Goal: Submit feedback/report problem: Submit feedback/report problem

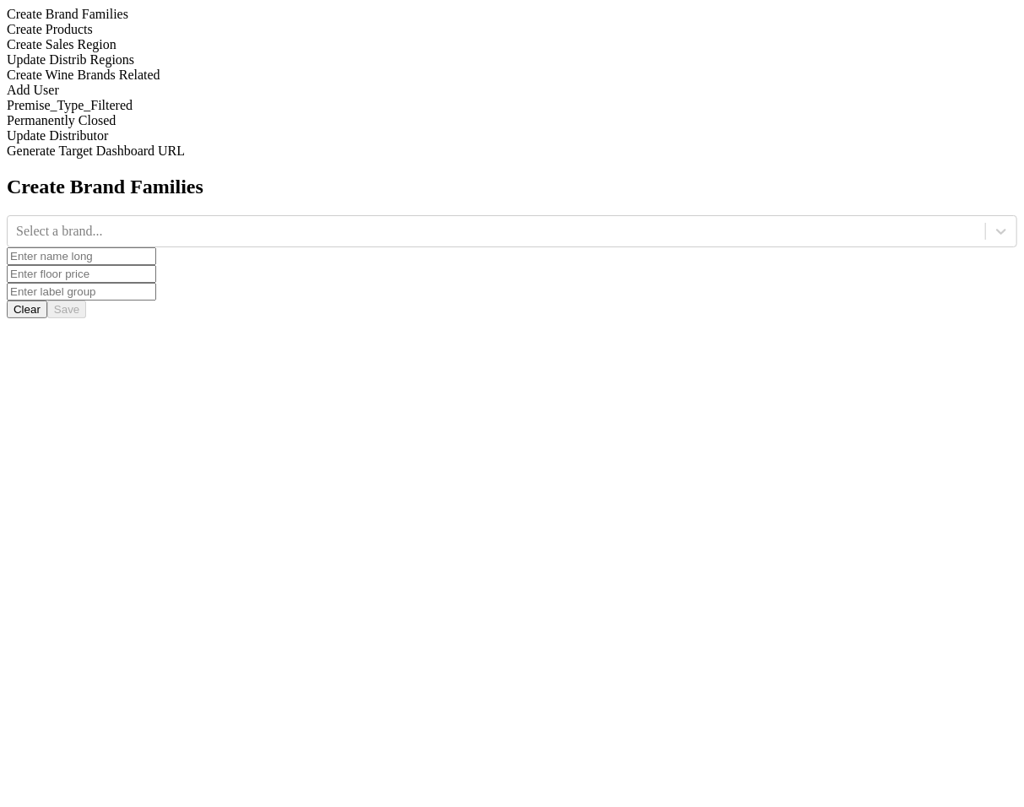
click at [53, 98] on div "Add User" at bounding box center [512, 90] width 1011 height 15
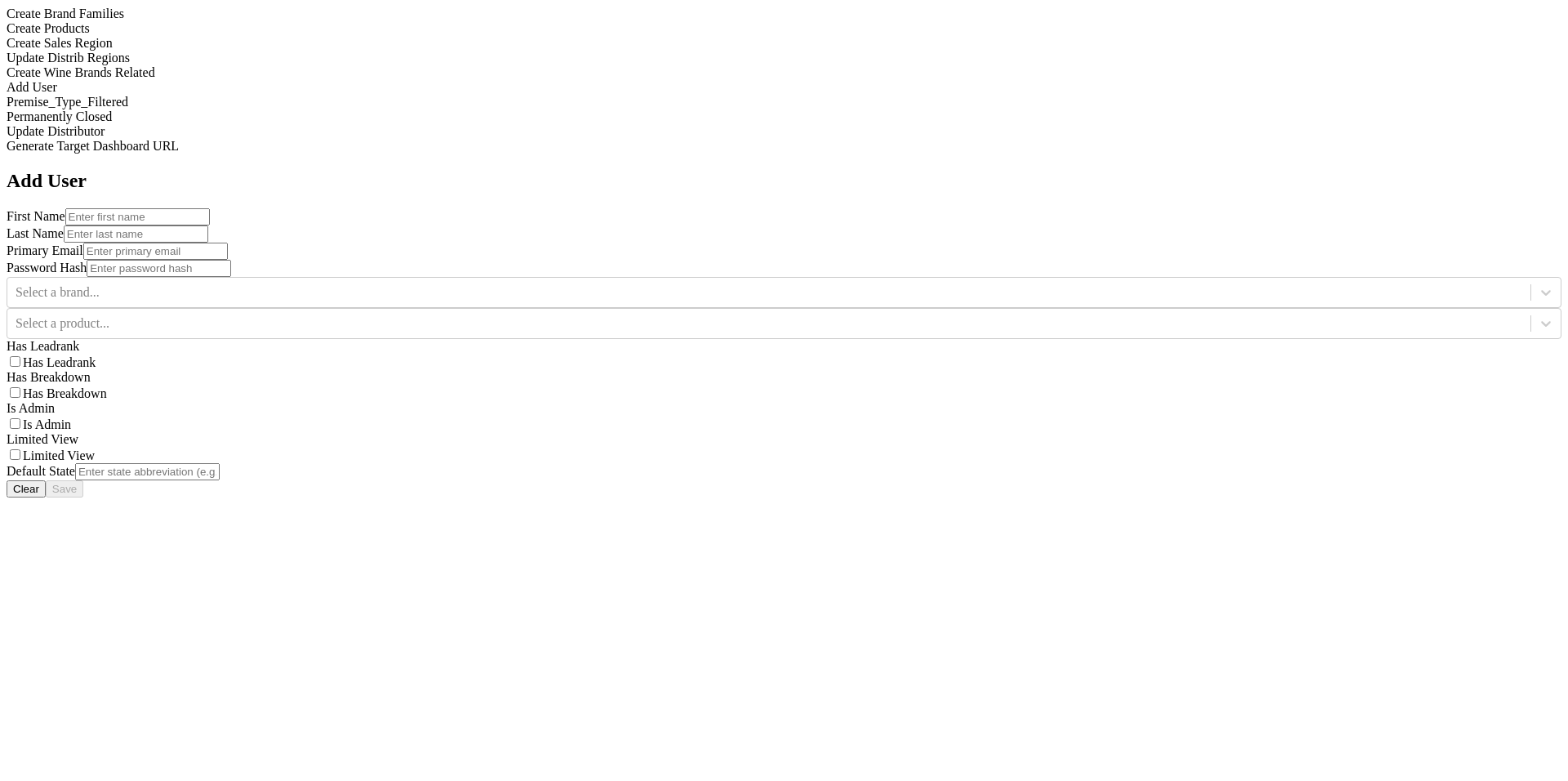
click at [220, 464] on input "text" at bounding box center [147, 472] width 144 height 17
click at [990, 323] on div "Add User First Name Last Name Primary Email Password Hash Select a brand... Sel…" at bounding box center [784, 334] width 1555 height 328
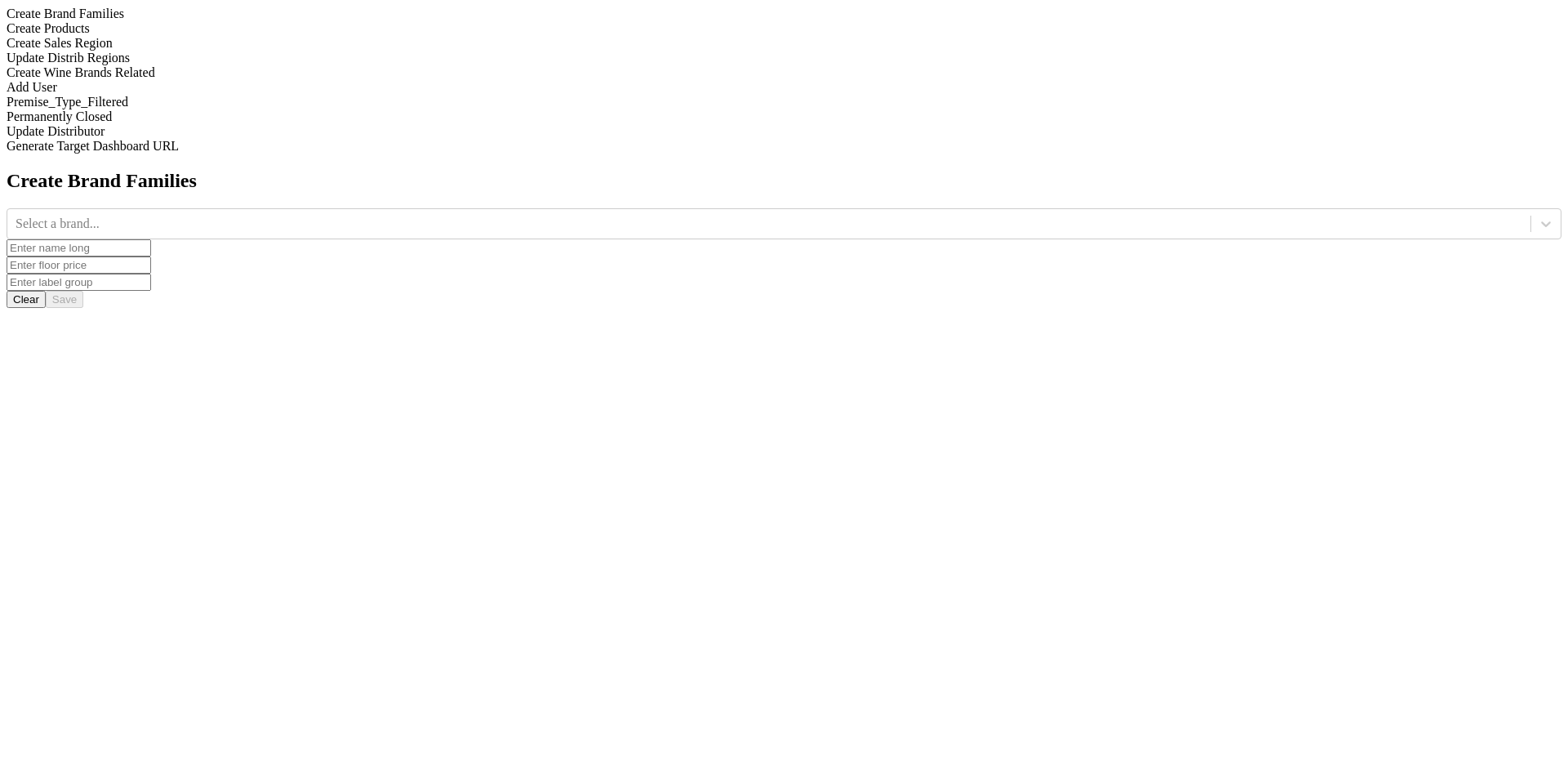
click at [168, 95] on div "Add User" at bounding box center [784, 87] width 1555 height 15
drag, startPoint x: 234, startPoint y: 268, endPoint x: 275, endPoint y: 268, distance: 41.0
click at [234, 95] on div "Add User" at bounding box center [784, 87] width 1555 height 15
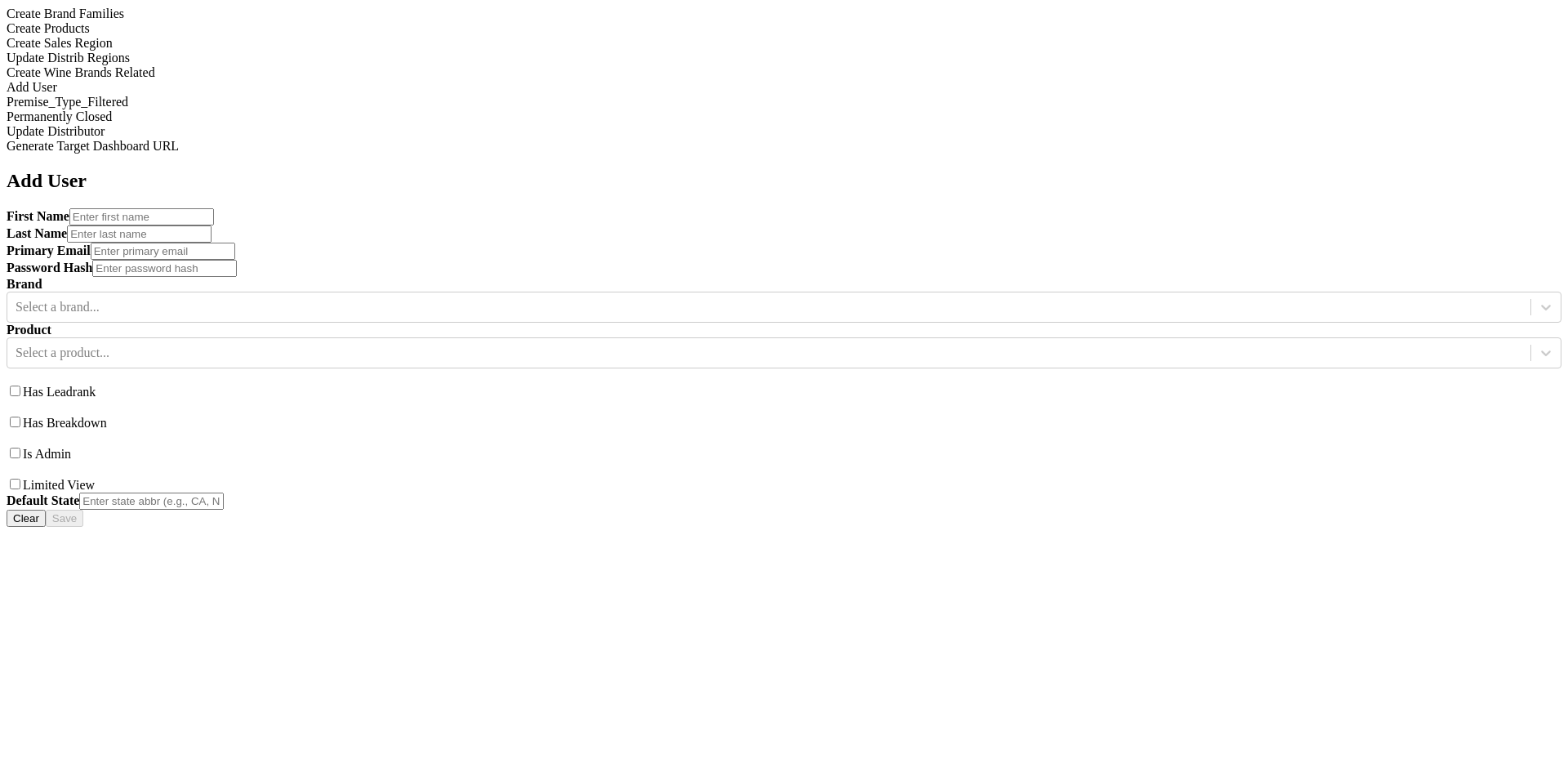
click at [96, 385] on label "Has Leadrank" at bounding box center [59, 392] width 73 height 14
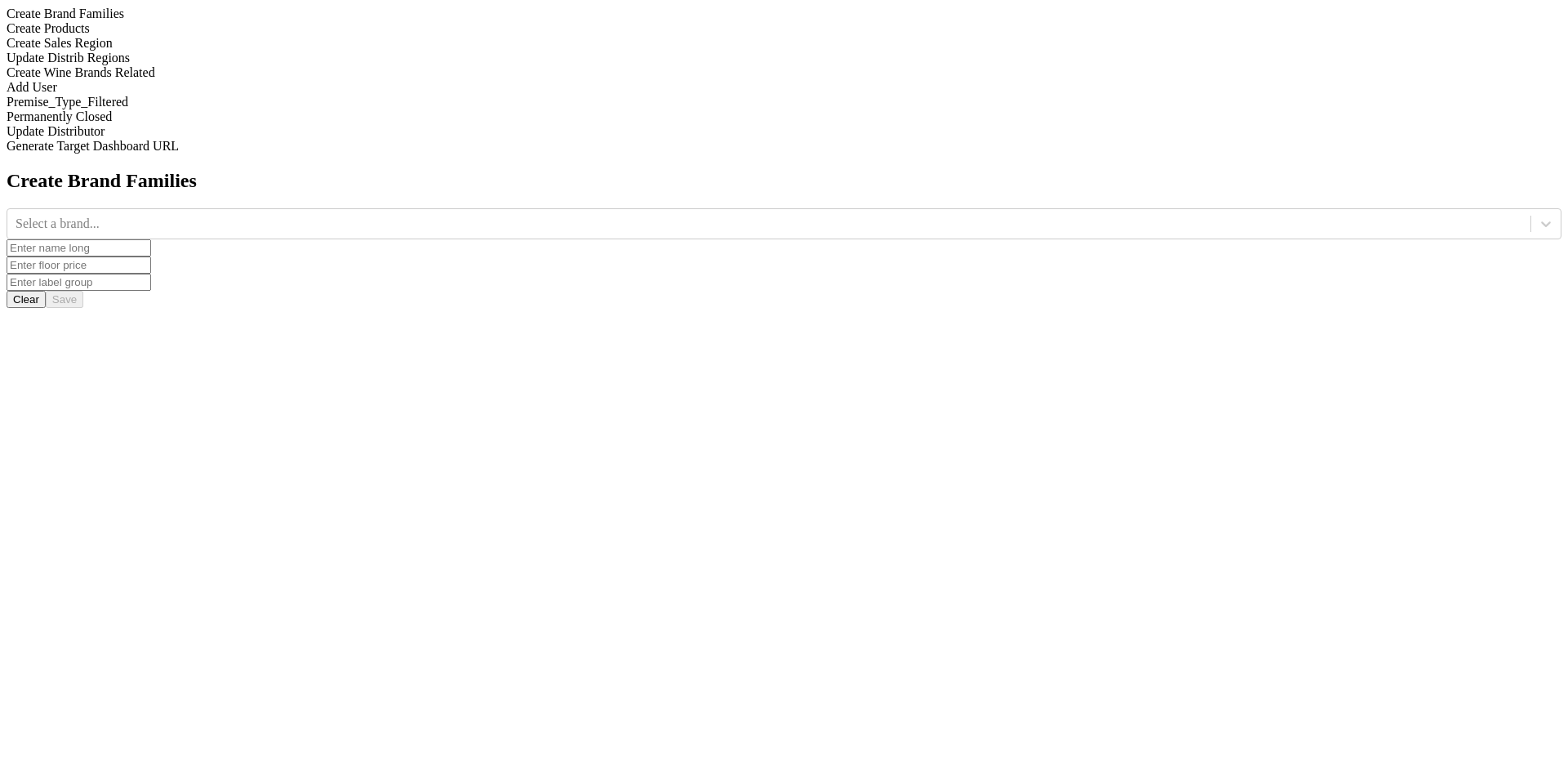
click at [178, 95] on div "Add User" at bounding box center [784, 87] width 1555 height 15
click at [220, 95] on div "Add User" at bounding box center [784, 87] width 1555 height 15
click at [223, 95] on div "Add User" at bounding box center [784, 87] width 1555 height 15
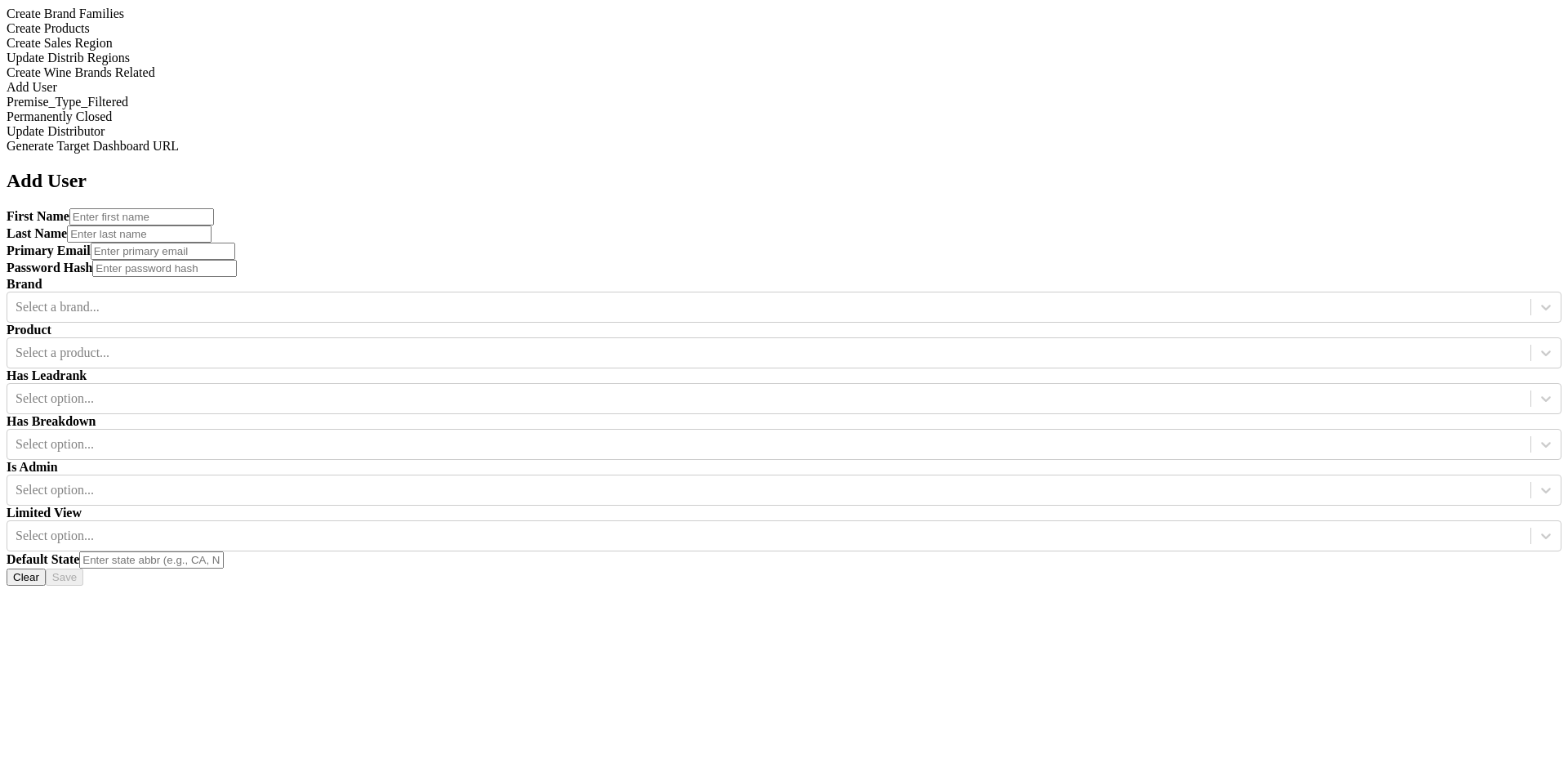
click at [214, 208] on input "text" at bounding box center [141, 217] width 144 height 17
type input "Test"
type input "User"
type input "testuser@email.com"
type input "test"
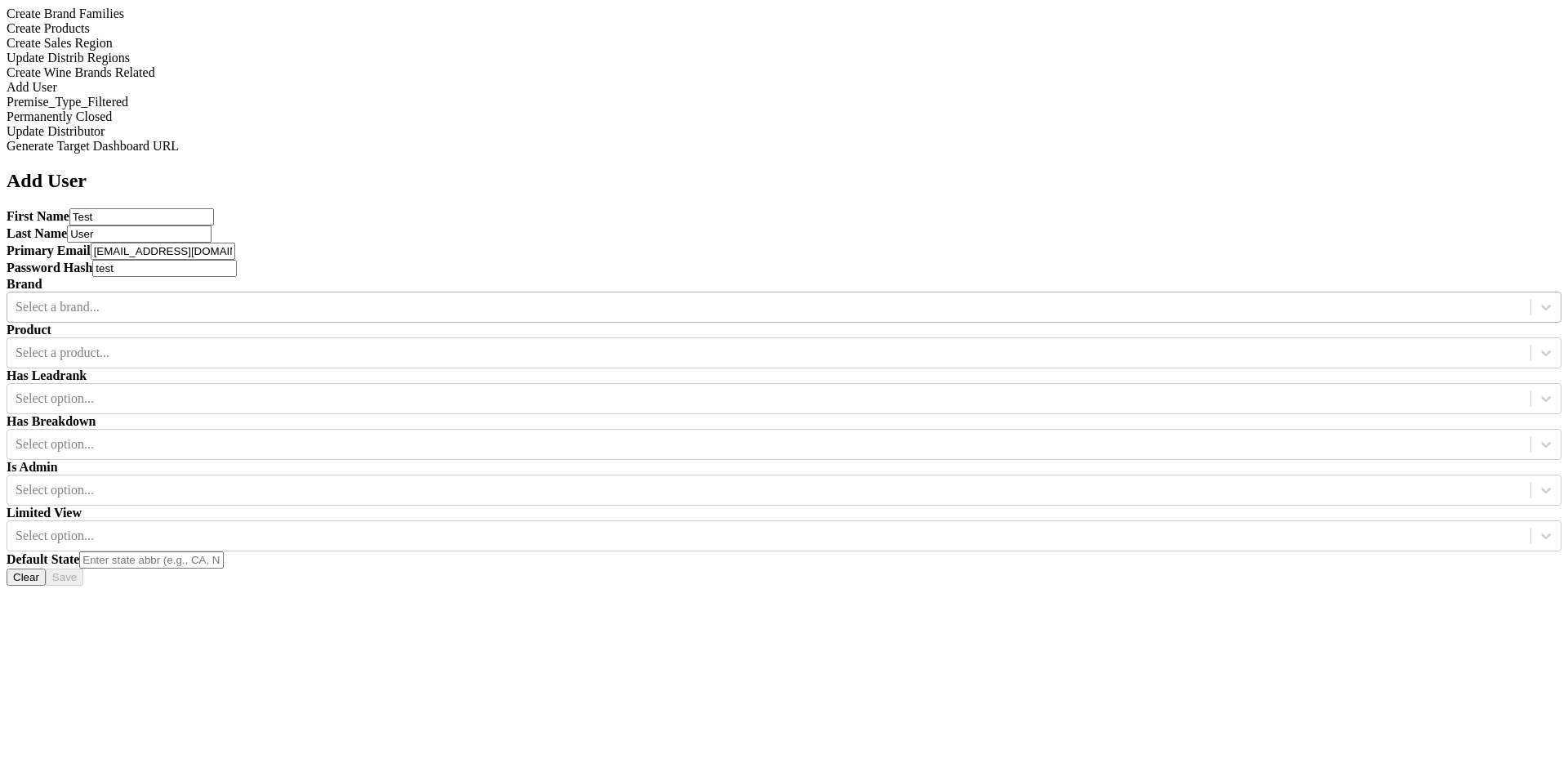
click at [563, 298] on div at bounding box center [769, 307] width 1507 height 18
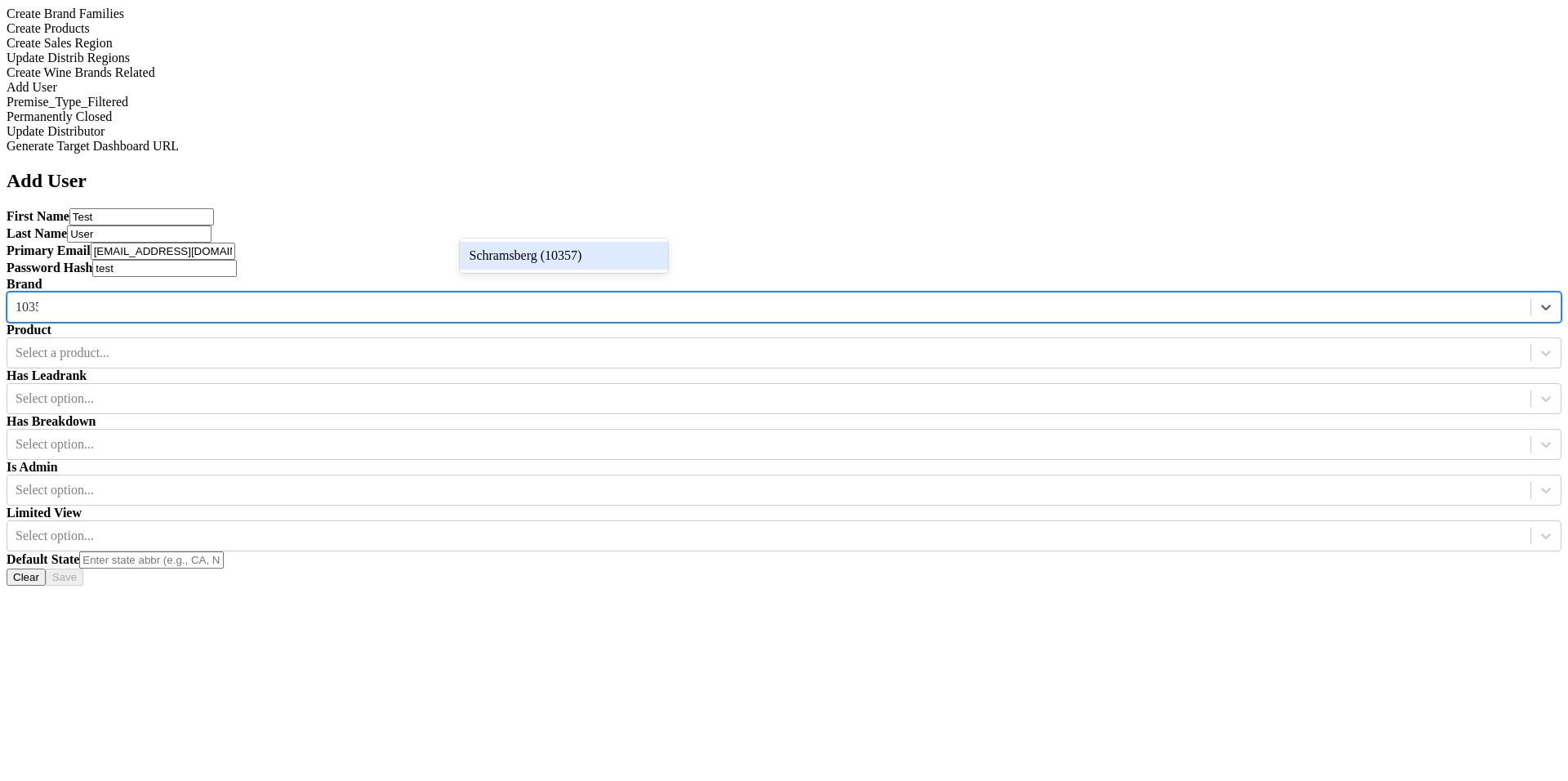
type input "10357"
click at [585, 254] on div "Schramsberg (10357)" at bounding box center [563, 255] width 208 height 28
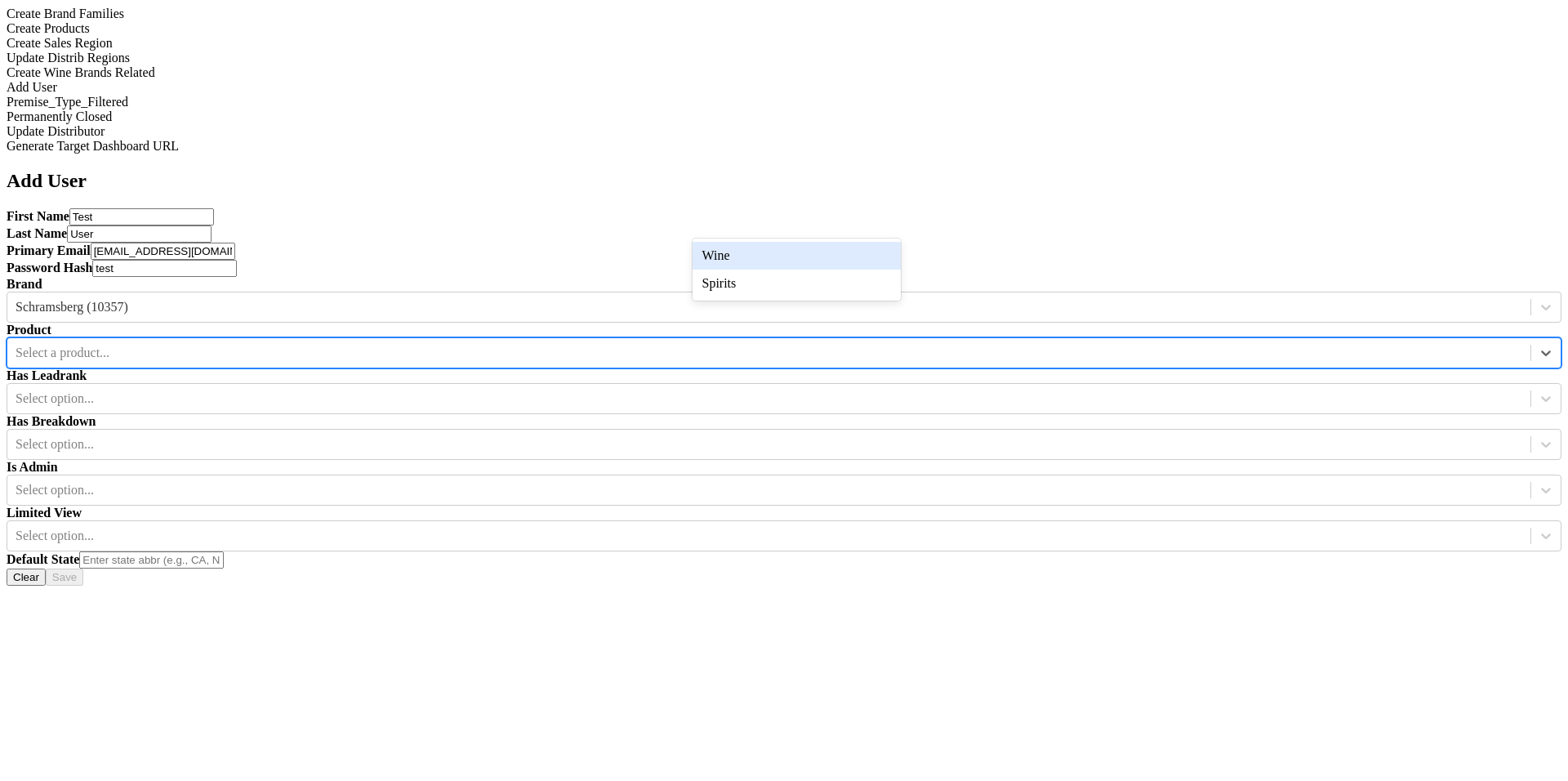
click at [809, 344] on div at bounding box center [769, 352] width 1507 height 18
click at [812, 249] on div "Wine" at bounding box center [796, 255] width 208 height 28
click at [938, 390] on div at bounding box center [769, 399] width 1507 height 18
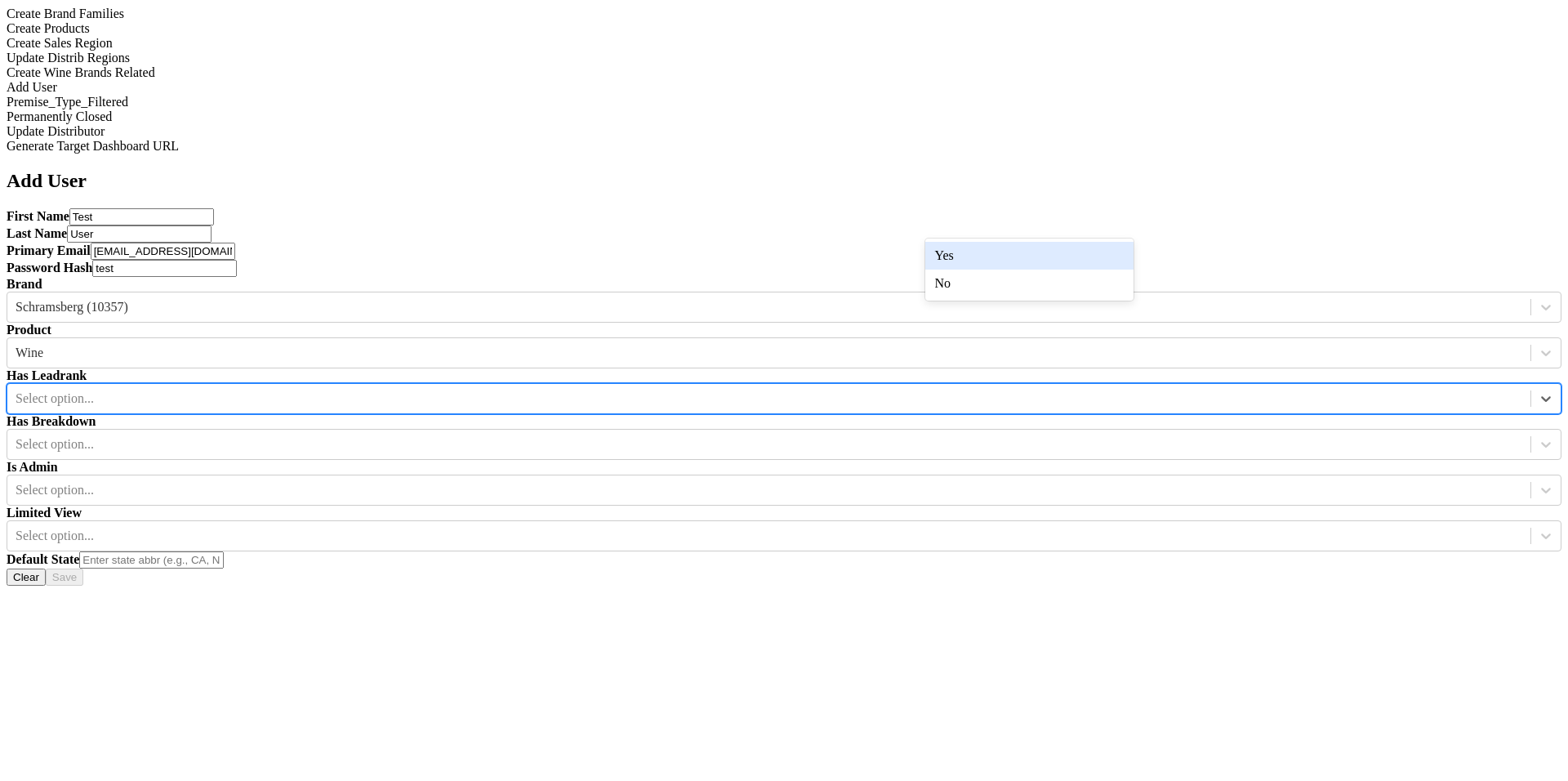
click at [974, 253] on div "Yes" at bounding box center [1029, 255] width 208 height 28
click at [1184, 436] on div at bounding box center [769, 444] width 1507 height 18
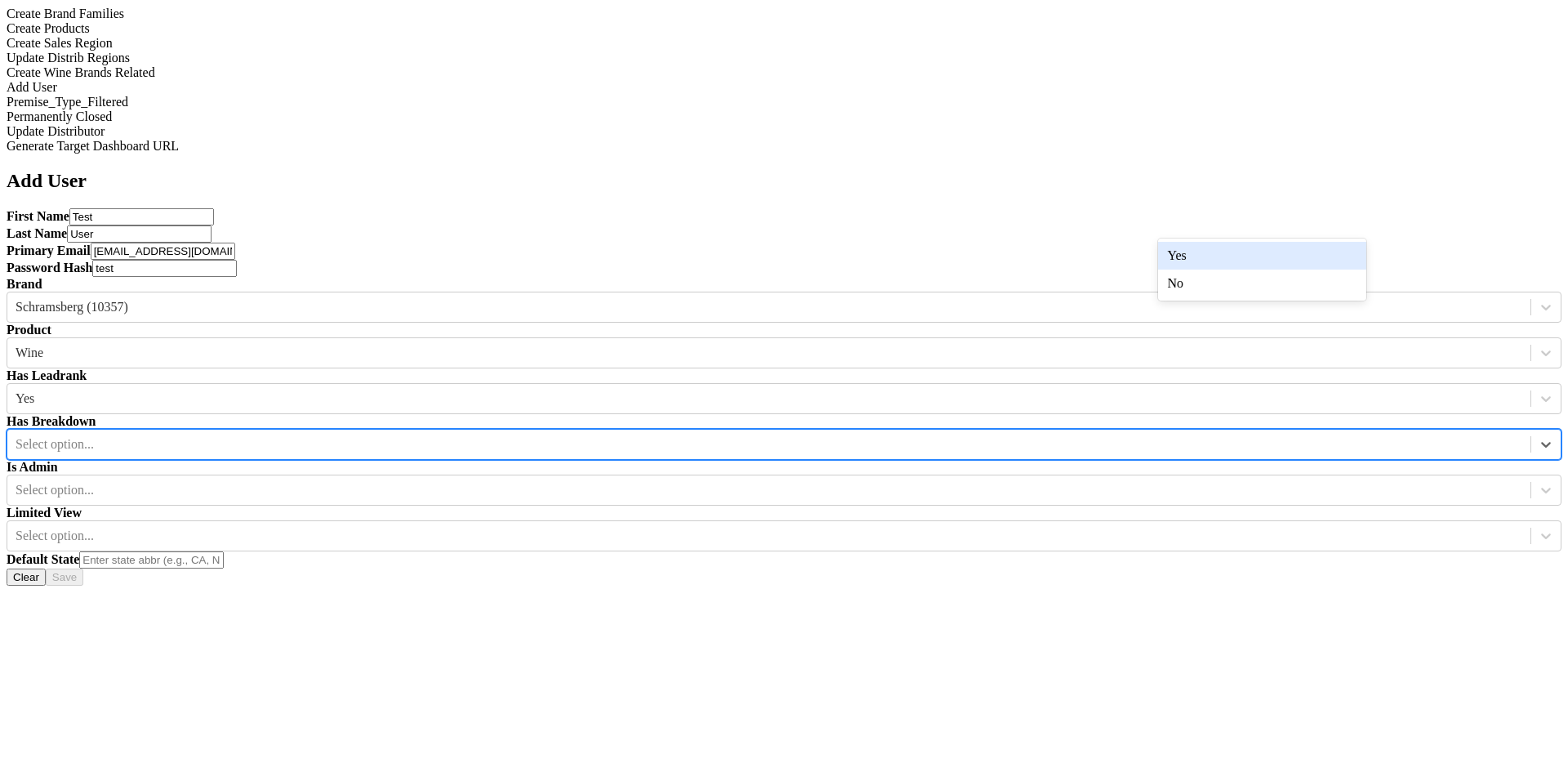
click at [1184, 270] on div "Yes" at bounding box center [1261, 255] width 208 height 28
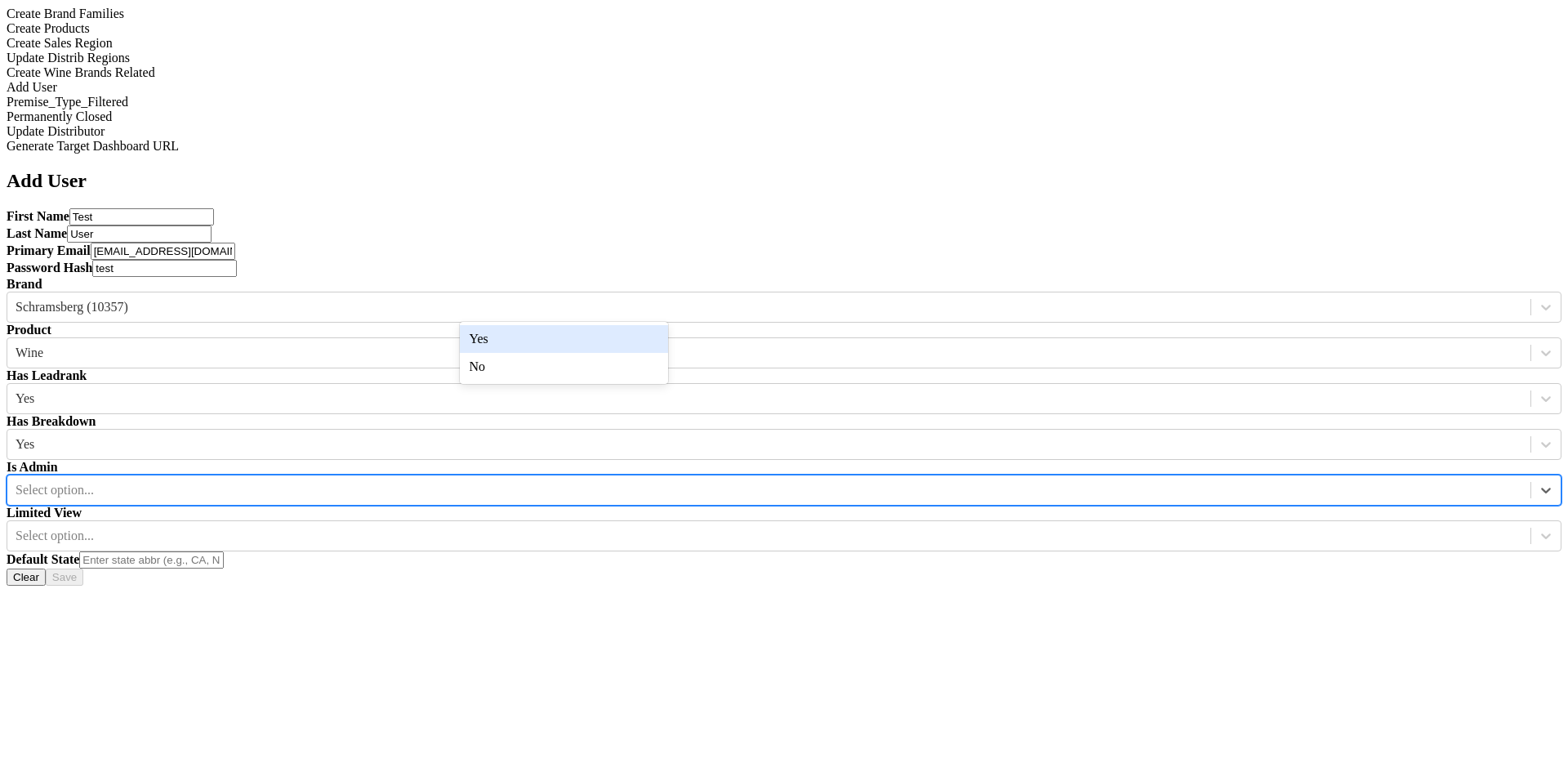
click at [635, 478] on div "Select option..." at bounding box center [769, 490] width 1524 height 24
click at [635, 345] on div "Yes" at bounding box center [563, 339] width 208 height 28
click at [813, 506] on div "Limited View Select option..." at bounding box center [784, 528] width 1555 height 45
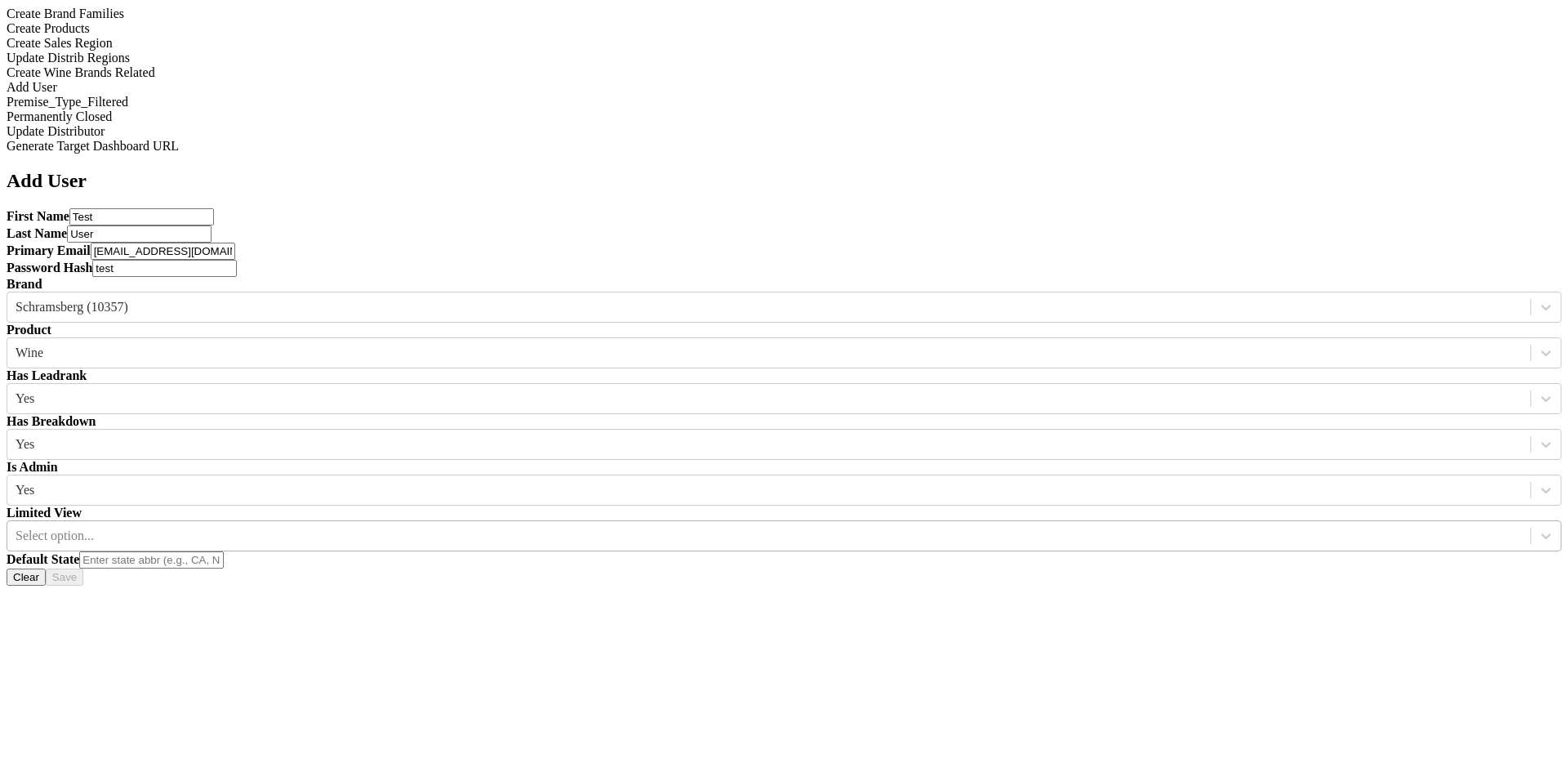
click at [820, 527] on div at bounding box center [769, 536] width 1507 height 18
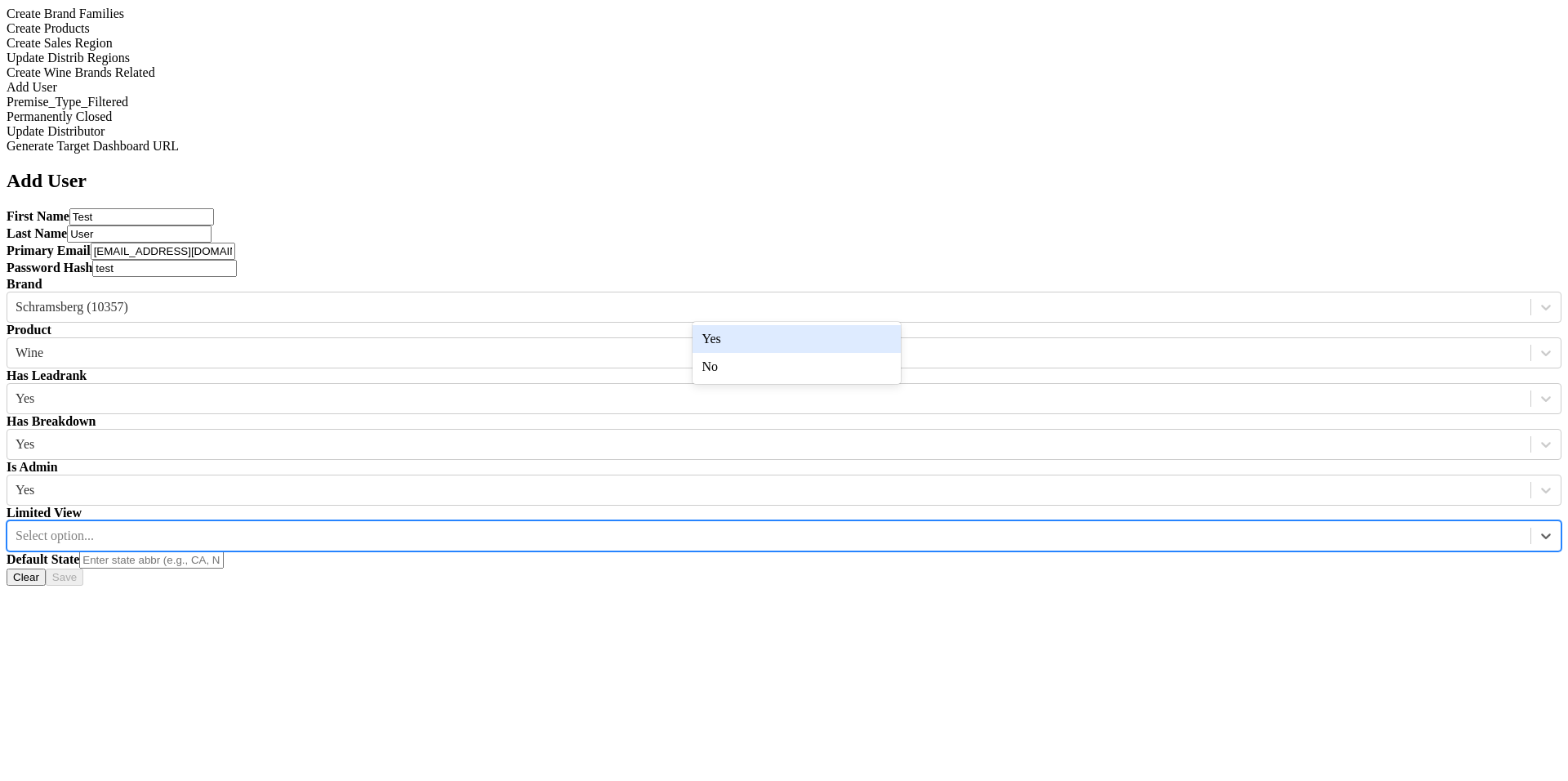
click at [820, 334] on div "Yes" at bounding box center [796, 339] width 208 height 28
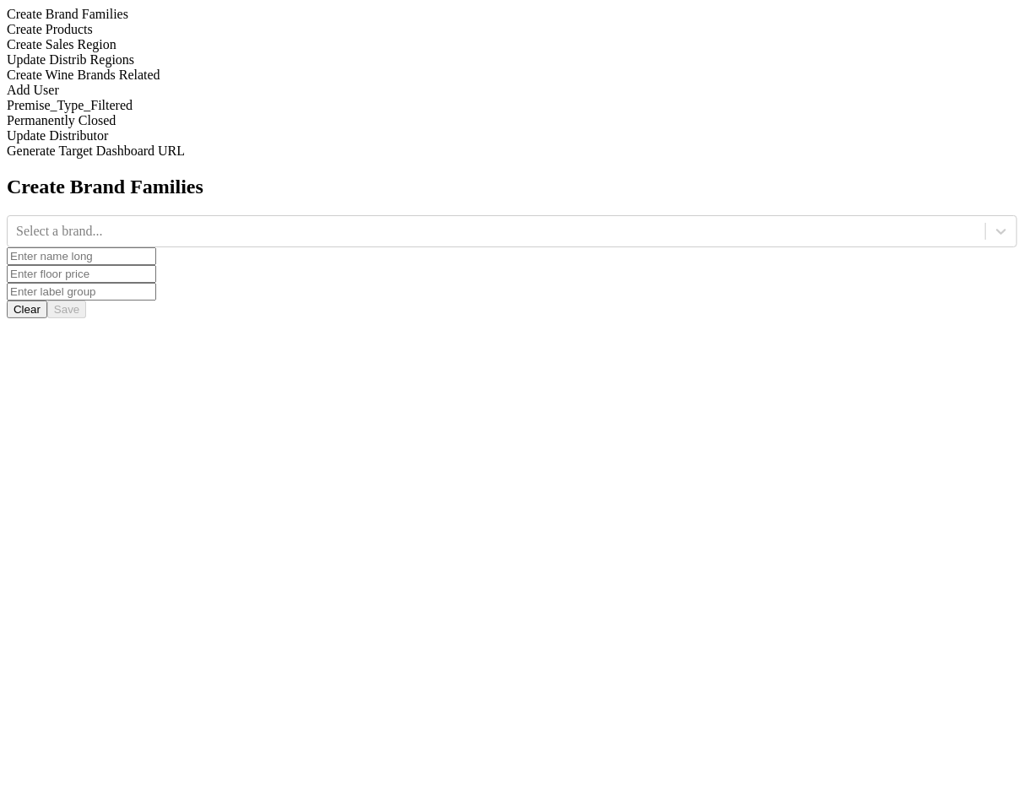
click at [206, 98] on div "Add User" at bounding box center [512, 90] width 1011 height 15
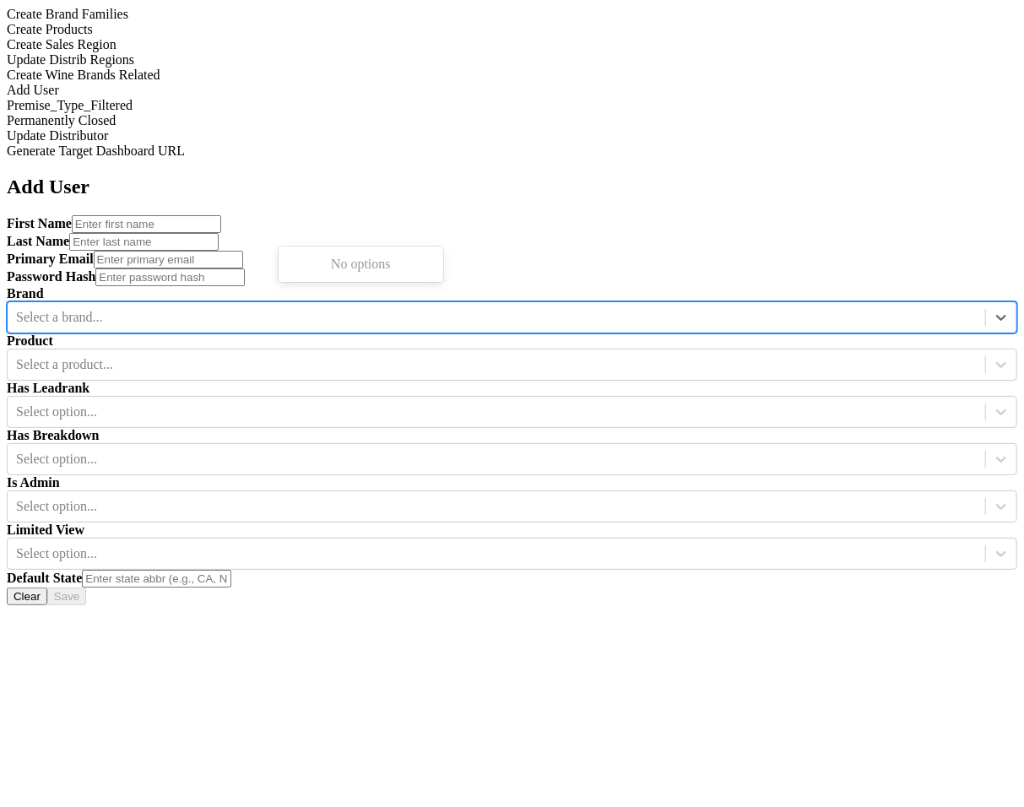
click at [405, 305] on div "Select a brand..." at bounding box center [497, 317] width 978 height 25
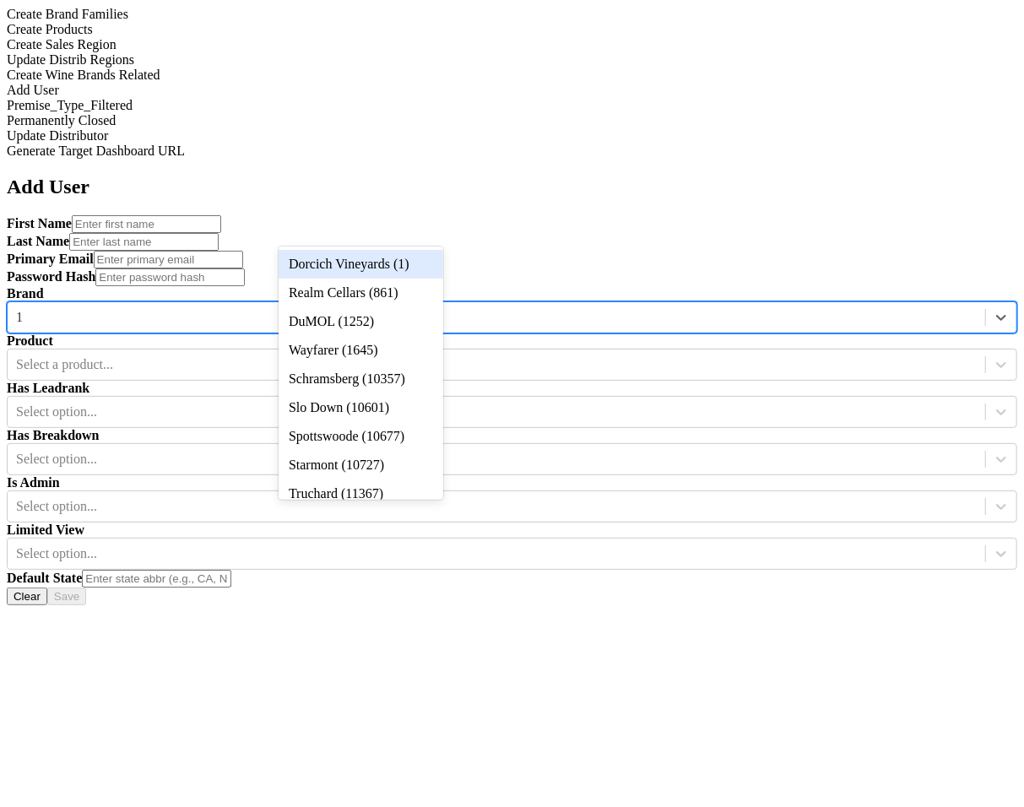
type input "10"
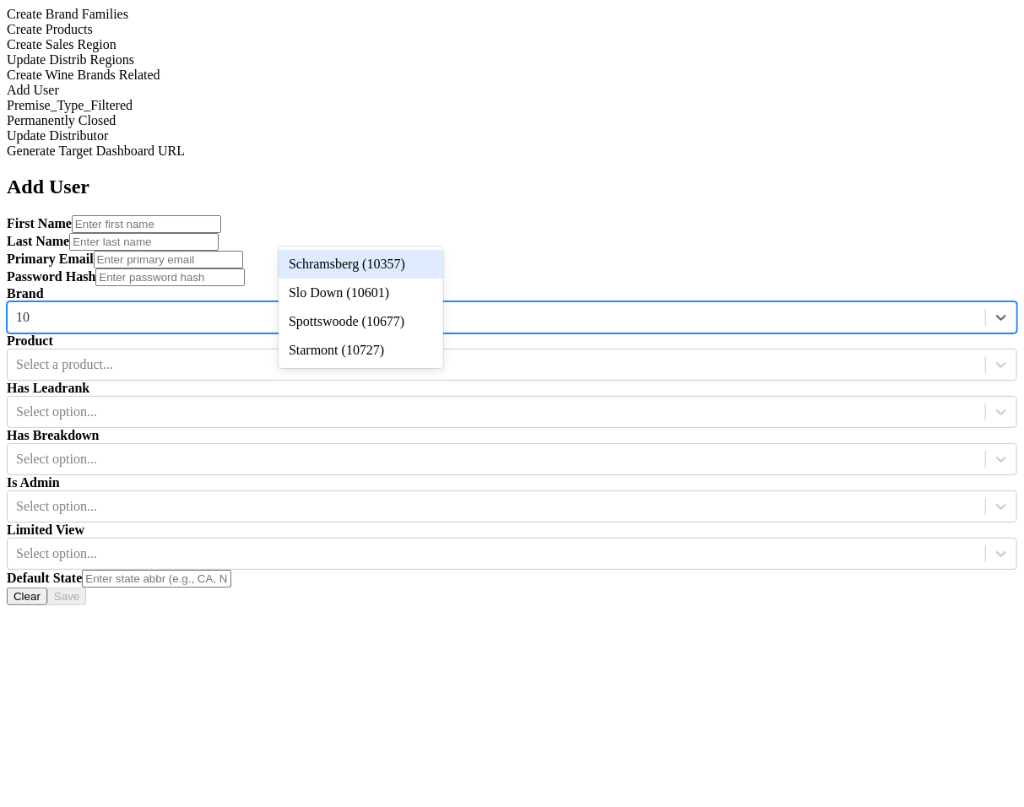
click at [402, 257] on div "Schramsberg (10357)" at bounding box center [361, 264] width 165 height 29
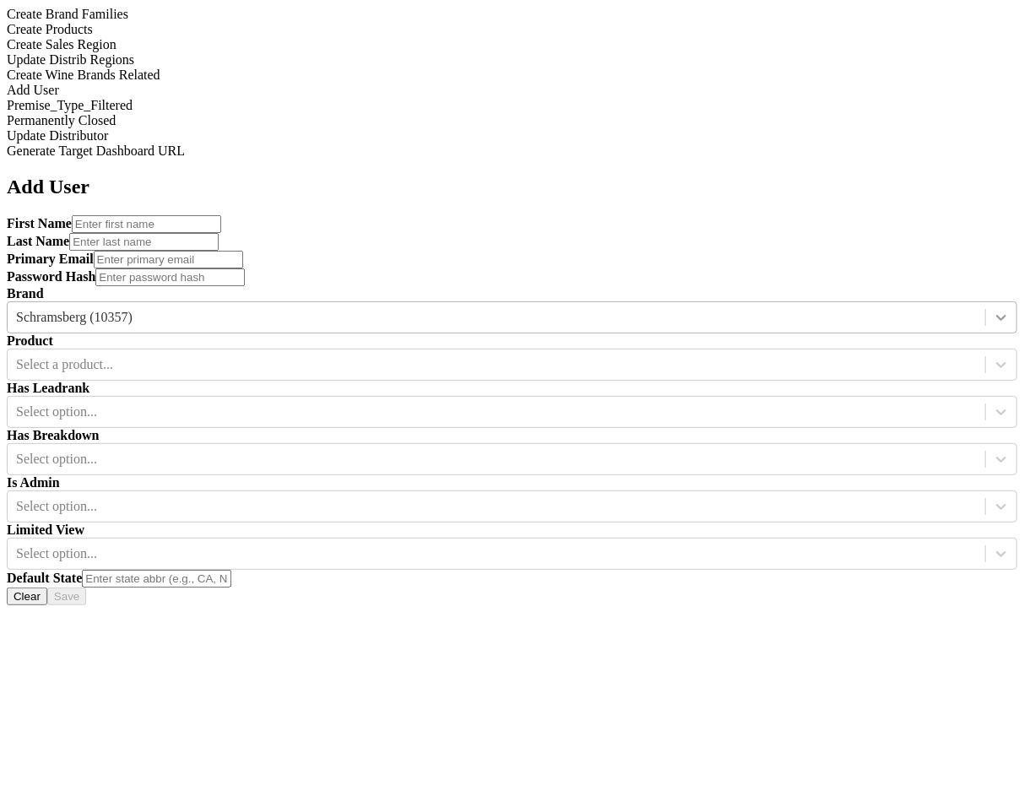
click at [986, 302] on div at bounding box center [1001, 317] width 30 height 30
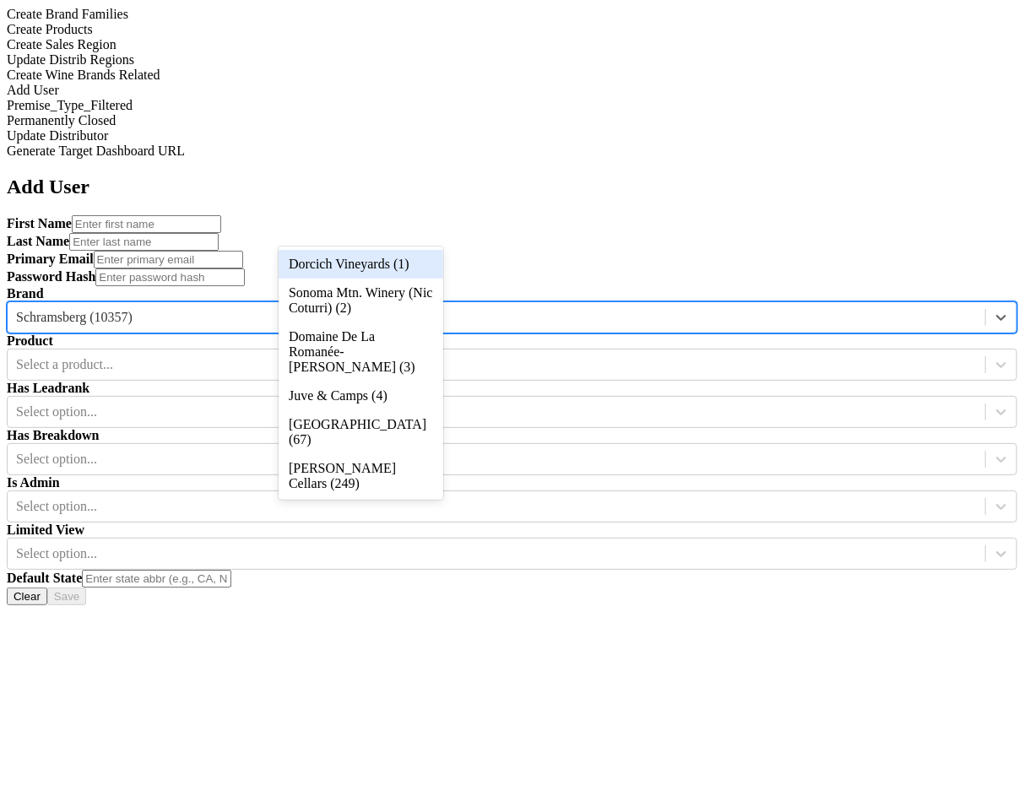
click at [412, 258] on div "Dorcich Vineyards (1)" at bounding box center [361, 264] width 165 height 29
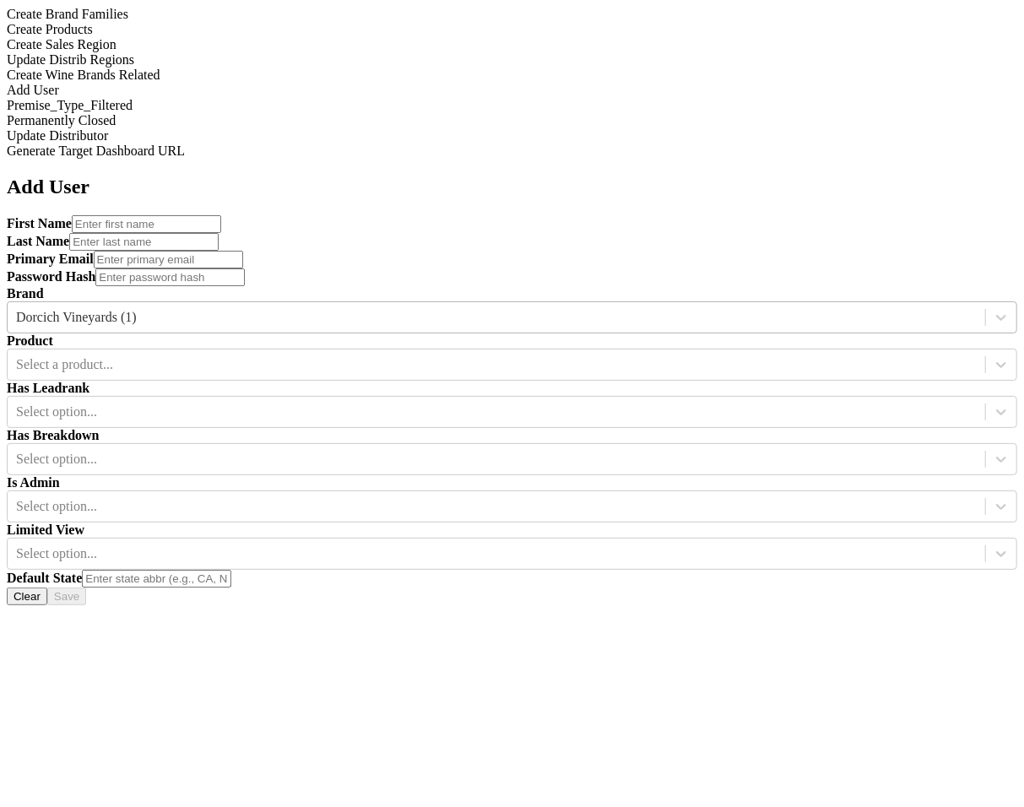
click at [334, 308] on div at bounding box center [496, 317] width 961 height 19
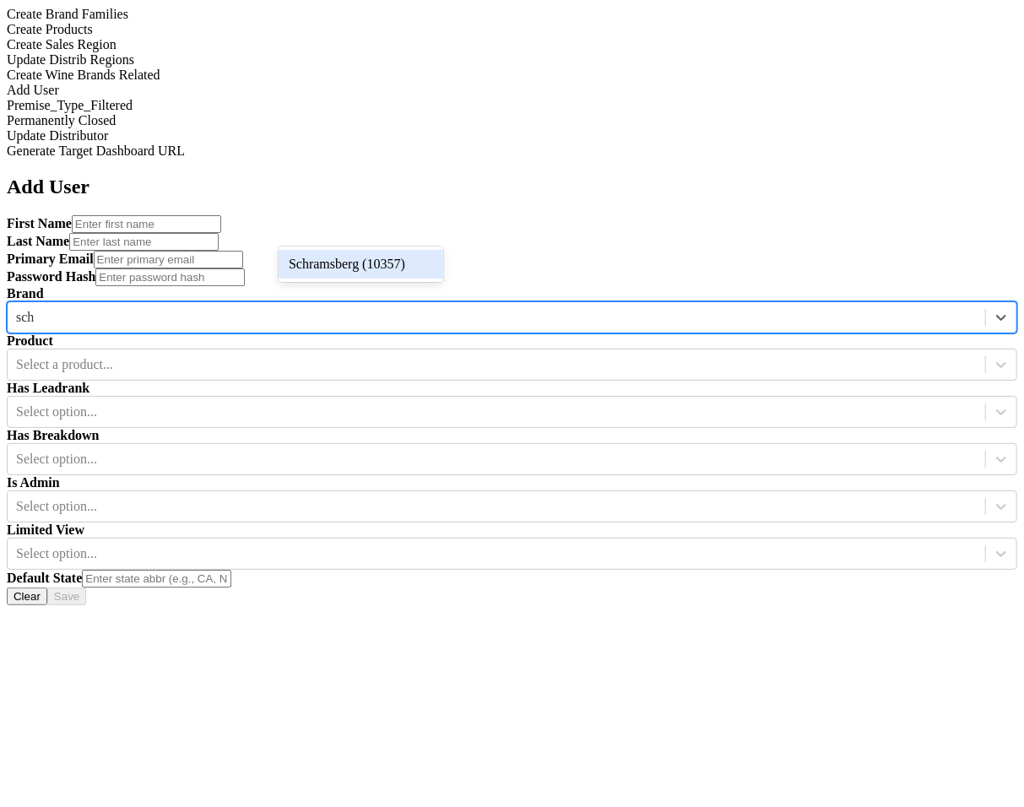
type input "schr"
click at [358, 269] on div "Schramsberg (10357)" at bounding box center [361, 264] width 165 height 29
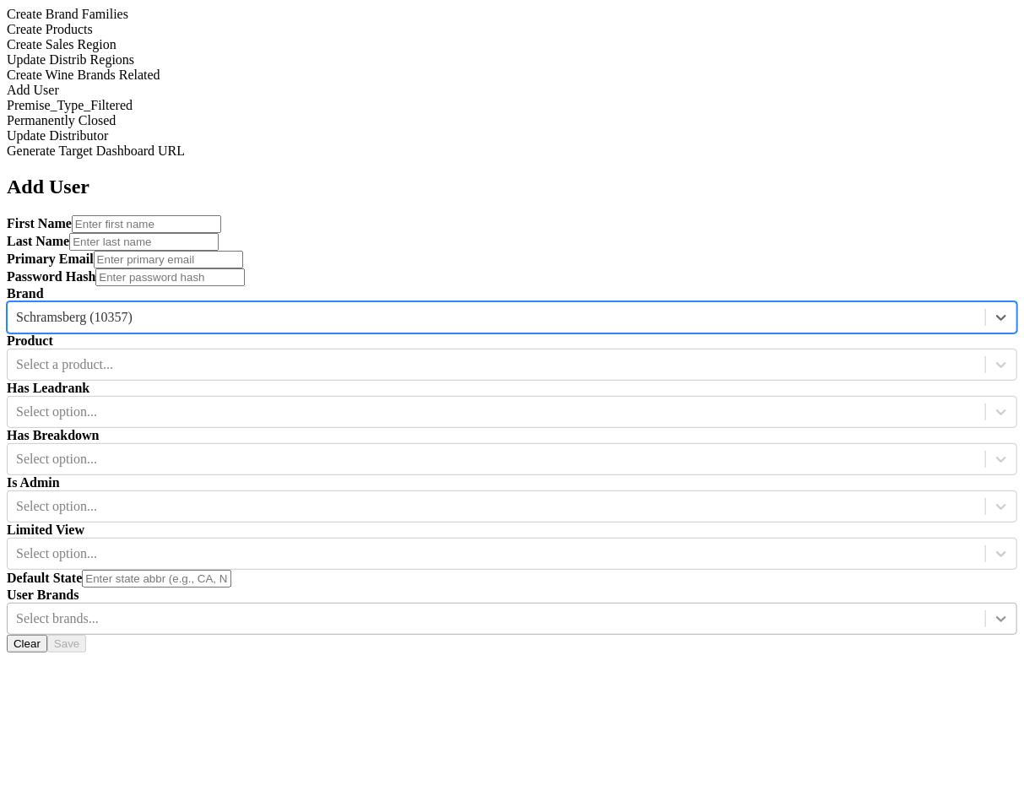
click at [993, 611] on icon at bounding box center [1001, 619] width 17 height 17
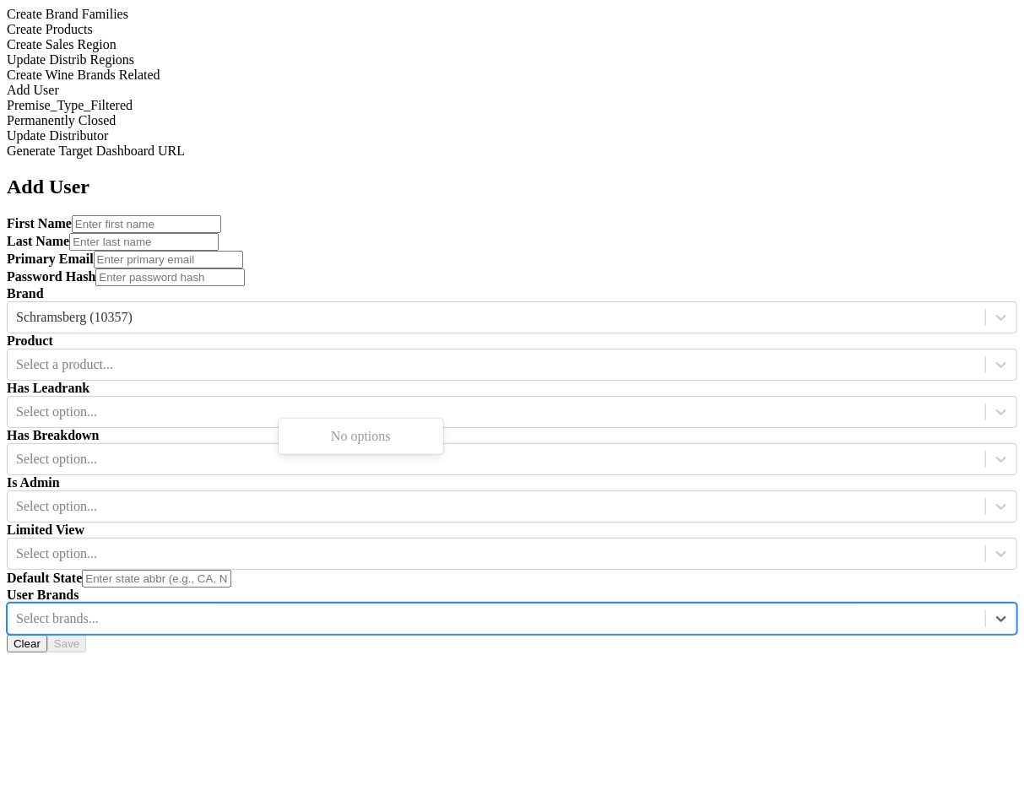
click at [691, 465] on div "Add User First Name Last Name Primary Email Password Hash Brand Schramsberg (10…" at bounding box center [512, 414] width 1011 height 477
click at [406, 606] on div "Select brands..." at bounding box center [497, 618] width 978 height 25
click at [590, 545] on div at bounding box center [496, 554] width 961 height 19
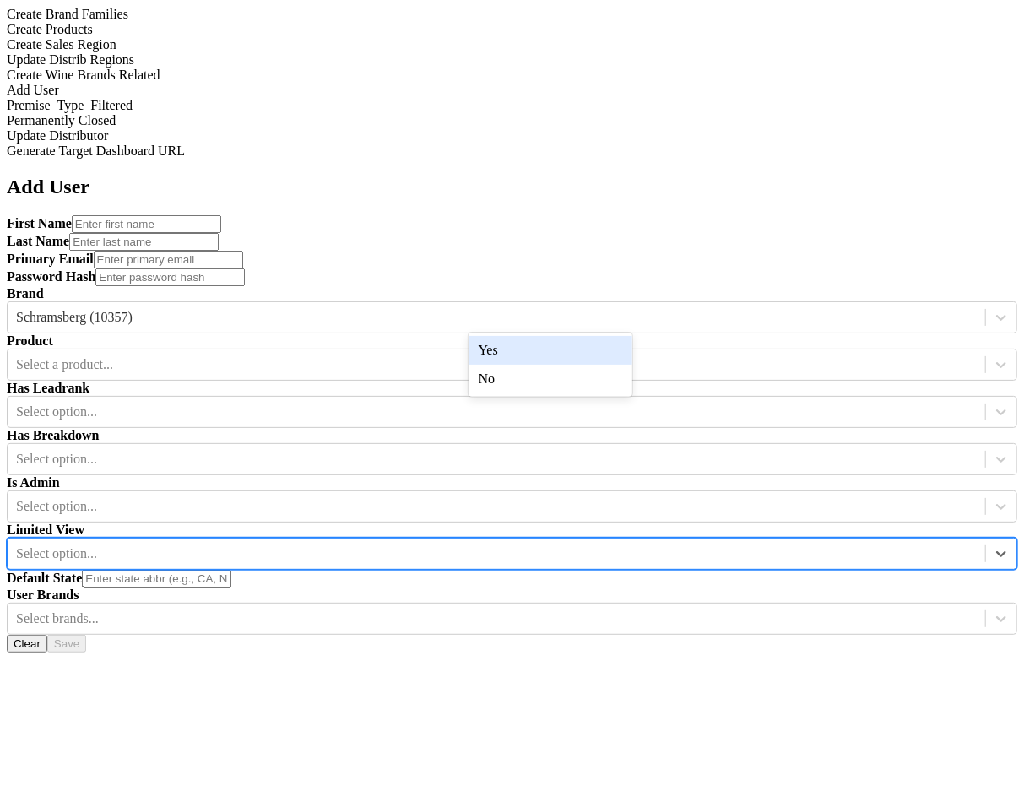
click at [599, 346] on div "Yes" at bounding box center [551, 350] width 165 height 29
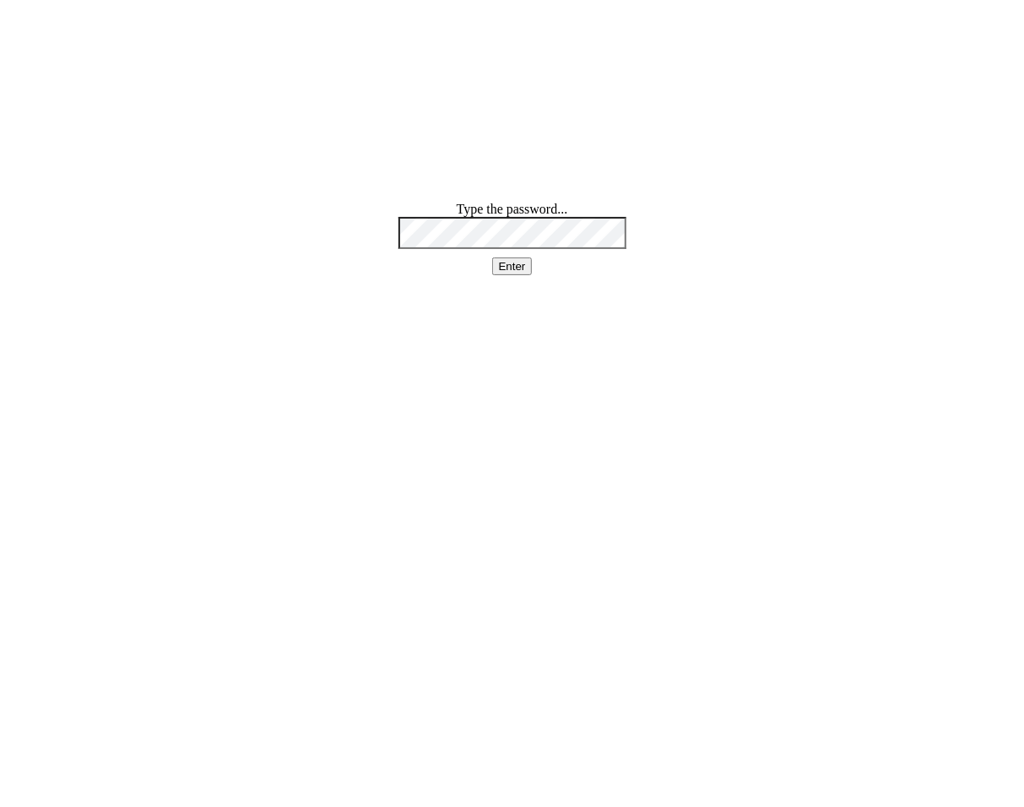
click at [559, 265] on div "Type the password... Enter" at bounding box center [513, 238] width 228 height 73
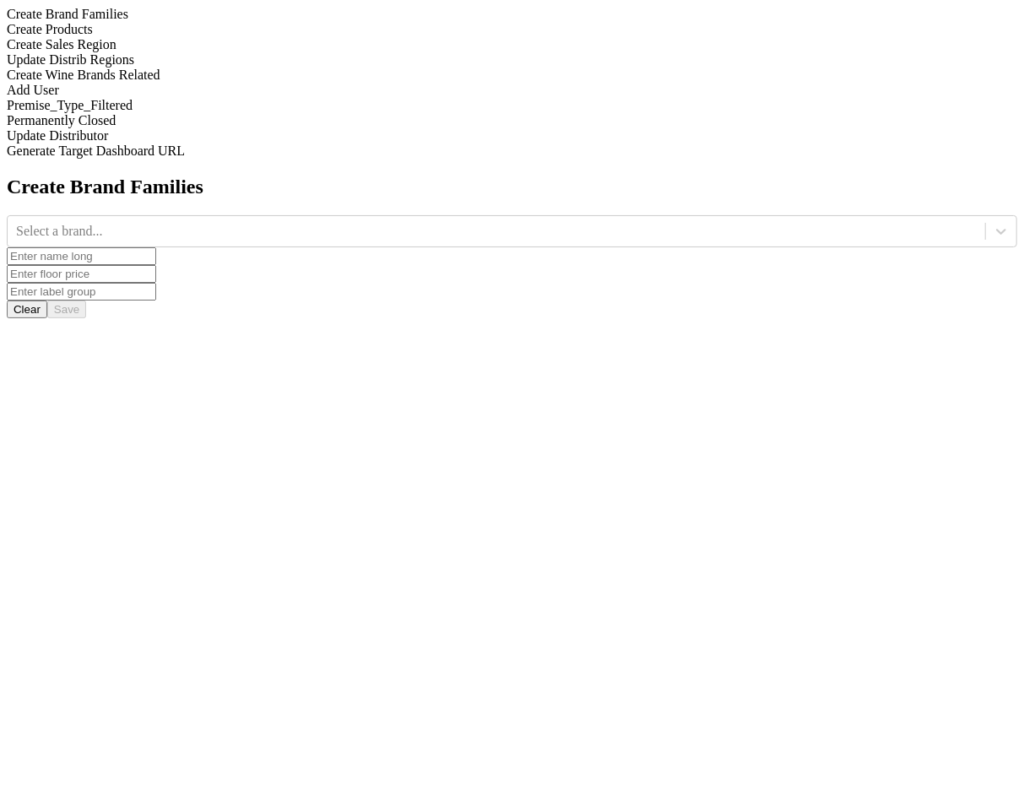
click at [155, 83] on div "Create Wine Brands Related" at bounding box center [512, 75] width 1011 height 15
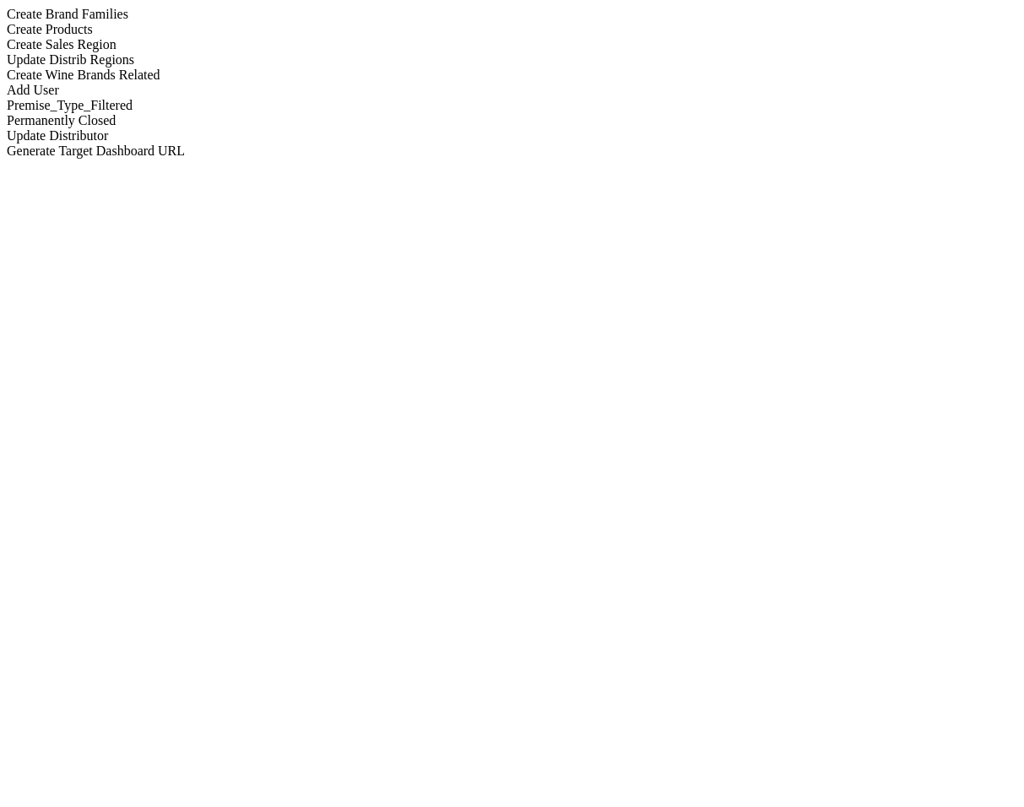
click at [171, 98] on div "Add User" at bounding box center [512, 90] width 1011 height 15
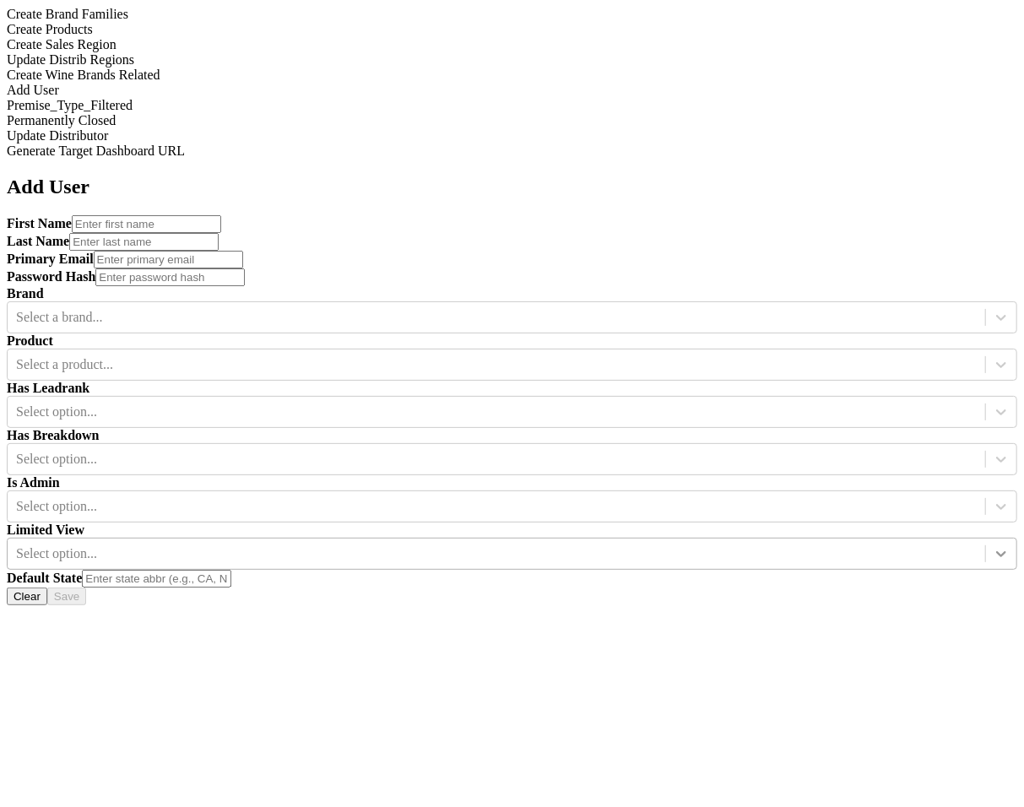
click at [986, 539] on div at bounding box center [1001, 554] width 30 height 30
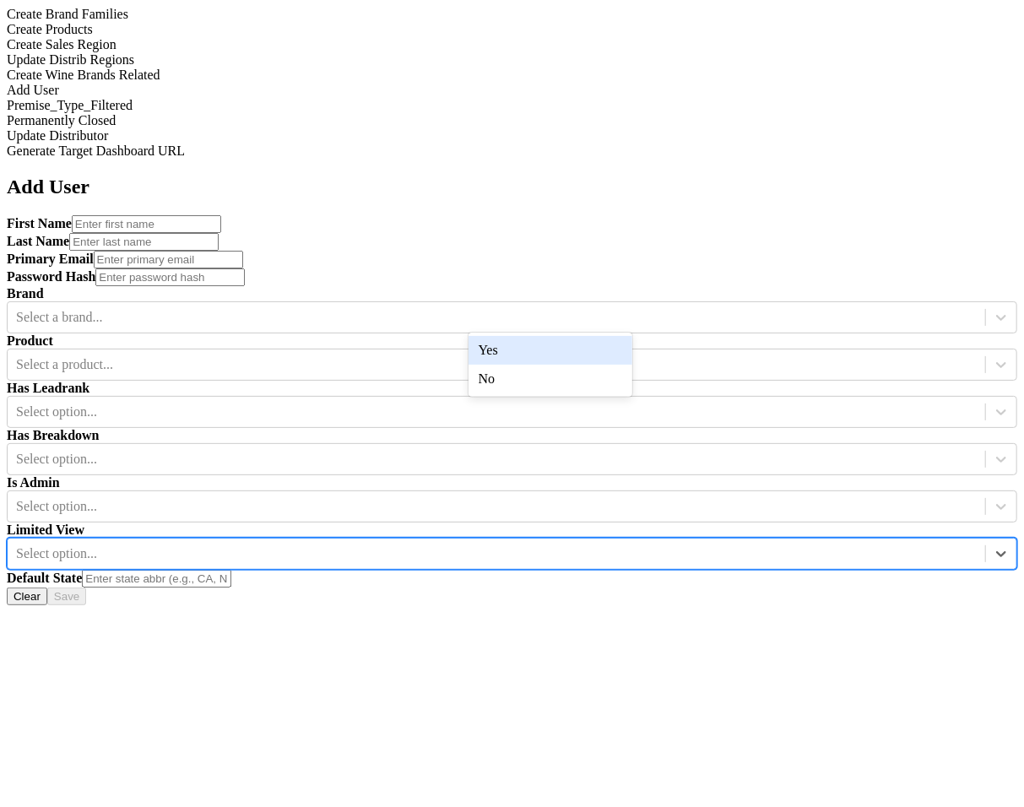
click at [613, 342] on div "Yes" at bounding box center [551, 350] width 165 height 29
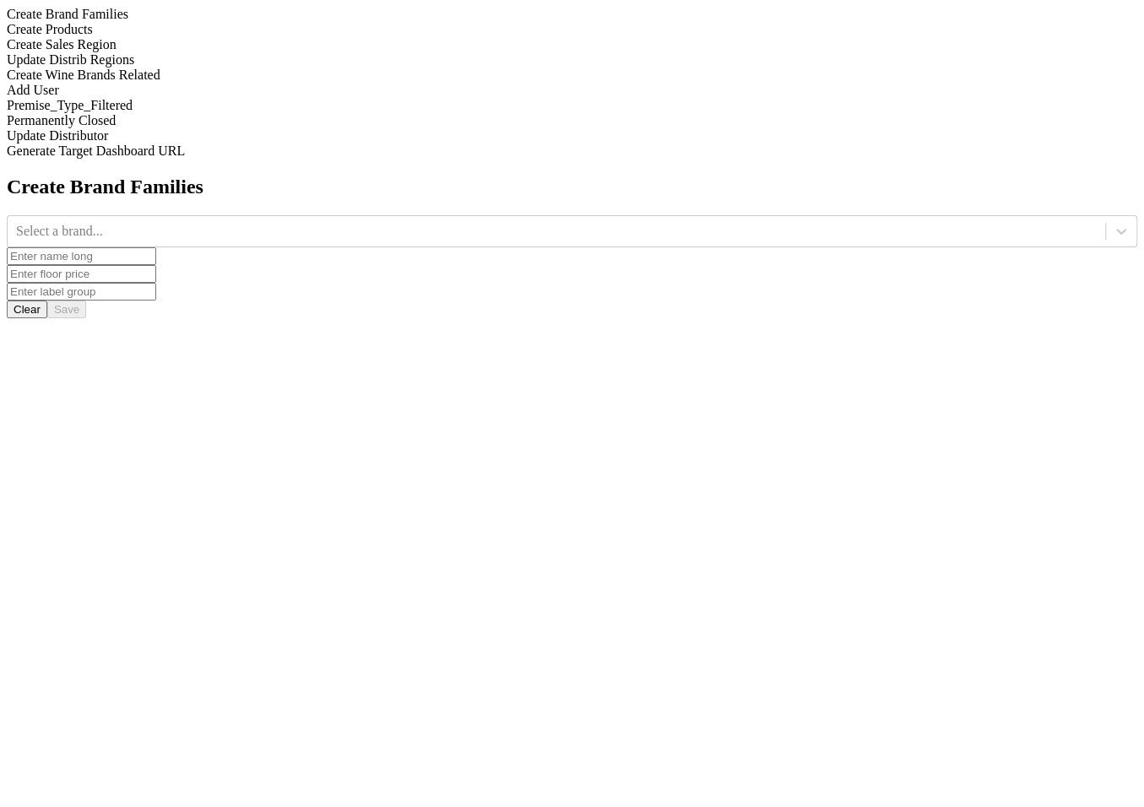
click at [220, 98] on div "Add User" at bounding box center [572, 90] width 1131 height 15
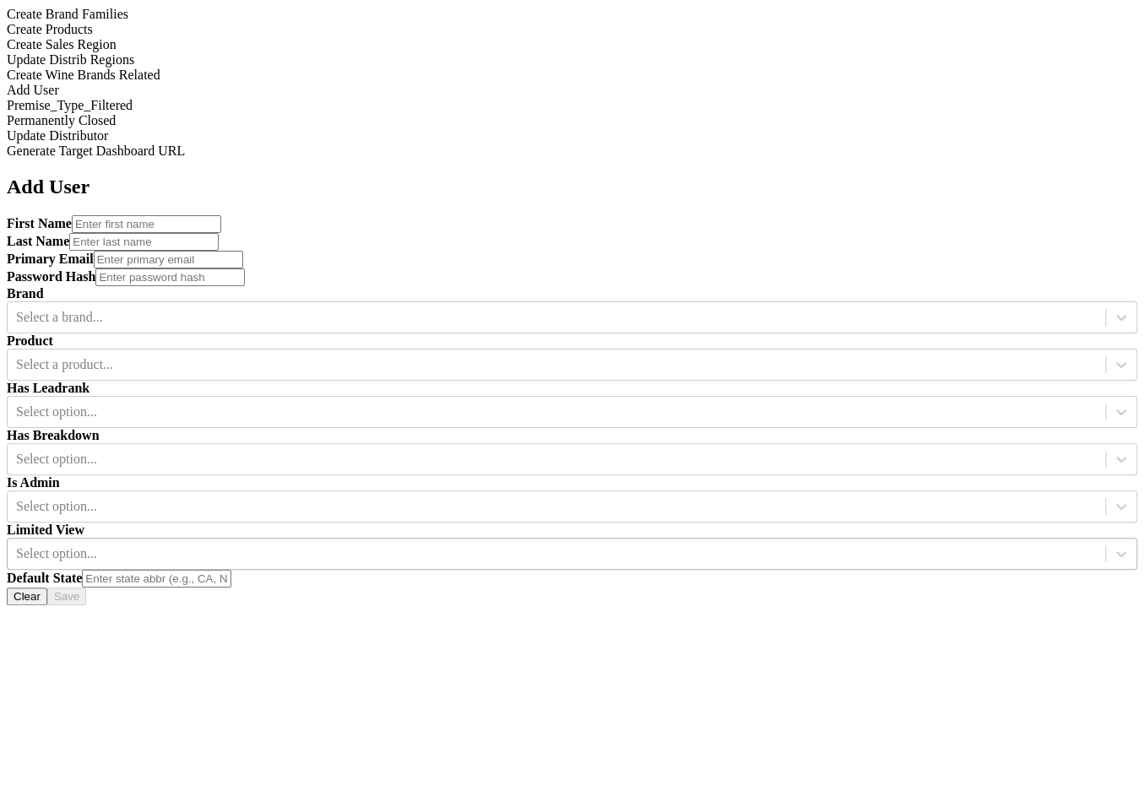
click at [600, 545] on div at bounding box center [556, 554] width 1081 height 19
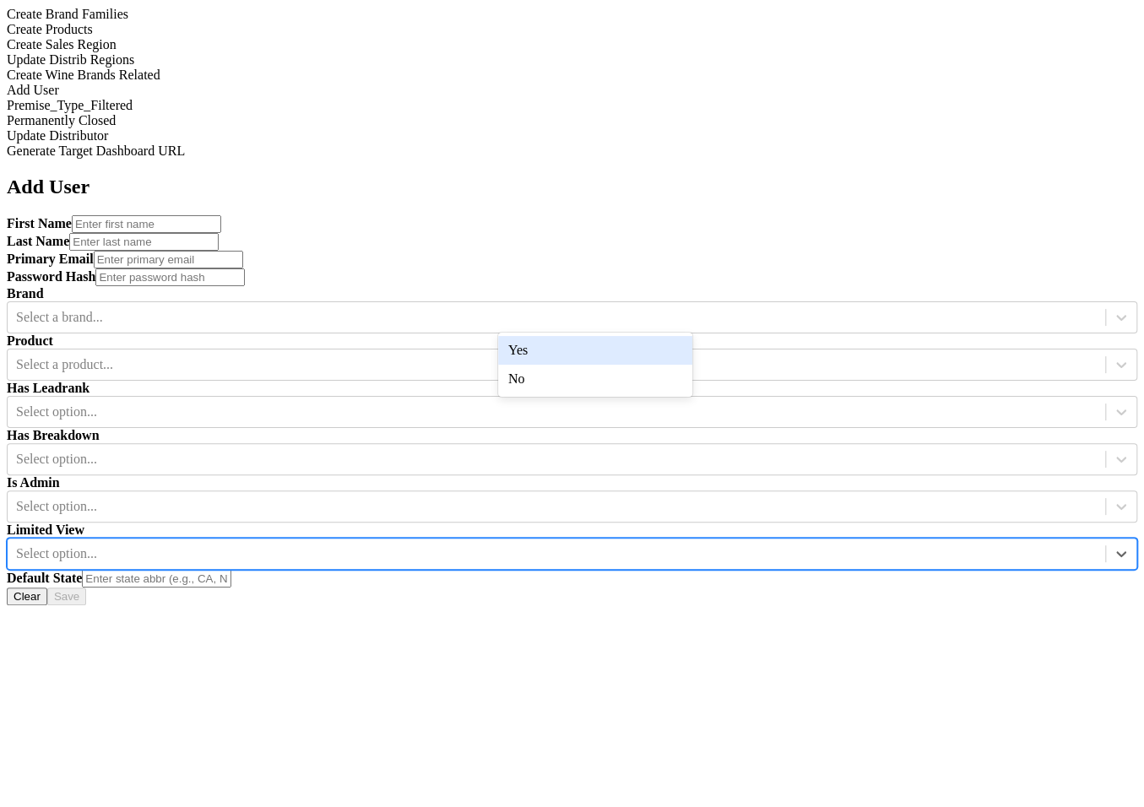
click at [600, 345] on div "Yes" at bounding box center [595, 350] width 194 height 29
click at [1113, 611] on icon at bounding box center [1121, 619] width 17 height 17
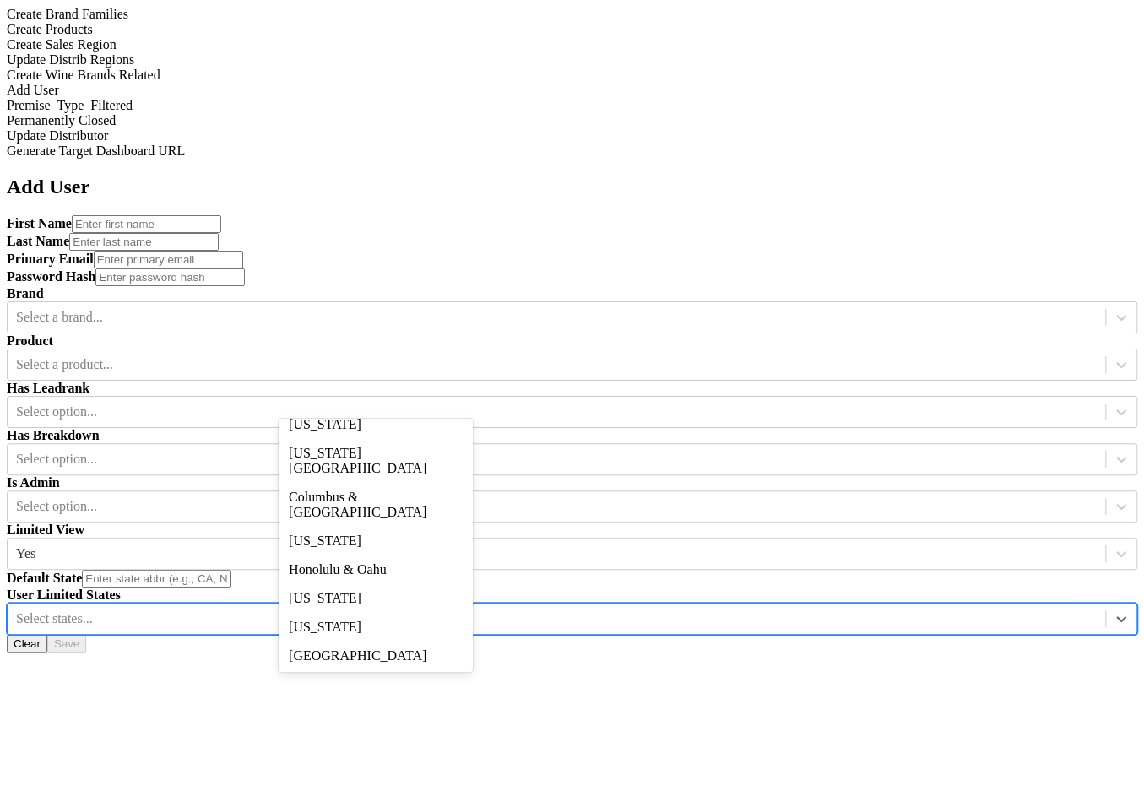
scroll to position [370, 0]
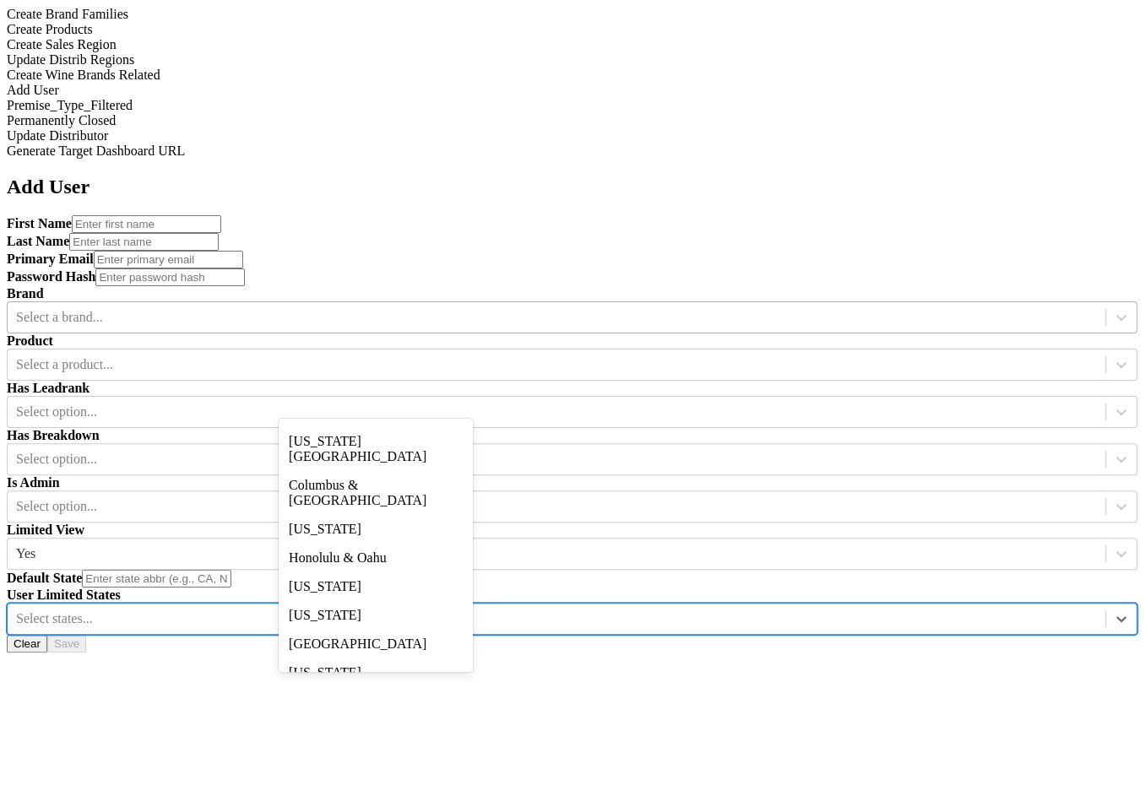
click at [437, 305] on div "Select a brand..." at bounding box center [557, 317] width 1098 height 25
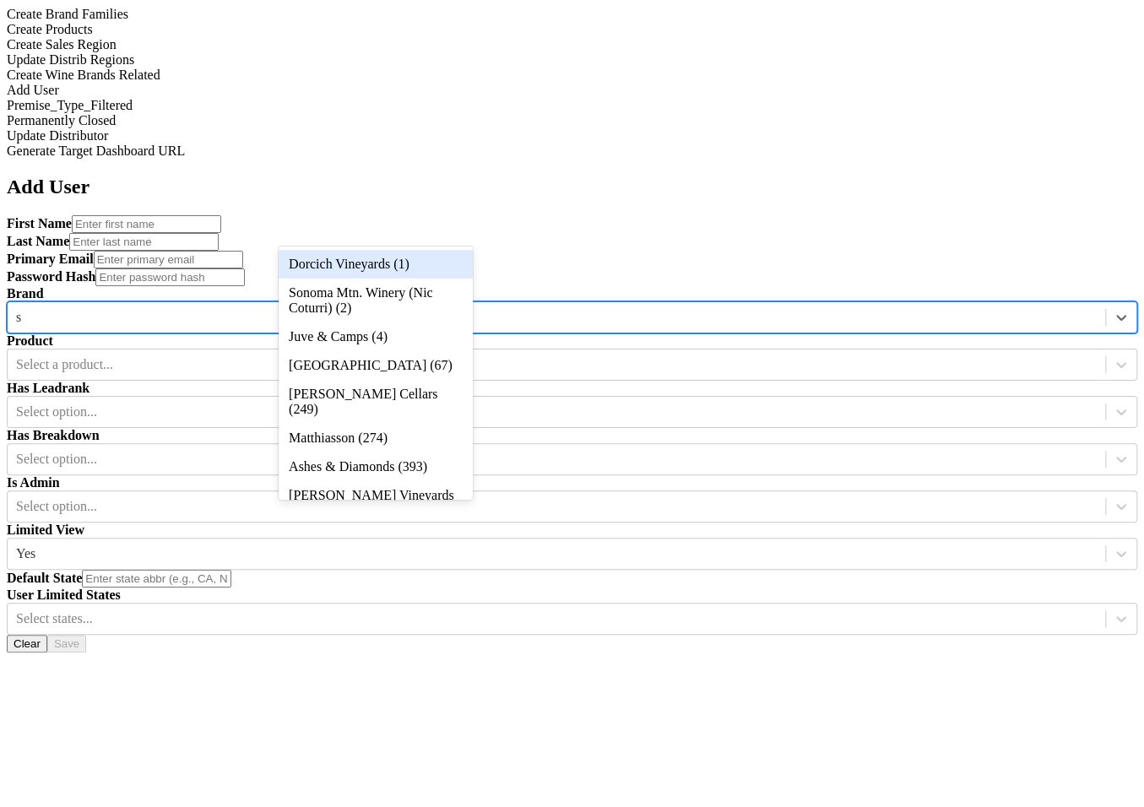
type input "sc"
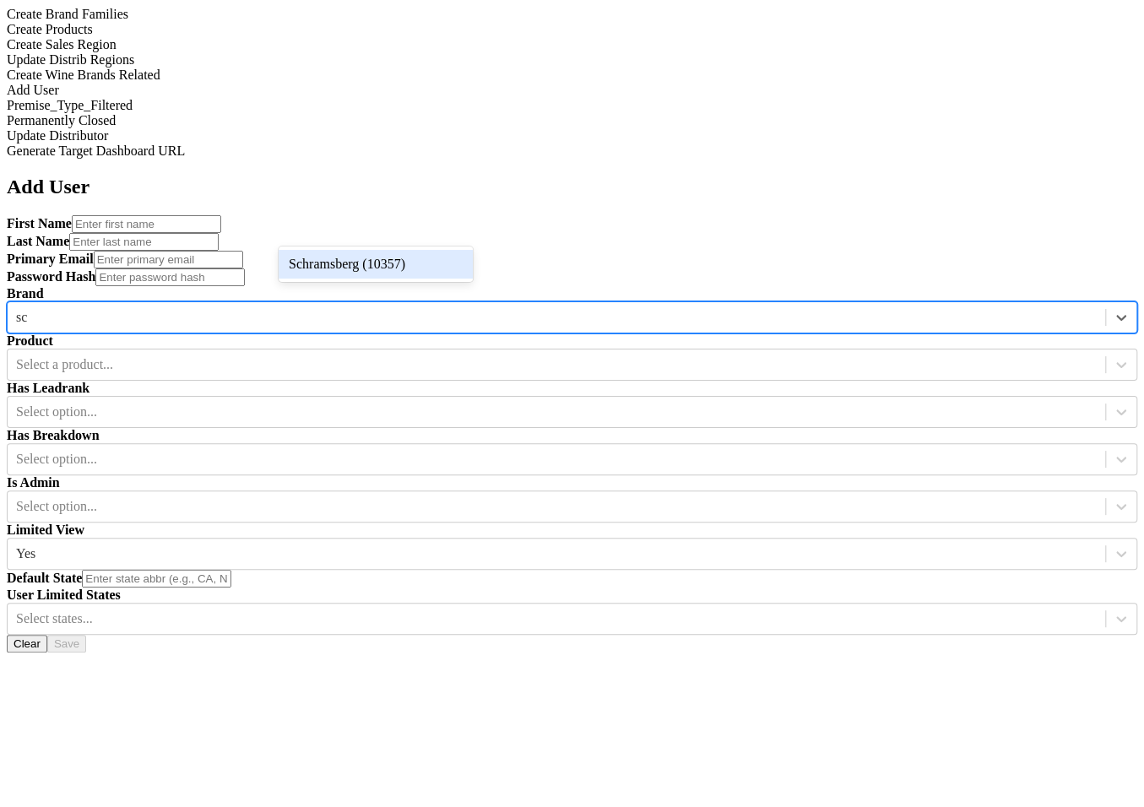
click at [436, 277] on div "Schramsberg (10357)" at bounding box center [376, 264] width 194 height 29
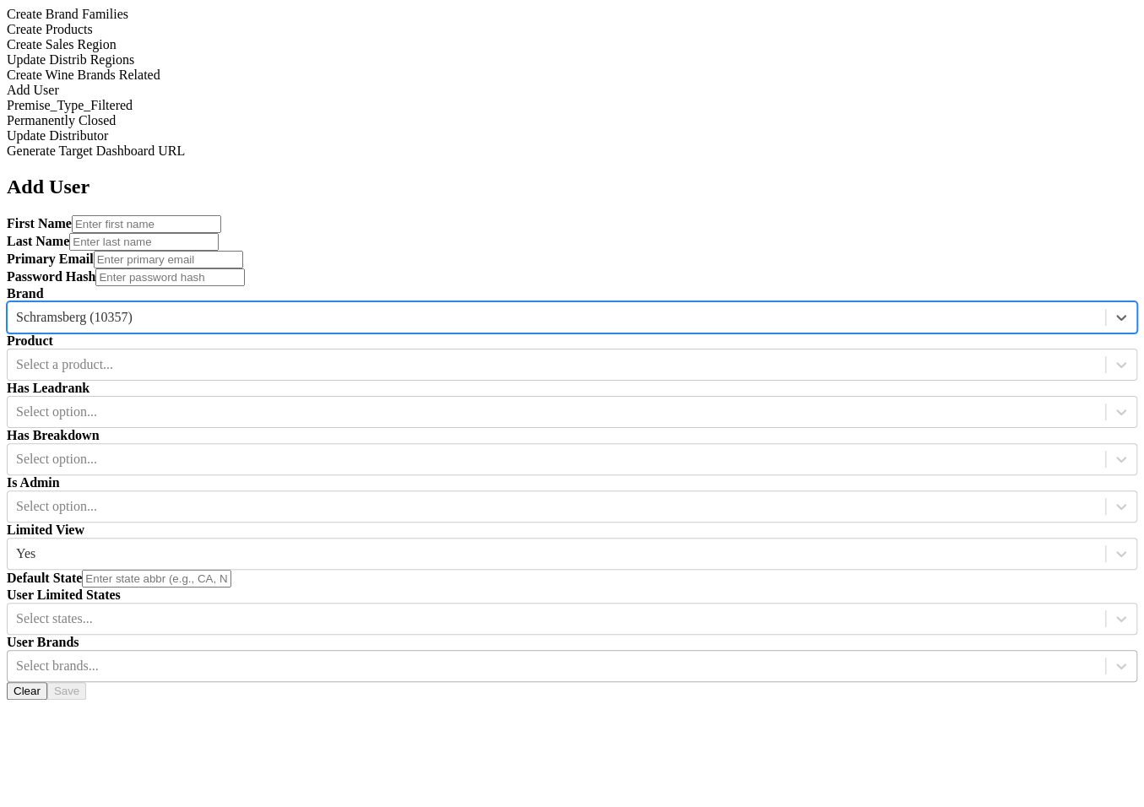
click at [606, 657] on div at bounding box center [556, 666] width 1081 height 19
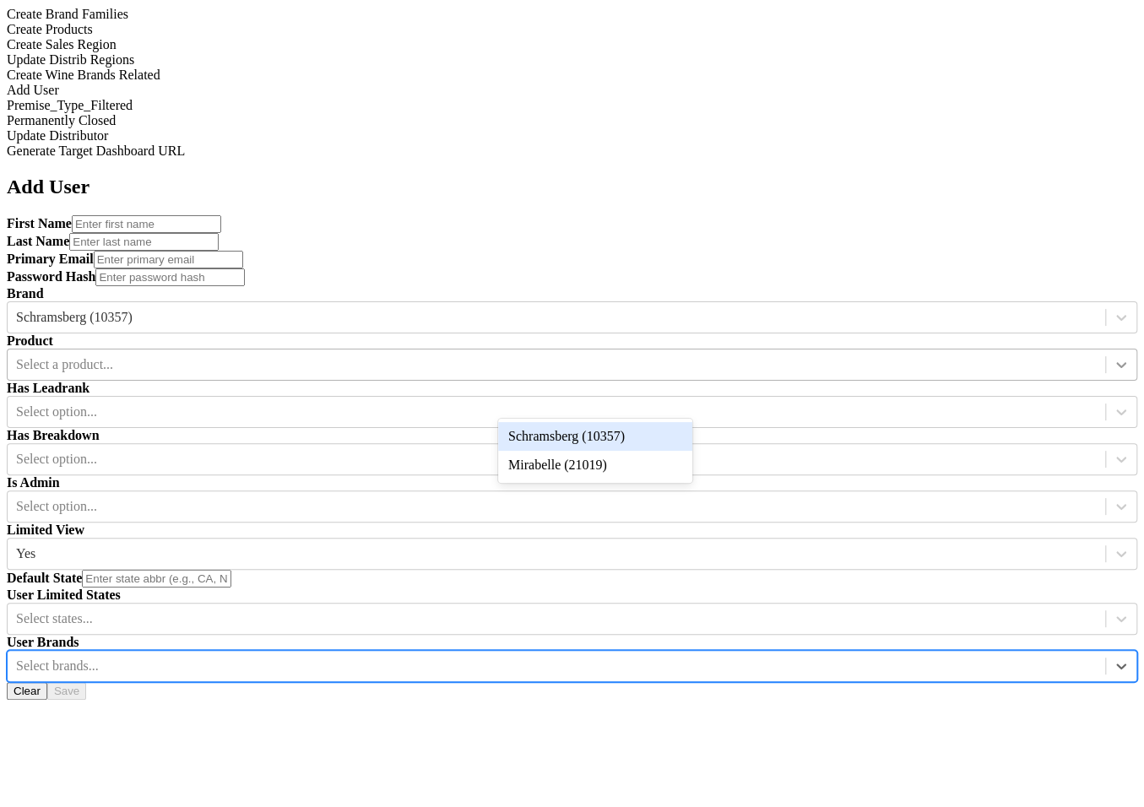
click at [1106, 350] on div at bounding box center [1121, 365] width 30 height 30
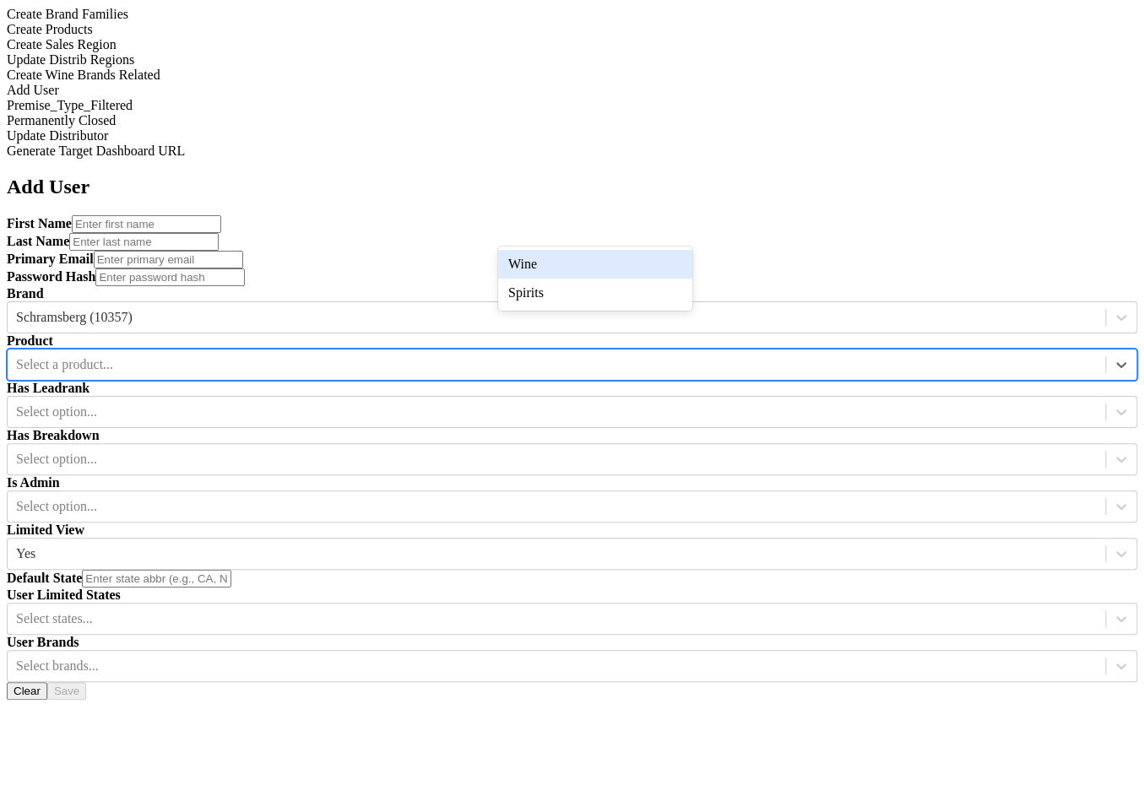
click at [671, 265] on div "Wine" at bounding box center [595, 264] width 194 height 29
click at [221, 215] on input "text" at bounding box center [146, 224] width 149 height 18
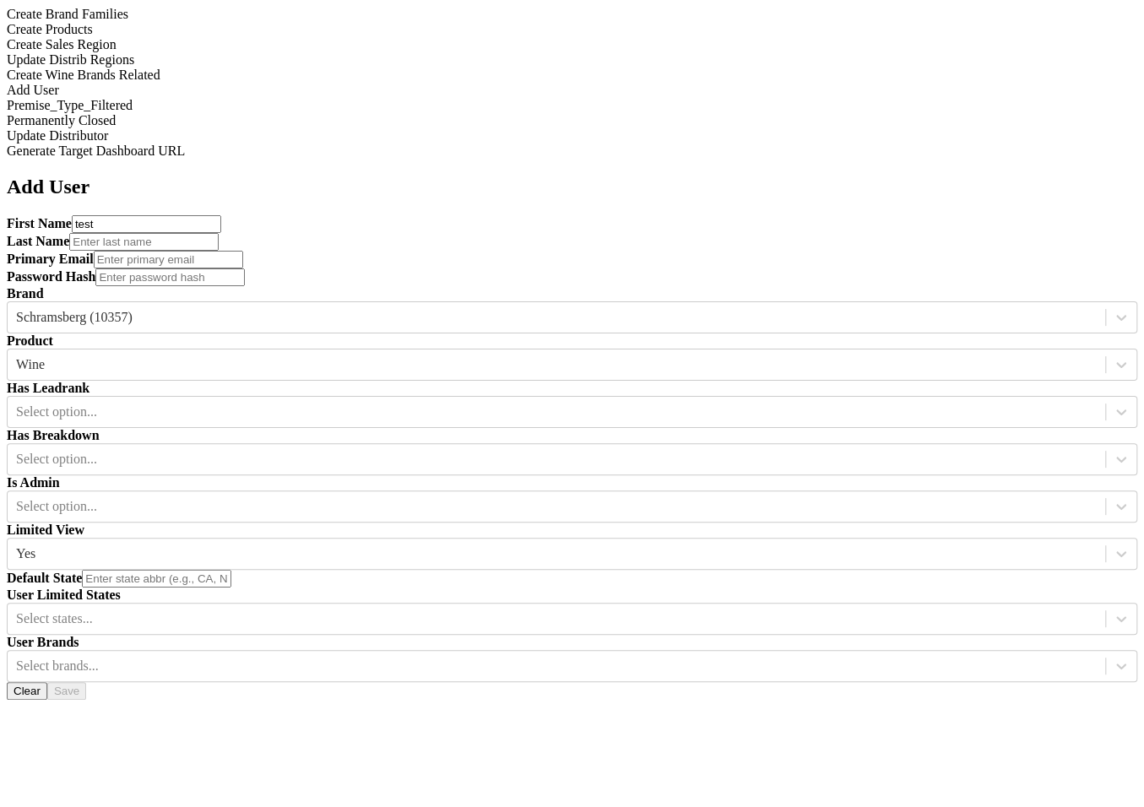
type input "test"
type input "user"
type input "testuser@email.com"
type input "test"
click at [795, 403] on div at bounding box center [556, 412] width 1081 height 19
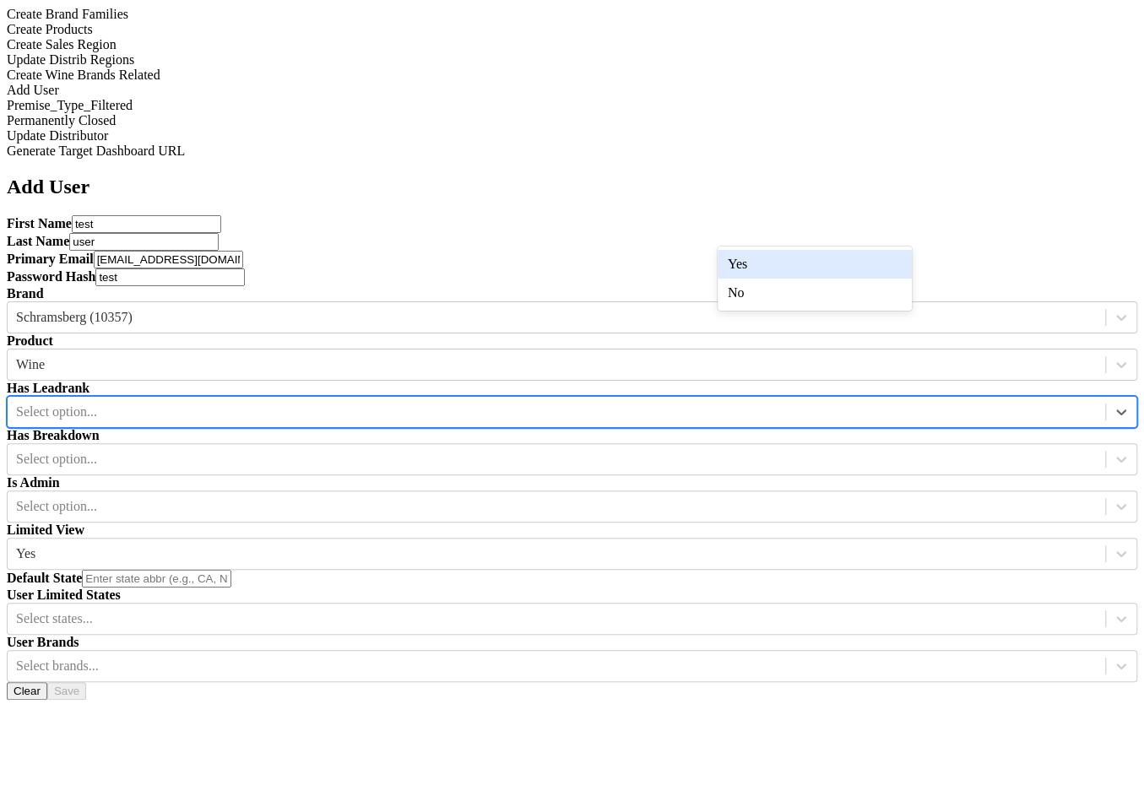
click at [804, 273] on div "Yes" at bounding box center [815, 264] width 194 height 29
click at [998, 443] on div "Select option..." at bounding box center [572, 459] width 1131 height 32
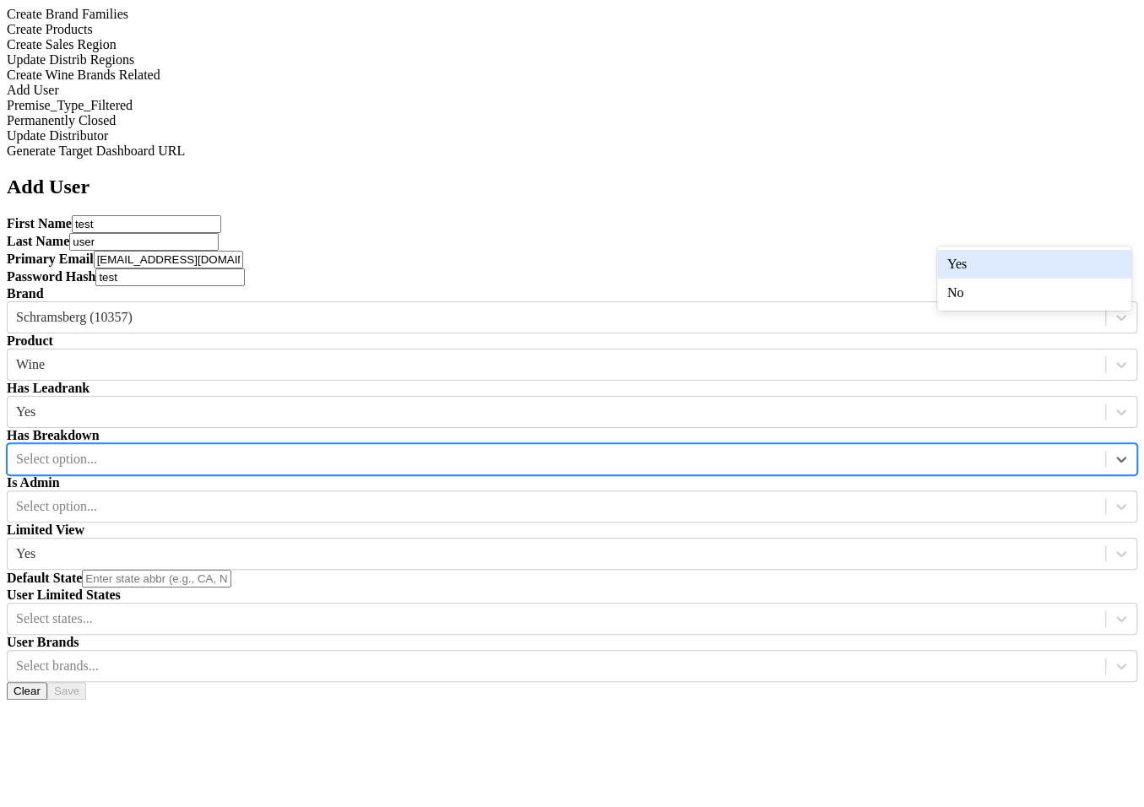
click at [997, 255] on div "Yes" at bounding box center [1034, 264] width 194 height 29
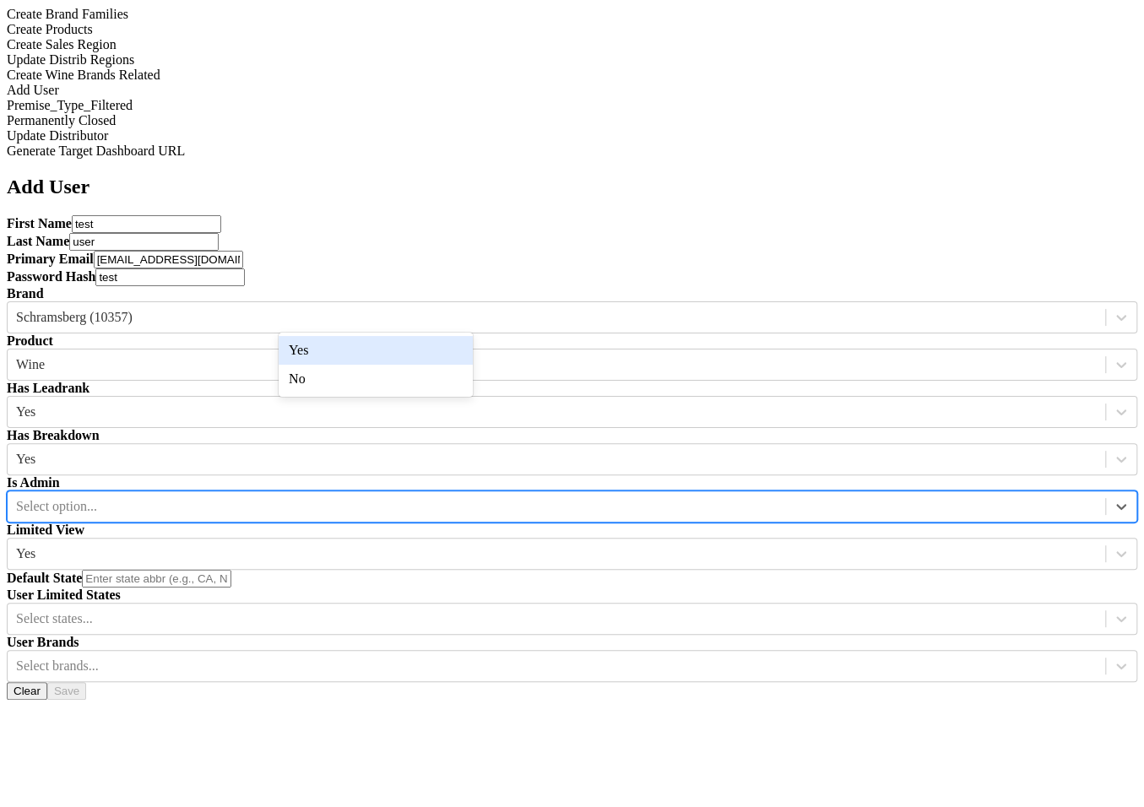
click at [439, 494] on div "Select option..." at bounding box center [557, 506] width 1098 height 25
click at [442, 349] on div "Yes" at bounding box center [376, 350] width 194 height 29
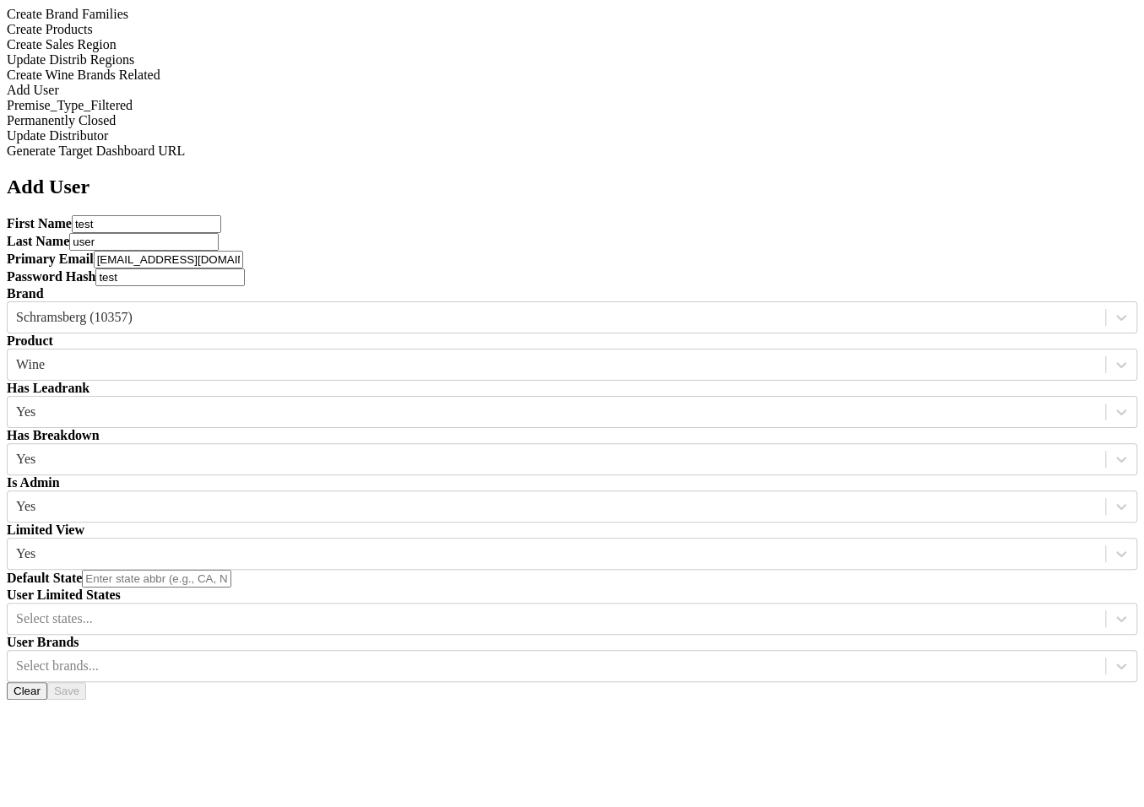
click at [231, 570] on input "text" at bounding box center [156, 579] width 149 height 18
type input "s"
type input "NY"
click at [439, 606] on div "Select states..." at bounding box center [557, 618] width 1098 height 25
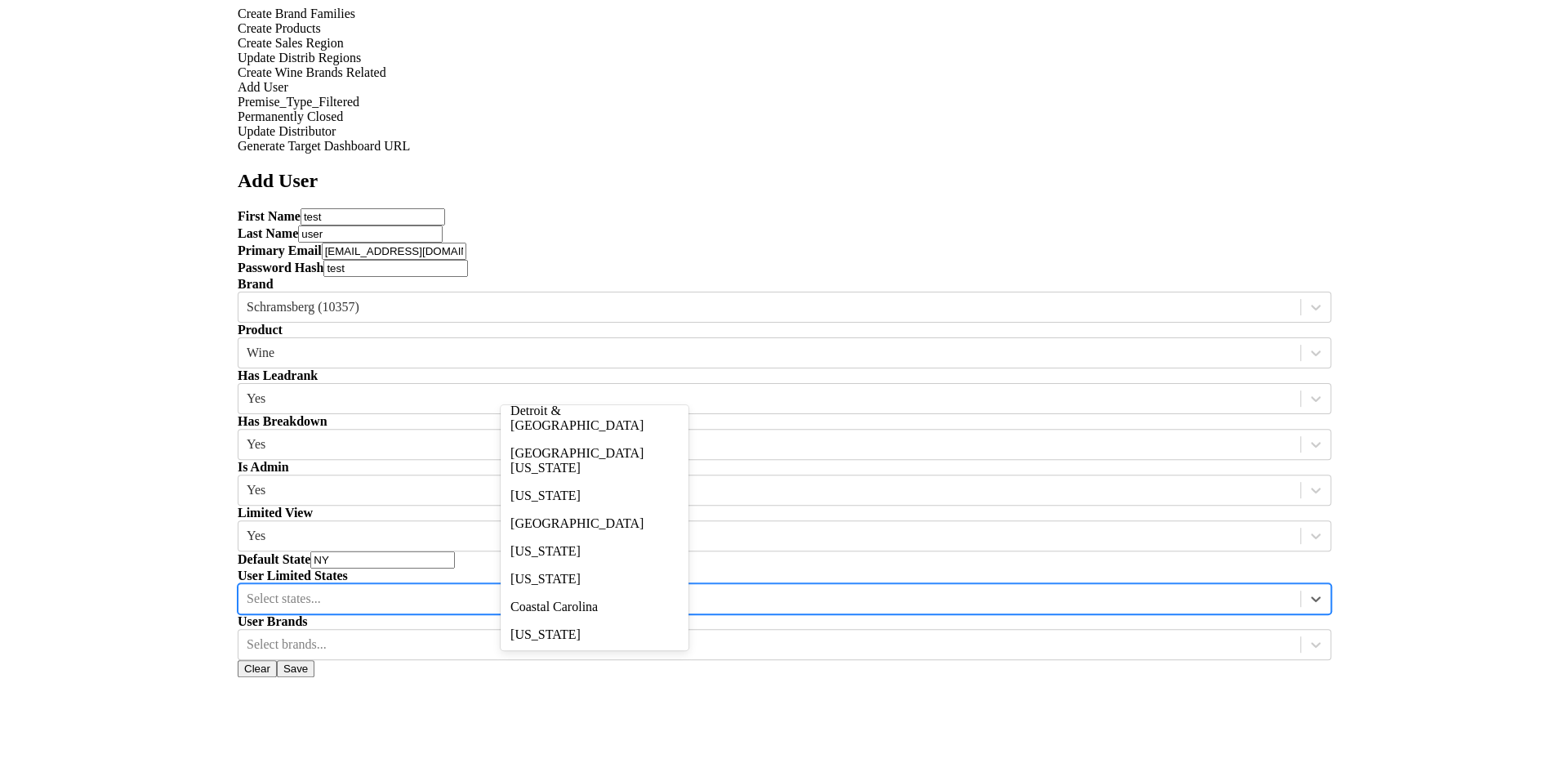
scroll to position [926, 0]
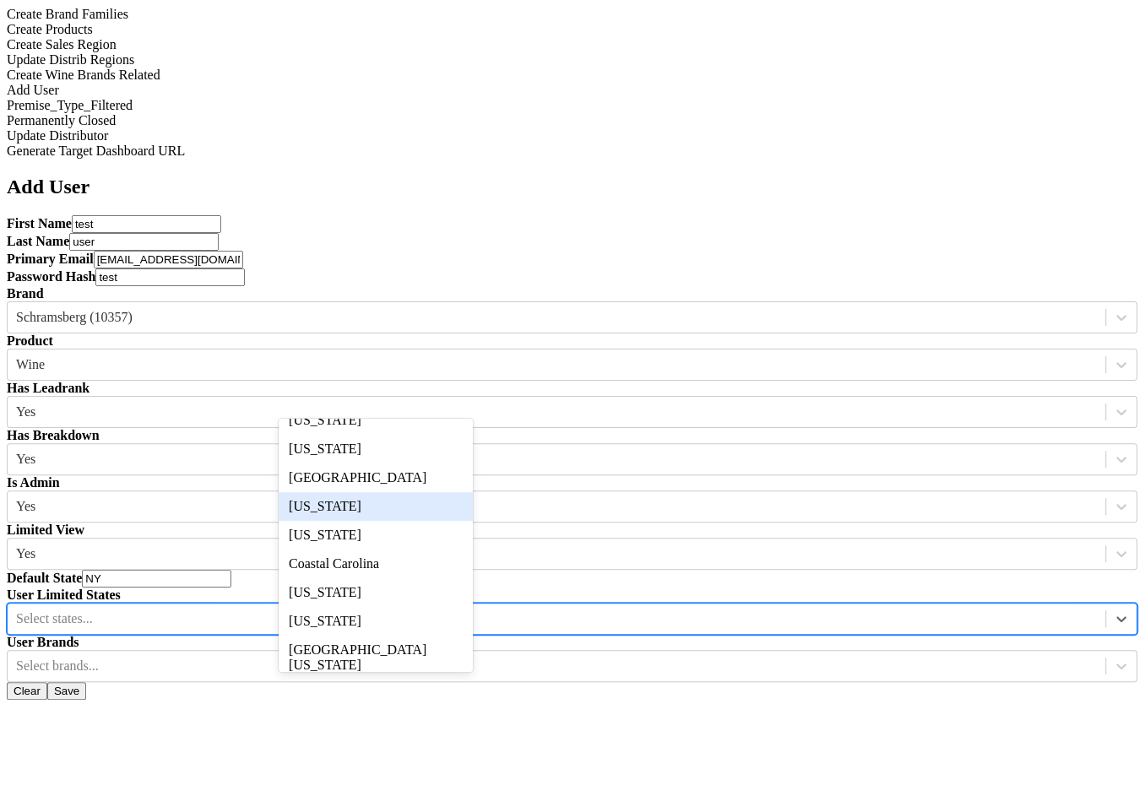
click at [452, 521] on div "Mississippi" at bounding box center [376, 506] width 194 height 29
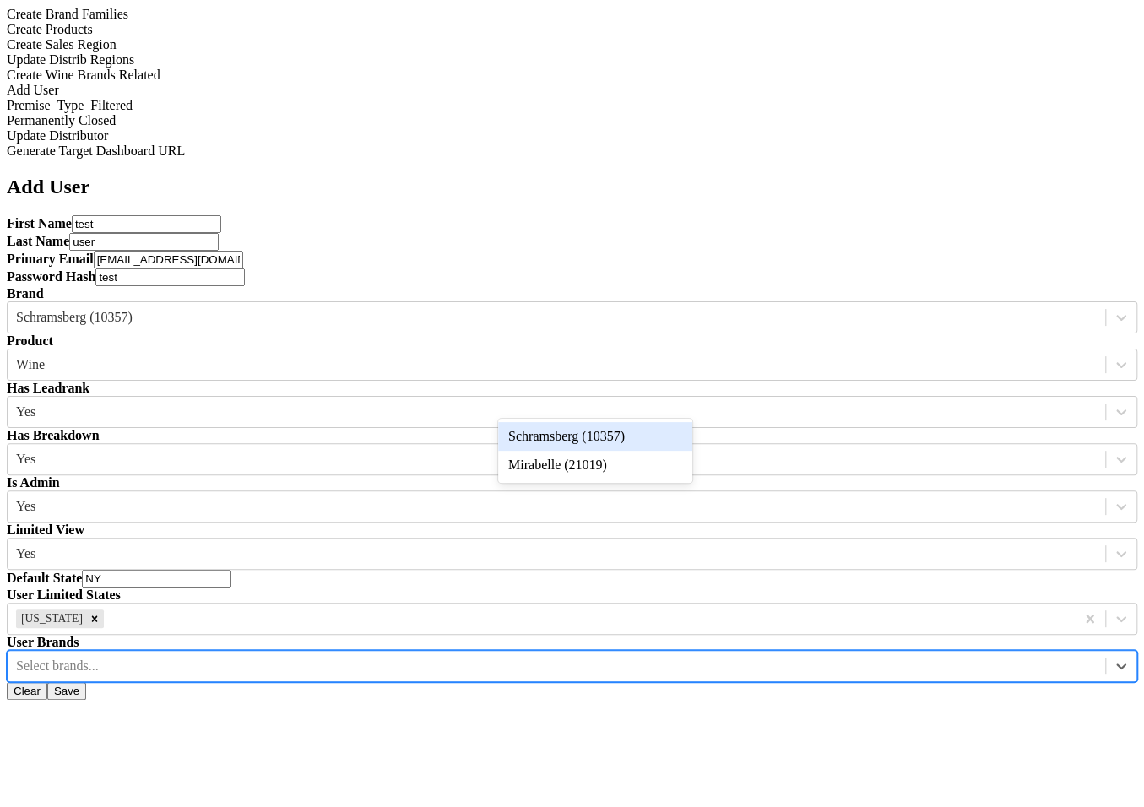
click at [561, 657] on div at bounding box center [556, 666] width 1081 height 19
click at [585, 478] on div "Mirabelle (21019)" at bounding box center [595, 465] width 194 height 29
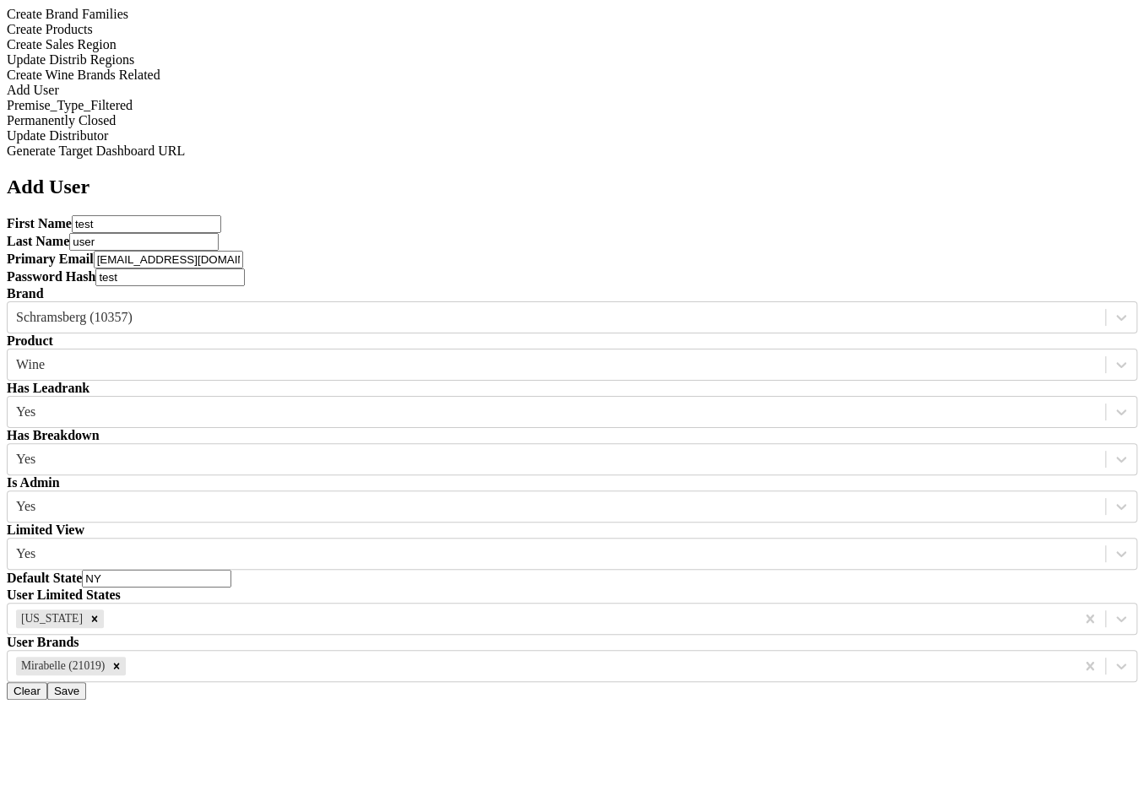
click at [86, 682] on button "Save" at bounding box center [66, 691] width 39 height 18
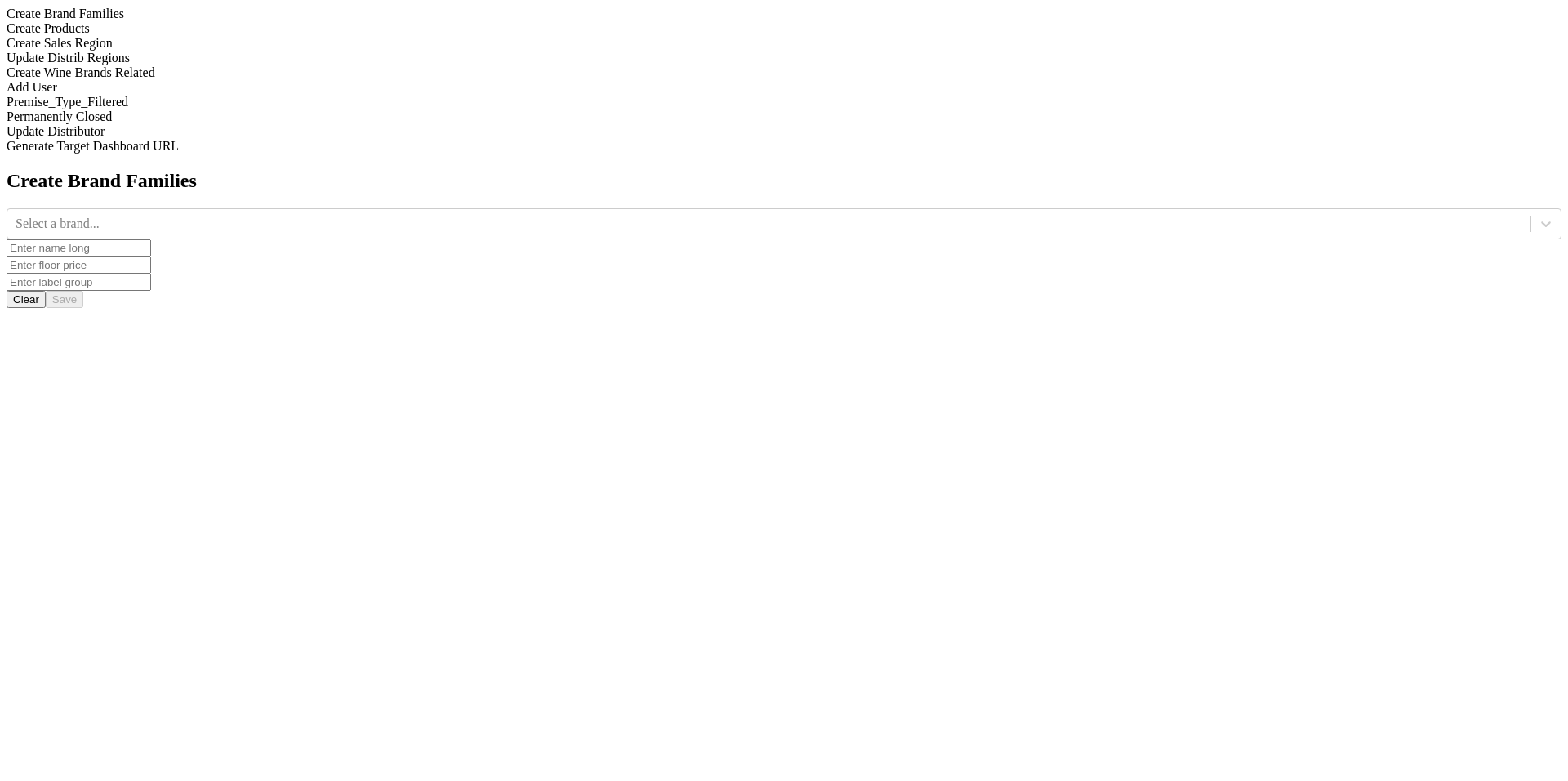
click at [201, 80] on div "Create Wine Brands Related" at bounding box center [784, 73] width 1555 height 15
click at [242, 95] on div "Add User" at bounding box center [784, 87] width 1555 height 15
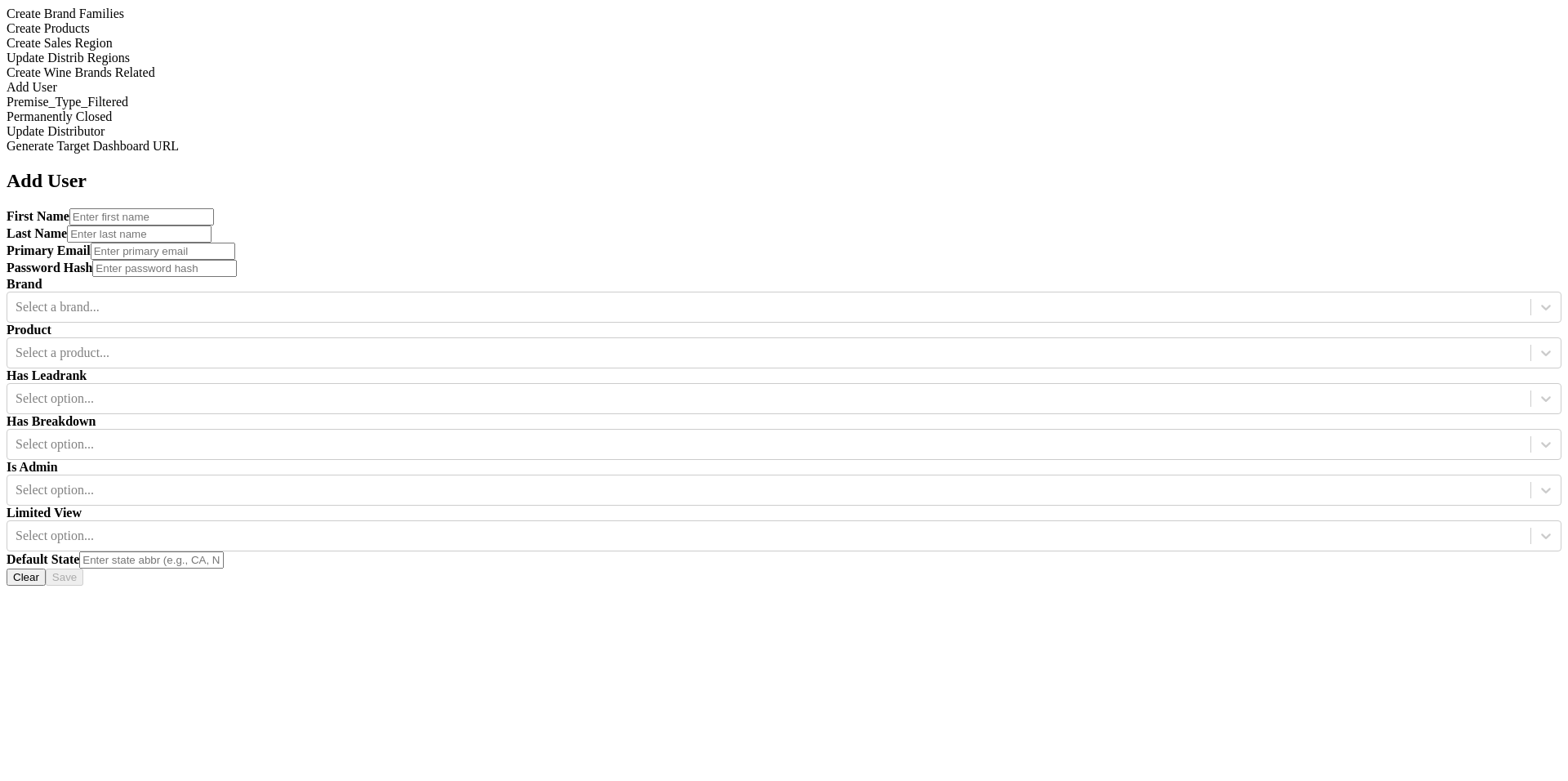
click at [214, 208] on input "text" at bounding box center [141, 217] width 144 height 17
type input "test1"
click at [212, 225] on input "text" at bounding box center [138, 234] width 144 height 17
type input "test"
type input "user"
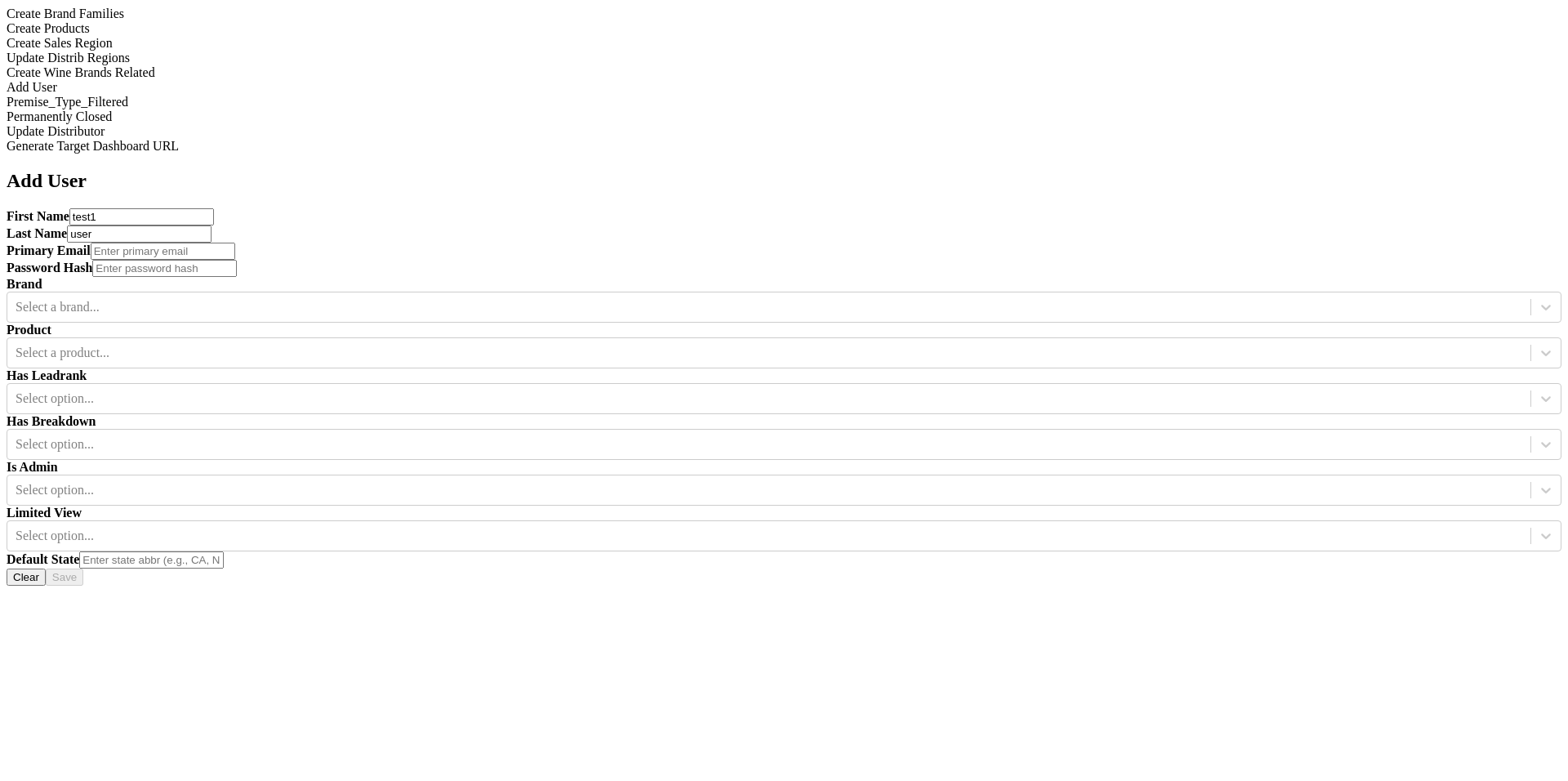
click at [235, 243] on input "email" at bounding box center [163, 252] width 144 height 17
type input "test"
click at [212, 225] on input "user" at bounding box center [138, 234] width 144 height 17
type input "user1"
click at [235, 243] on input "test" at bounding box center [163, 252] width 144 height 17
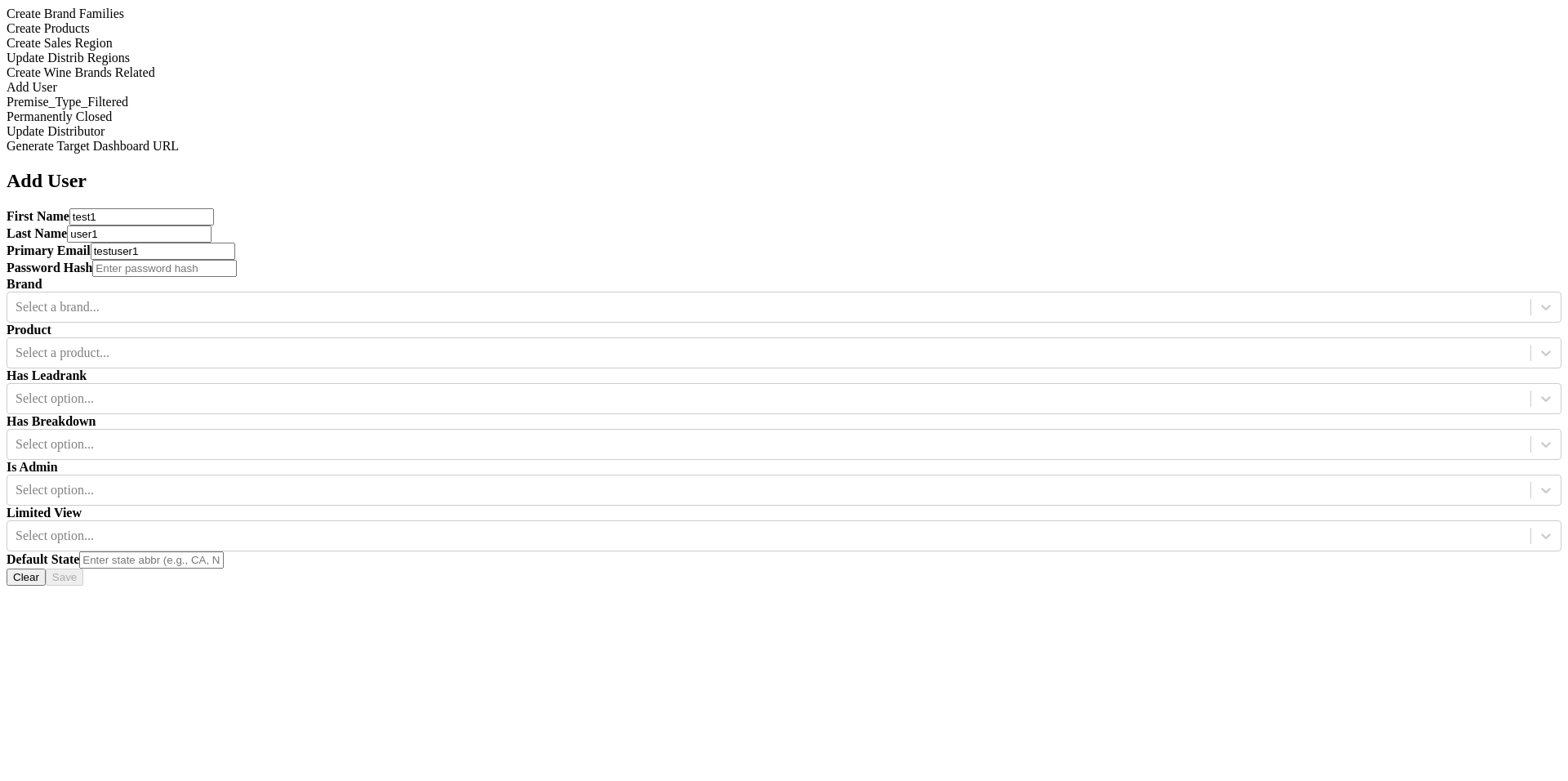
type input "testuser1"
click at [237, 260] on input "text" at bounding box center [163, 269] width 144 height 17
type input "test1"
click at [668, 277] on div "Brand Select a brand..." at bounding box center [784, 299] width 1555 height 45
click at [634, 295] on div "Select a brand..." at bounding box center [769, 307] width 1524 height 24
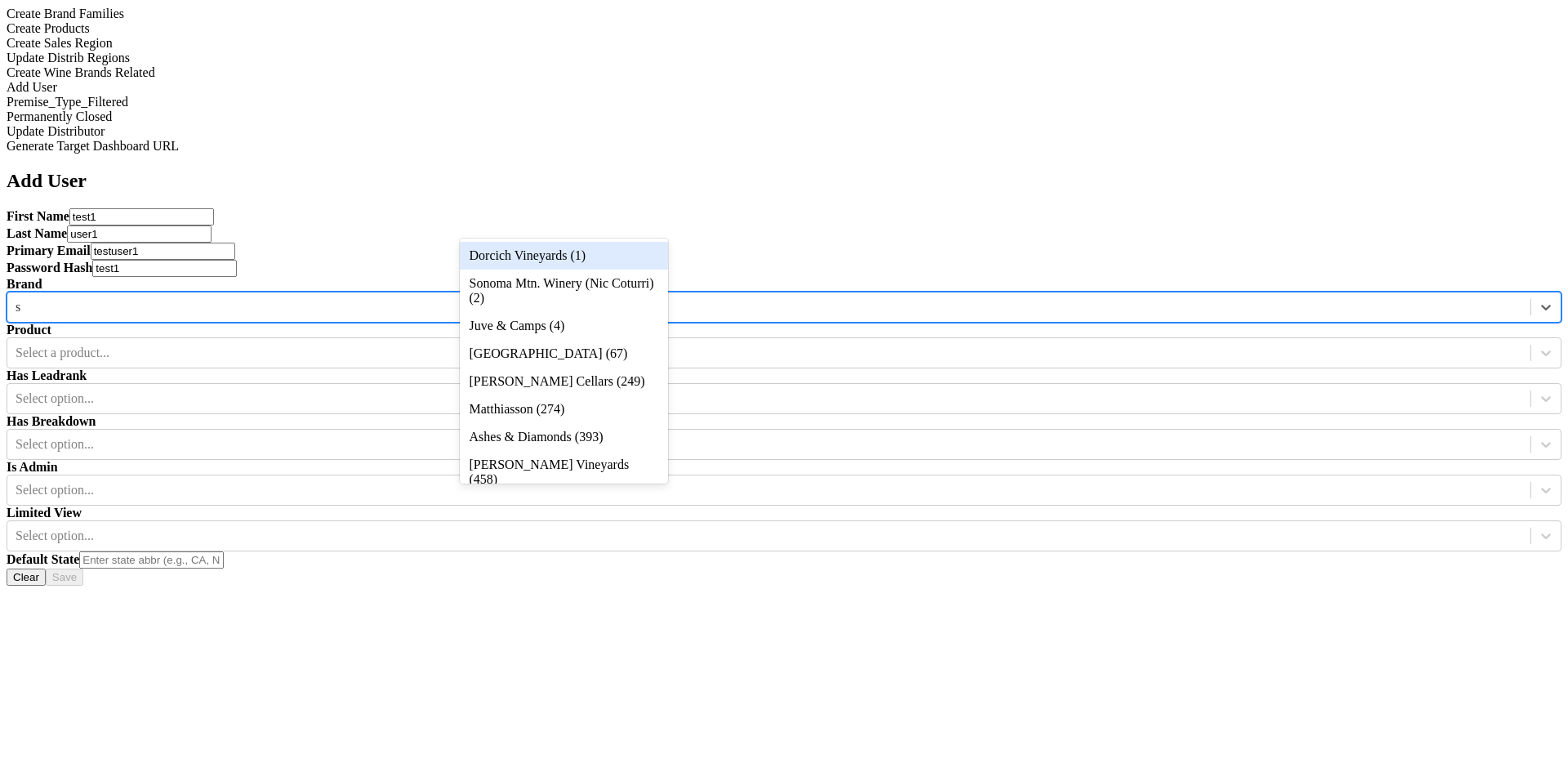
type input "sc"
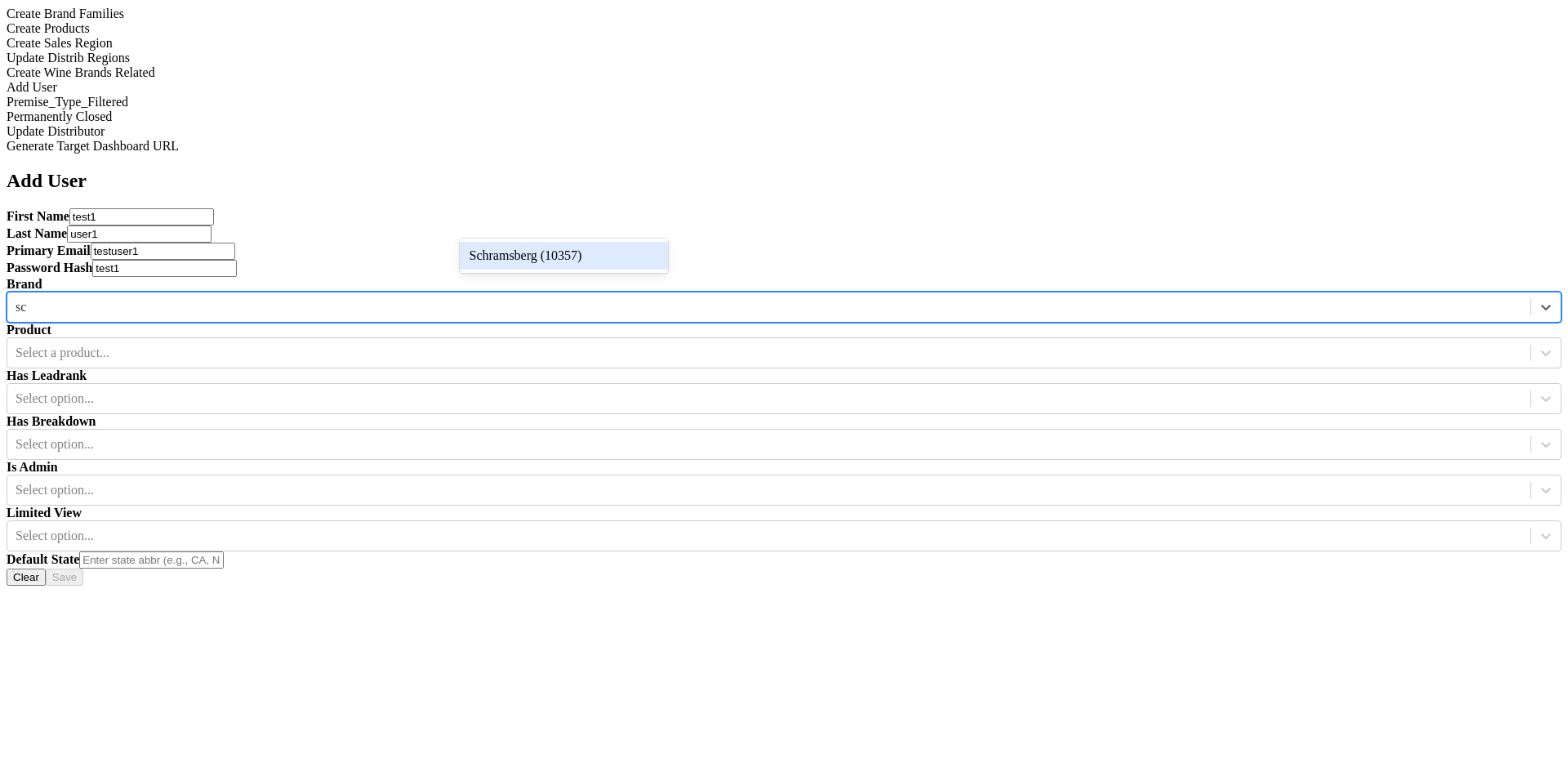
click at [625, 265] on div "Schramsberg (10357)" at bounding box center [563, 255] width 208 height 28
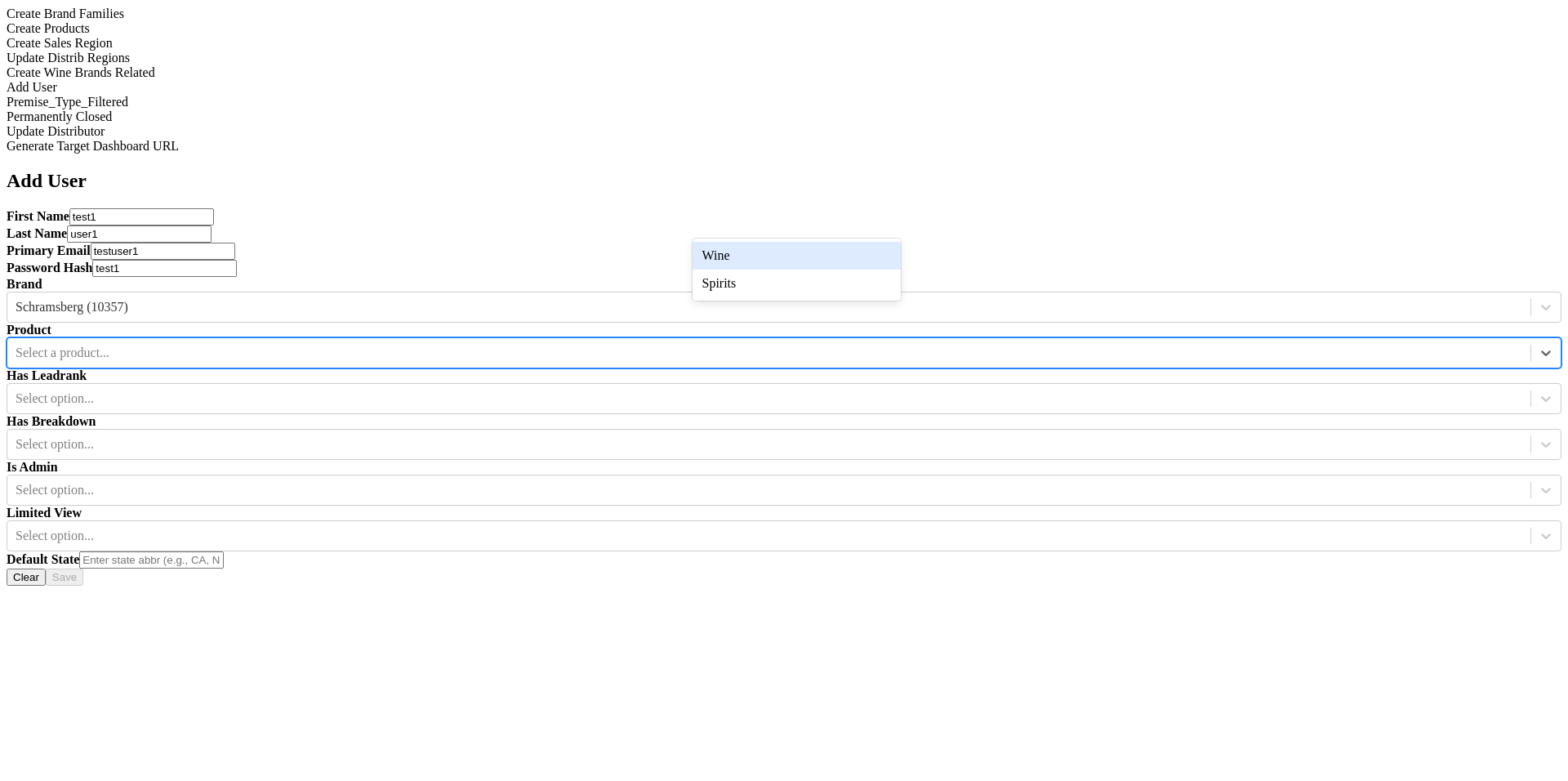
click at [816, 344] on div at bounding box center [769, 352] width 1507 height 18
click at [821, 257] on div "Wine" at bounding box center [796, 255] width 208 height 28
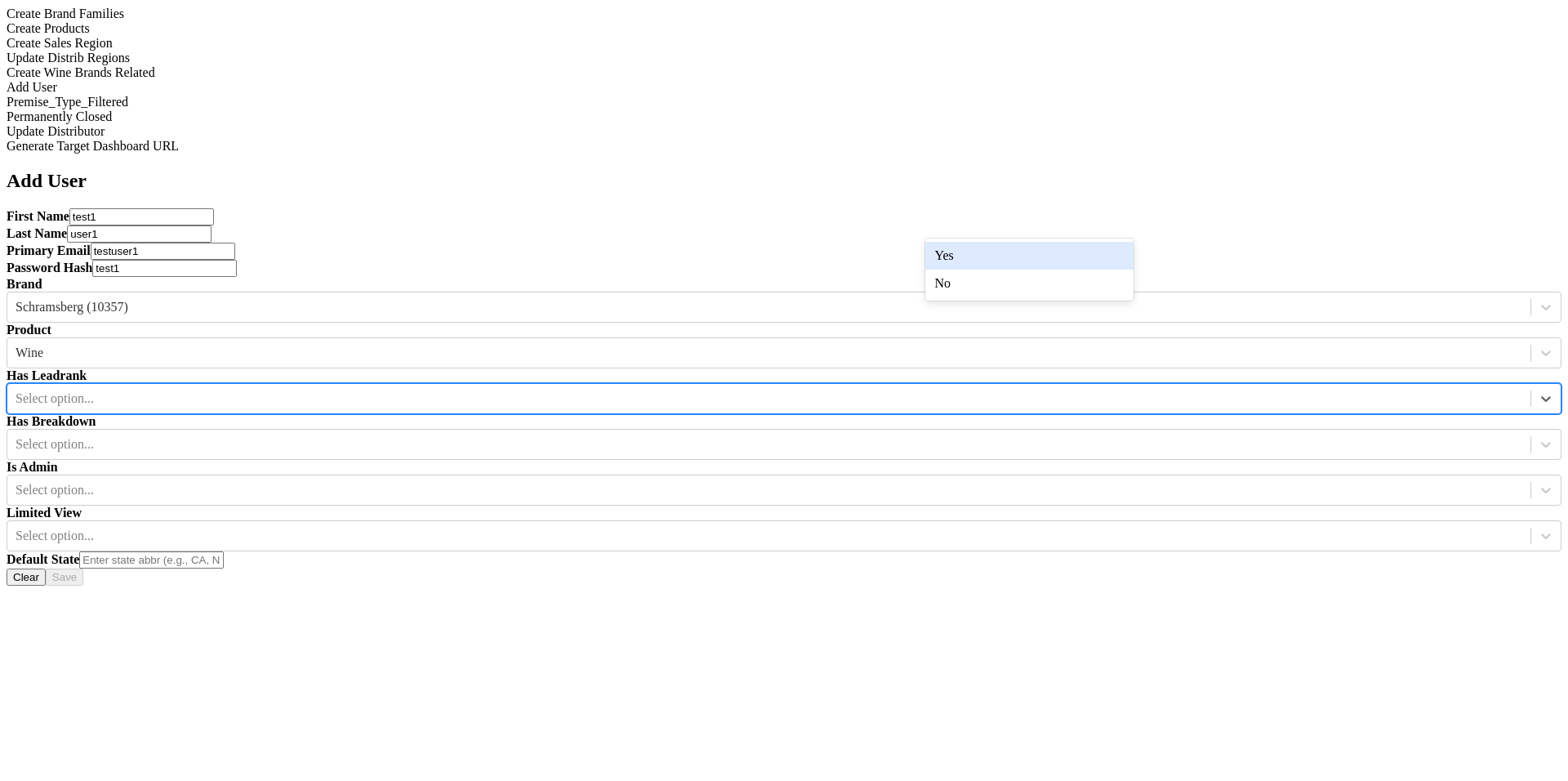
click at [985, 390] on div at bounding box center [769, 399] width 1507 height 18
click at [985, 251] on div "Yes" at bounding box center [1029, 255] width 208 height 28
click at [1211, 436] on div at bounding box center [769, 444] width 1507 height 18
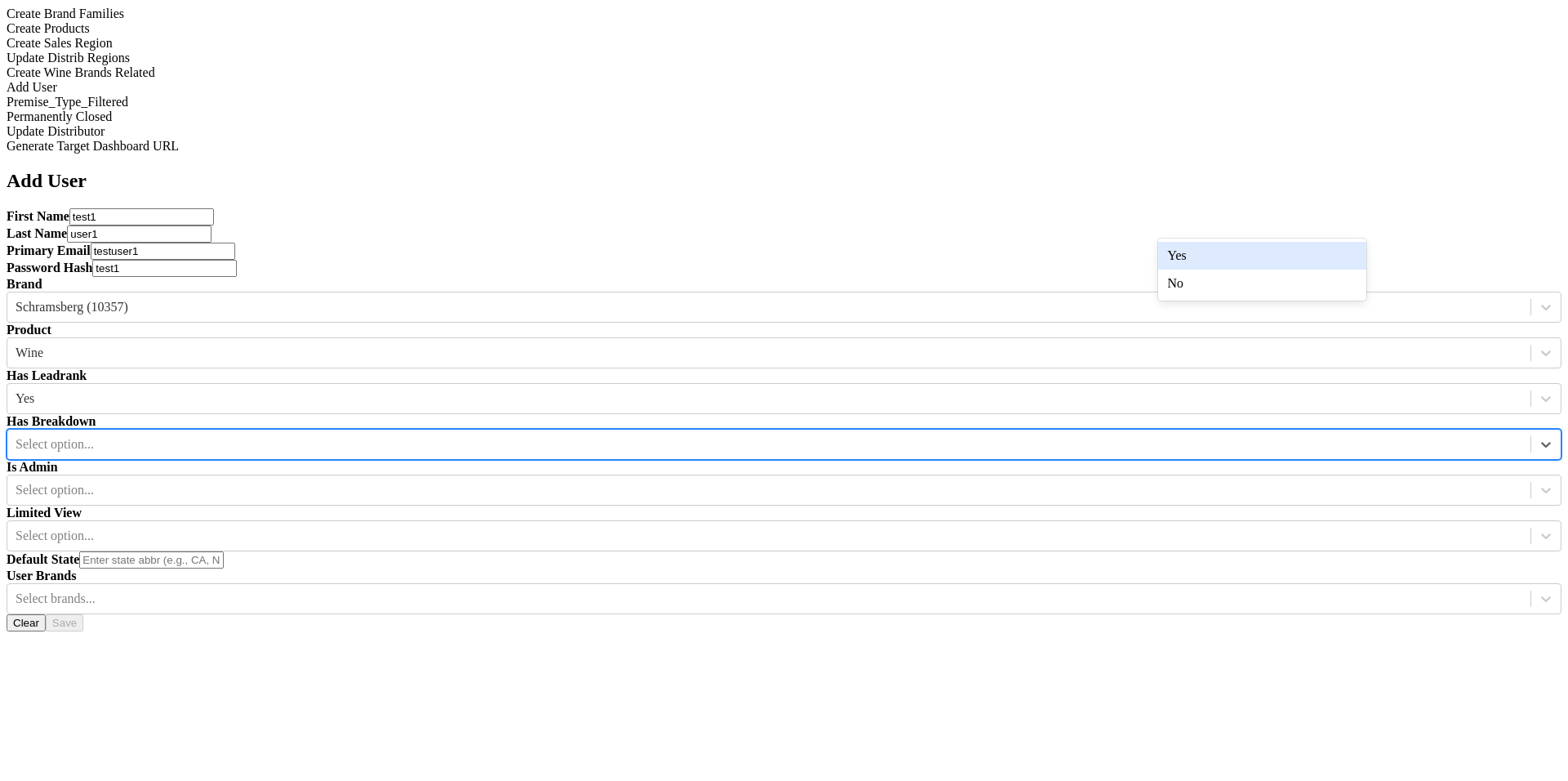
click at [1207, 241] on div "Yes No" at bounding box center [1261, 270] width 208 height 62
click at [1201, 239] on div "Yes No" at bounding box center [1261, 270] width 208 height 62
click at [1198, 258] on div "Yes" at bounding box center [1261, 255] width 208 height 28
click at [588, 481] on div at bounding box center [769, 490] width 1507 height 18
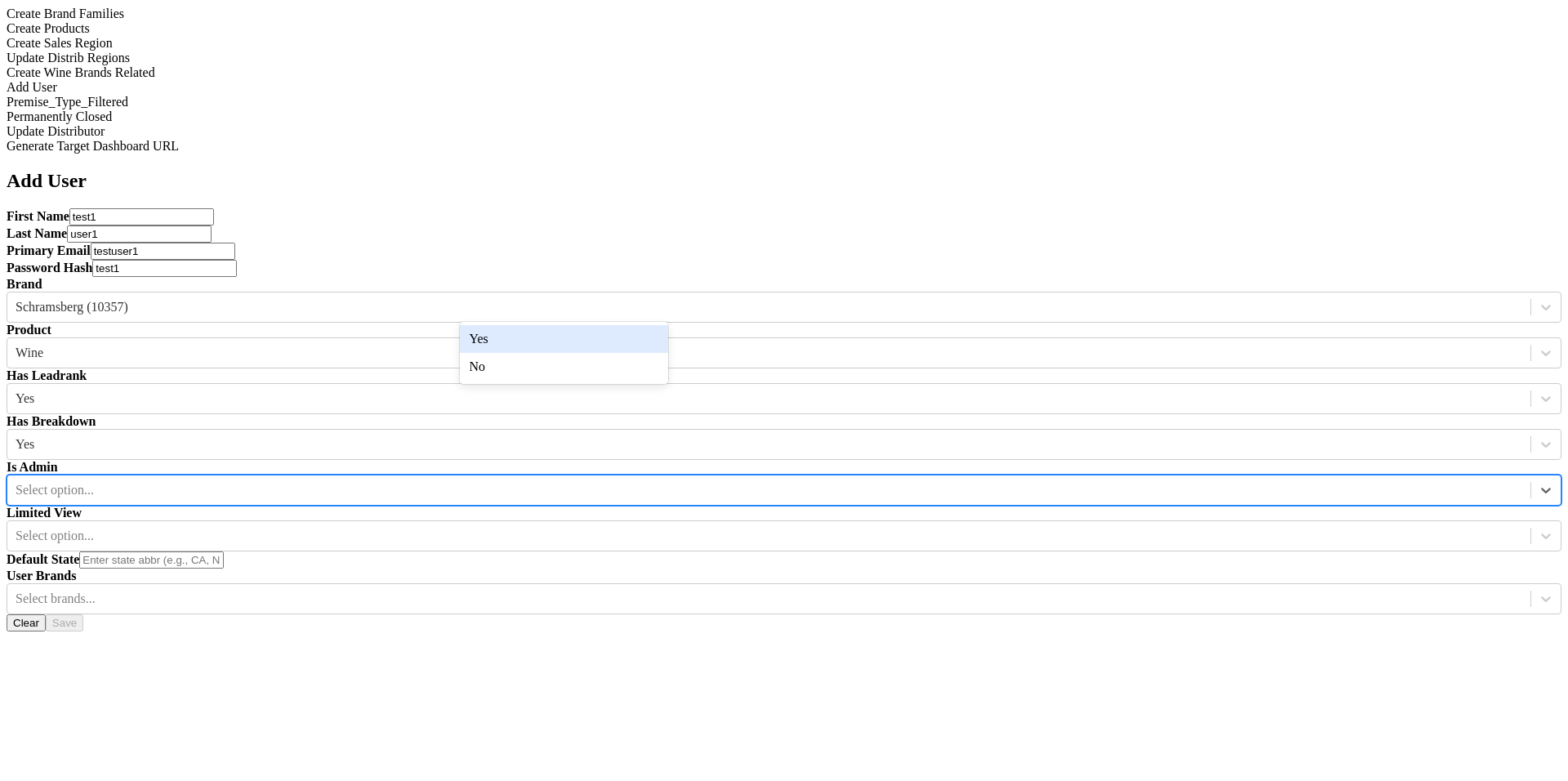
click at [594, 334] on div "Yes" at bounding box center [563, 339] width 208 height 28
click at [707, 506] on div "Limited View Select option..." at bounding box center [784, 528] width 1555 height 45
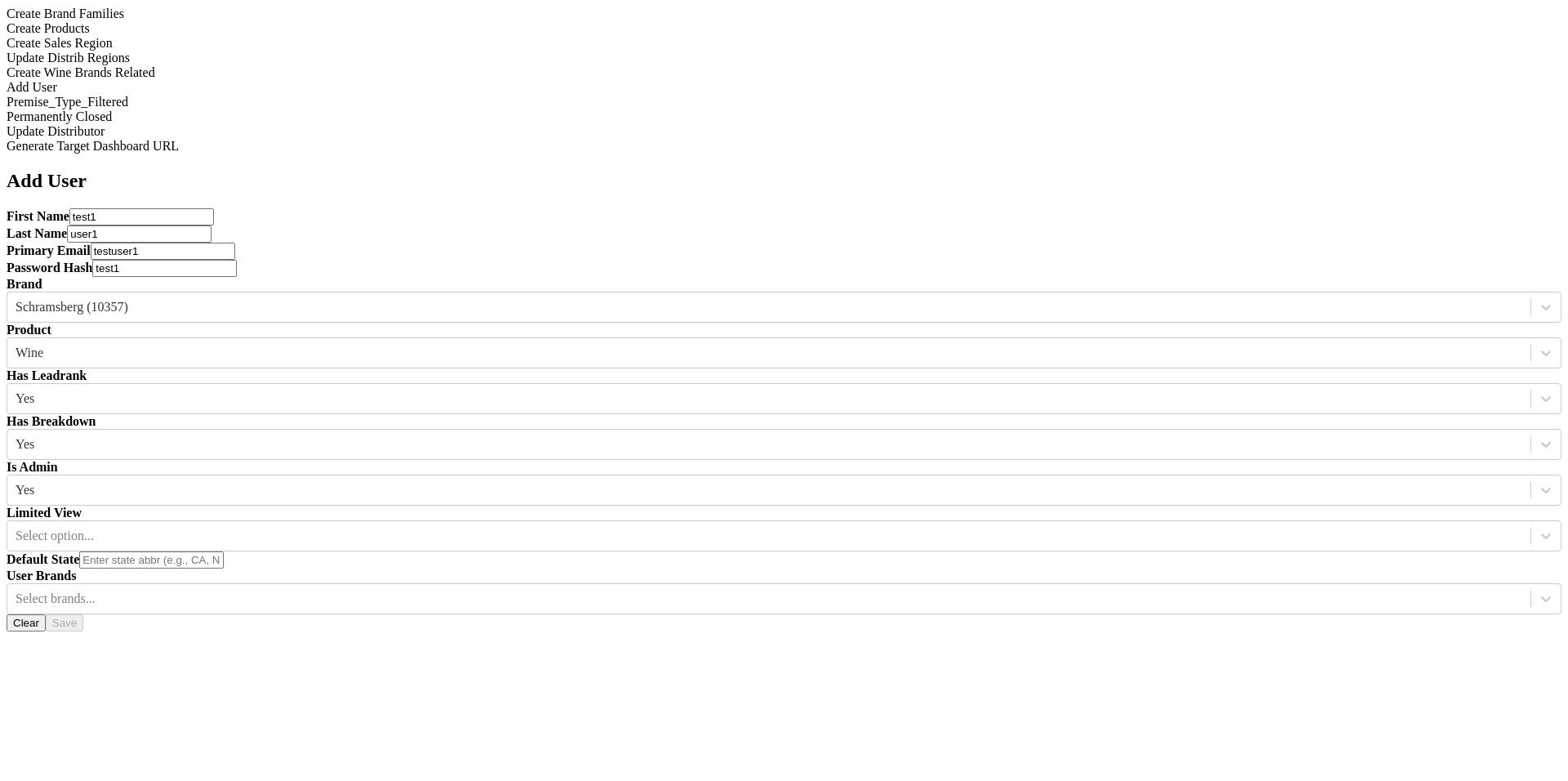
click at [711, 506] on div "Limited View Select option..." at bounding box center [784, 528] width 1555 height 45
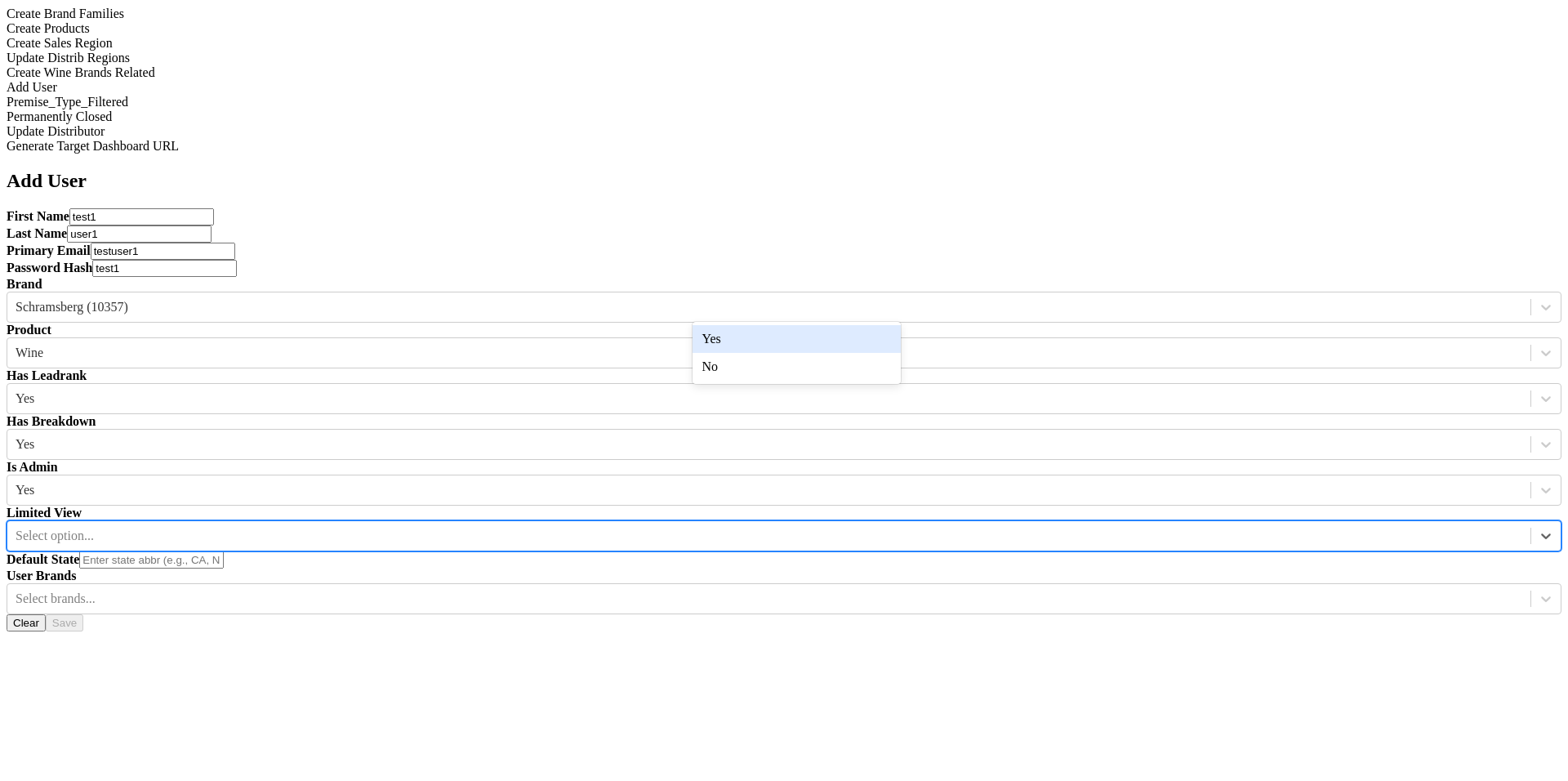
click at [718, 524] on div "Select option..." at bounding box center [769, 535] width 1524 height 24
click at [729, 339] on div "Yes" at bounding box center [796, 339] width 208 height 28
click at [223, 552] on input "text" at bounding box center [151, 560] width 144 height 17
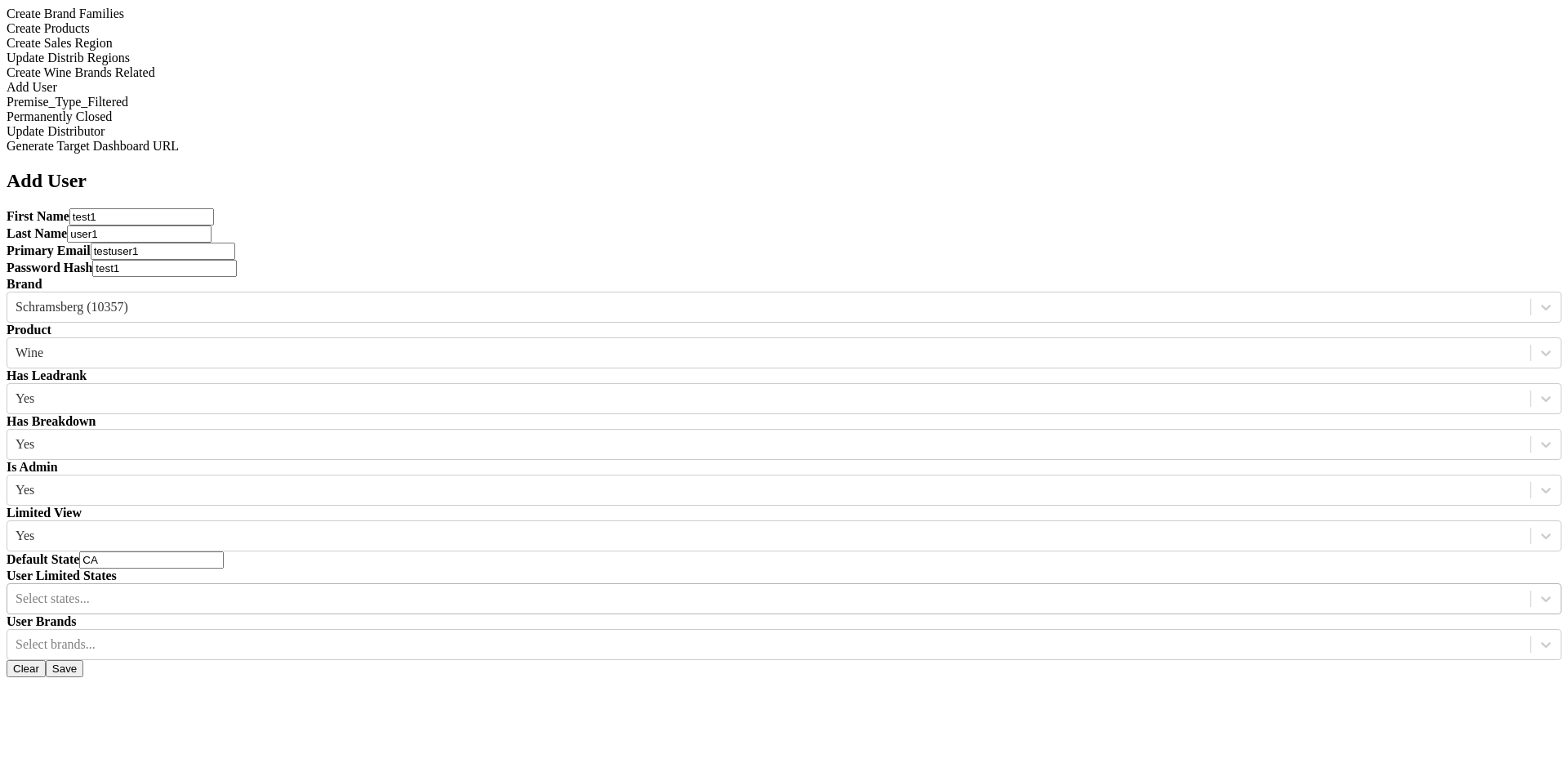
type input "CA"
click at [582, 590] on div at bounding box center [769, 599] width 1507 height 18
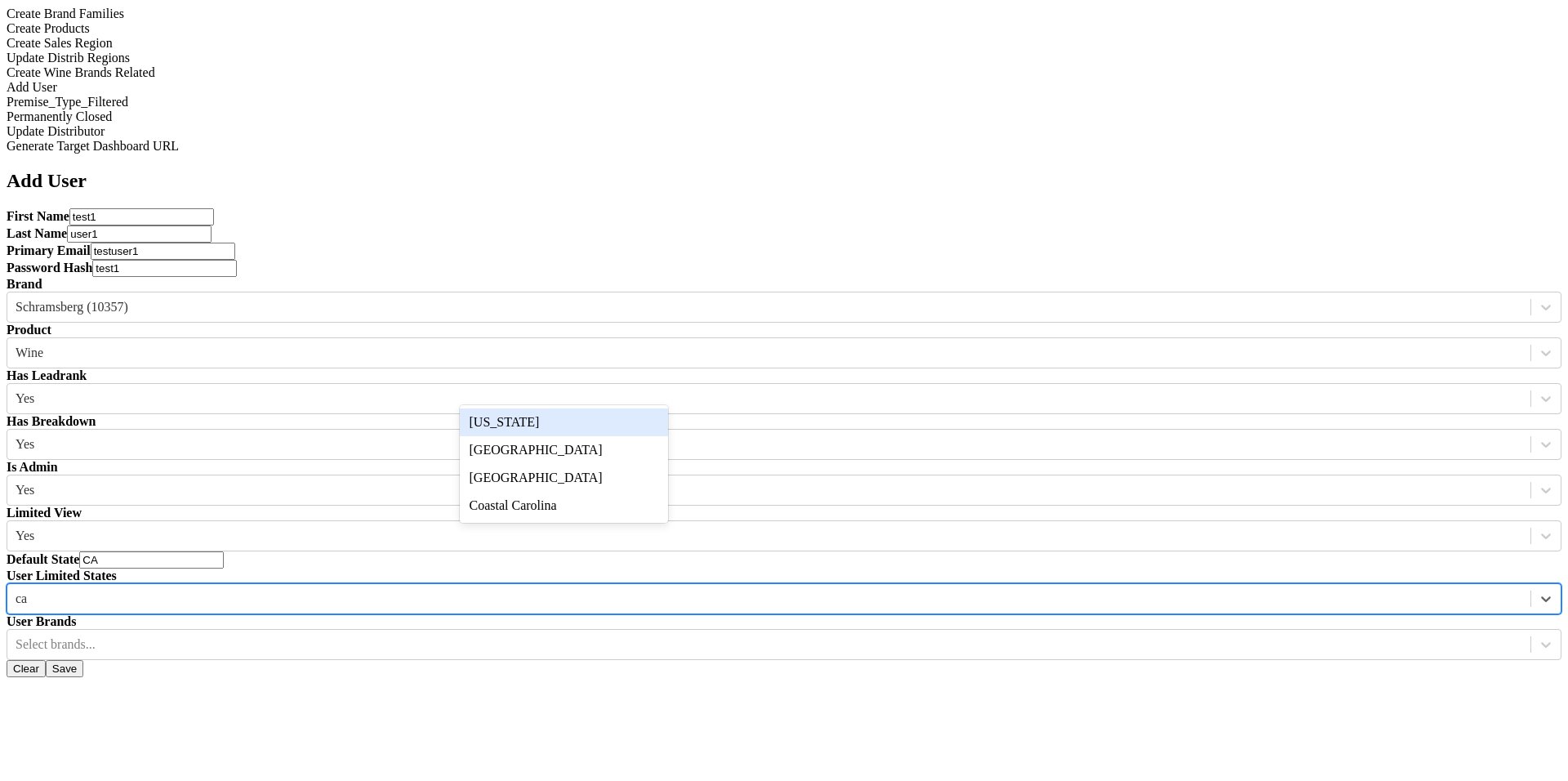
type input "c"
type input "l"
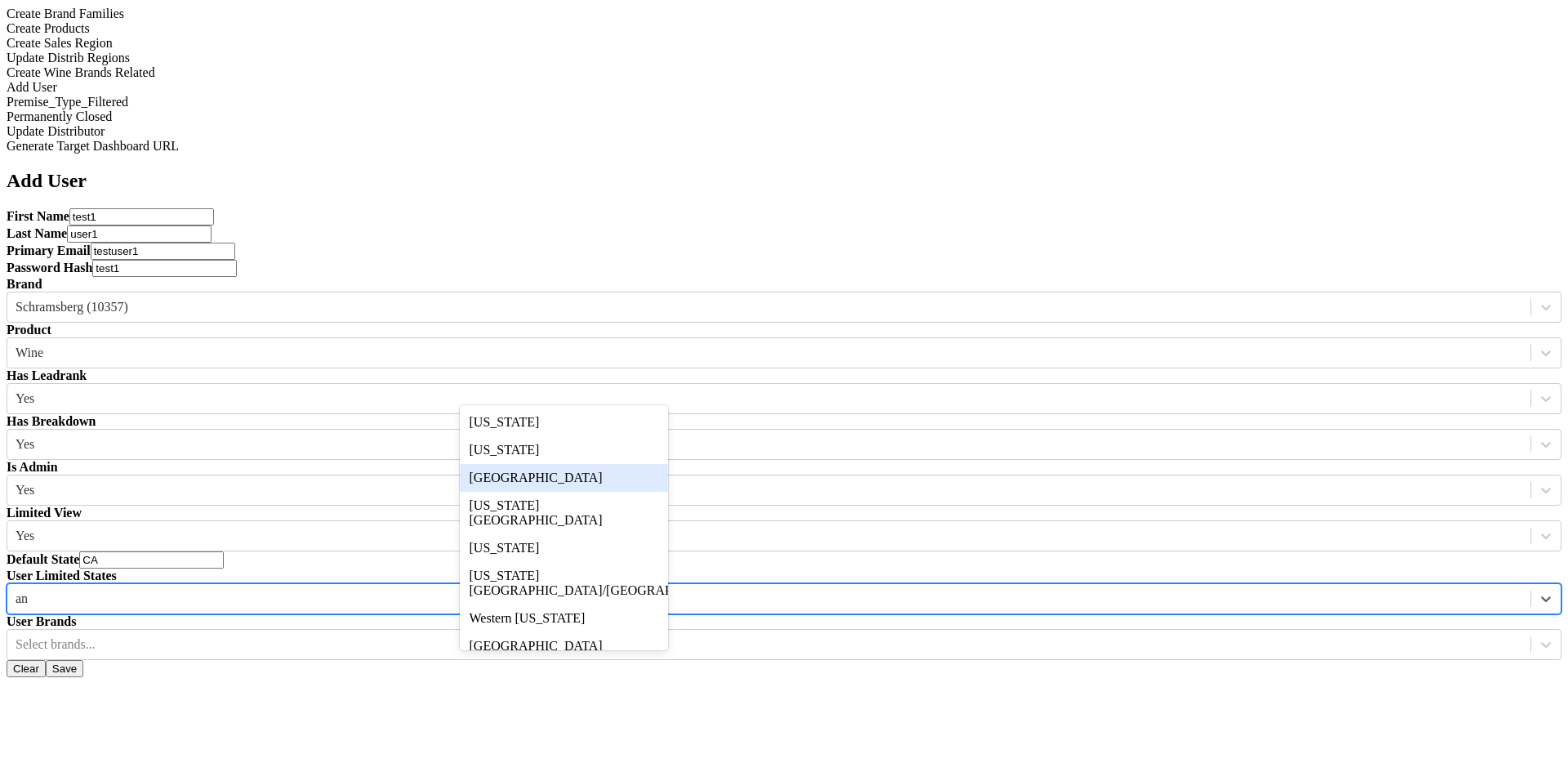
type input "a"
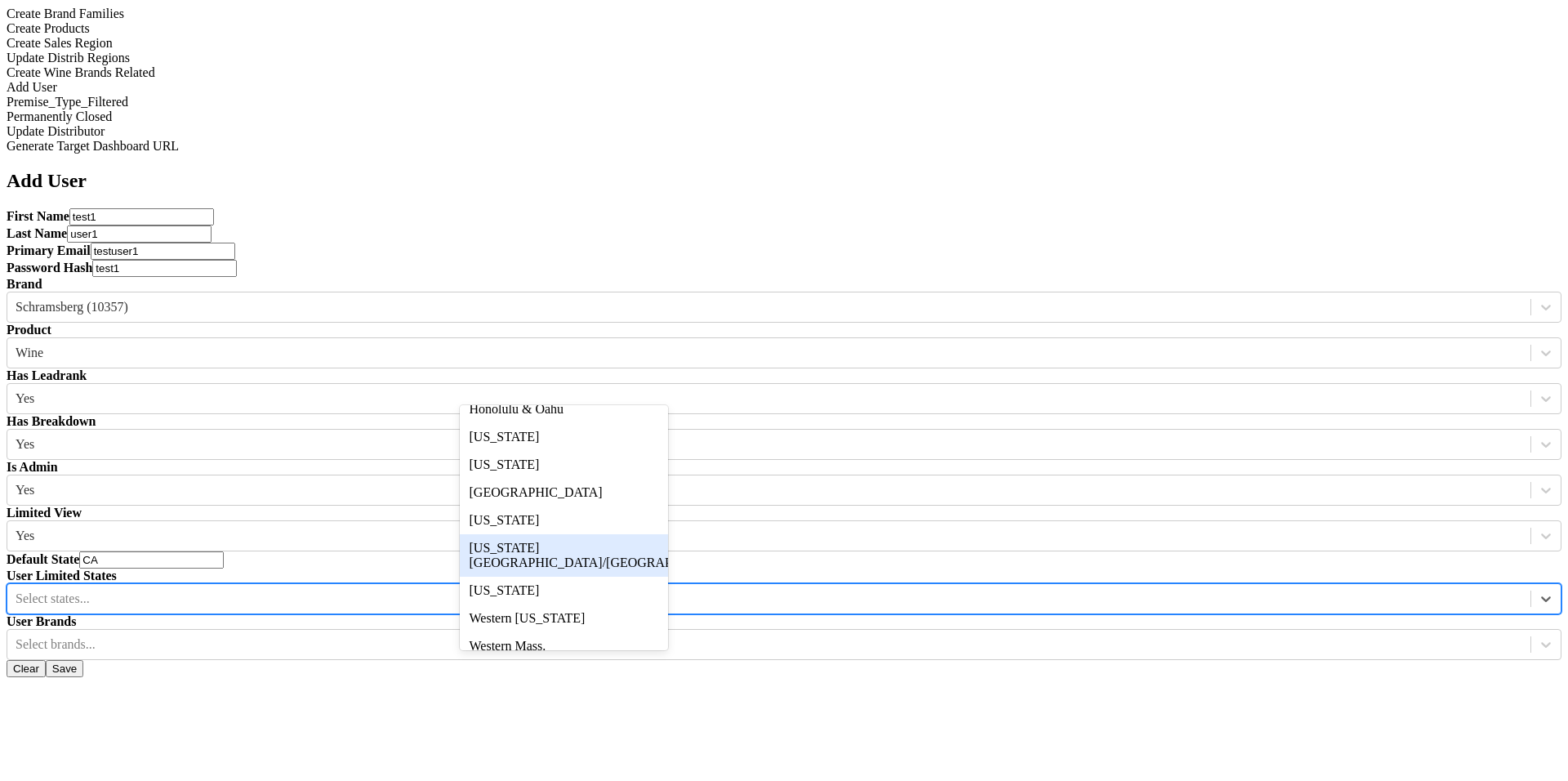
scroll to position [482, 0]
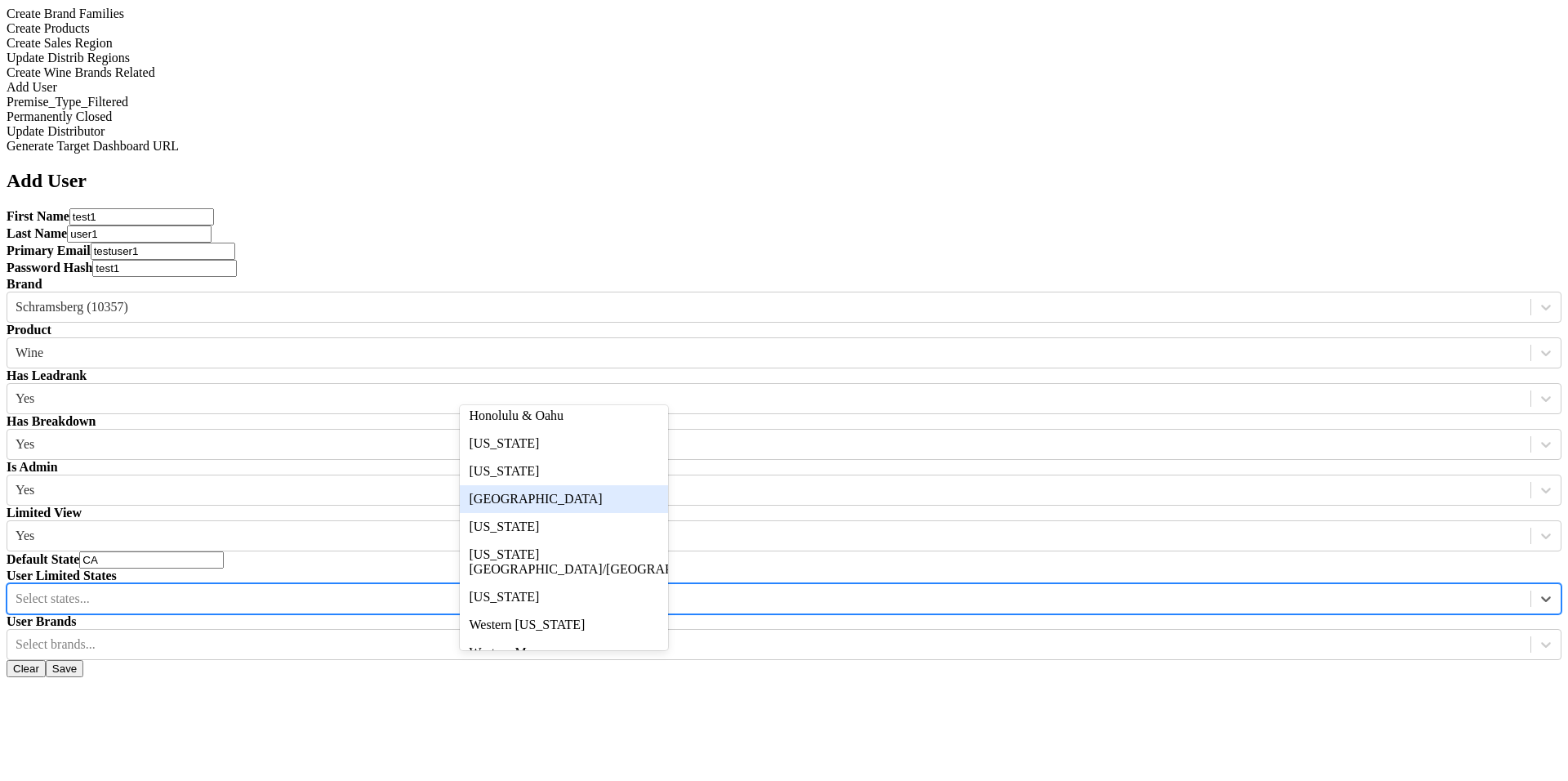
click at [581, 513] on div "[GEOGRAPHIC_DATA]" at bounding box center [563, 499] width 208 height 28
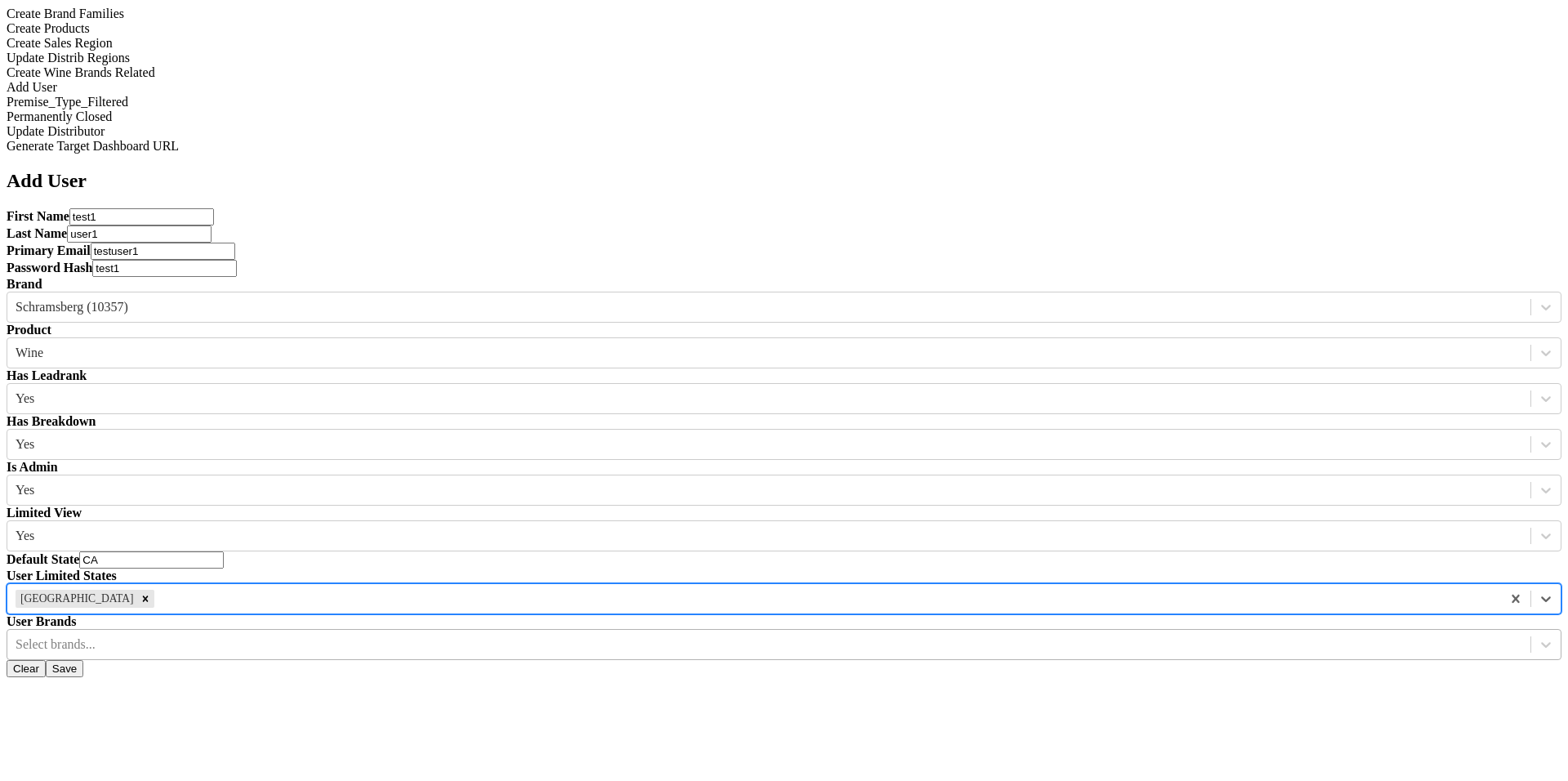
click at [777, 636] on div at bounding box center [769, 645] width 1507 height 18
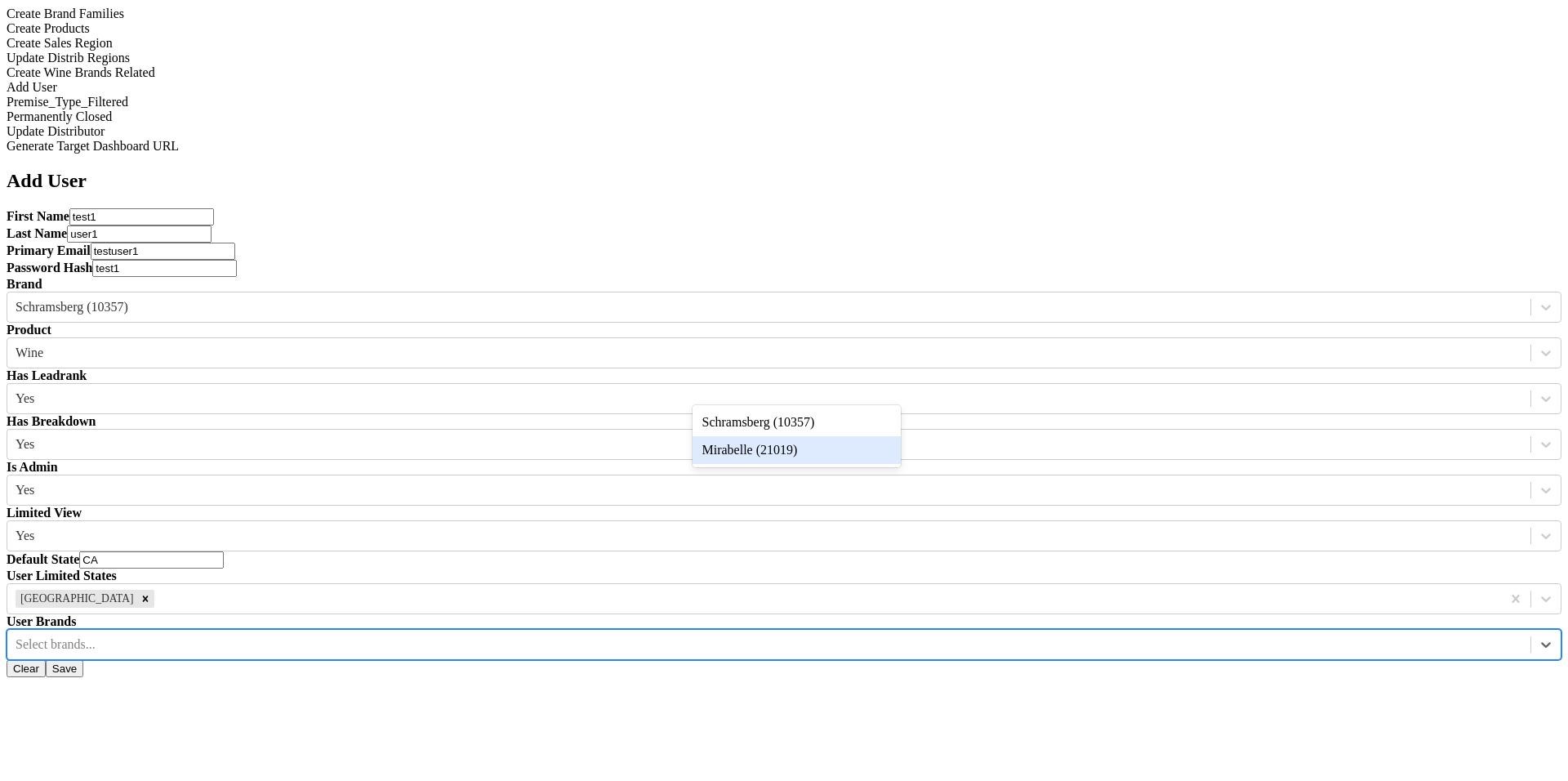
click at [793, 450] on div "Mirabelle (21019)" at bounding box center [796, 450] width 208 height 28
click at [83, 660] on button "Save" at bounding box center [64, 669] width 38 height 17
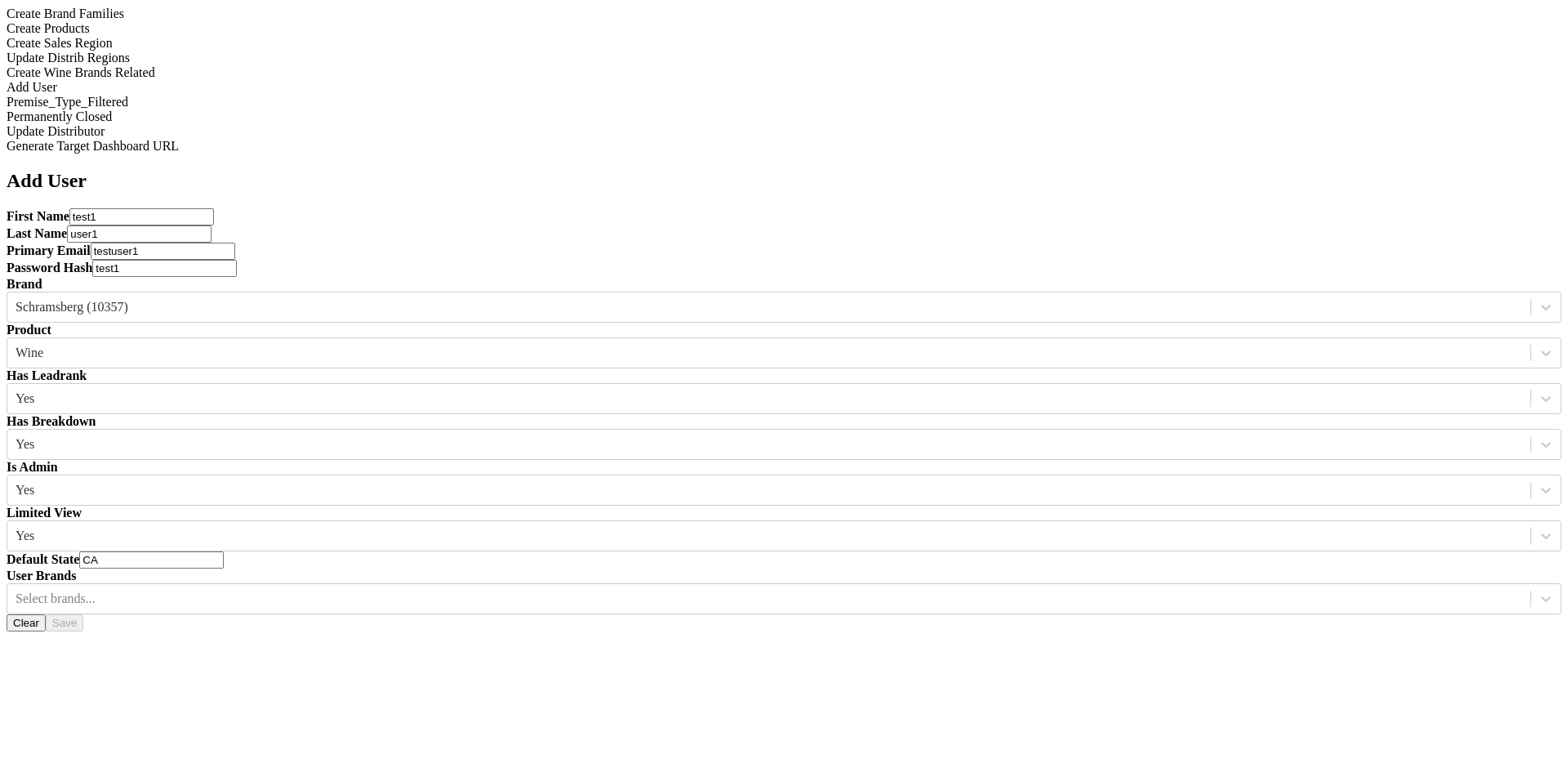
click at [774, 569] on div "User Brands Select brands..." at bounding box center [784, 591] width 1555 height 45
click at [1531, 585] on div at bounding box center [1546, 599] width 29 height 29
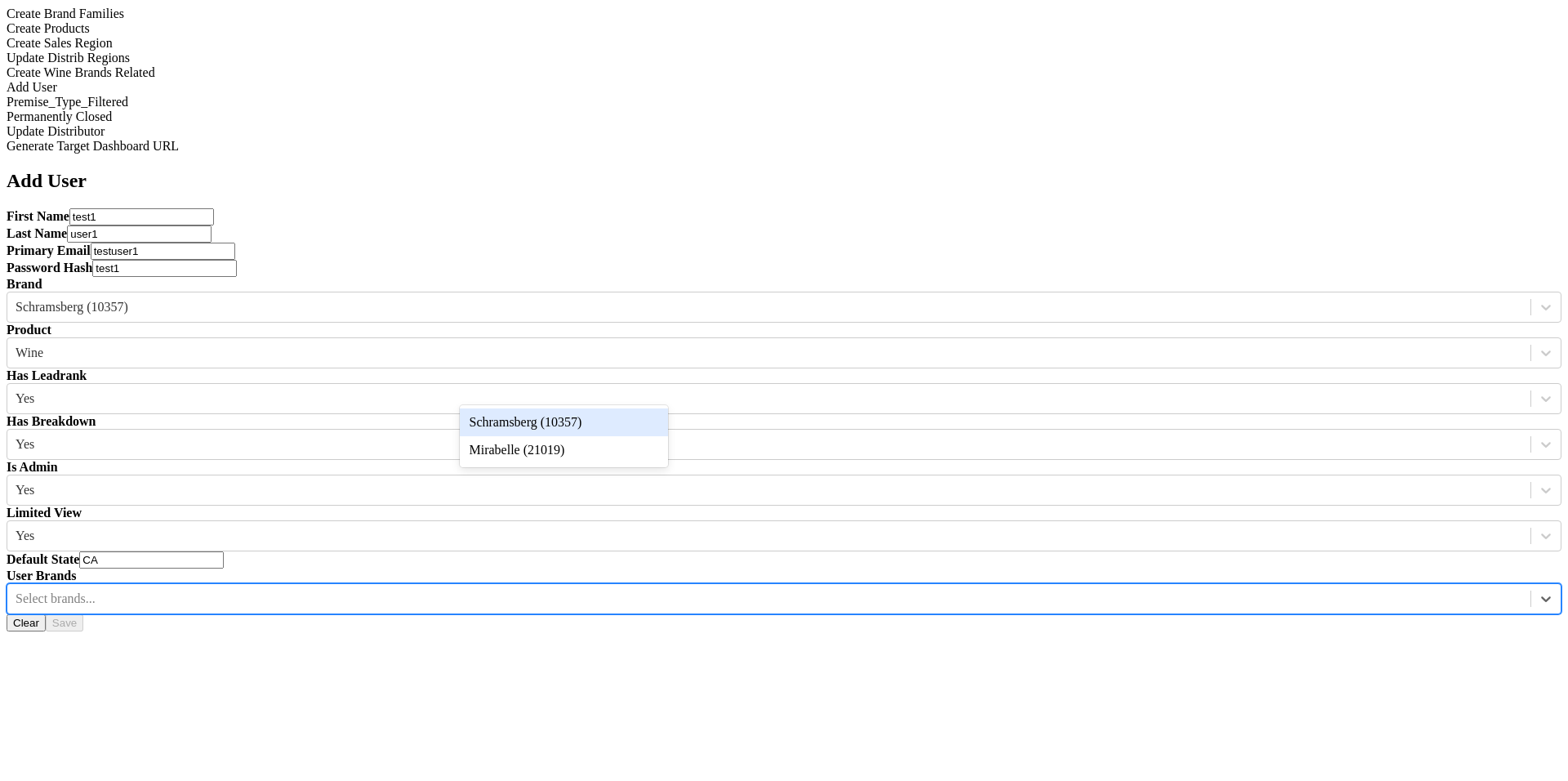
click at [853, 569] on div "User Brands option Schramsberg (10357) focused, 1 of 2. 2 results available. Us…" at bounding box center [784, 591] width 1555 height 45
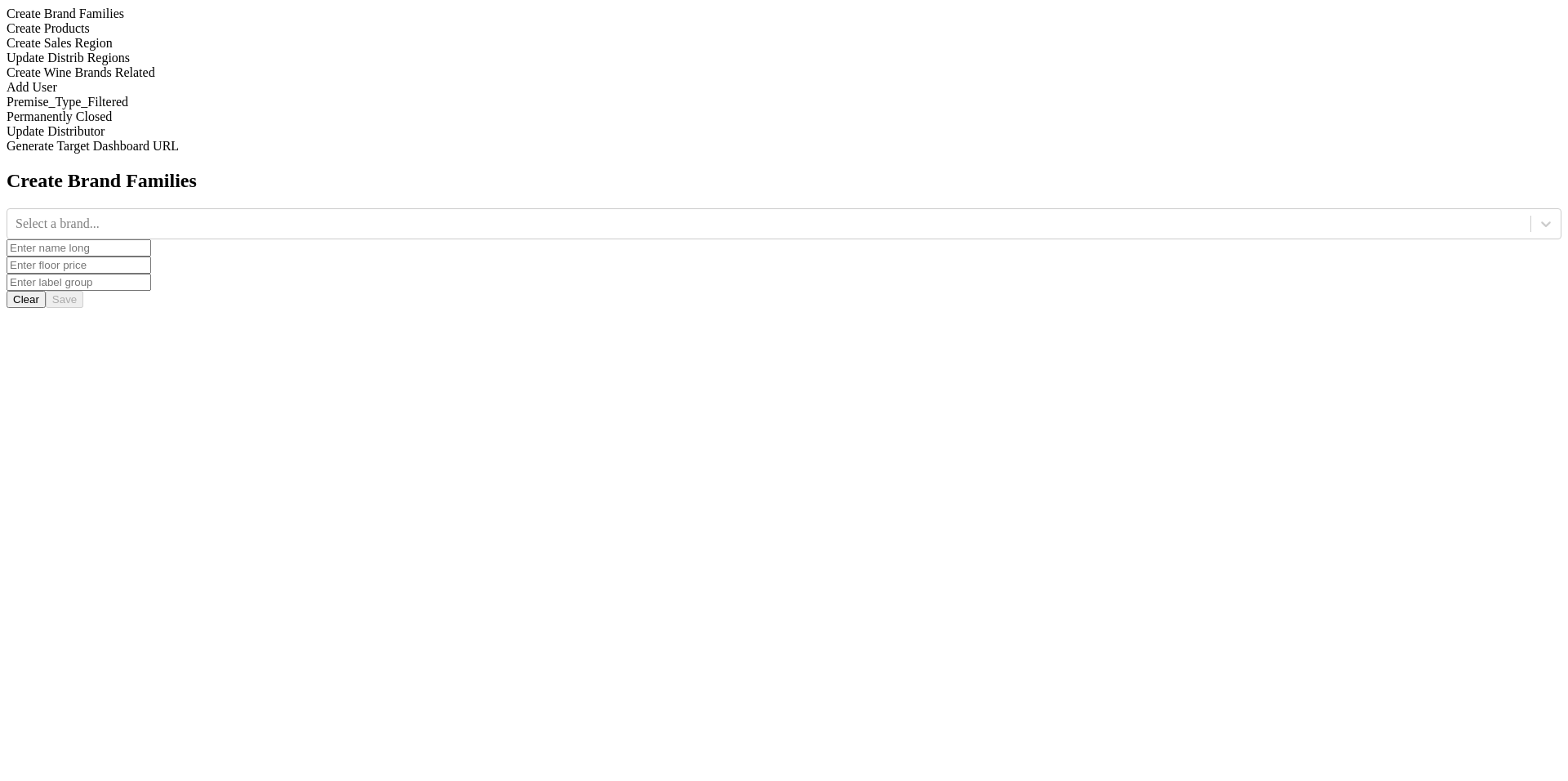
click at [269, 284] on div "Create Brand Families Select a brand... Clear Save" at bounding box center [784, 239] width 1555 height 138
click at [222, 95] on div "Add User" at bounding box center [784, 87] width 1555 height 15
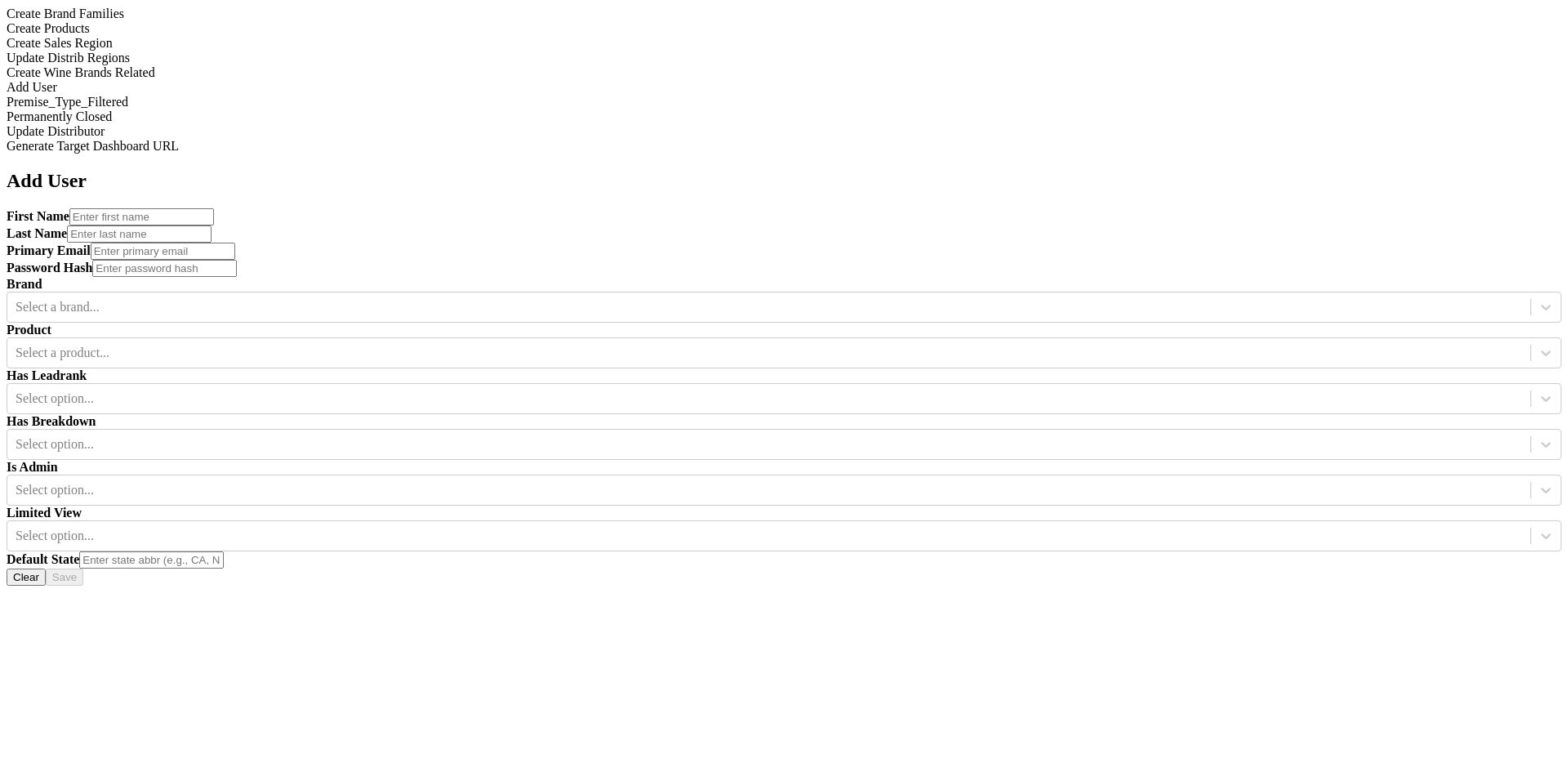
click at [214, 208] on input "text" at bounding box center [141, 217] width 144 height 17
type input "test2"
type input "user2"
type input "test2"
click at [553, 295] on div "Select a brand..." at bounding box center [769, 307] width 1524 height 24
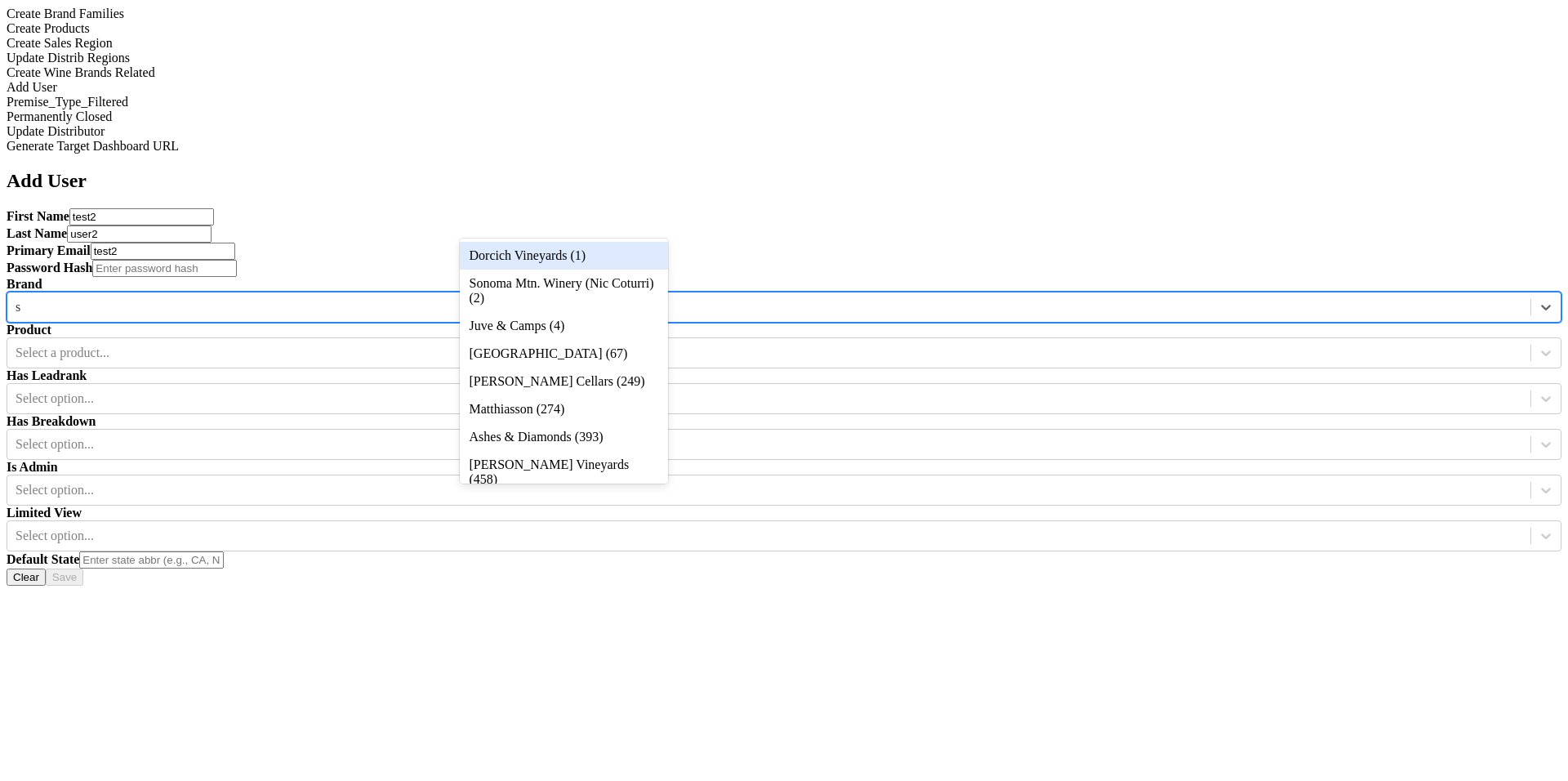
type input "sc"
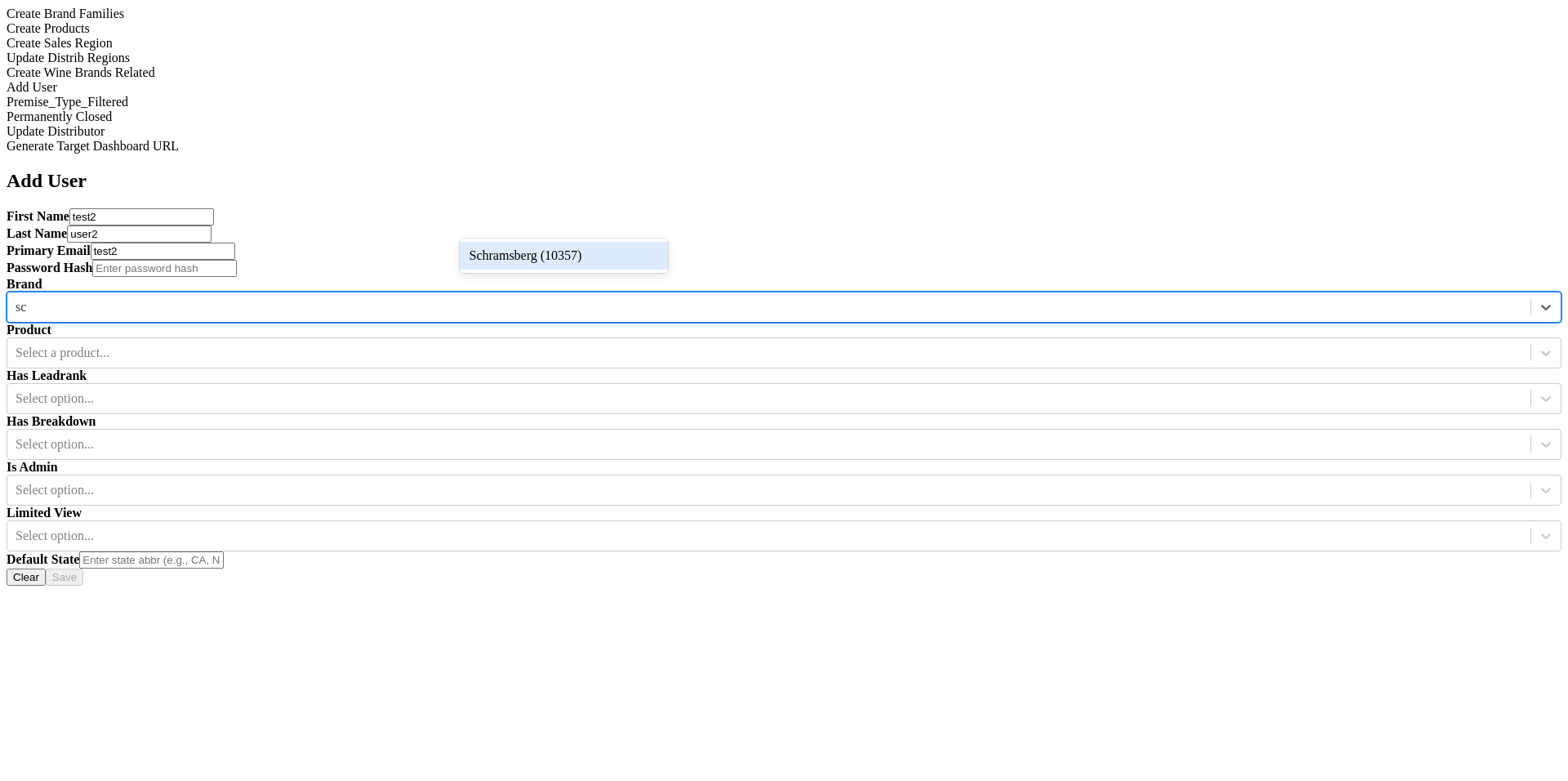
click at [553, 256] on div "Schramsberg (10357)" at bounding box center [563, 255] width 208 height 28
click at [237, 260] on input "text" at bounding box center [163, 269] width 144 height 17
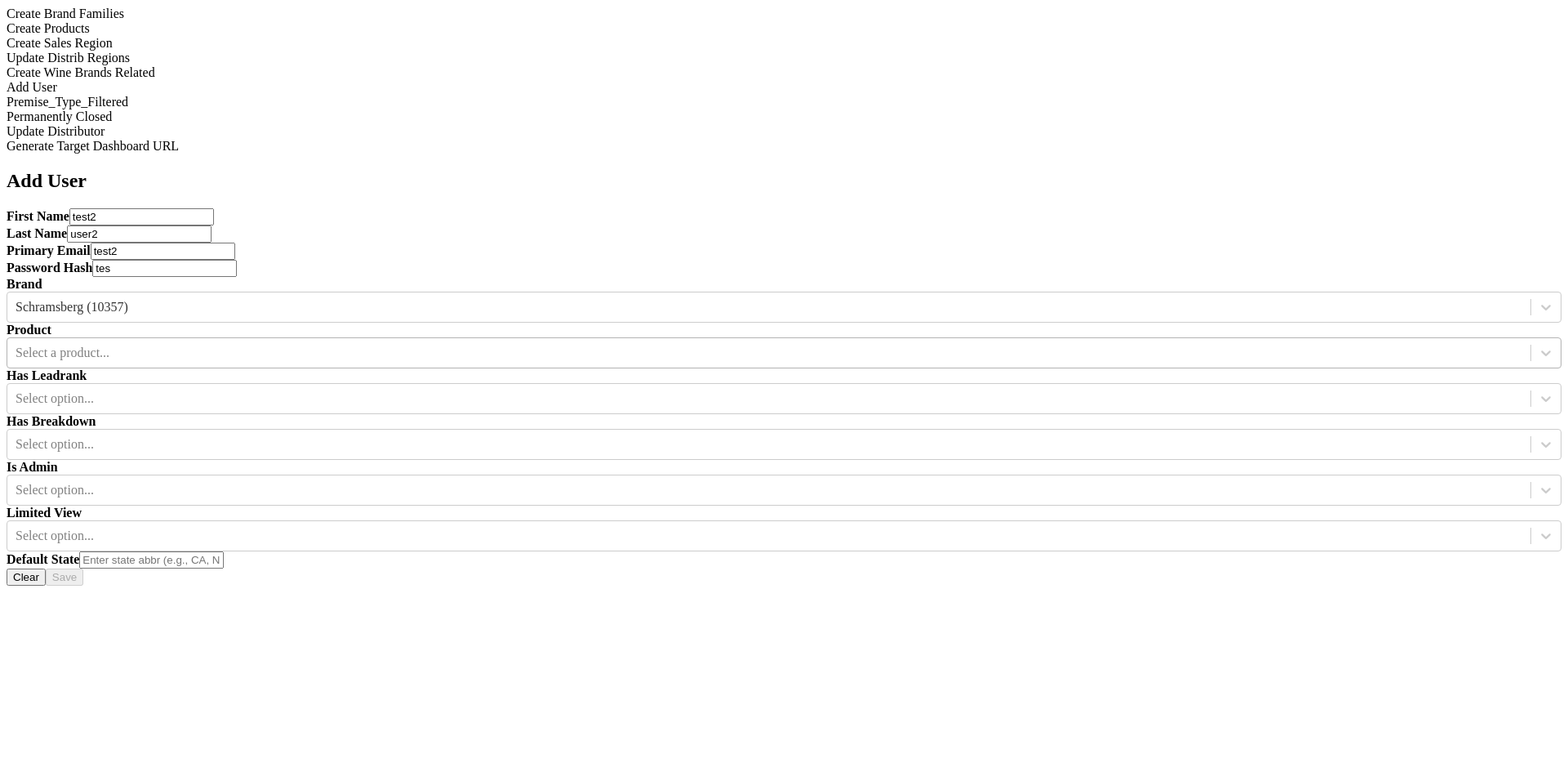
type input "tes"
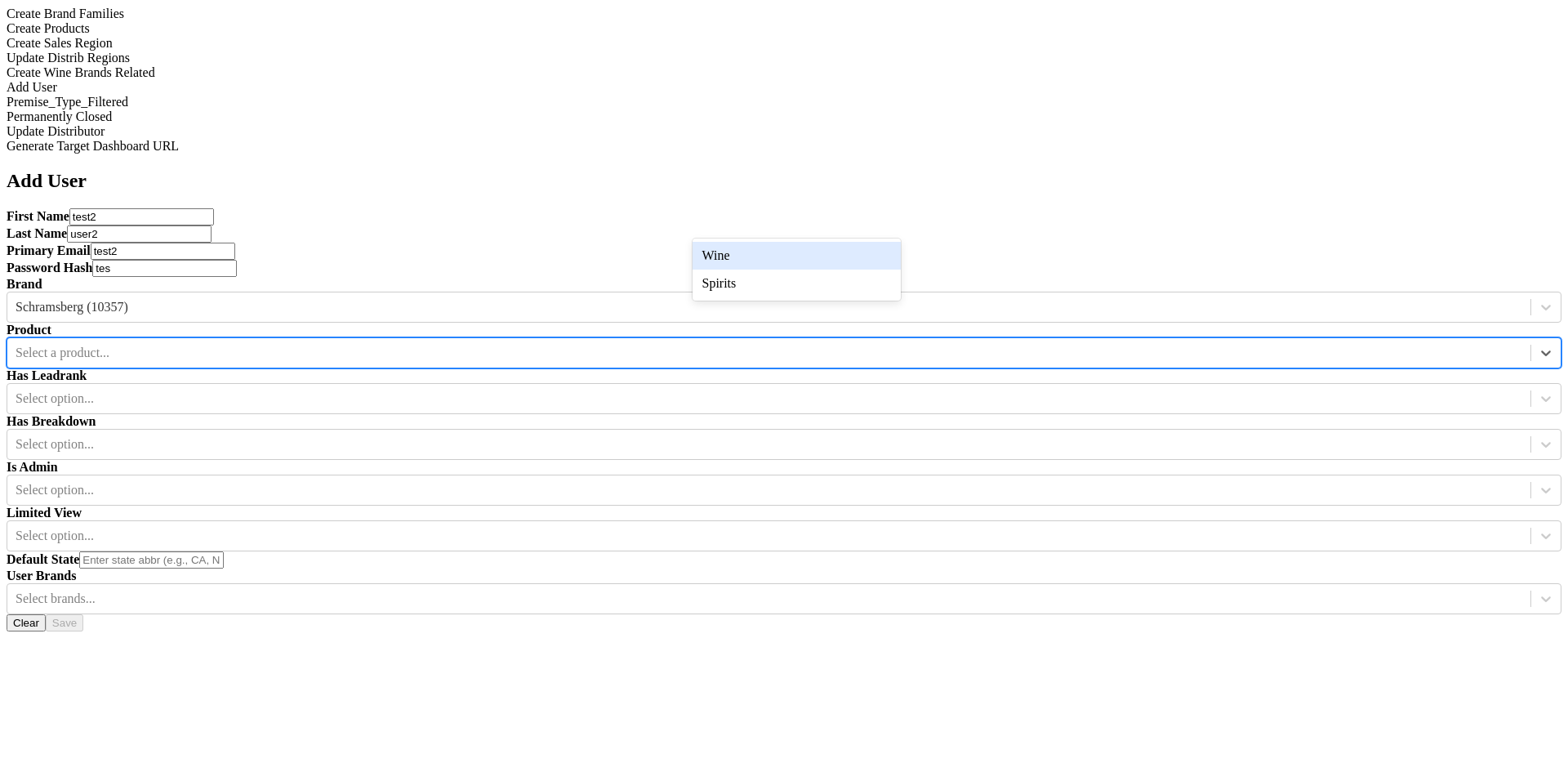
click at [836, 344] on div at bounding box center [769, 352] width 1507 height 18
click at [835, 243] on div "Wine" at bounding box center [796, 255] width 208 height 28
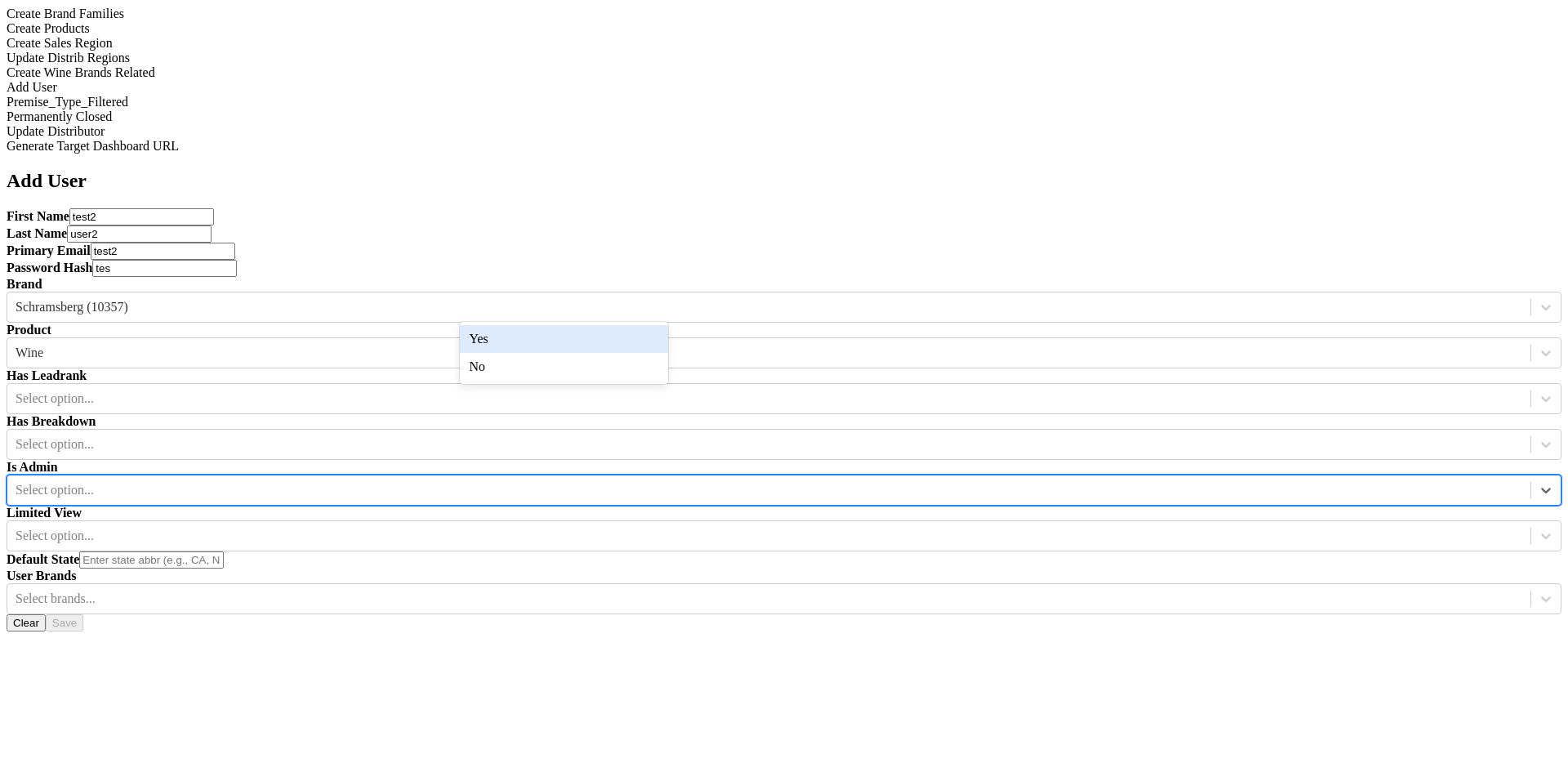
click at [616, 481] on div at bounding box center [769, 490] width 1507 height 18
click at [615, 342] on div "Yes" at bounding box center [563, 339] width 208 height 28
click at [832, 527] on div at bounding box center [769, 536] width 1507 height 18
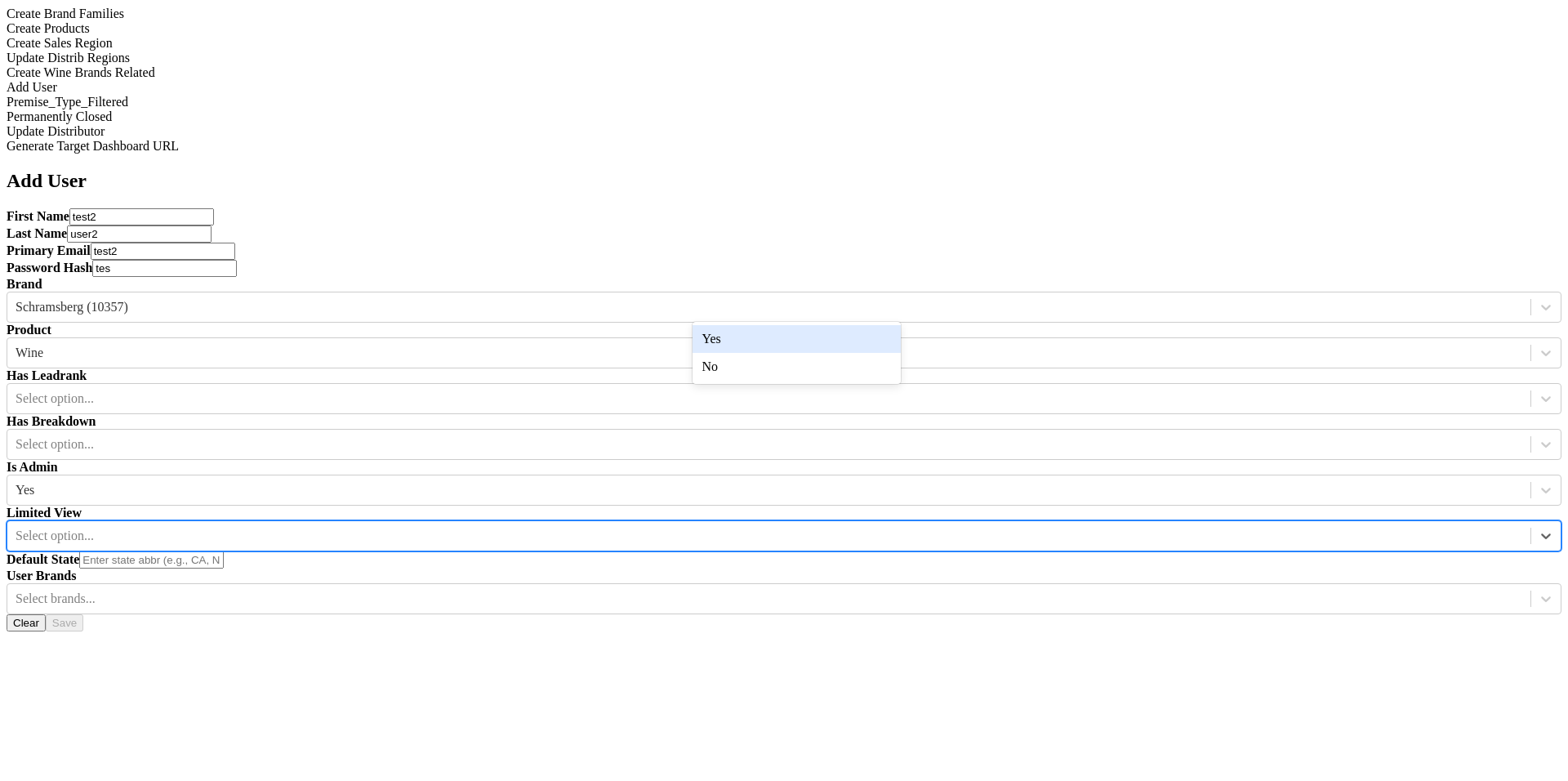
click at [848, 339] on div "Yes" at bounding box center [796, 339] width 208 height 28
click at [1036, 390] on div at bounding box center [769, 399] width 1507 height 18
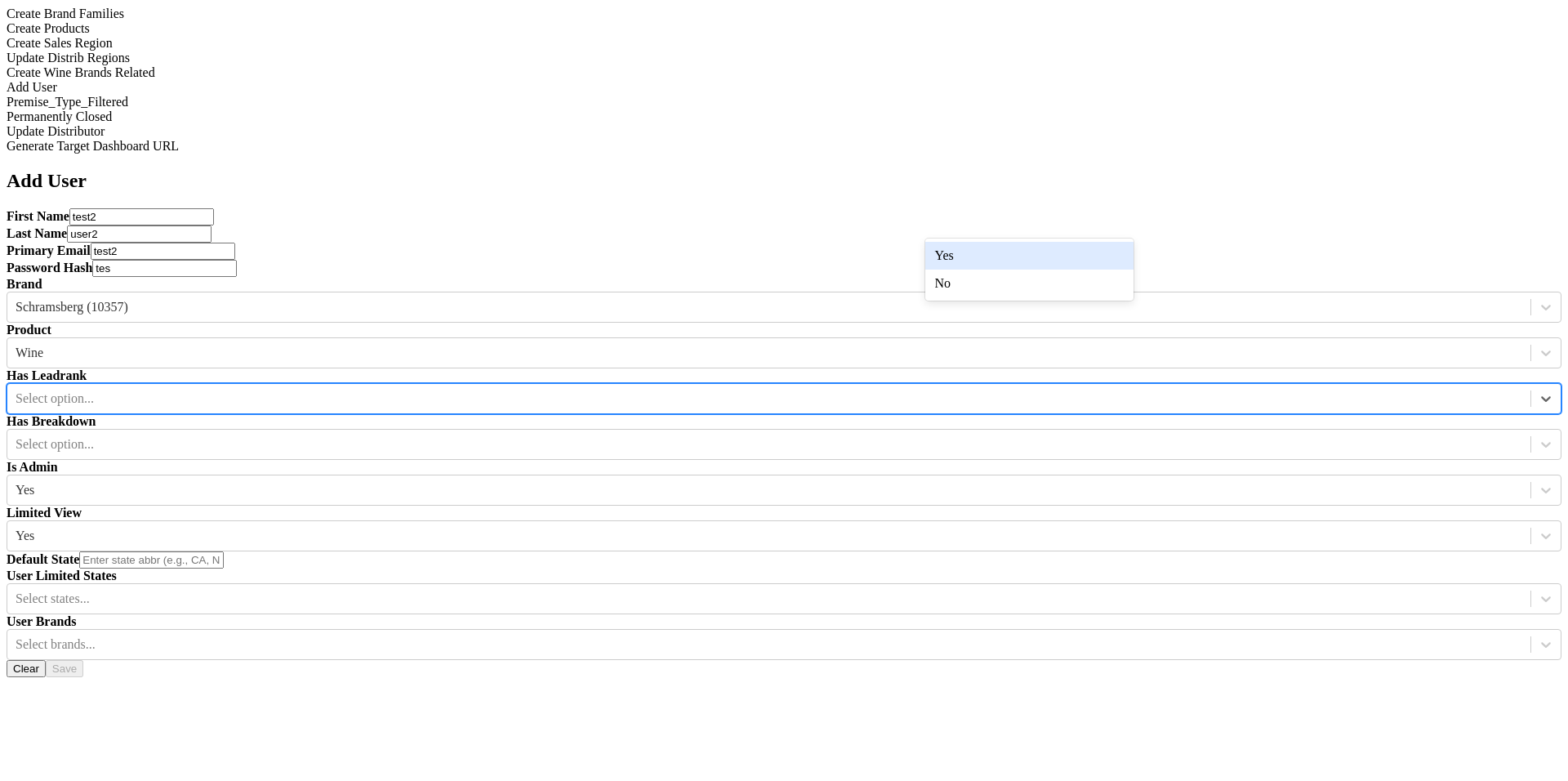
click at [1040, 265] on div "Yes" at bounding box center [1029, 255] width 208 height 28
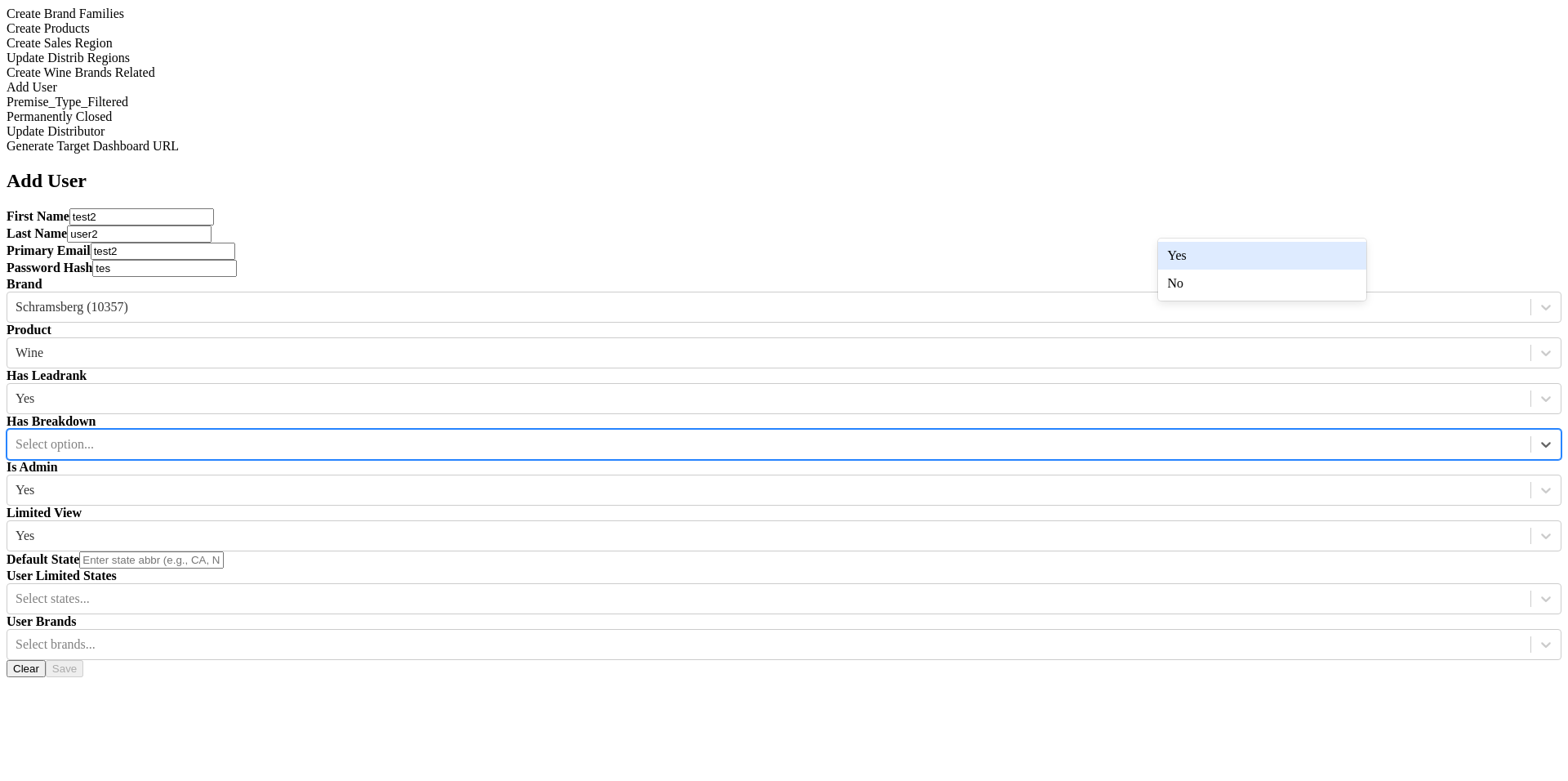
click at [1239, 436] on div at bounding box center [769, 444] width 1507 height 18
click at [1231, 255] on div "Yes" at bounding box center [1261, 255] width 208 height 28
click at [223, 552] on input "text" at bounding box center [151, 560] width 144 height 17
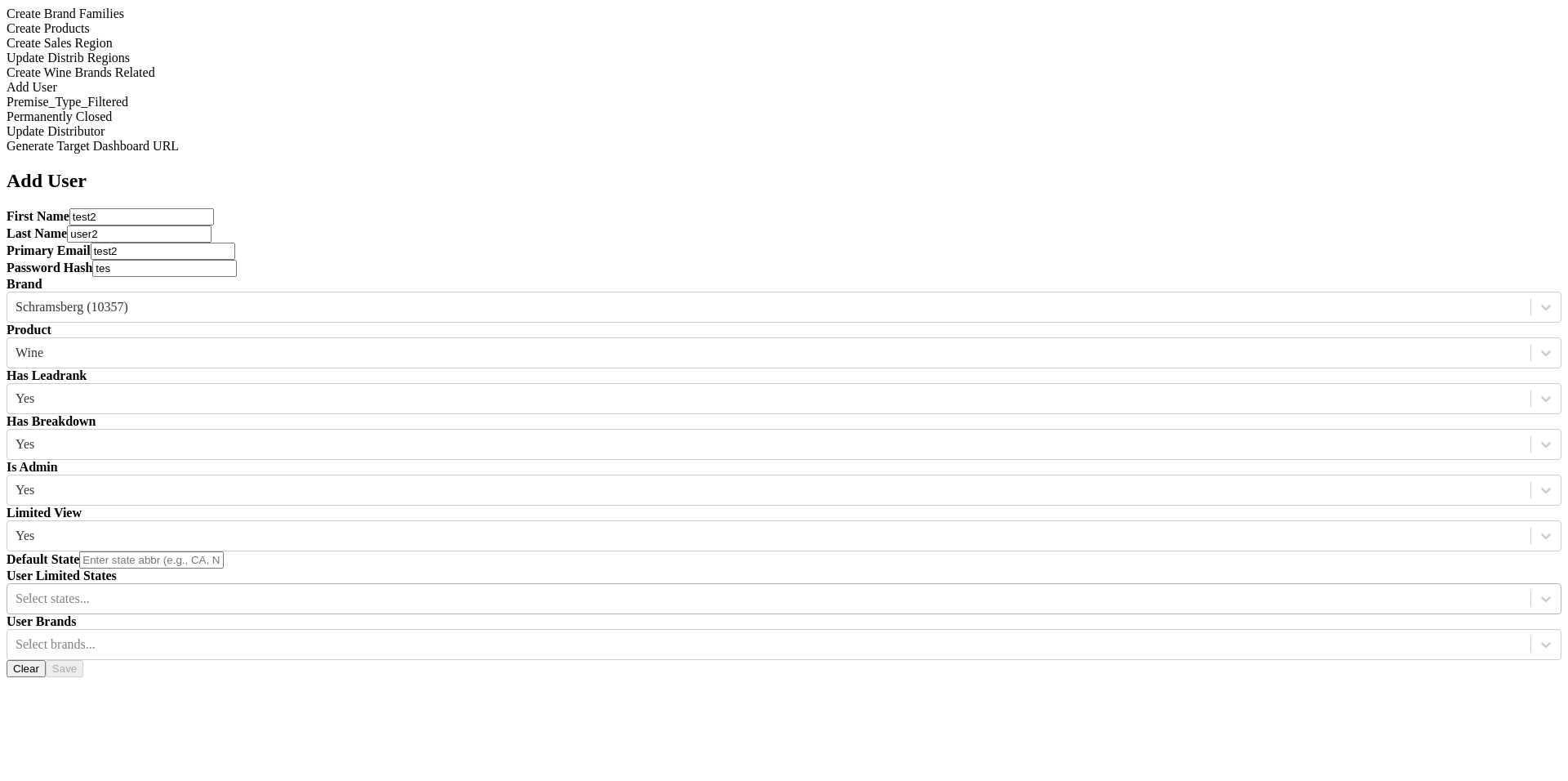
click at [620, 590] on div at bounding box center [769, 599] width 1507 height 18
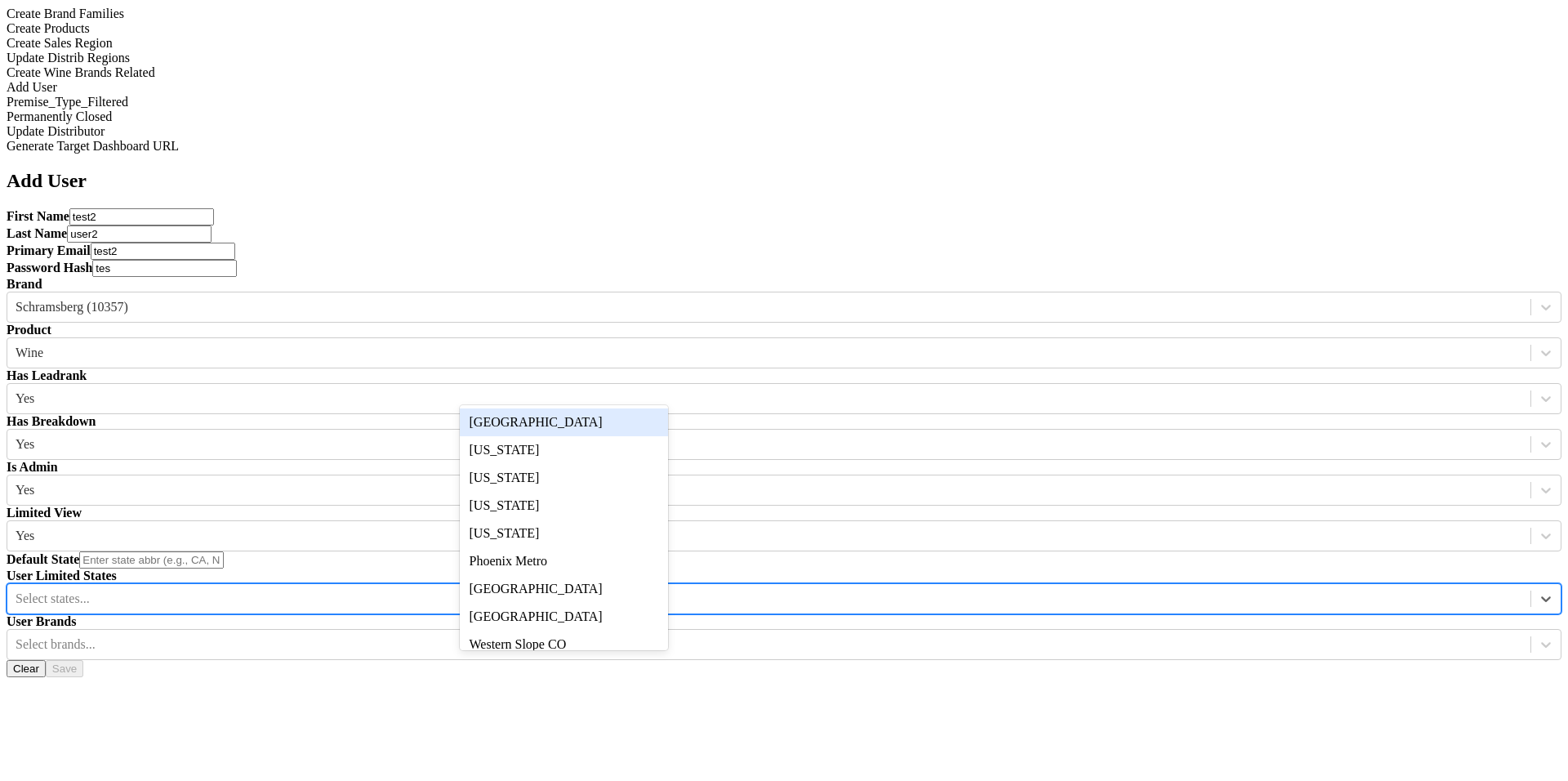
click at [620, 425] on div "[GEOGRAPHIC_DATA]" at bounding box center [563, 422] width 208 height 28
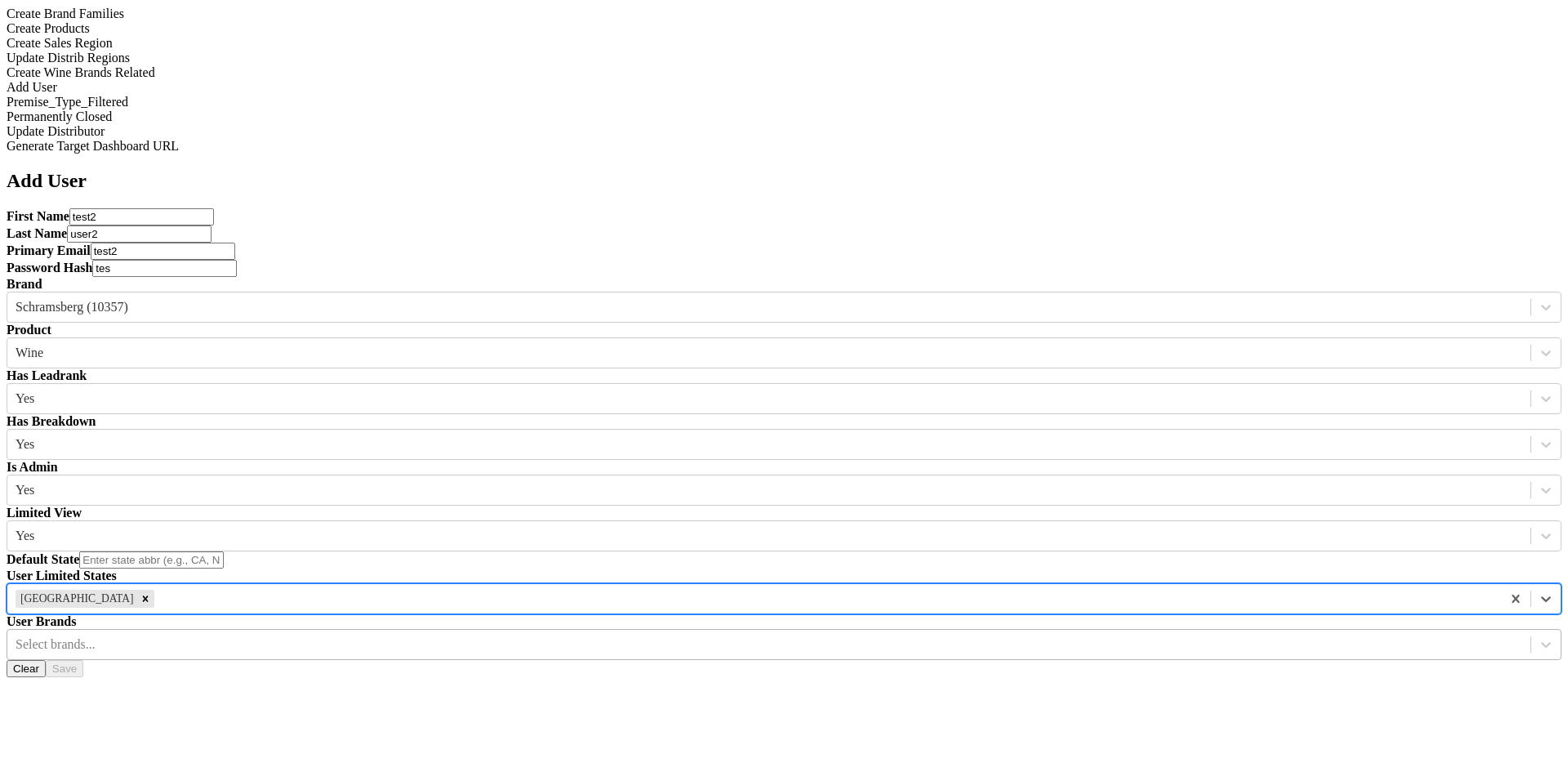
click at [771, 636] on div at bounding box center [769, 645] width 1507 height 18
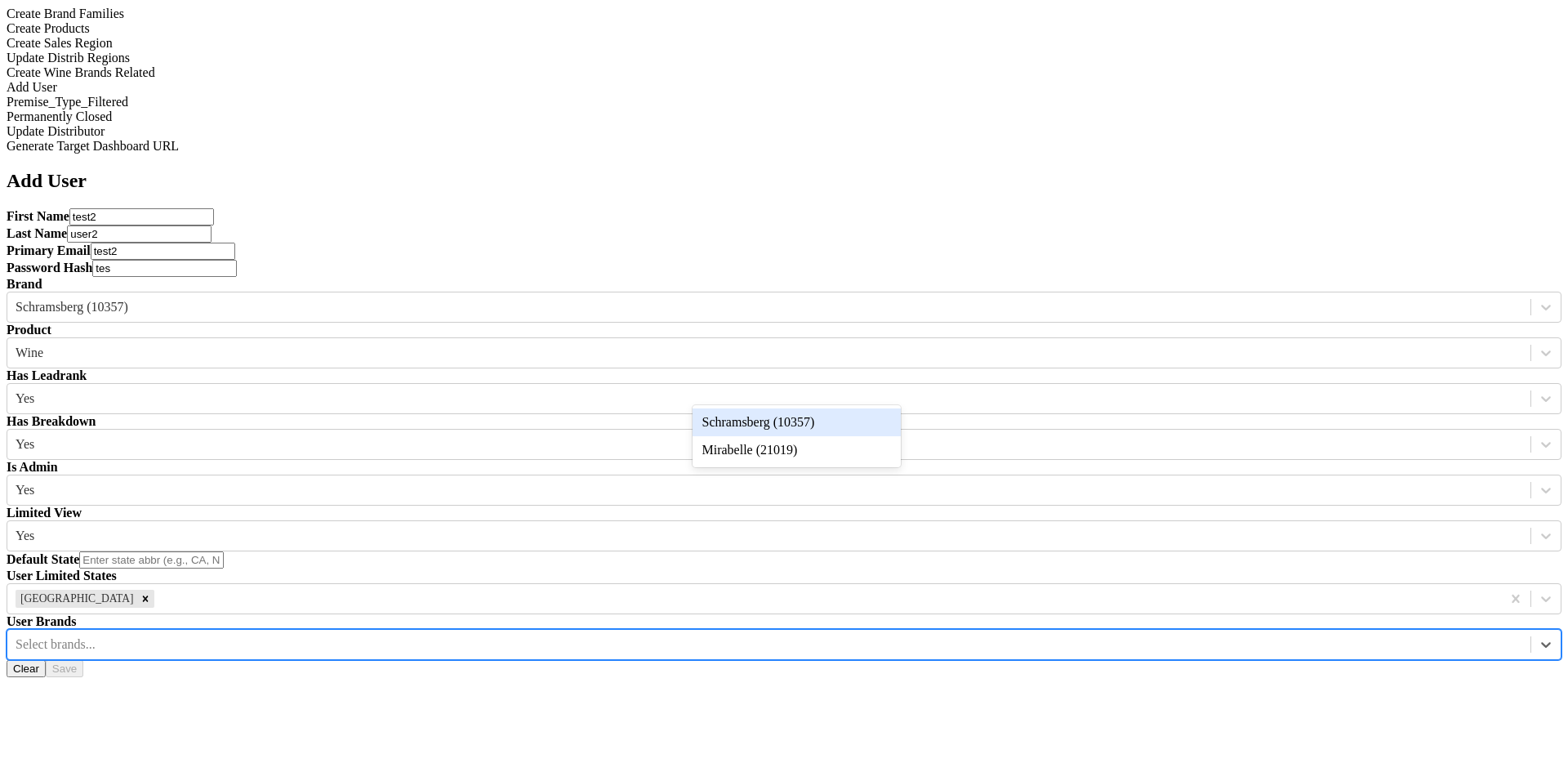
click at [771, 432] on div "Schramsberg (10357)" at bounding box center [796, 422] width 208 height 28
click at [223, 552] on input "text" at bounding box center [151, 560] width 144 height 17
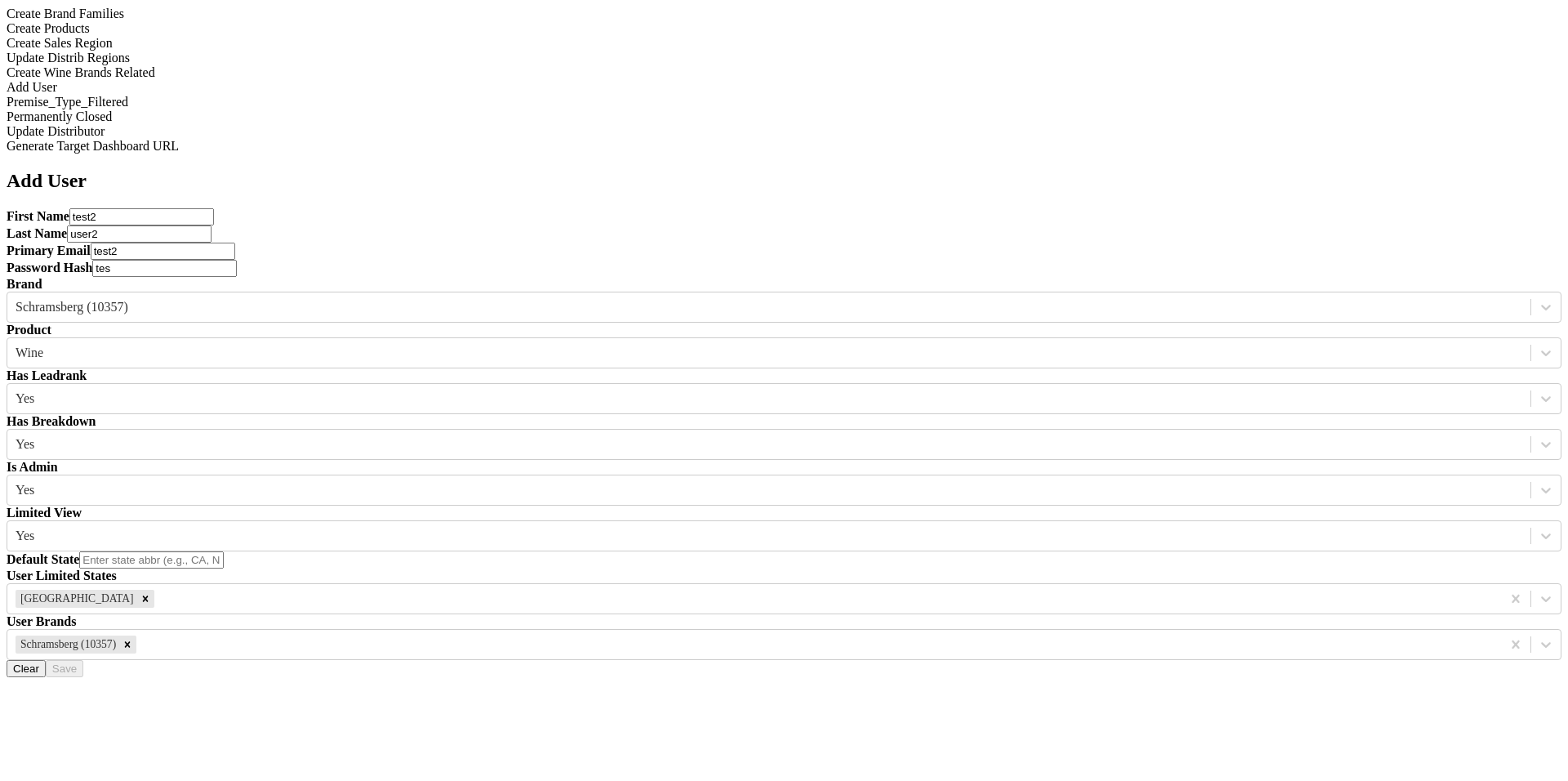
type input "a"
click at [131, 642] on icon "Remove Schramsberg (10357)" at bounding box center [128, 645] width 6 height 6
type input "CA"
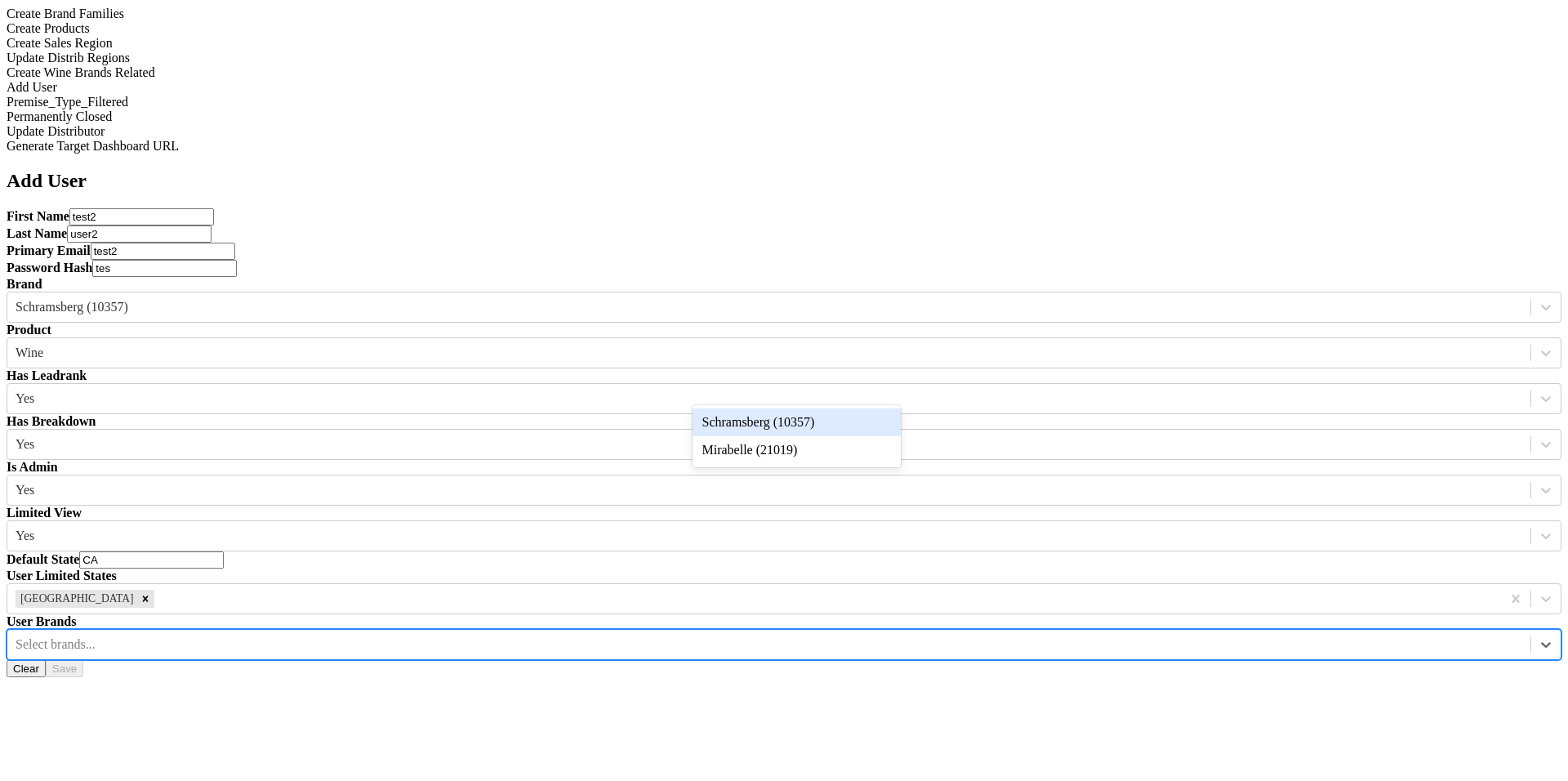
click at [769, 636] on div at bounding box center [769, 645] width 1507 height 18
click at [769, 428] on div "Schramsberg (10357)" at bounding box center [796, 422] width 208 height 28
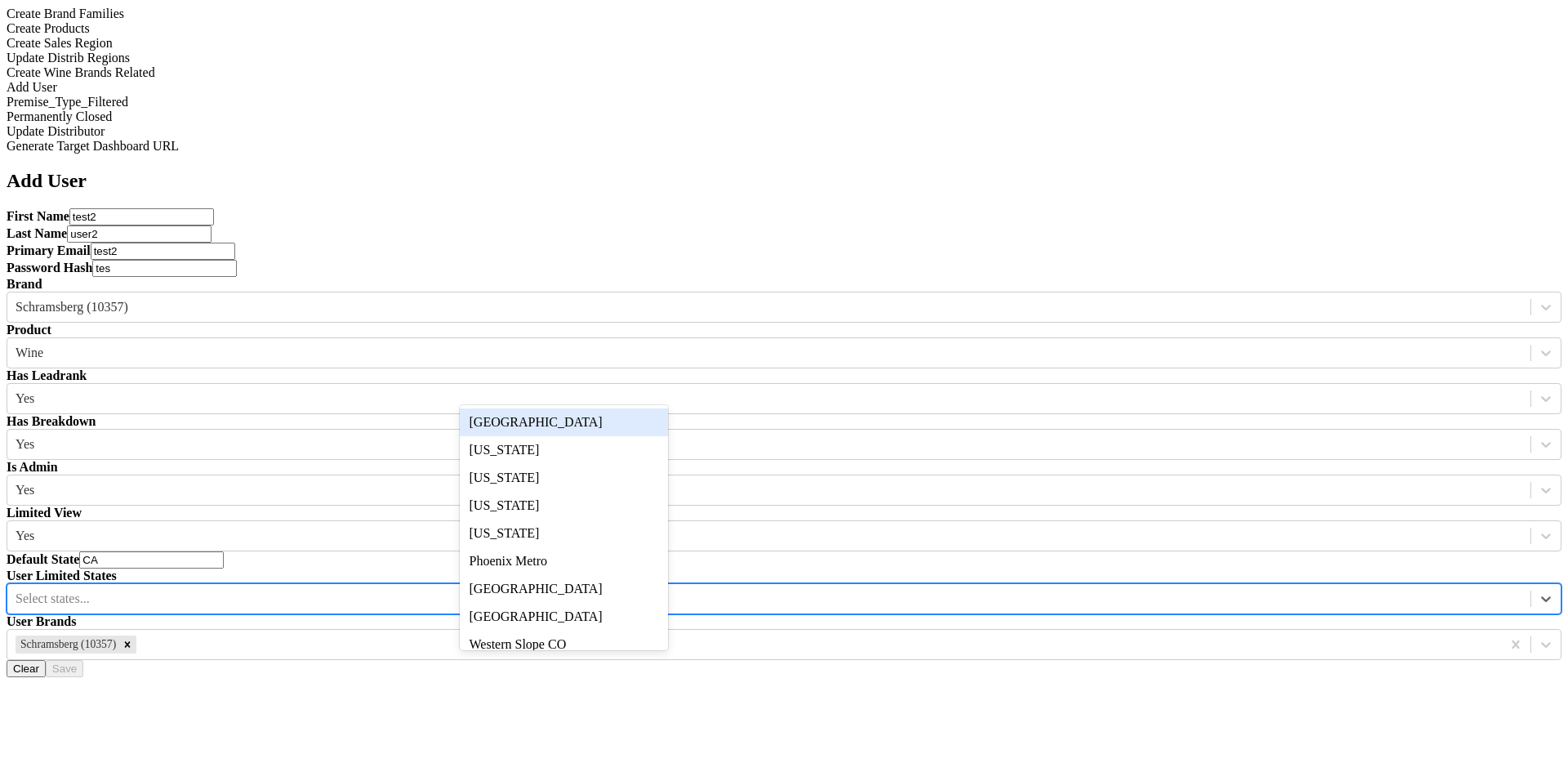
click at [619, 590] on div at bounding box center [769, 599] width 1507 height 18
click at [619, 425] on div "[GEOGRAPHIC_DATA]" at bounding box center [563, 422] width 208 height 28
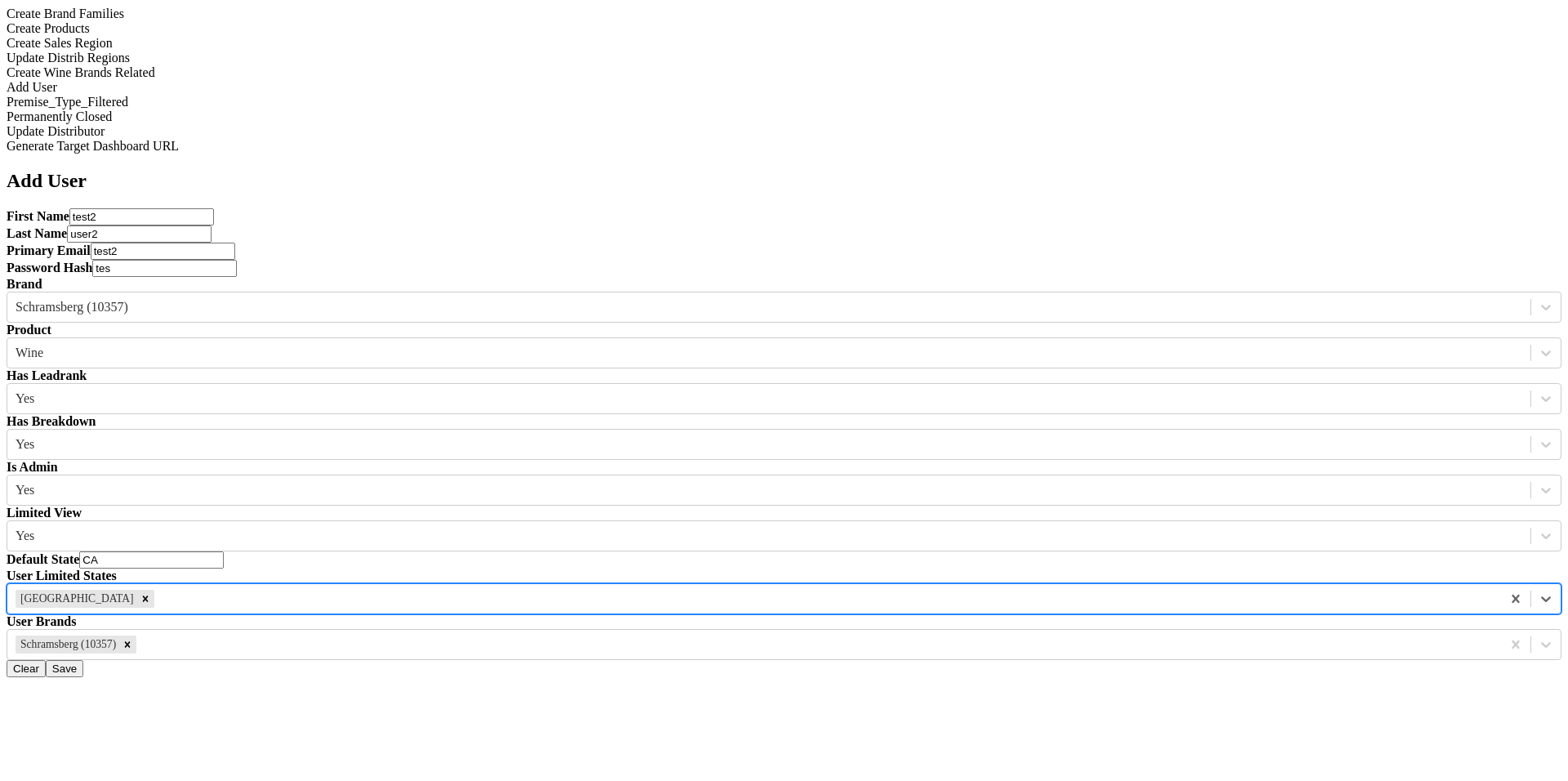
click at [237, 260] on input "tes" at bounding box center [163, 269] width 144 height 17
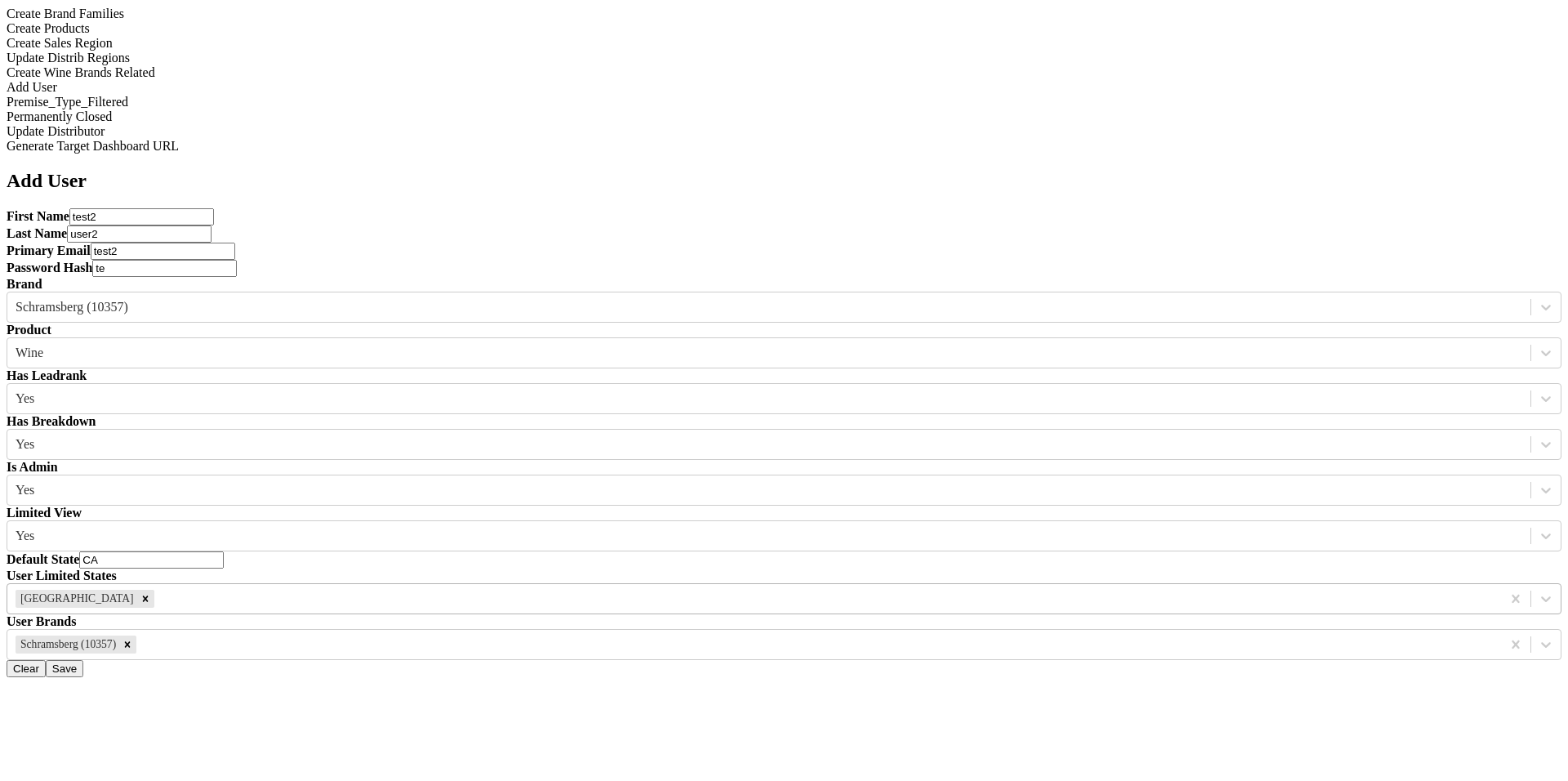
type input "t"
type input "p"
click at [235, 243] on input "test2" at bounding box center [163, 252] width 144 height 17
type input "t"
click at [1110, 369] on div "Has Leadrank Yes" at bounding box center [784, 391] width 1555 height 45
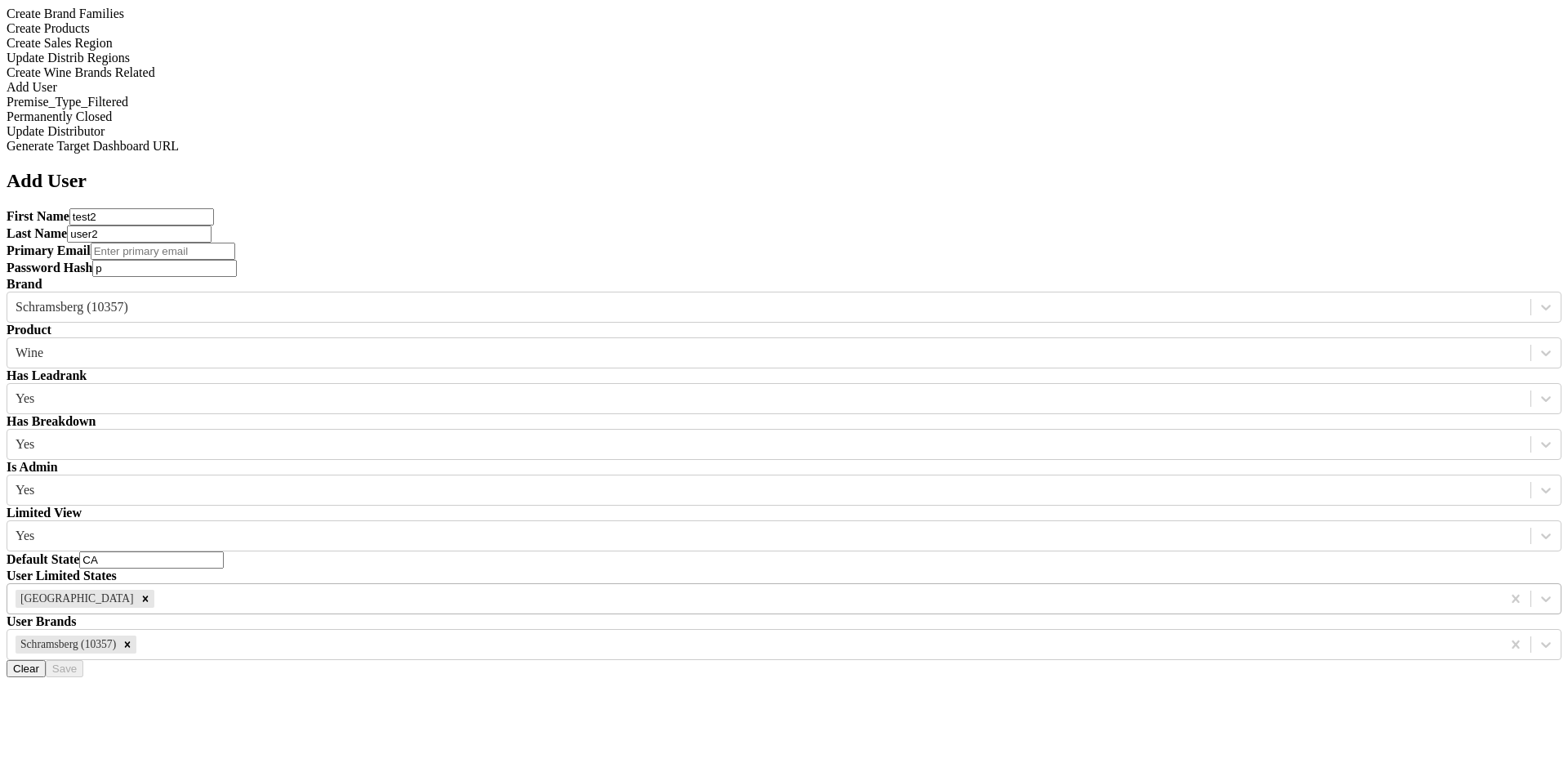
click at [235, 243] on input "email" at bounding box center [163, 252] width 144 height 17
type input "test2"
click at [237, 260] on input "p" at bounding box center [163, 269] width 144 height 17
type input "pass"
click at [83, 660] on button "Save" at bounding box center [64, 669] width 38 height 17
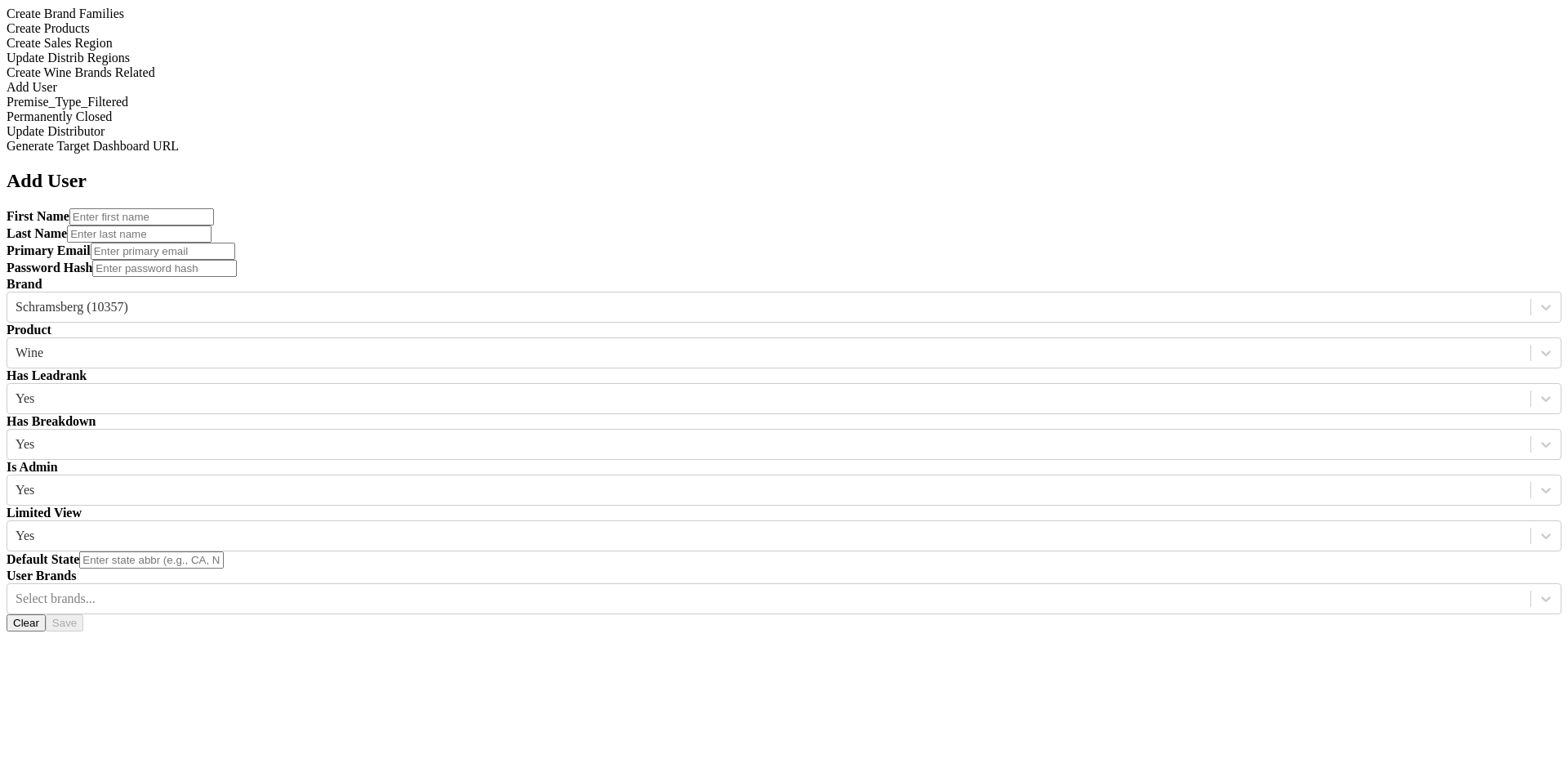
click at [45, 615] on button "Clear" at bounding box center [26, 623] width 40 height 17
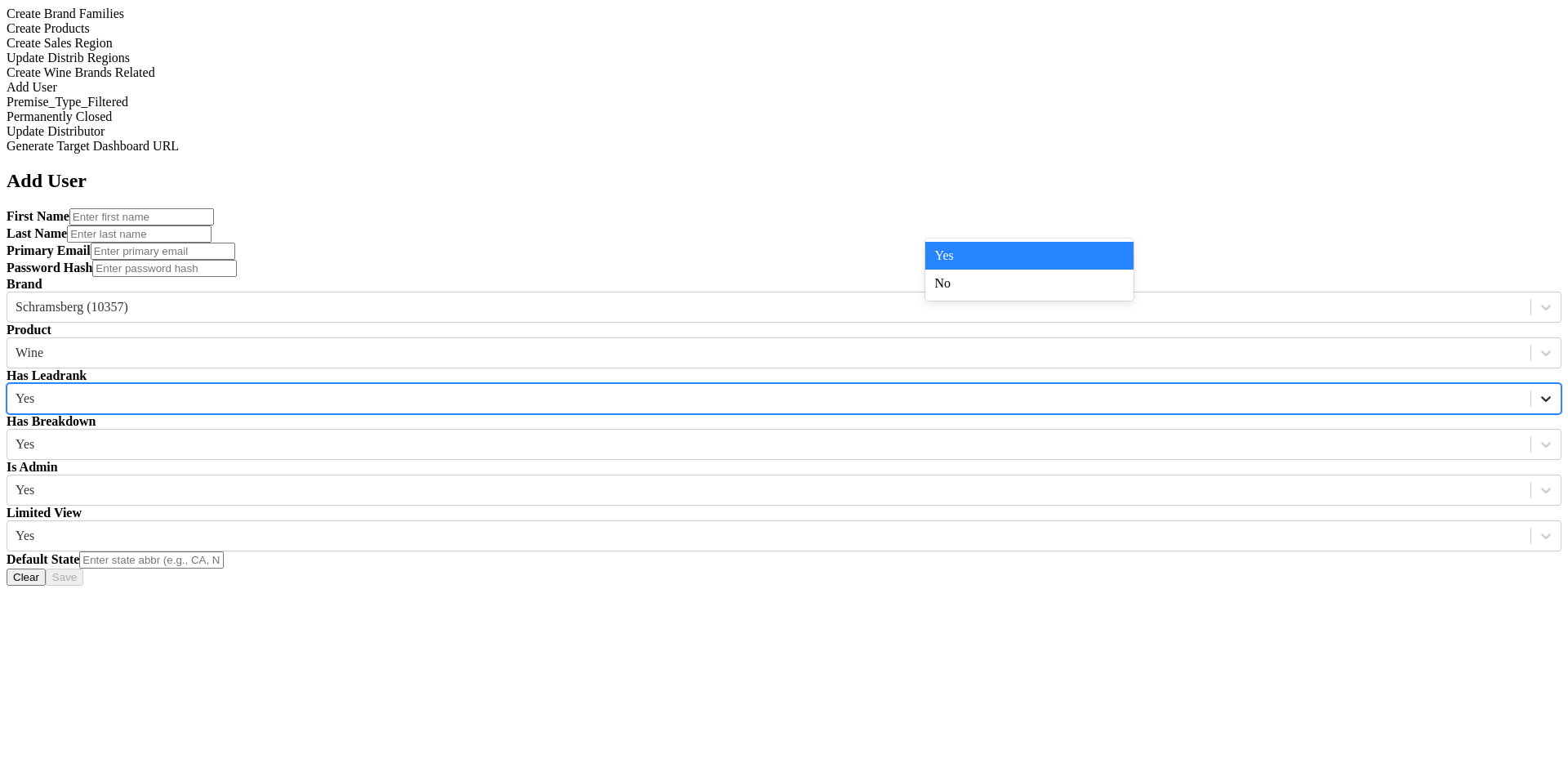
click at [1538, 391] on icon at bounding box center [1546, 399] width 16 height 16
click at [1155, 366] on div "Add User First Name Last Name Primary Email Password Hash Brand Schramsberg (10…" at bounding box center [784, 378] width 1555 height 416
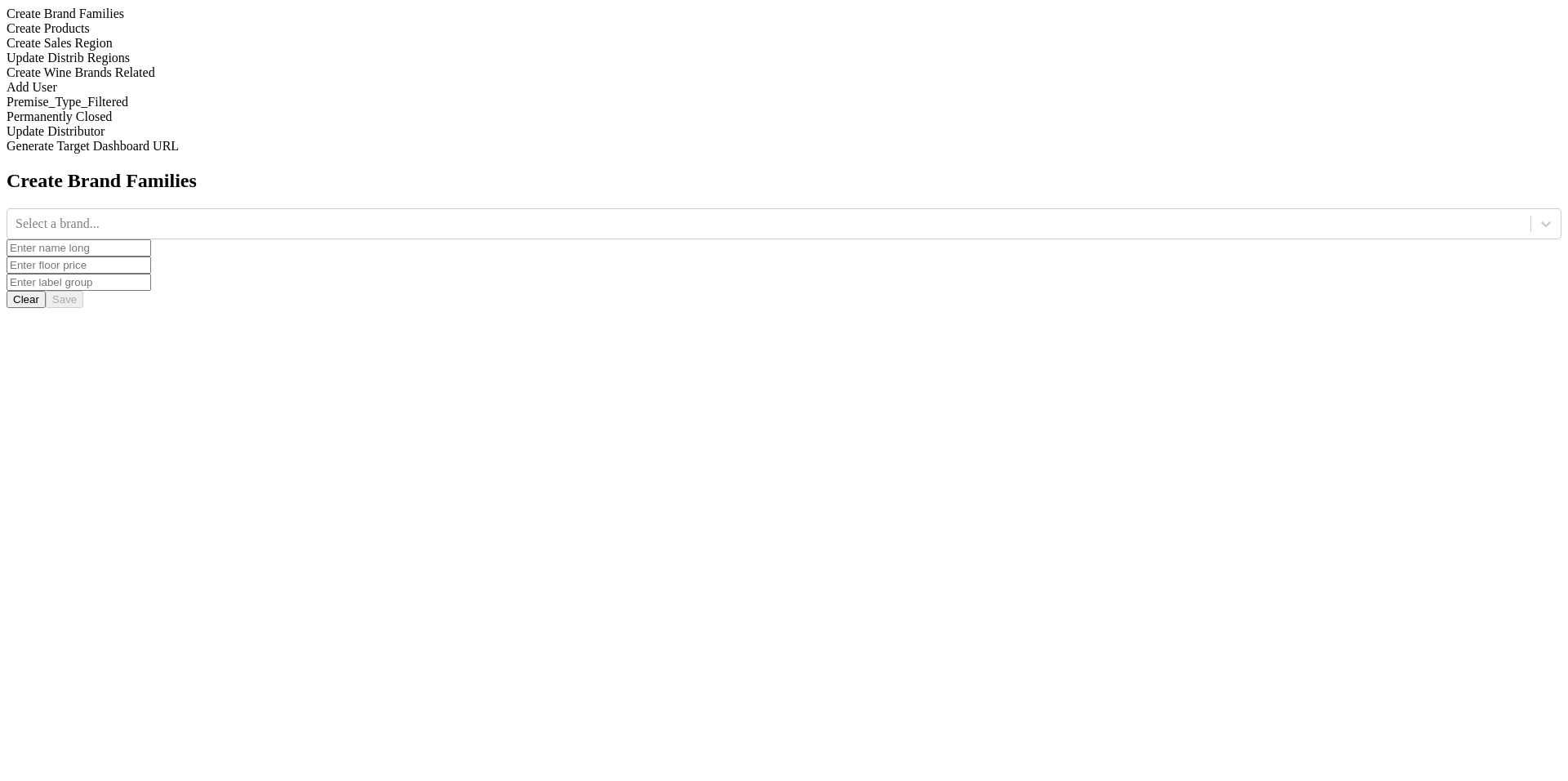
click at [192, 95] on div "Add User" at bounding box center [784, 87] width 1555 height 15
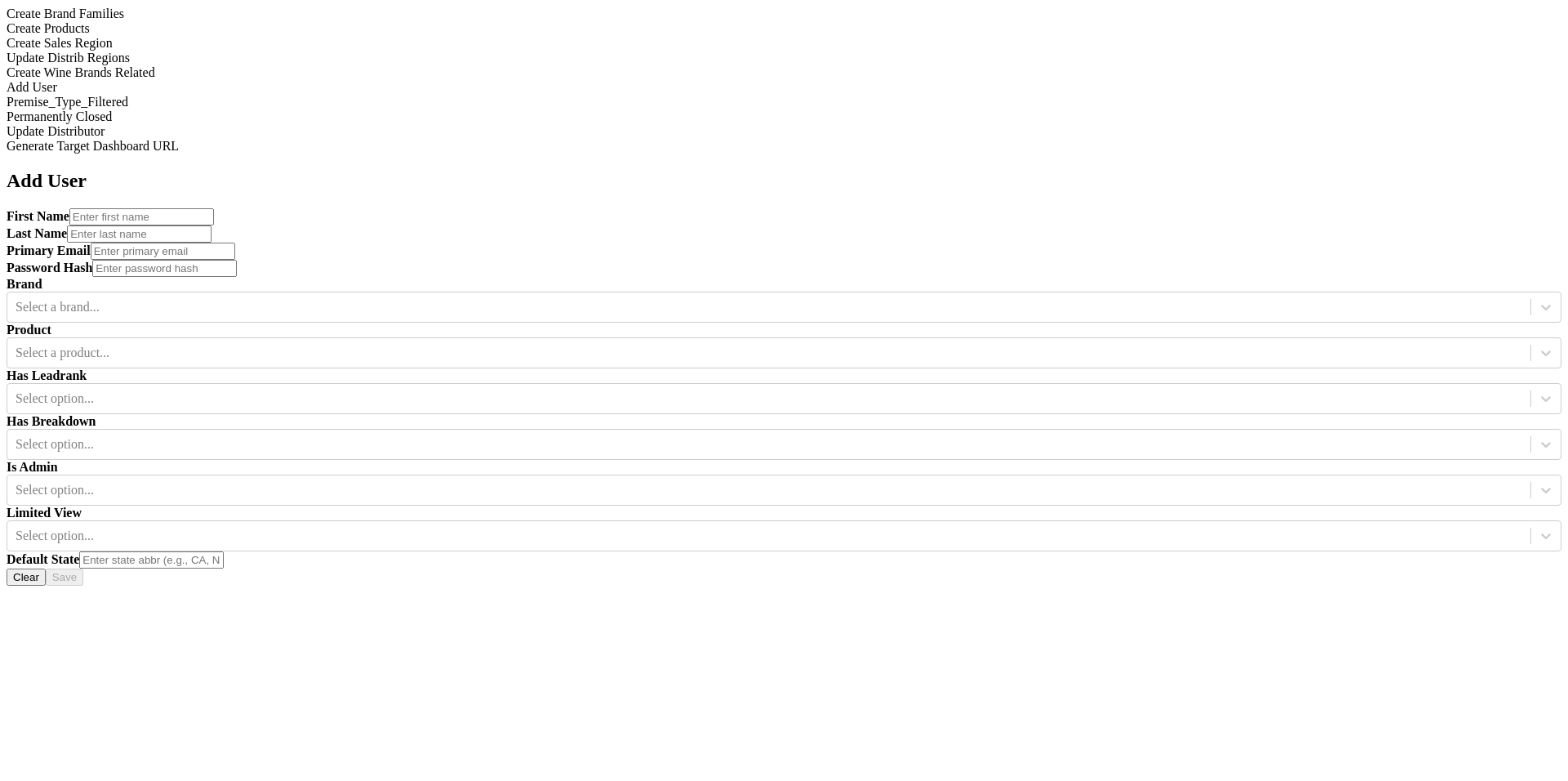
click at [214, 208] on input "text" at bounding box center [141, 217] width 144 height 17
type input "adf"
type input "v"
type input "df"
type input "sd"
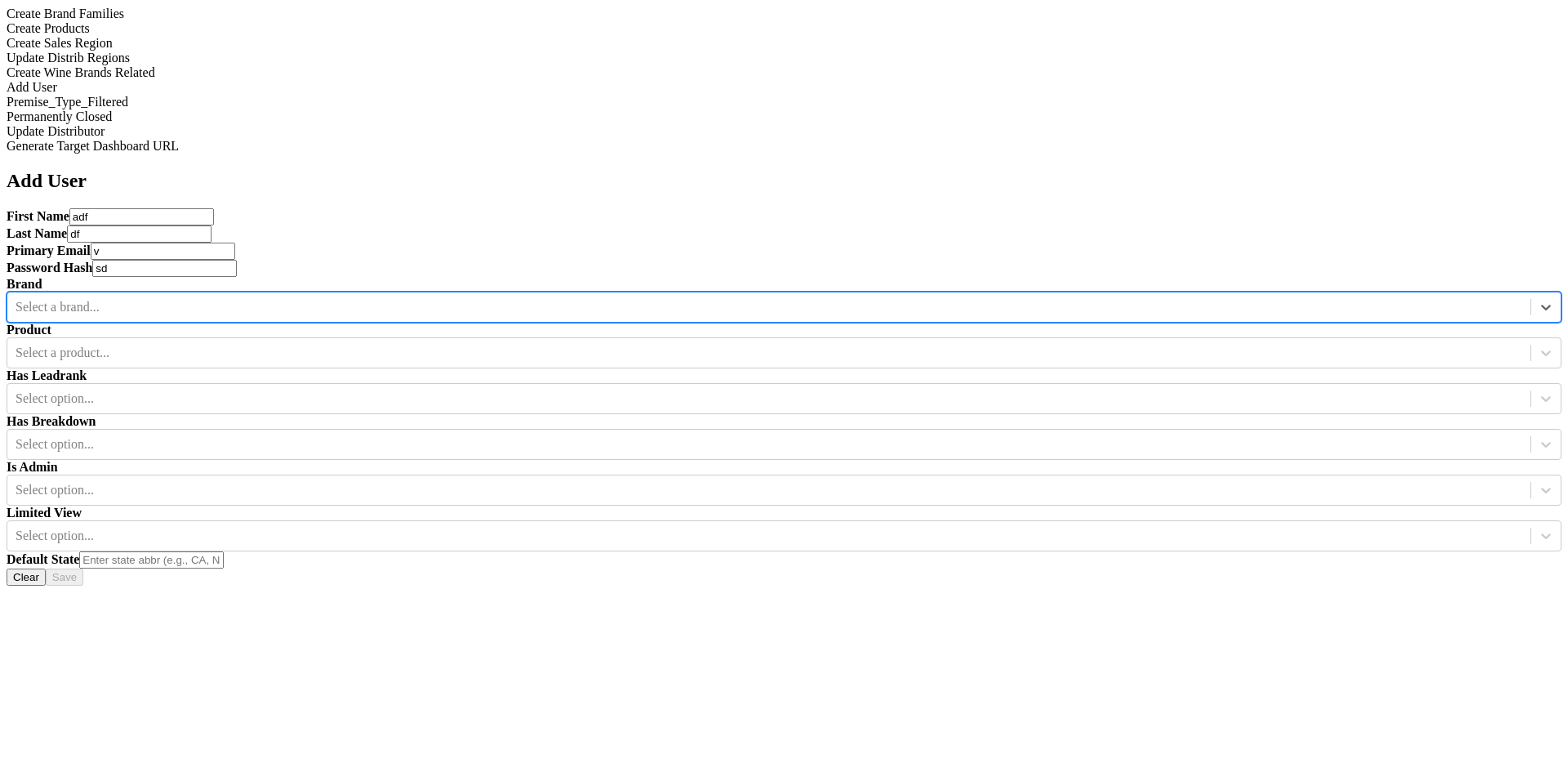
click at [575, 298] on div at bounding box center [769, 307] width 1507 height 18
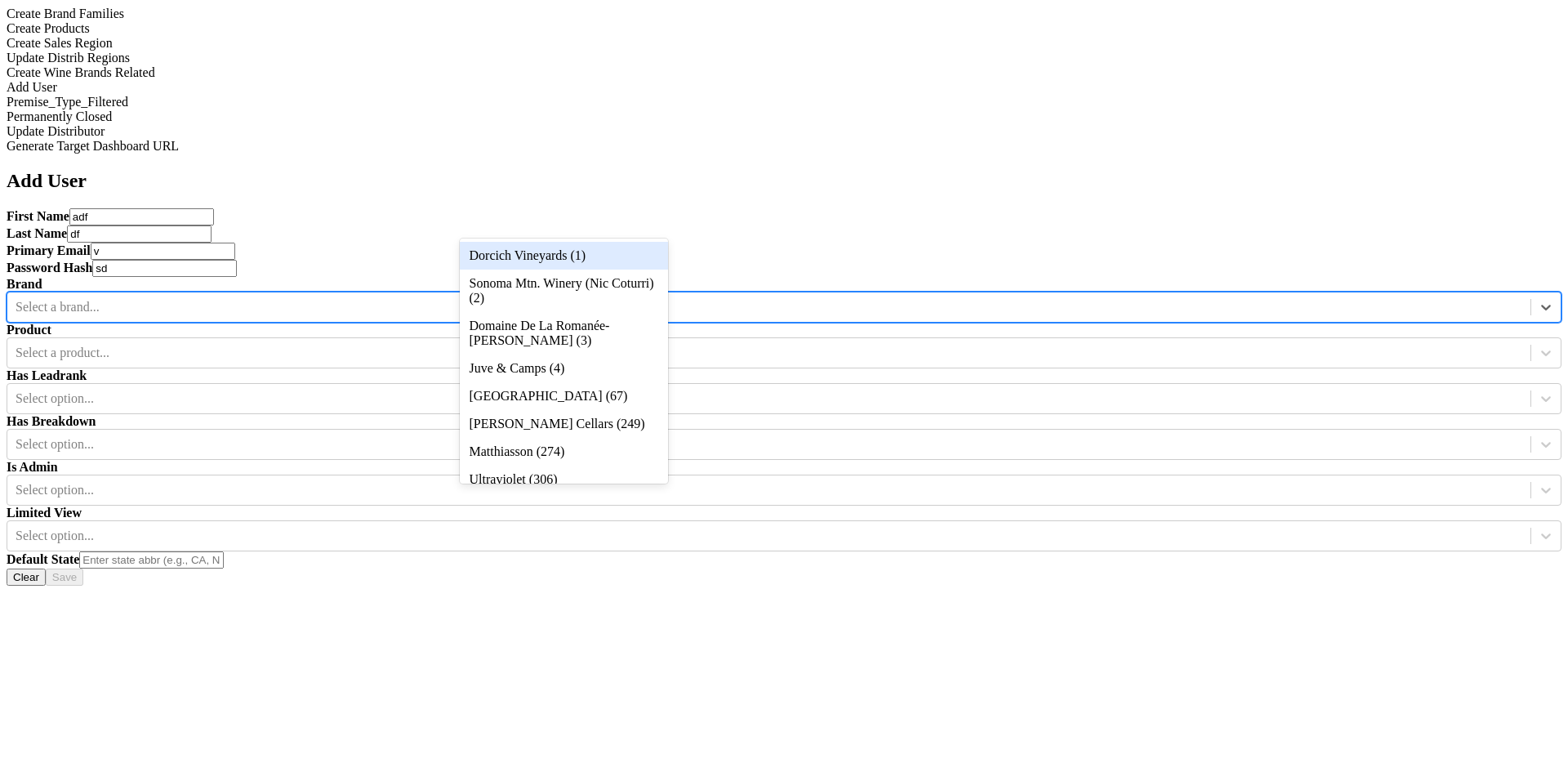
click at [575, 253] on div "Dorcich Vineyards (1)" at bounding box center [563, 255] width 208 height 28
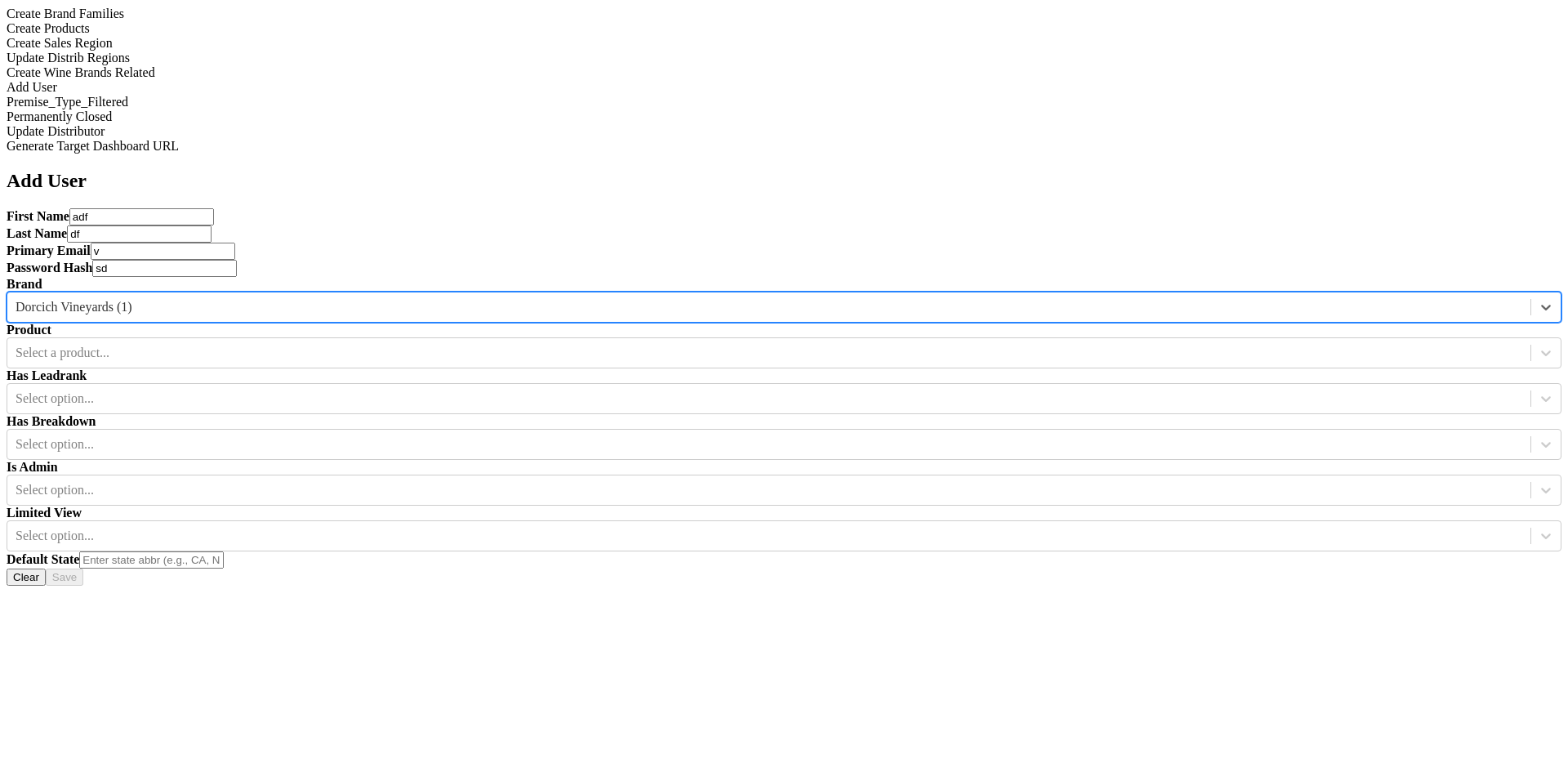
click at [727, 323] on div "Product Select a product..." at bounding box center [784, 345] width 1555 height 45
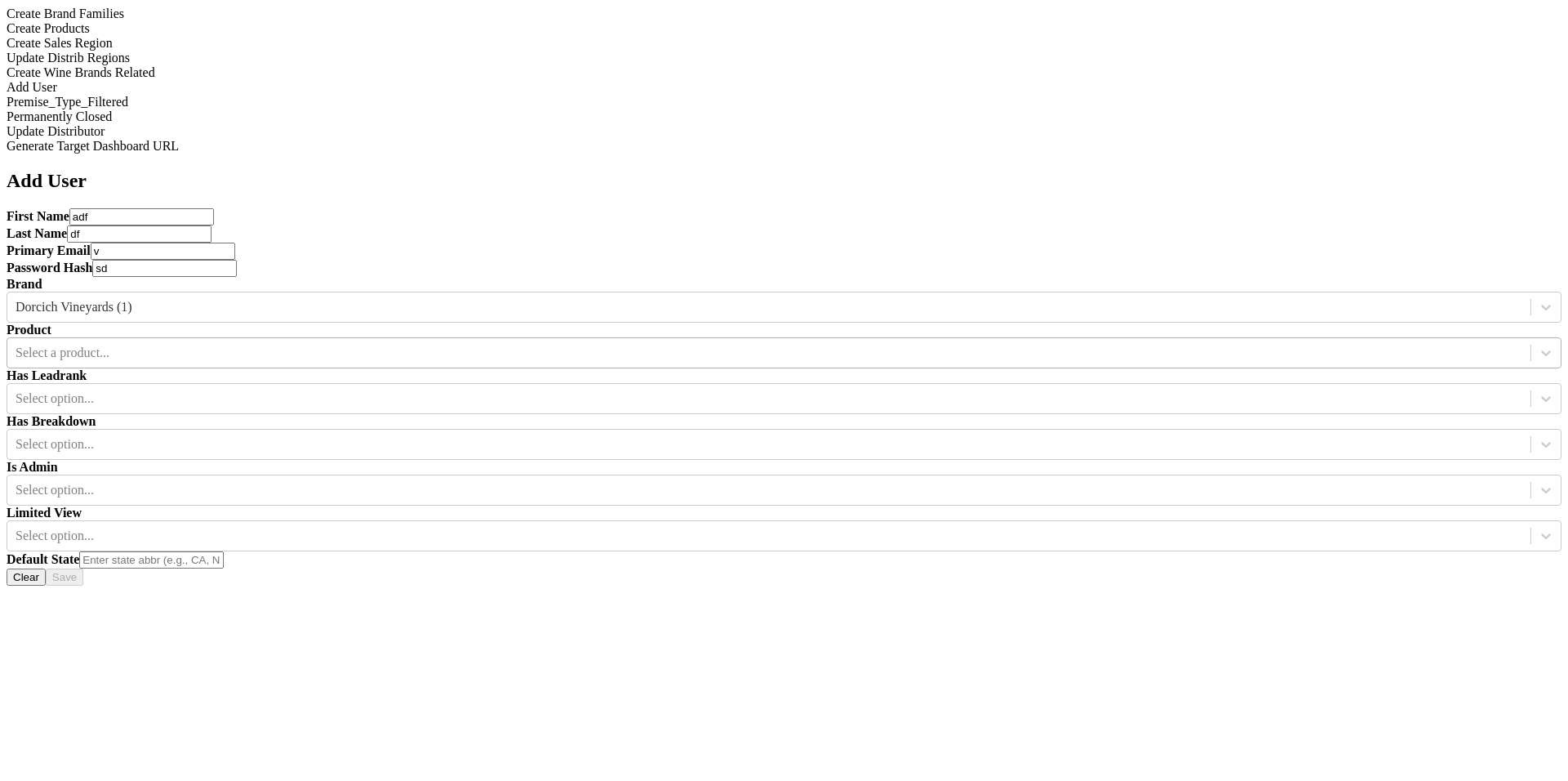
click at [727, 344] on div at bounding box center [769, 352] width 1507 height 18
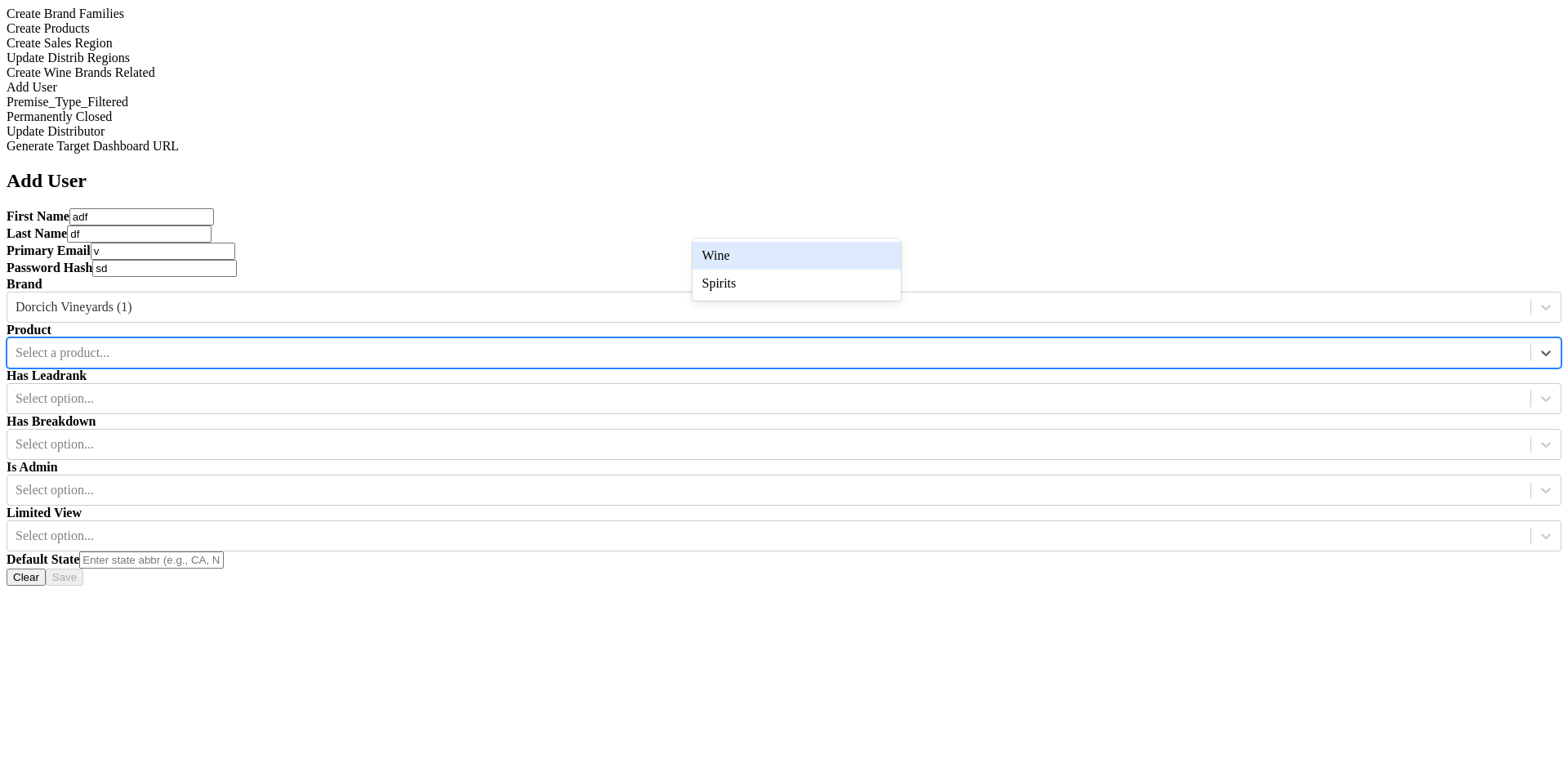
click at [741, 246] on div "Wine" at bounding box center [796, 255] width 208 height 28
click at [952, 390] on div at bounding box center [769, 399] width 1507 height 18
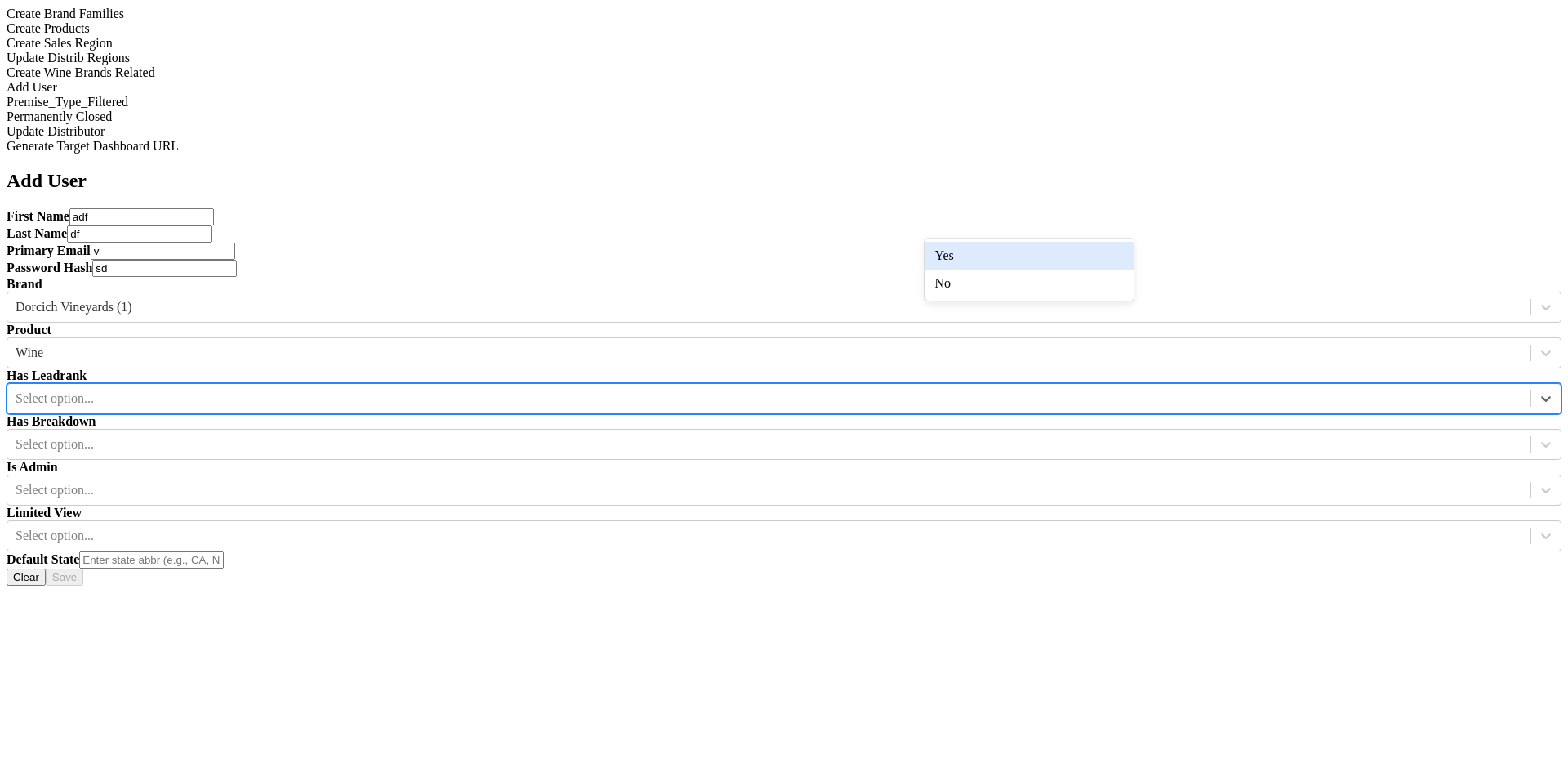
click at [958, 265] on div "Yes" at bounding box center [1029, 255] width 208 height 28
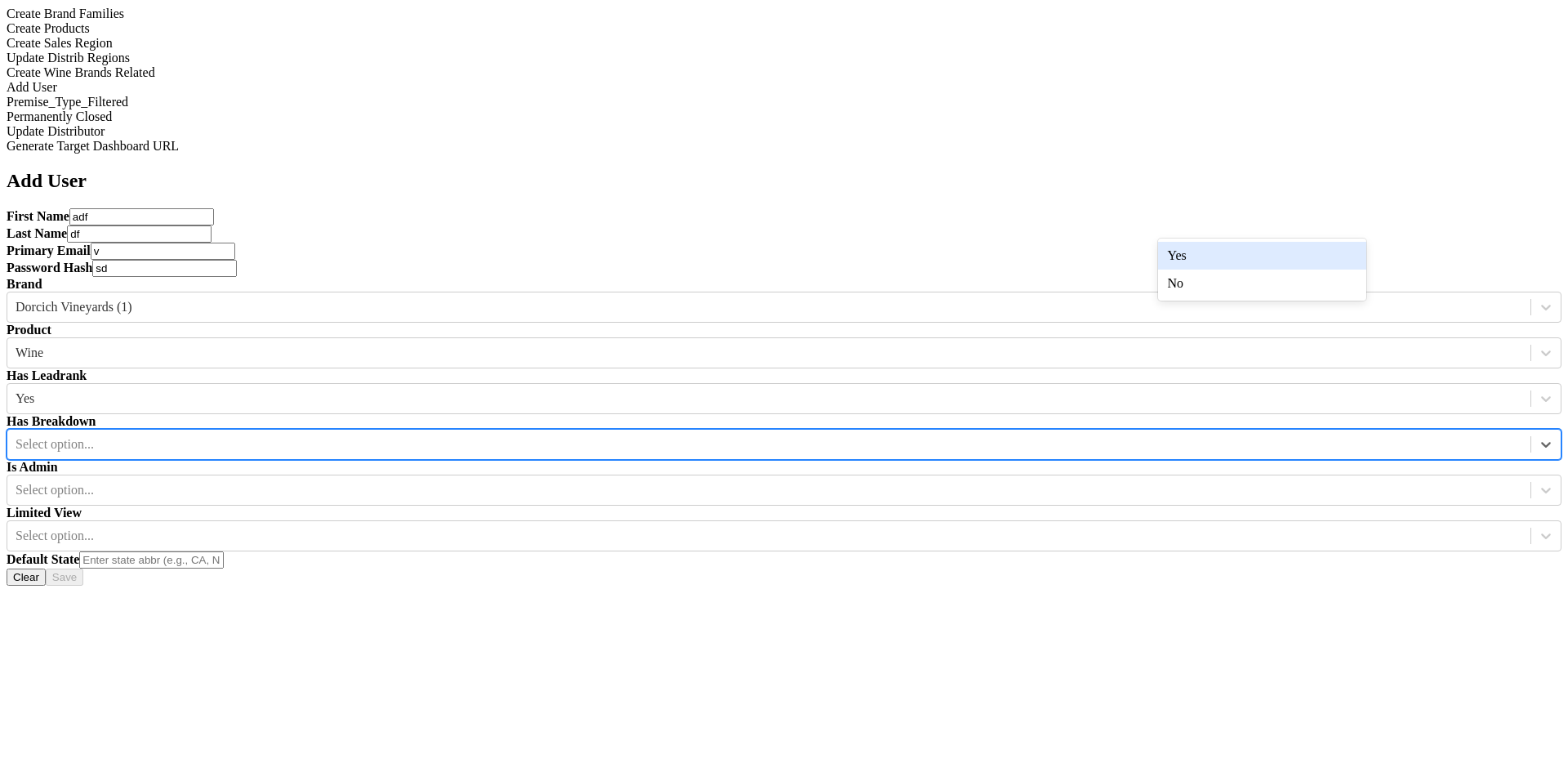
click at [1198, 436] on div at bounding box center [769, 444] width 1507 height 18
click at [1195, 270] on div "Yes" at bounding box center [1261, 255] width 208 height 28
click at [1538, 482] on icon at bounding box center [1546, 490] width 16 height 16
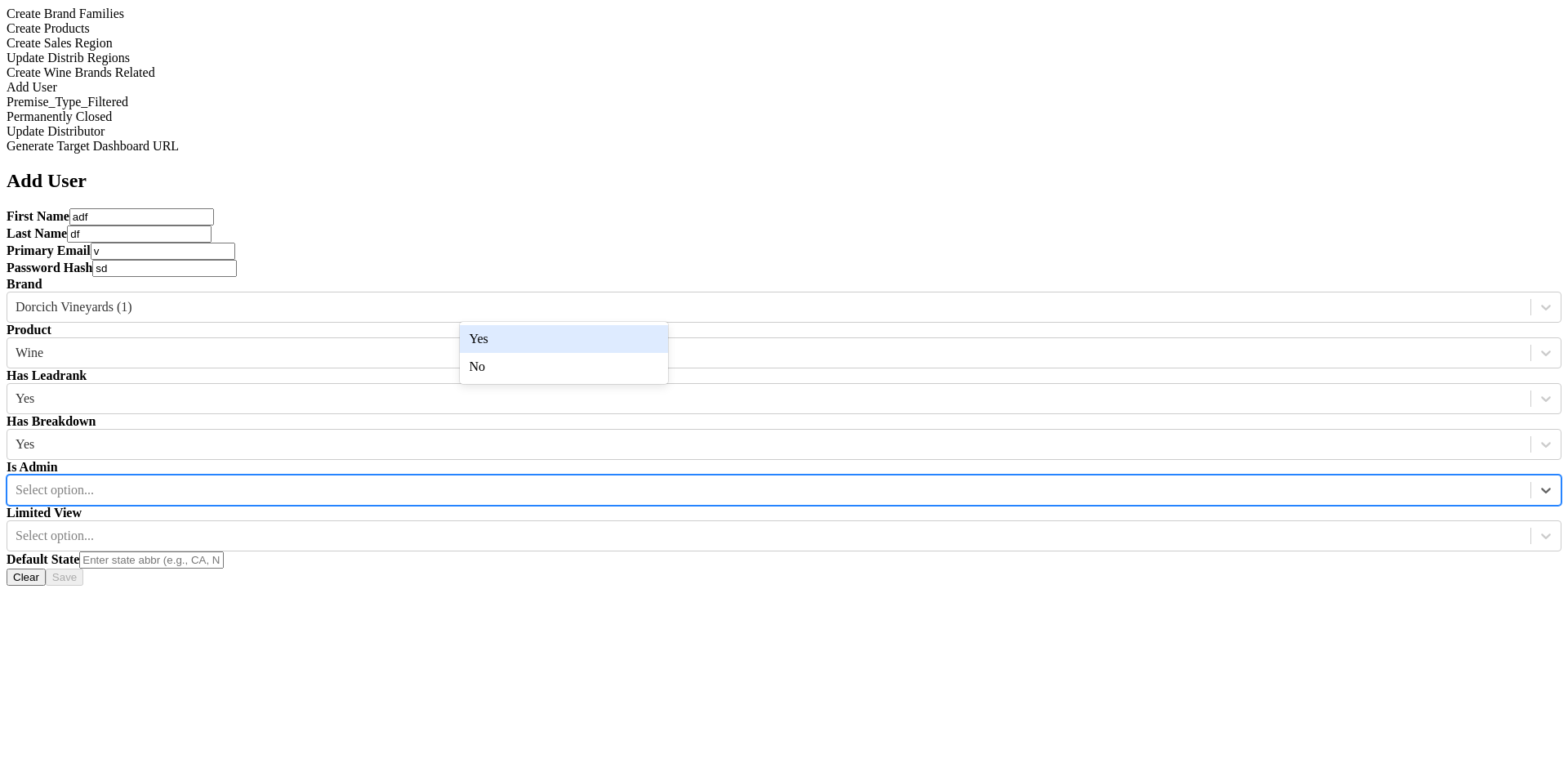
click at [648, 331] on div "Yes" at bounding box center [563, 339] width 208 height 28
click at [743, 527] on div at bounding box center [769, 536] width 1507 height 18
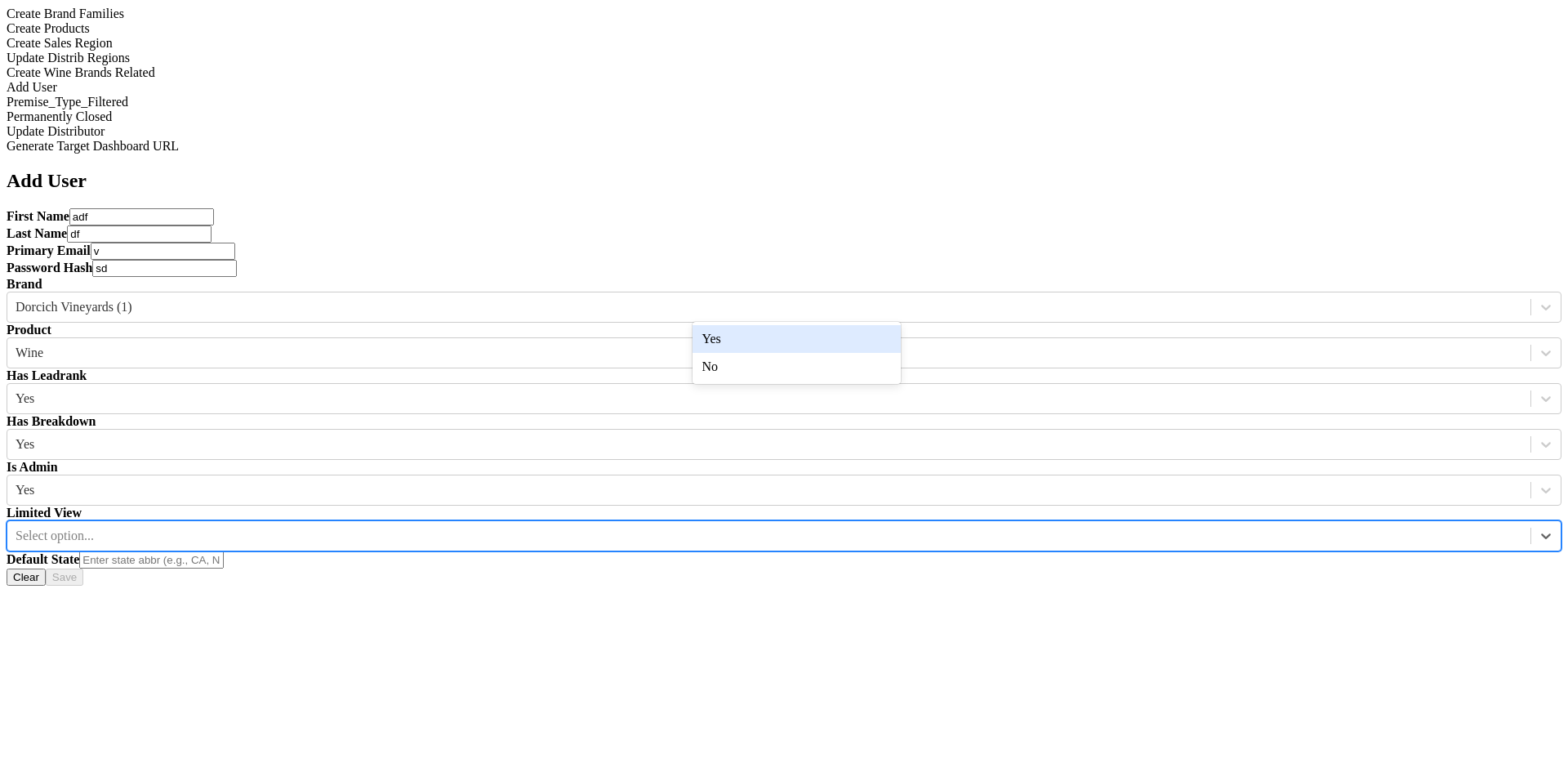
click at [749, 328] on div "Yes" at bounding box center [796, 339] width 208 height 28
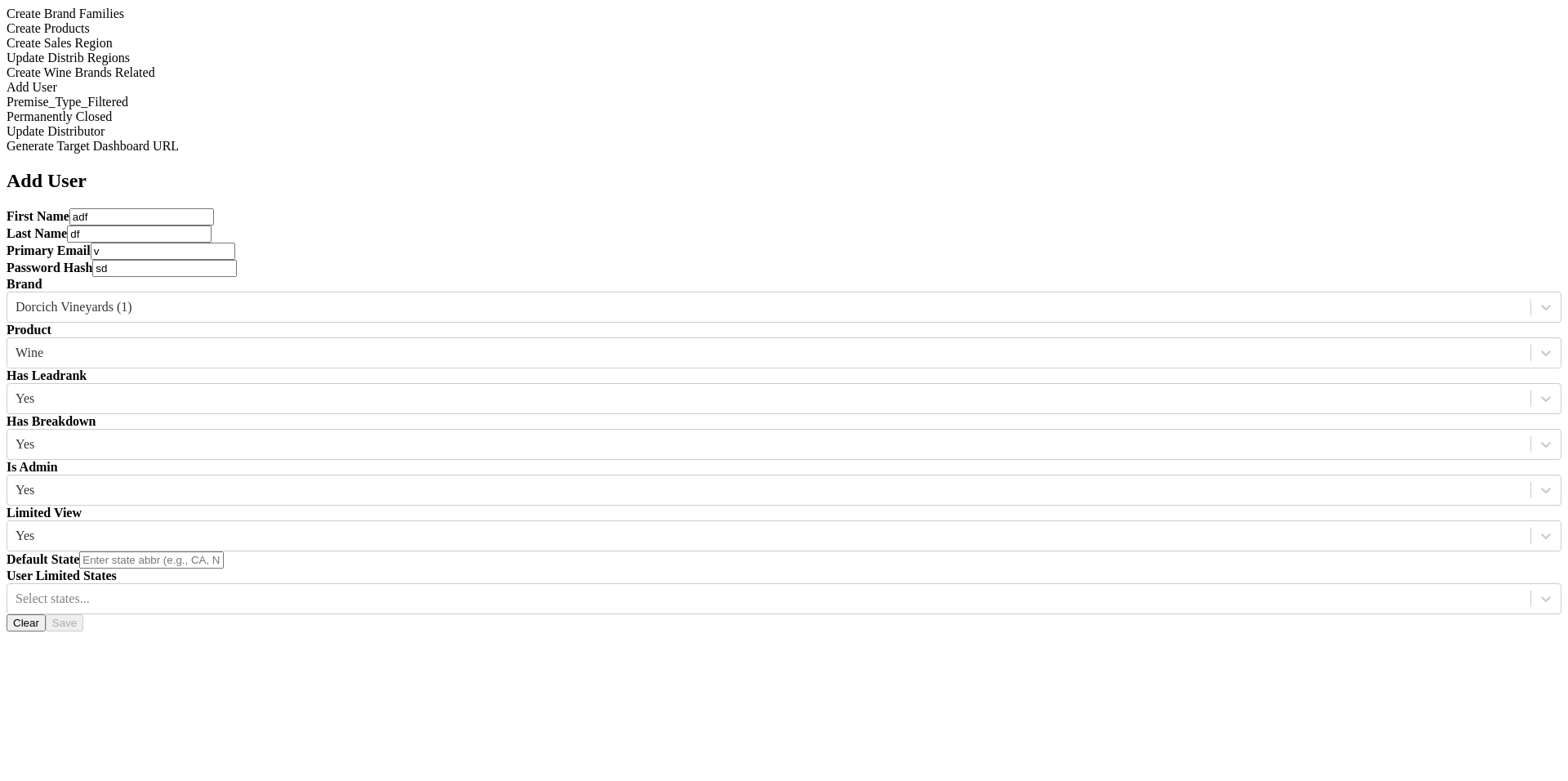
click at [974, 552] on div "Default State" at bounding box center [784, 560] width 1555 height 17
click at [223, 552] on input "text" at bounding box center [151, 560] width 144 height 17
type input "CA"
click at [588, 298] on div at bounding box center [769, 307] width 1507 height 18
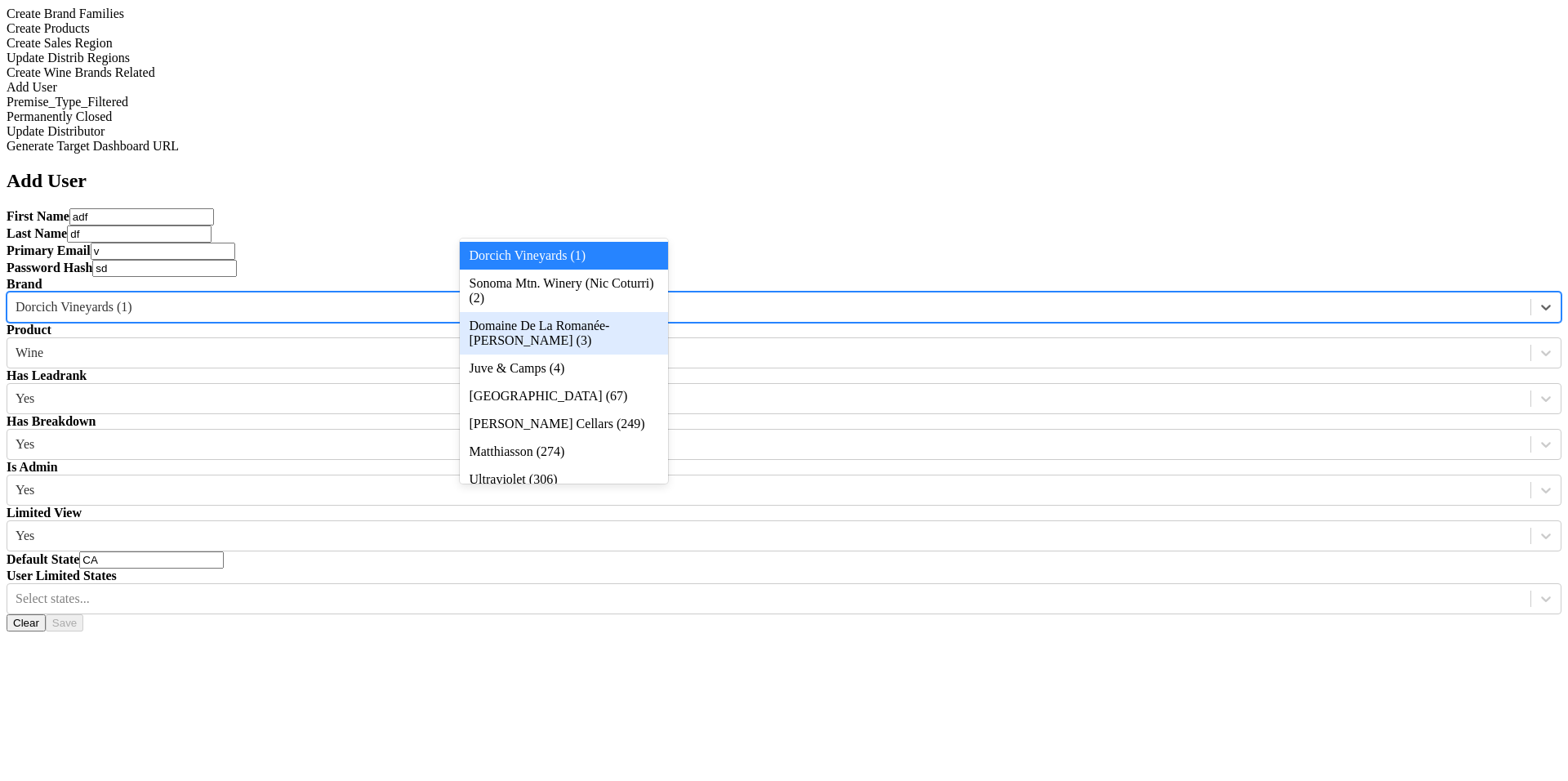
click at [601, 326] on div "Domaine De La Romanée-[PERSON_NAME] (3)" at bounding box center [563, 334] width 208 height 43
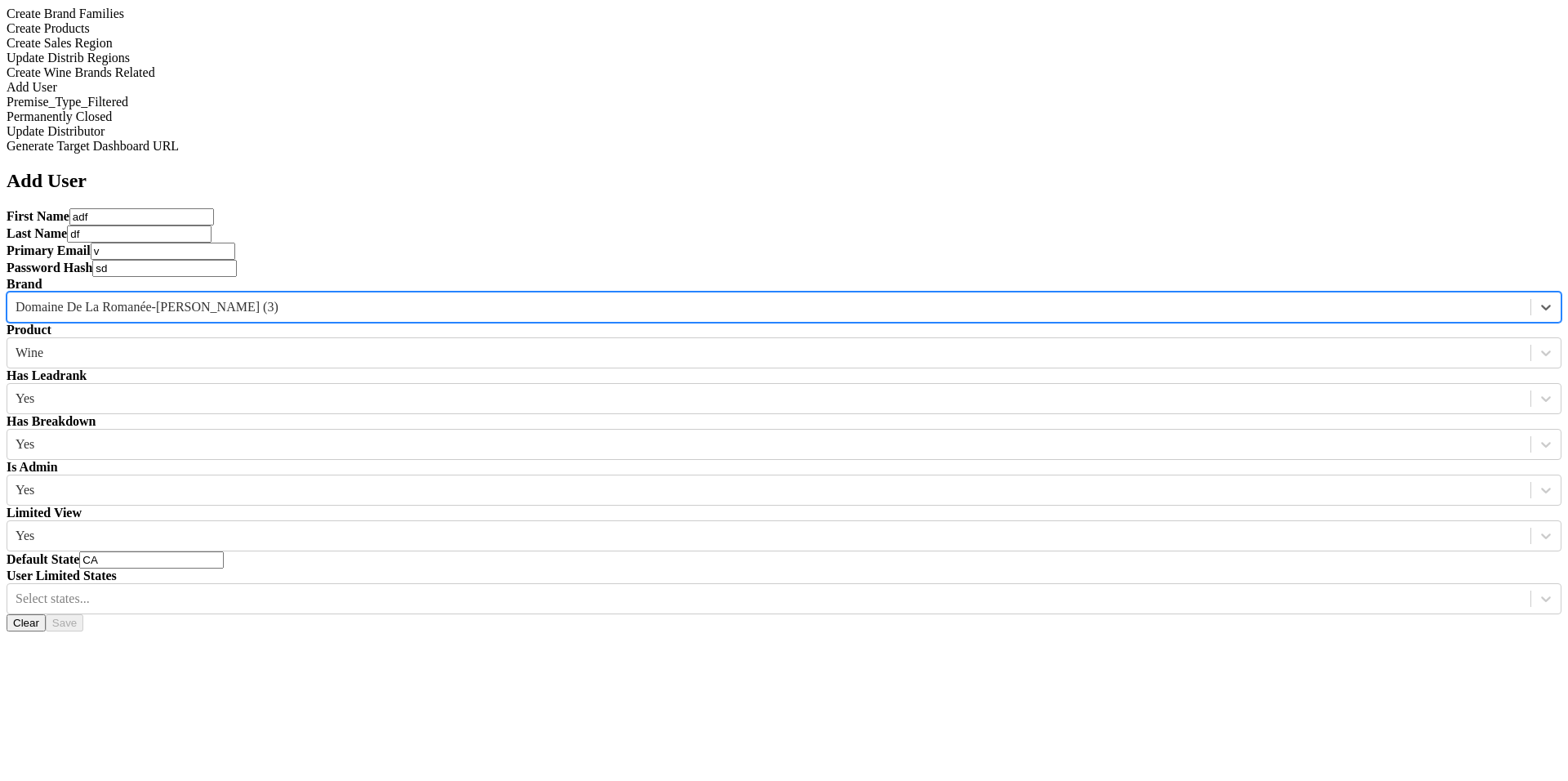
click at [596, 298] on div at bounding box center [769, 307] width 1507 height 18
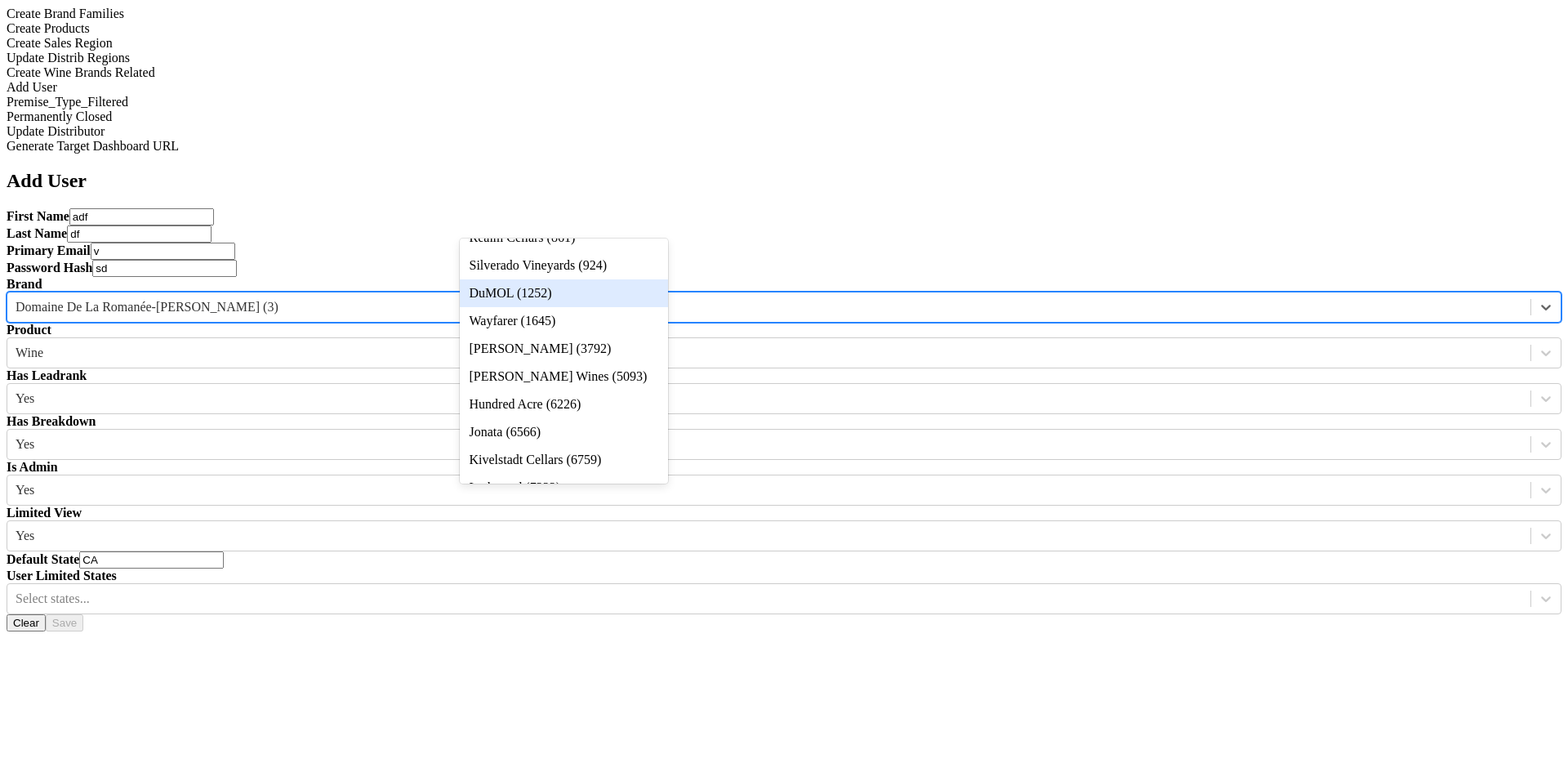
scroll to position [371, 0]
click at [603, 250] on div "Realm Cellars (861)" at bounding box center [563, 235] width 208 height 28
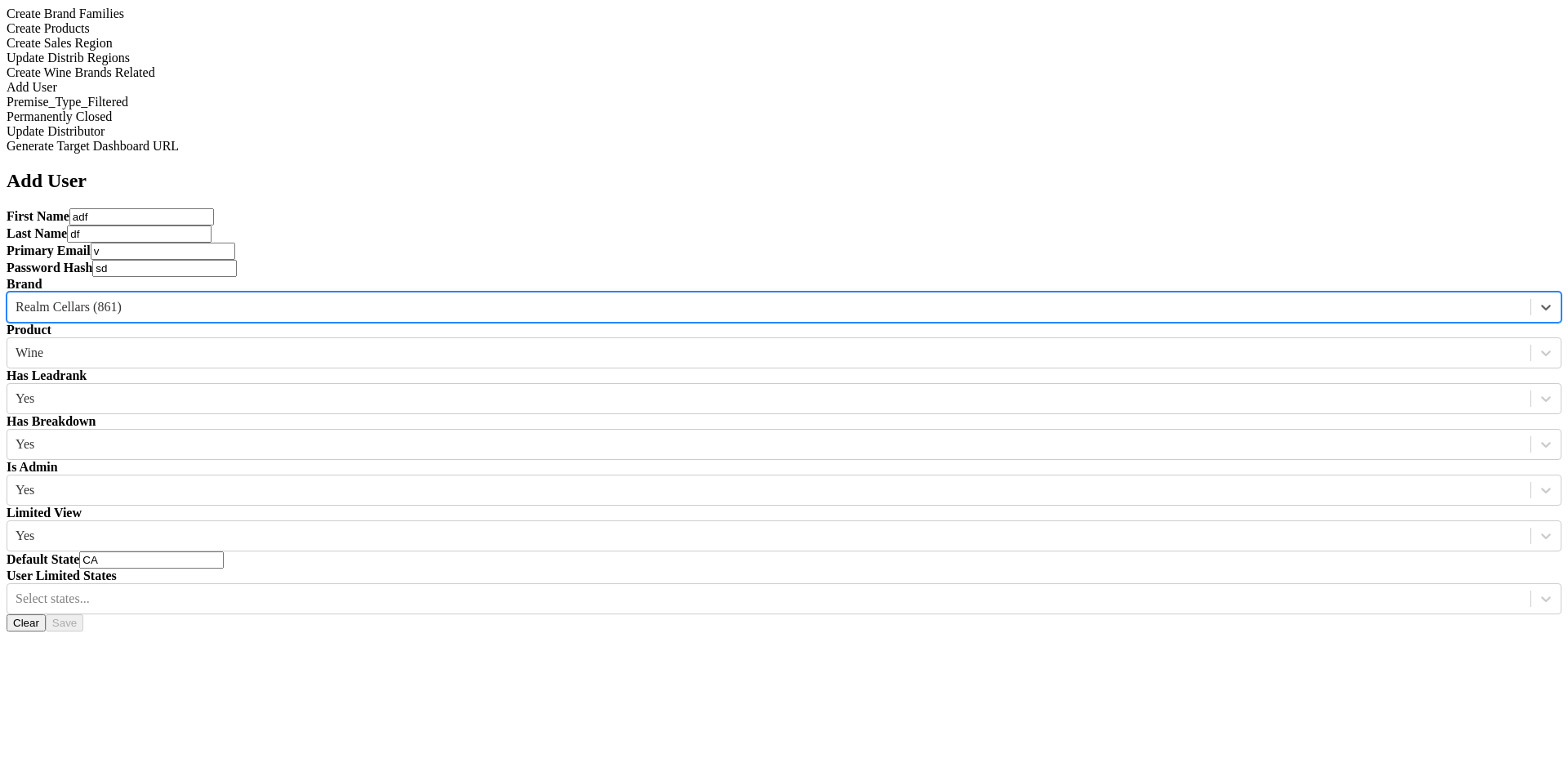
click at [586, 298] on div at bounding box center [769, 307] width 1507 height 18
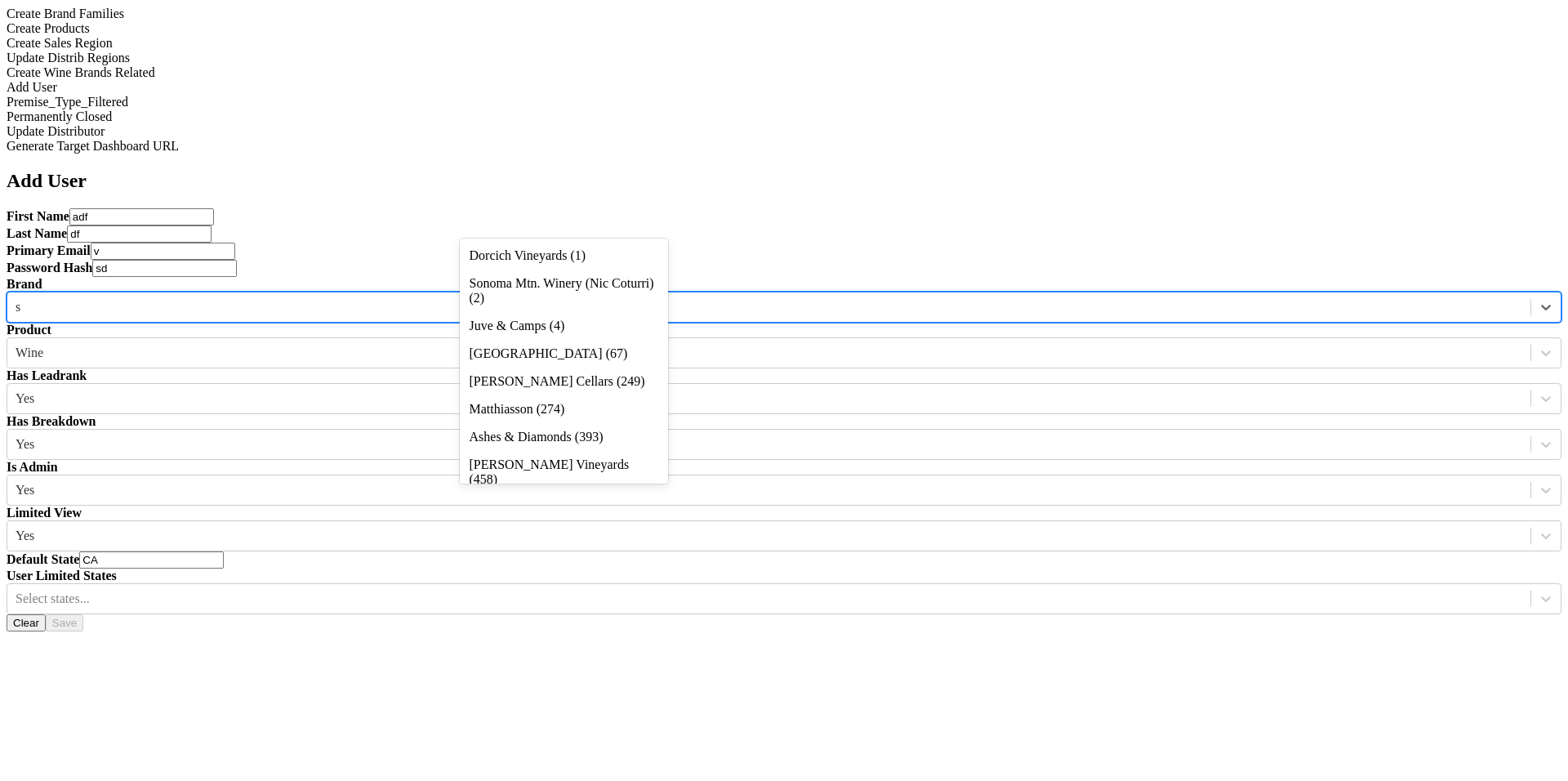
scroll to position [0, 0]
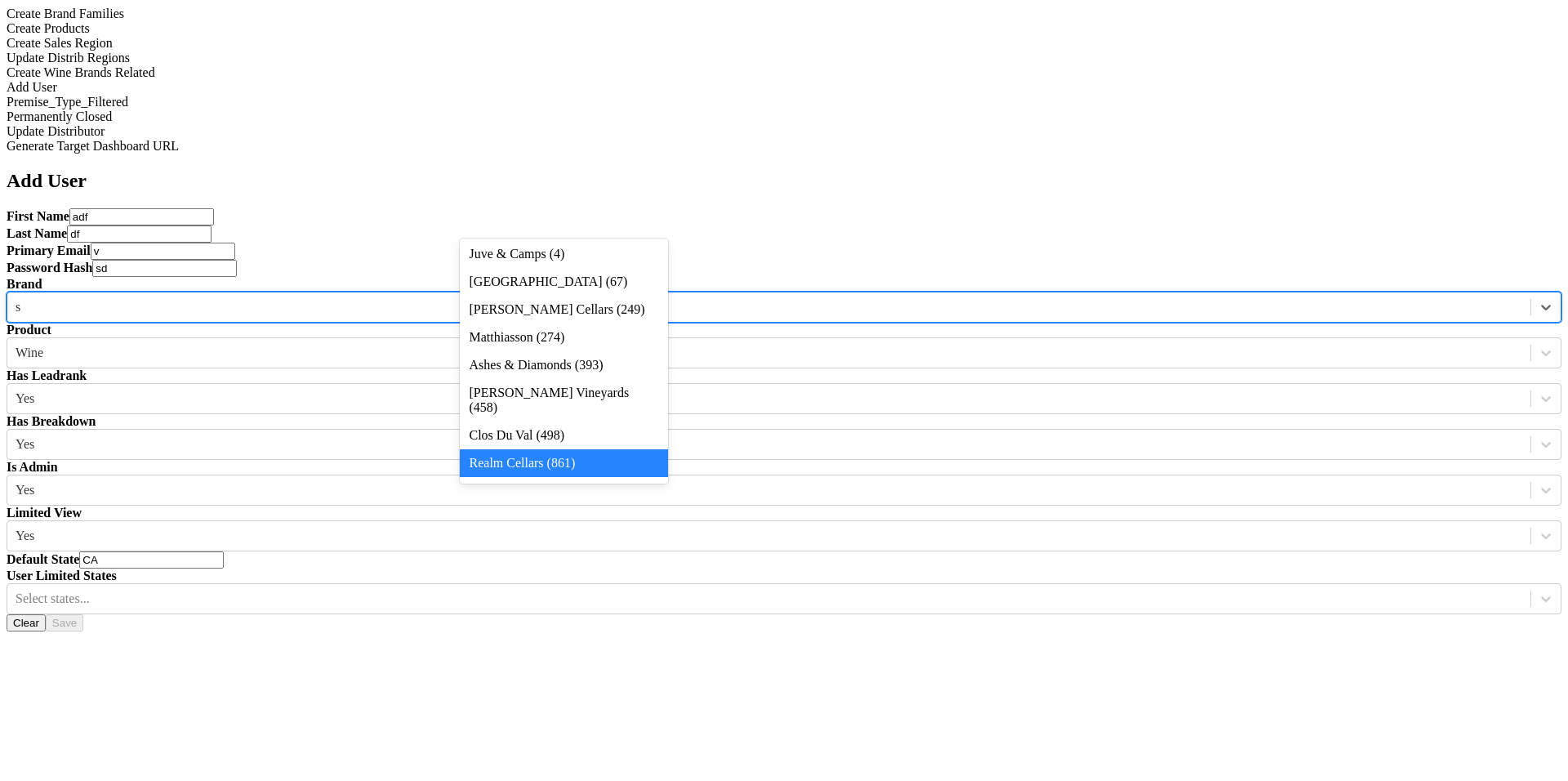
type input "sc"
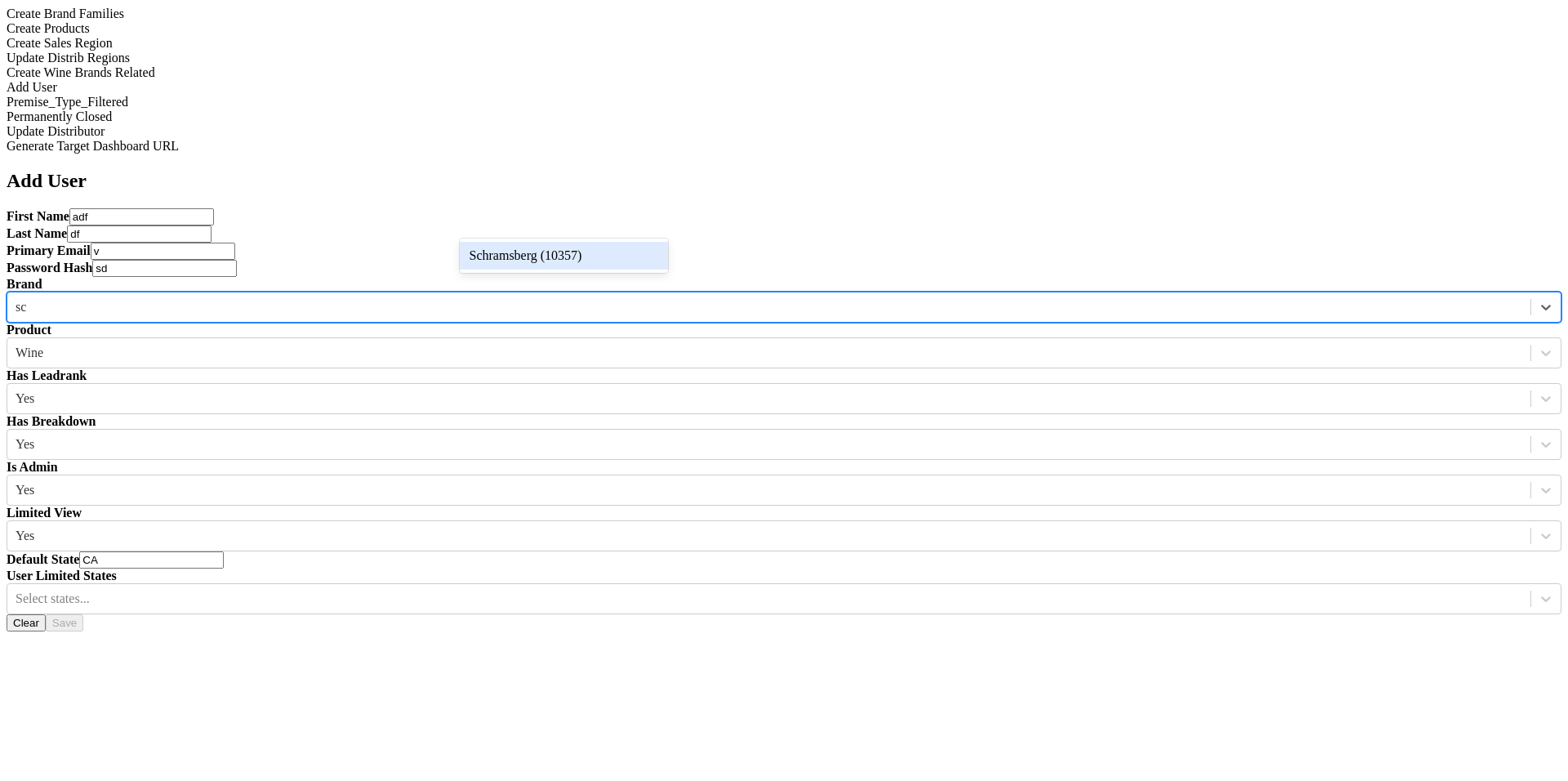
click at [582, 258] on div "Schramsberg (10357)" at bounding box center [563, 255] width 208 height 28
click at [632, 586] on div "Select states..." at bounding box center [769, 598] width 1524 height 24
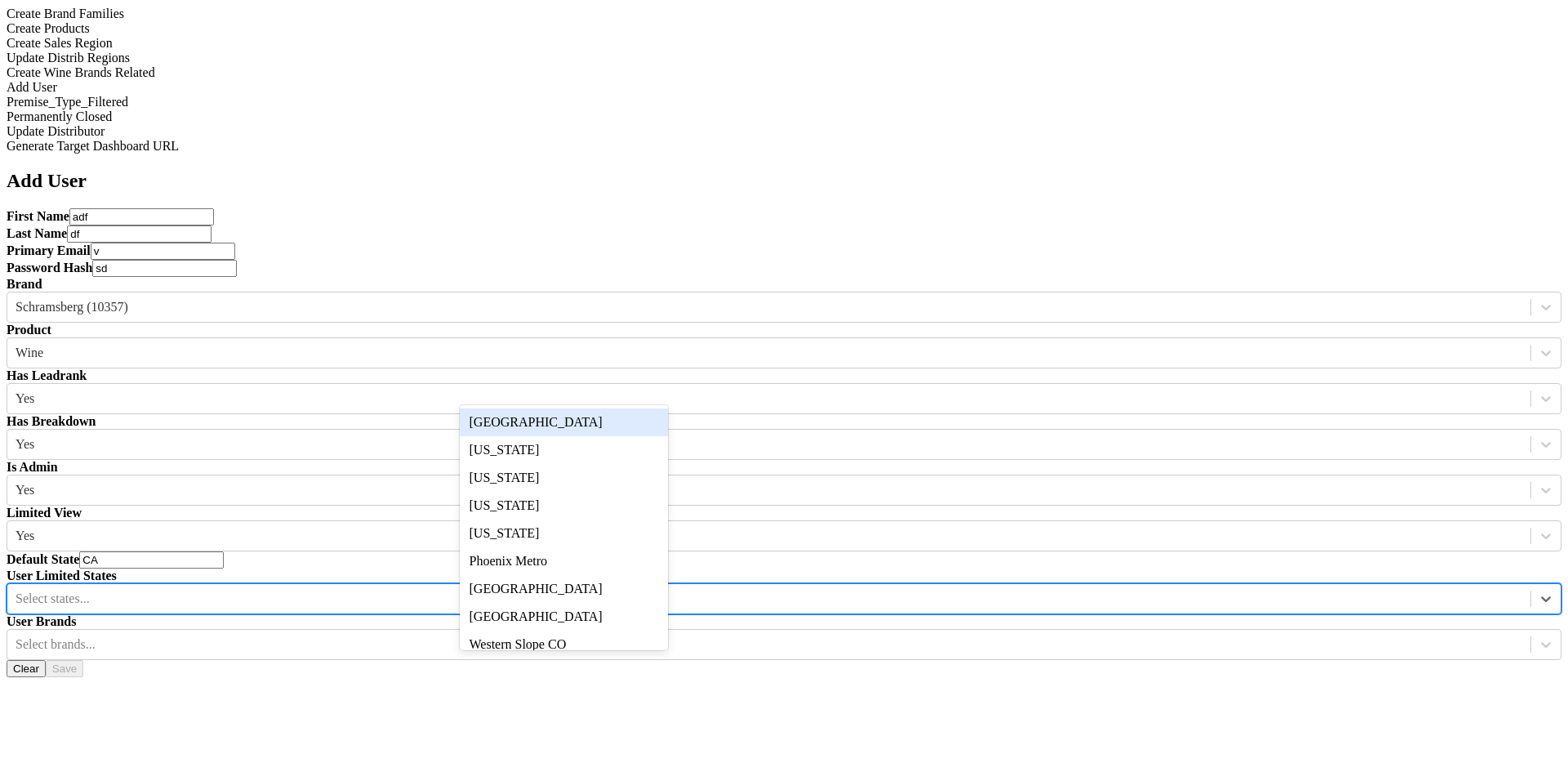
click at [644, 423] on div "[GEOGRAPHIC_DATA]" at bounding box center [563, 422] width 208 height 28
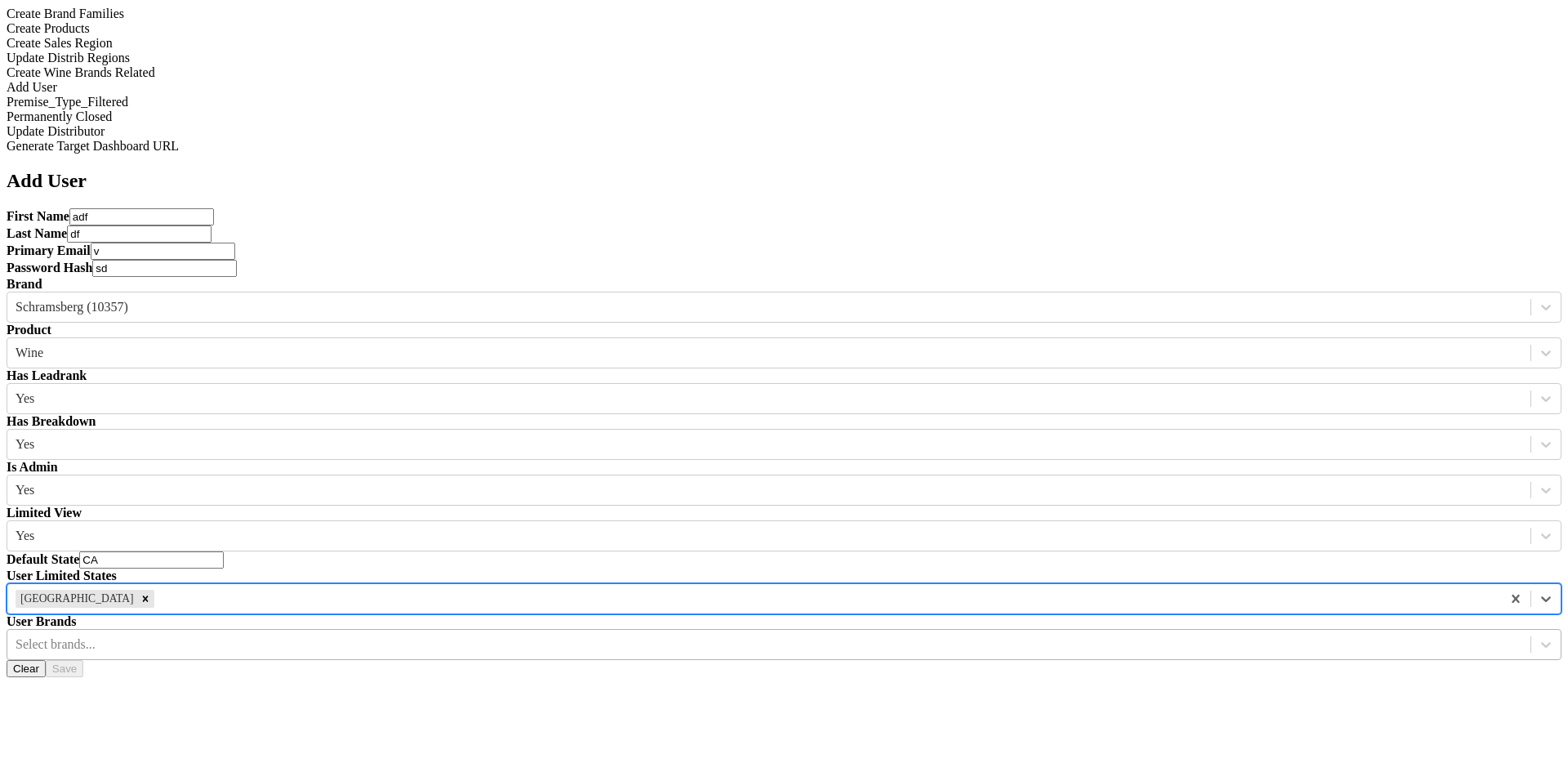
click at [744, 636] on div at bounding box center [769, 645] width 1507 height 18
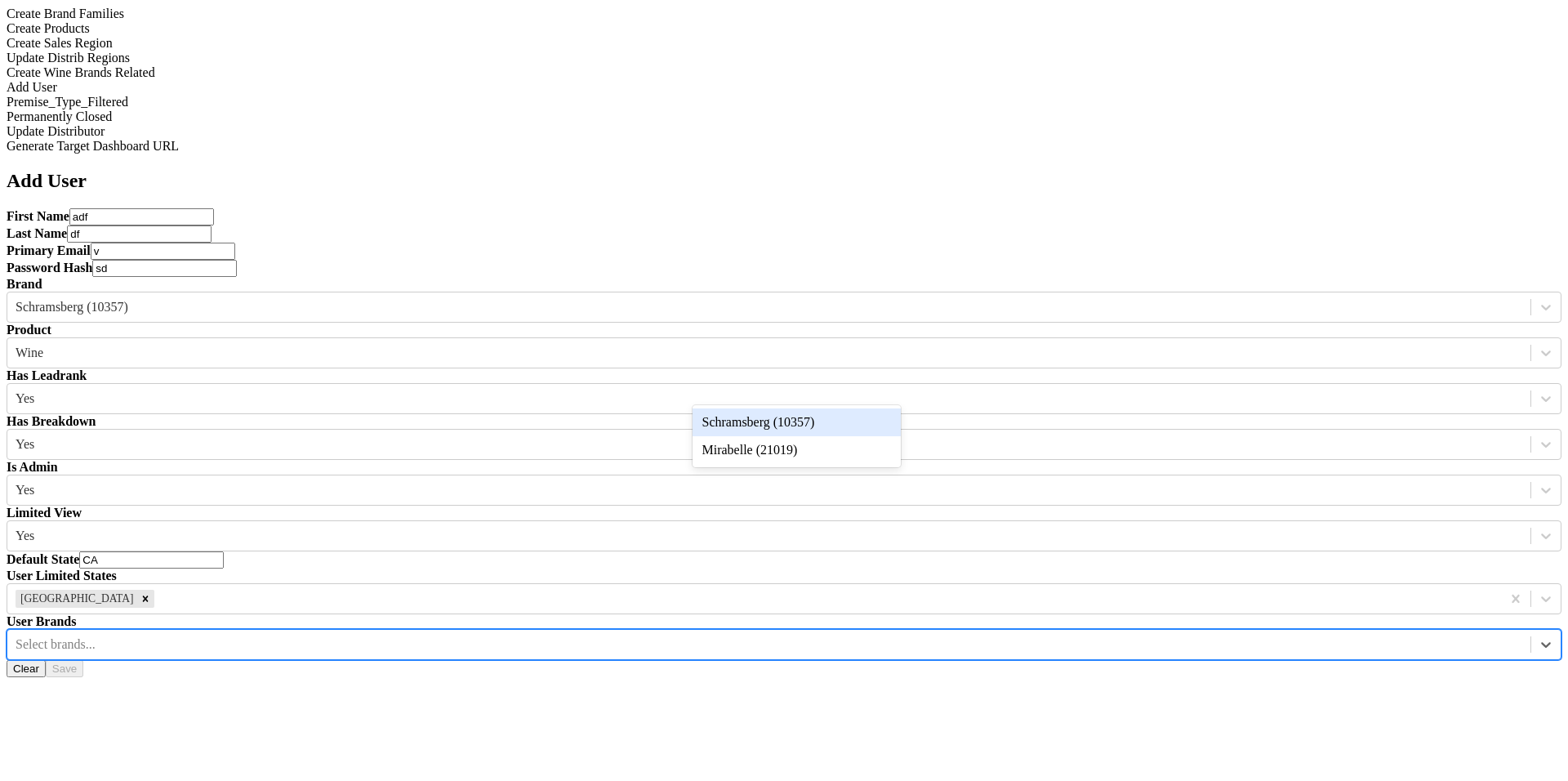
click at [759, 436] on div "Schramsberg (10357)" at bounding box center [796, 422] width 208 height 28
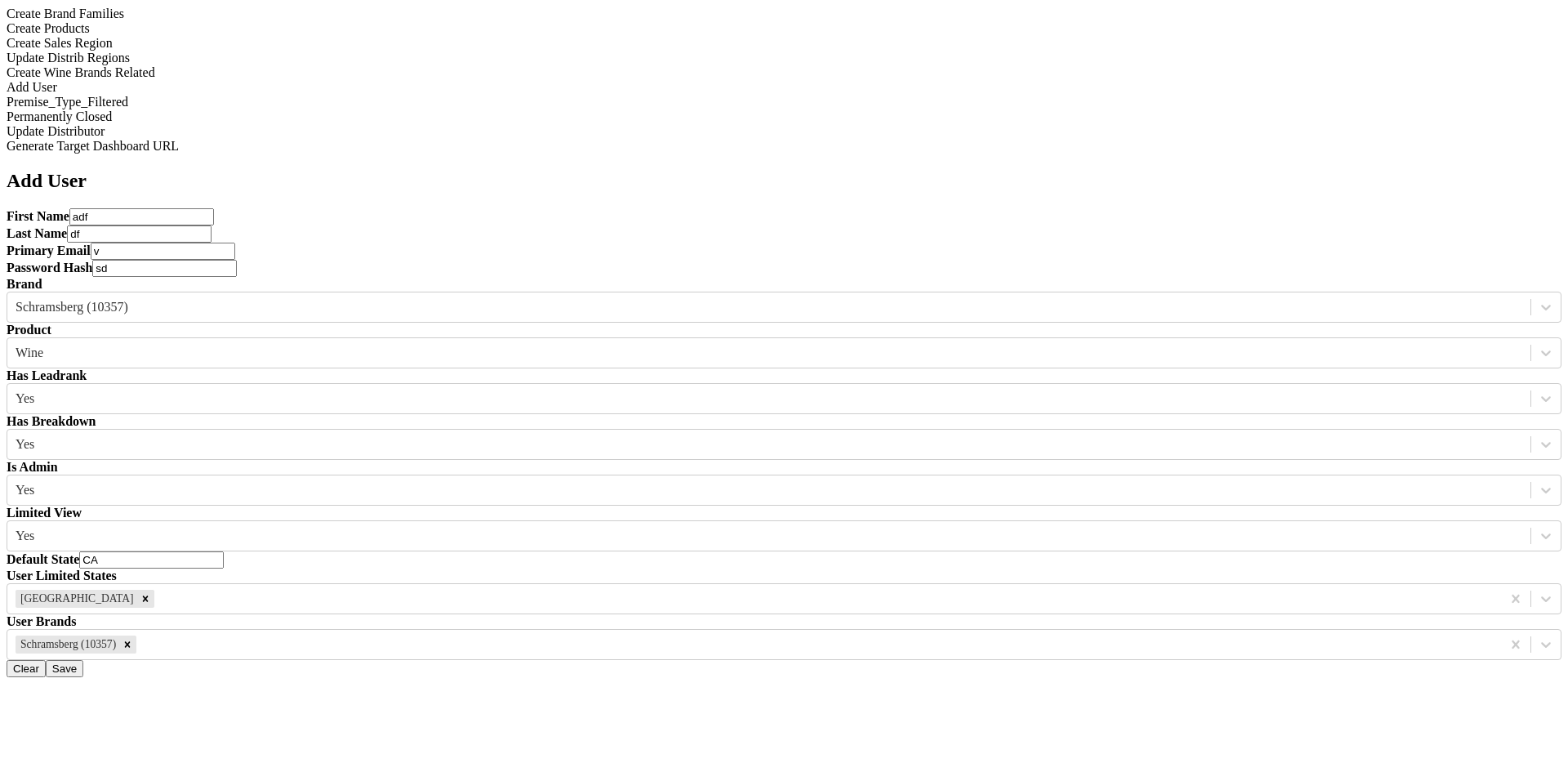
click at [45, 660] on button "Clear" at bounding box center [26, 669] width 40 height 17
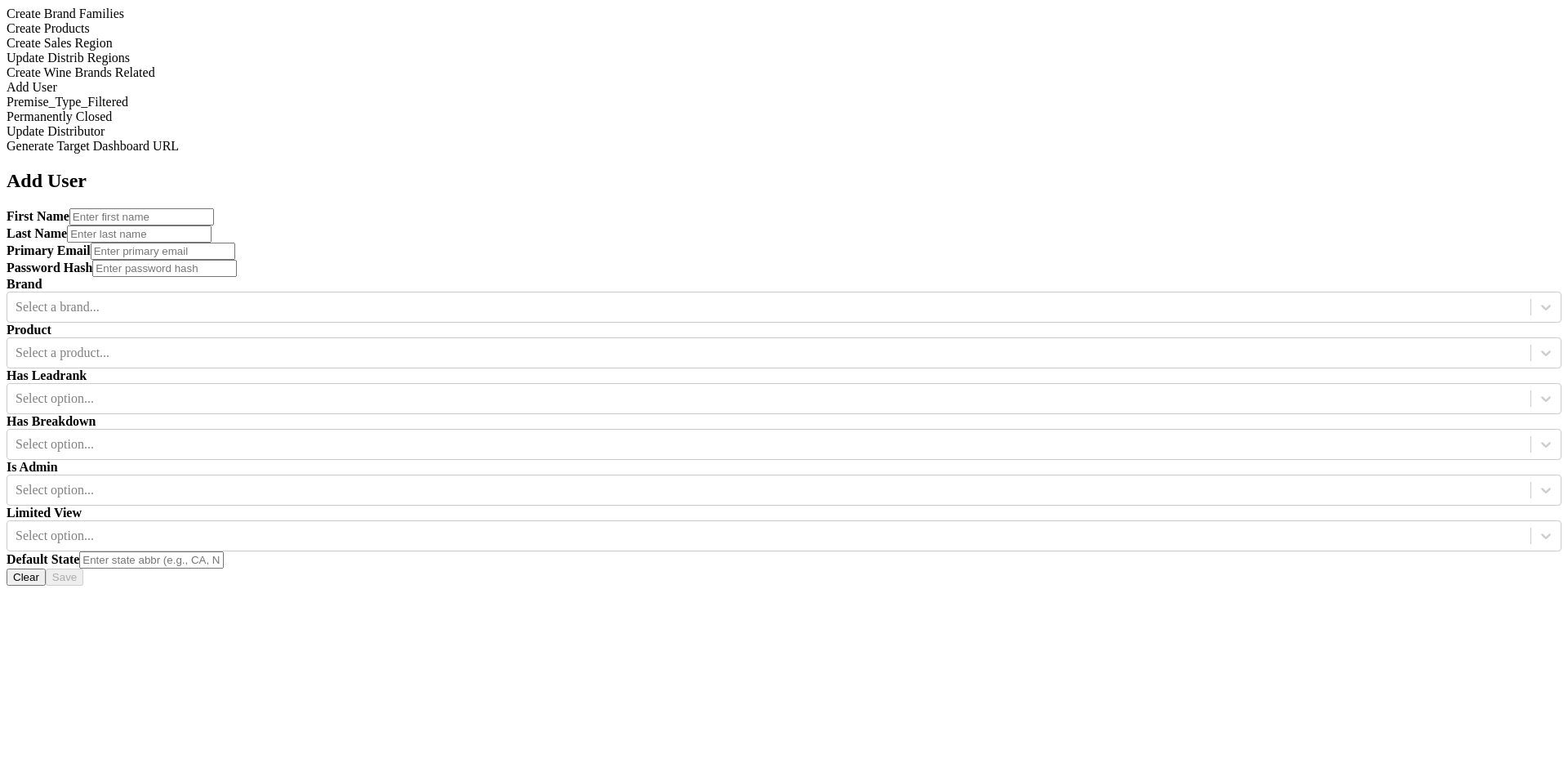
click at [1046, 451] on div "Add User First Name Last Name Primary Email Password Hash Brand Select a brand.…" at bounding box center [784, 378] width 1555 height 416
click at [1048, 417] on div "Add User First Name Last Name Primary Email Password Hash Brand Select a brand.…" at bounding box center [784, 378] width 1555 height 416
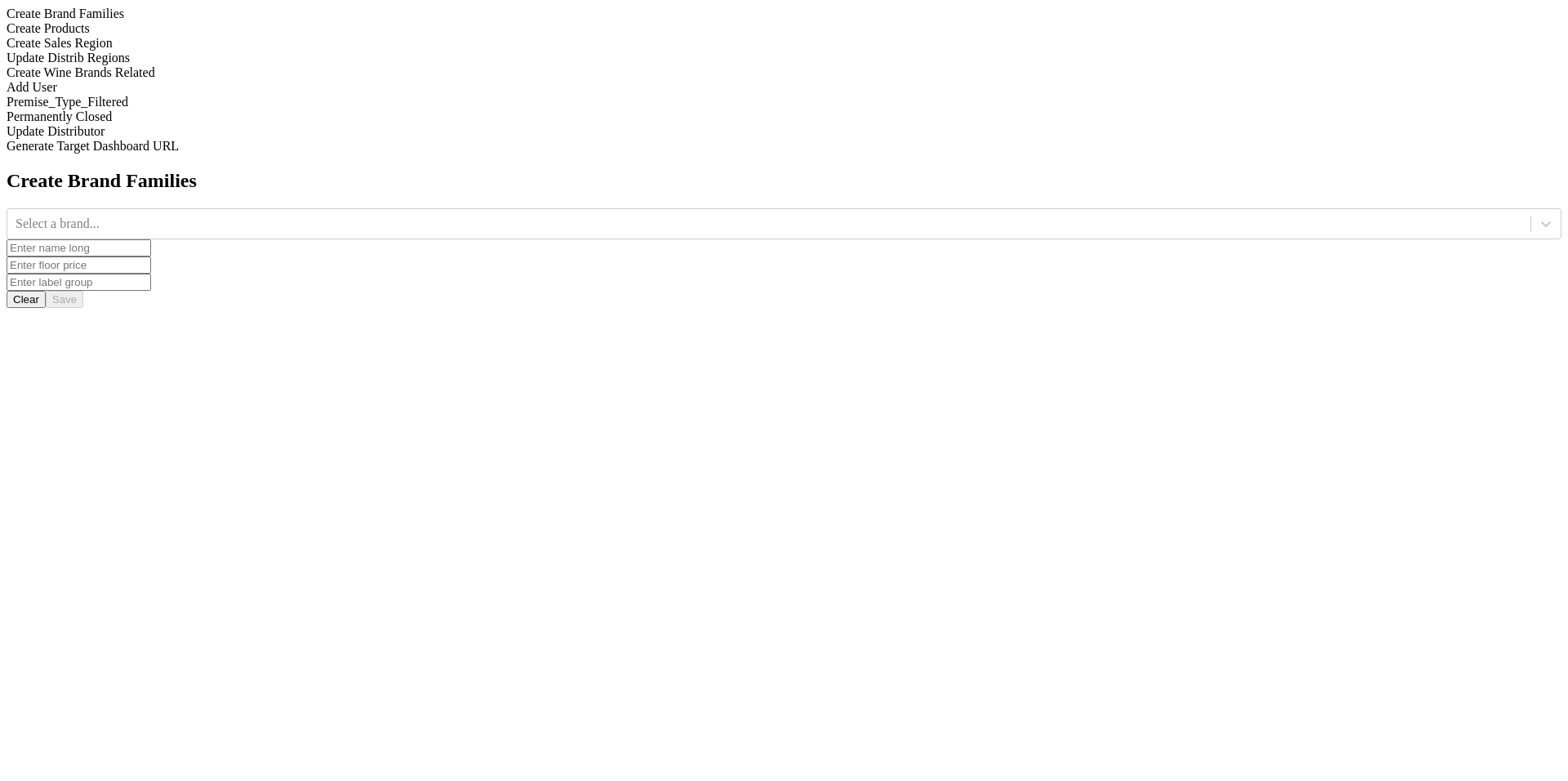
click at [235, 95] on div "Add User" at bounding box center [784, 87] width 1555 height 15
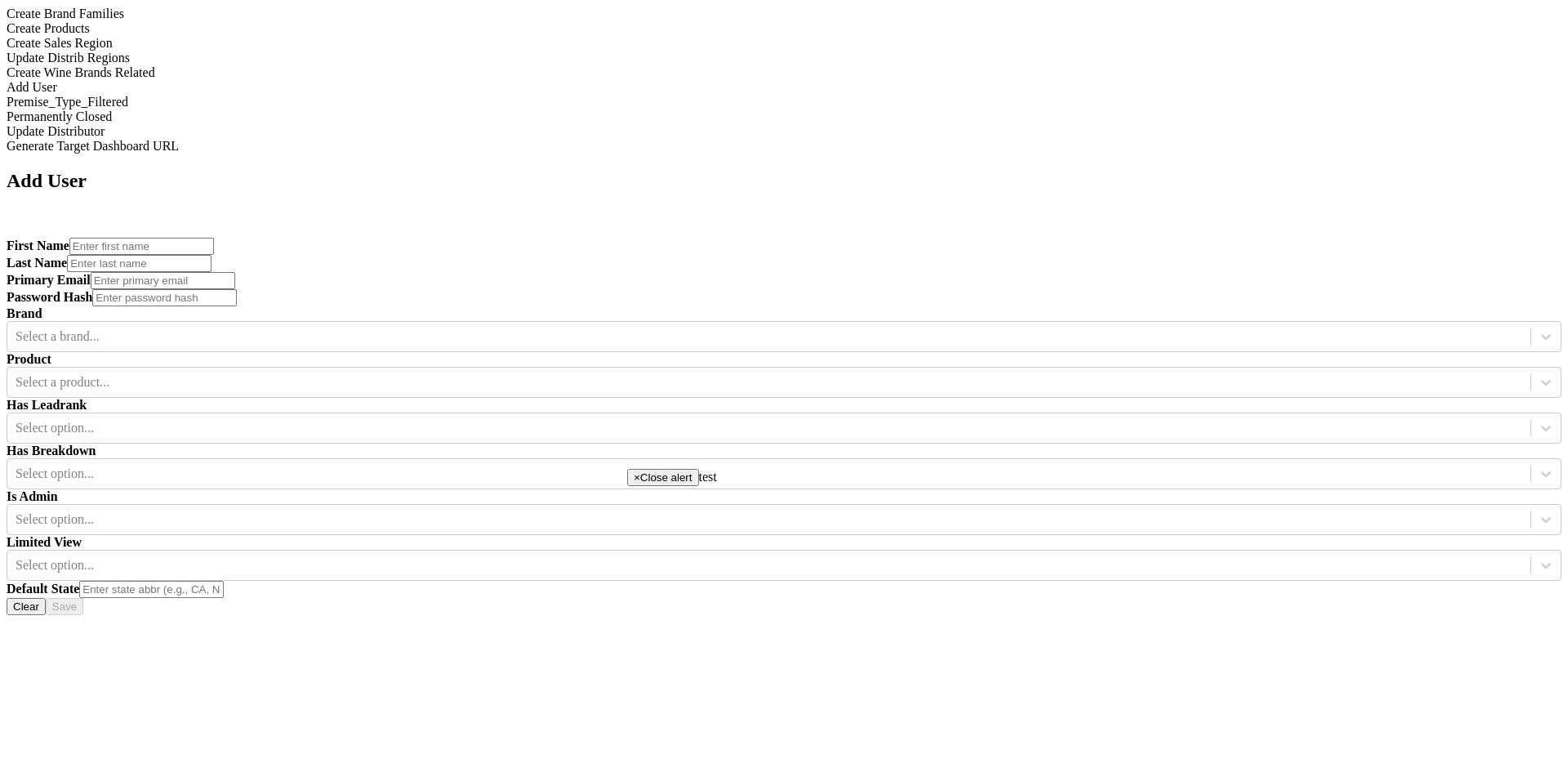
click at [223, 581] on input "text" at bounding box center [151, 589] width 144 height 17
type input "s"
click at [214, 238] on input "text" at bounding box center [141, 247] width 144 height 17
type input "fg"
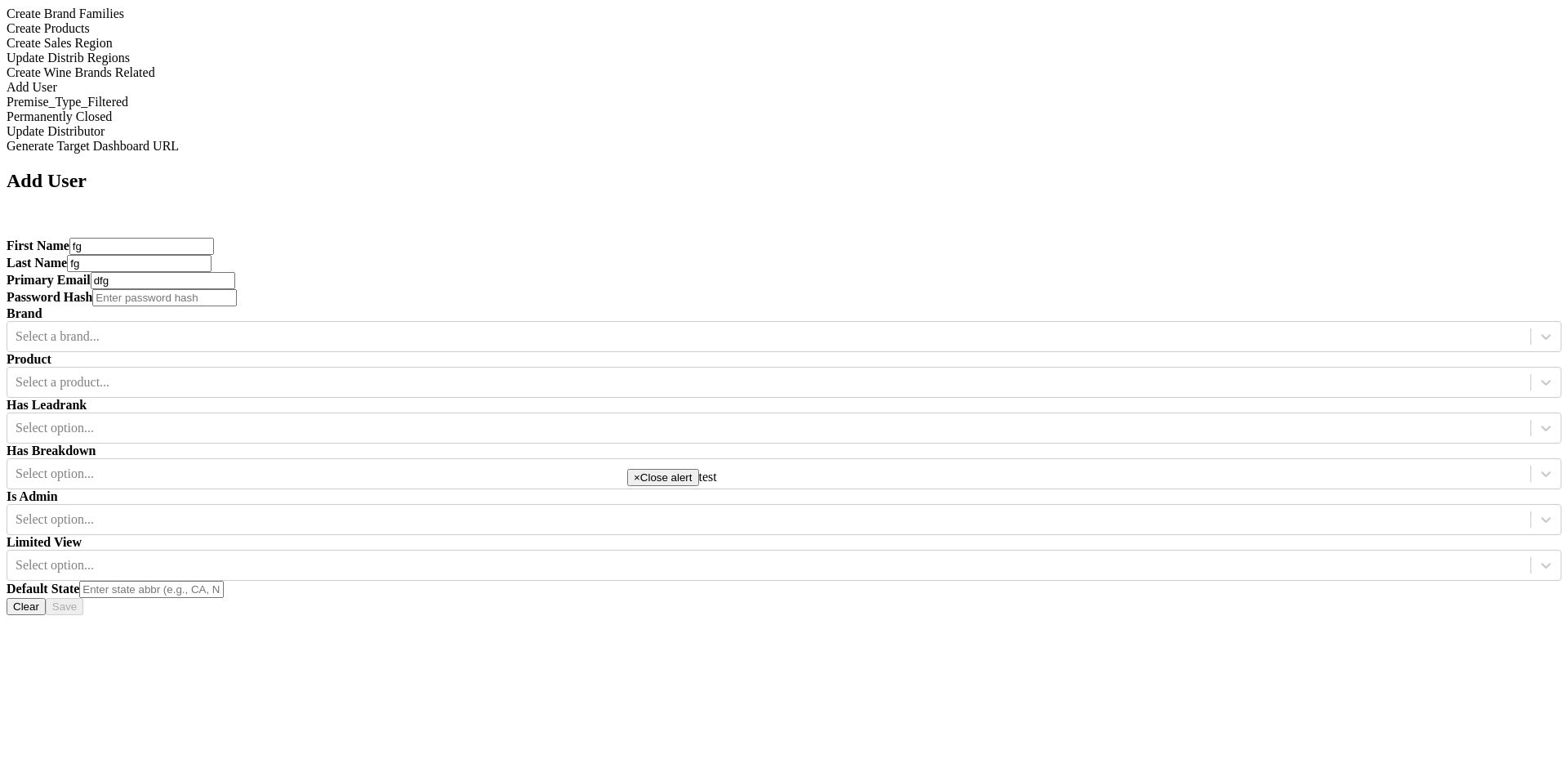
type input "dfg"
type input "sfdg"
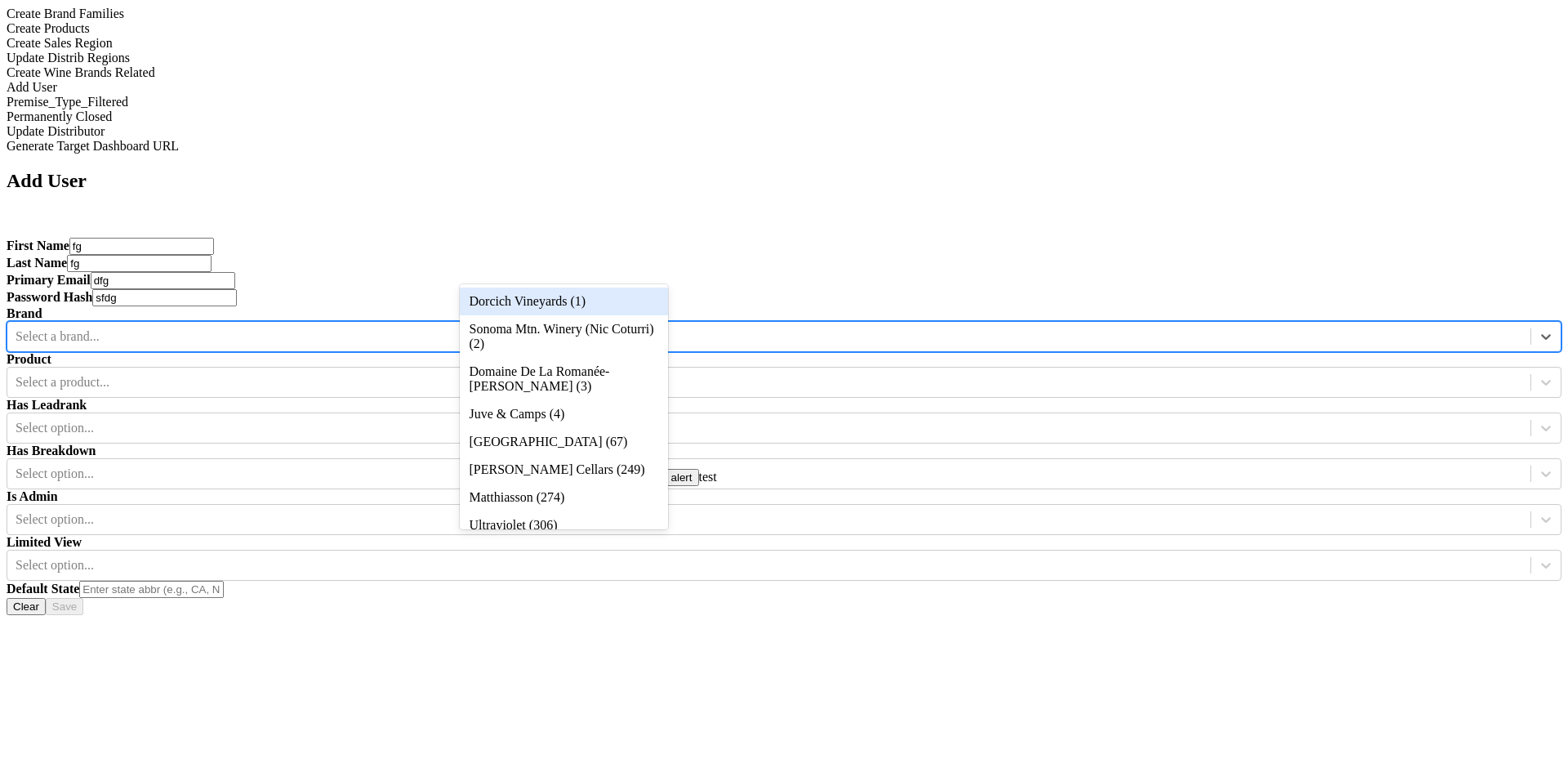
click at [484, 328] on div at bounding box center [769, 337] width 1507 height 18
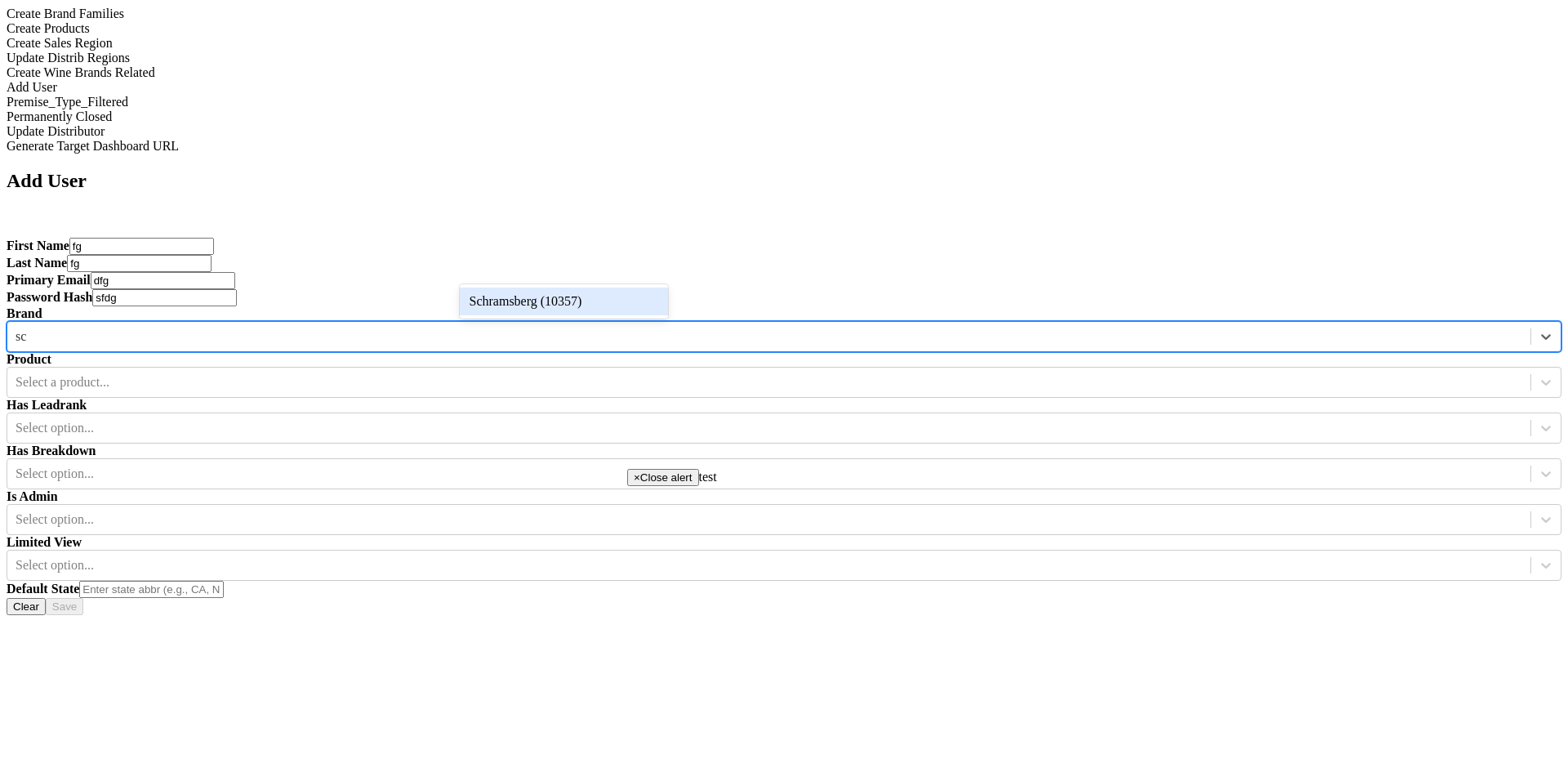
click at [504, 285] on div "Schramsberg (10357)" at bounding box center [563, 301] width 208 height 34
type input "sc"
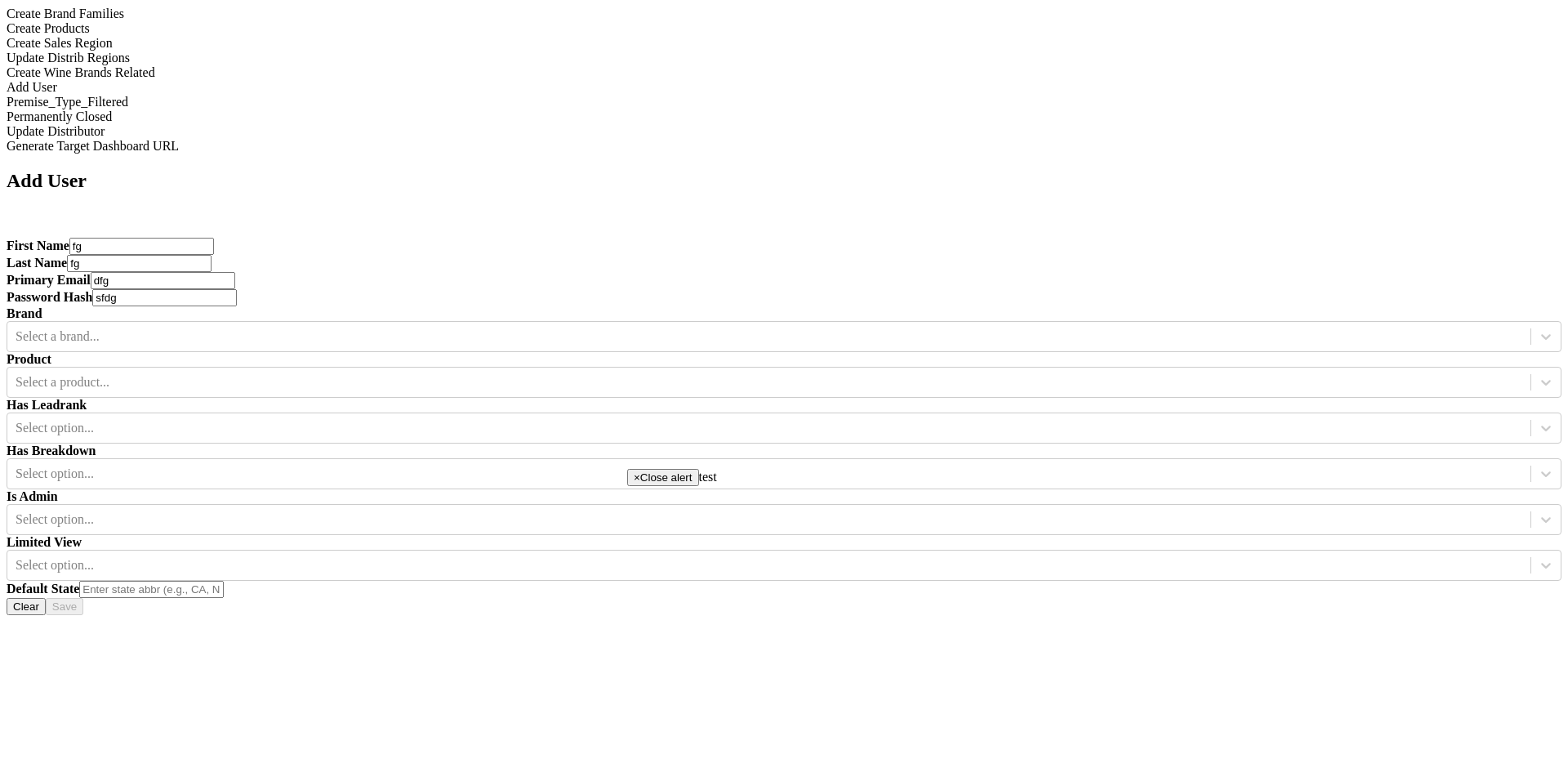
click at [538, 490] on div "Is Admin Select option..." at bounding box center [784, 512] width 1555 height 45
click at [537, 307] on div "Brand Select a brand..." at bounding box center [784, 329] width 1555 height 45
click at [528, 328] on div at bounding box center [769, 337] width 1507 height 18
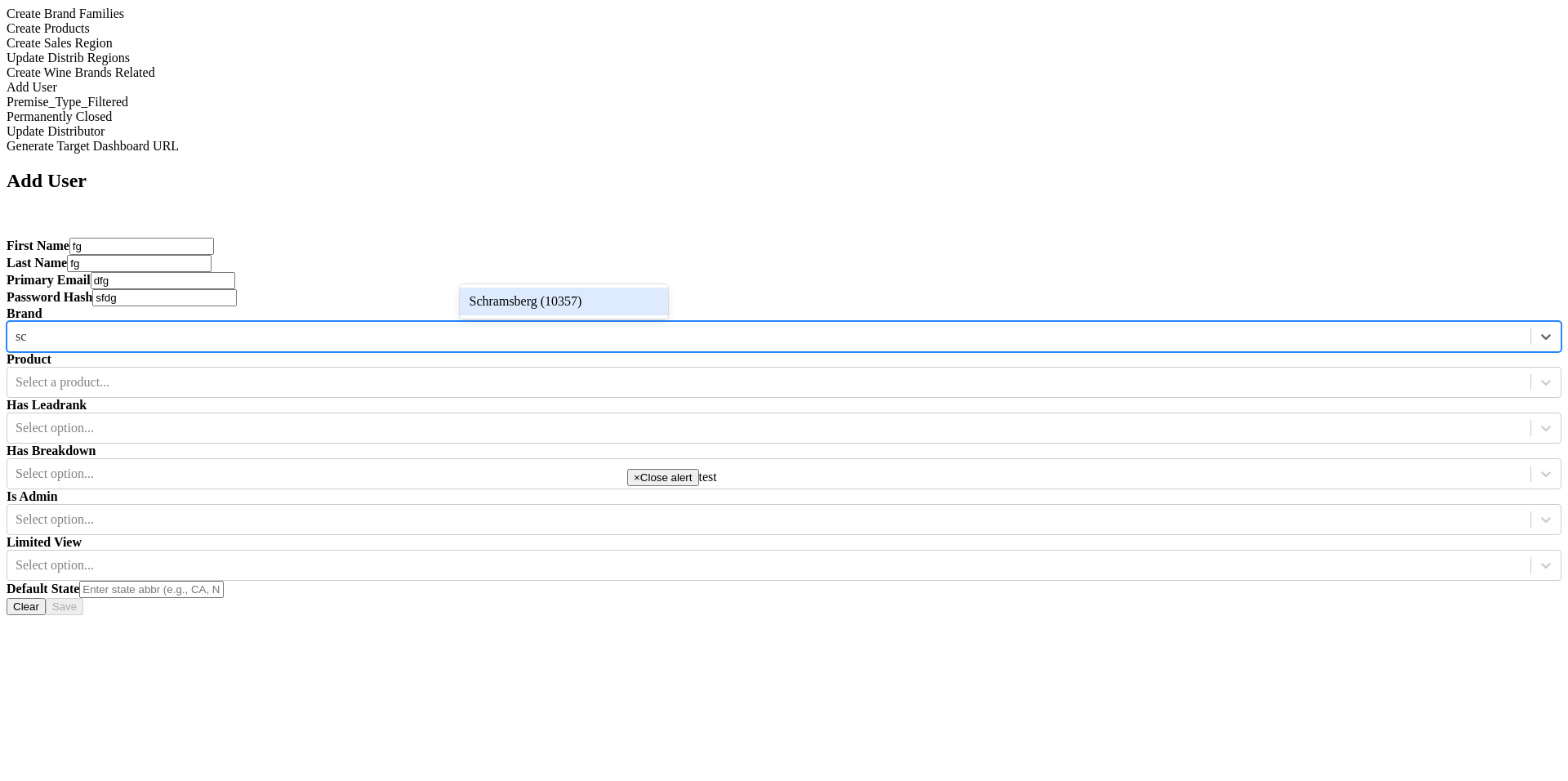
type input "sc"
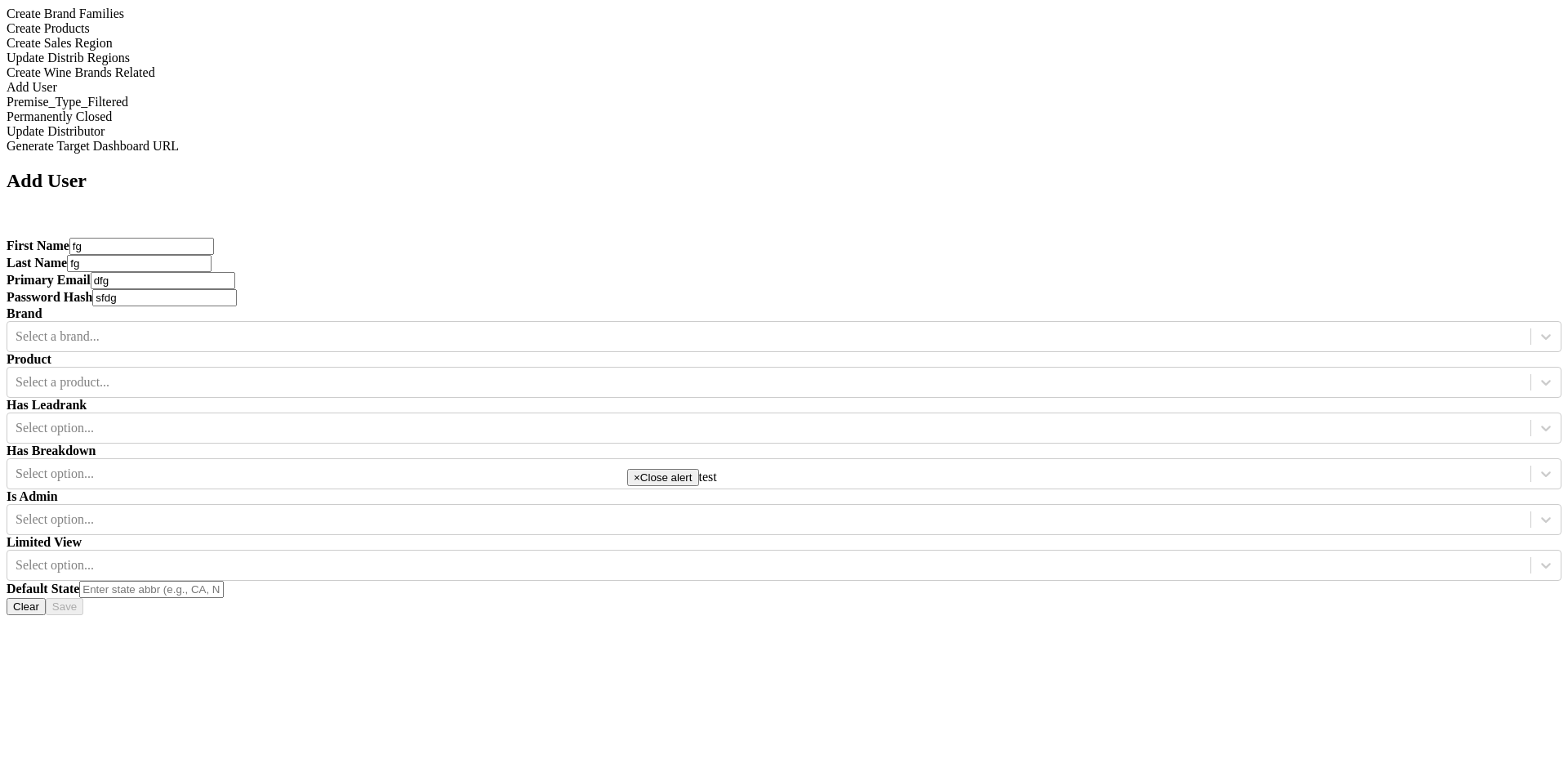
click at [555, 307] on div "Brand Select a brand..." at bounding box center [784, 329] width 1555 height 45
click at [547, 307] on div "Brand Select a brand..." at bounding box center [784, 329] width 1555 height 45
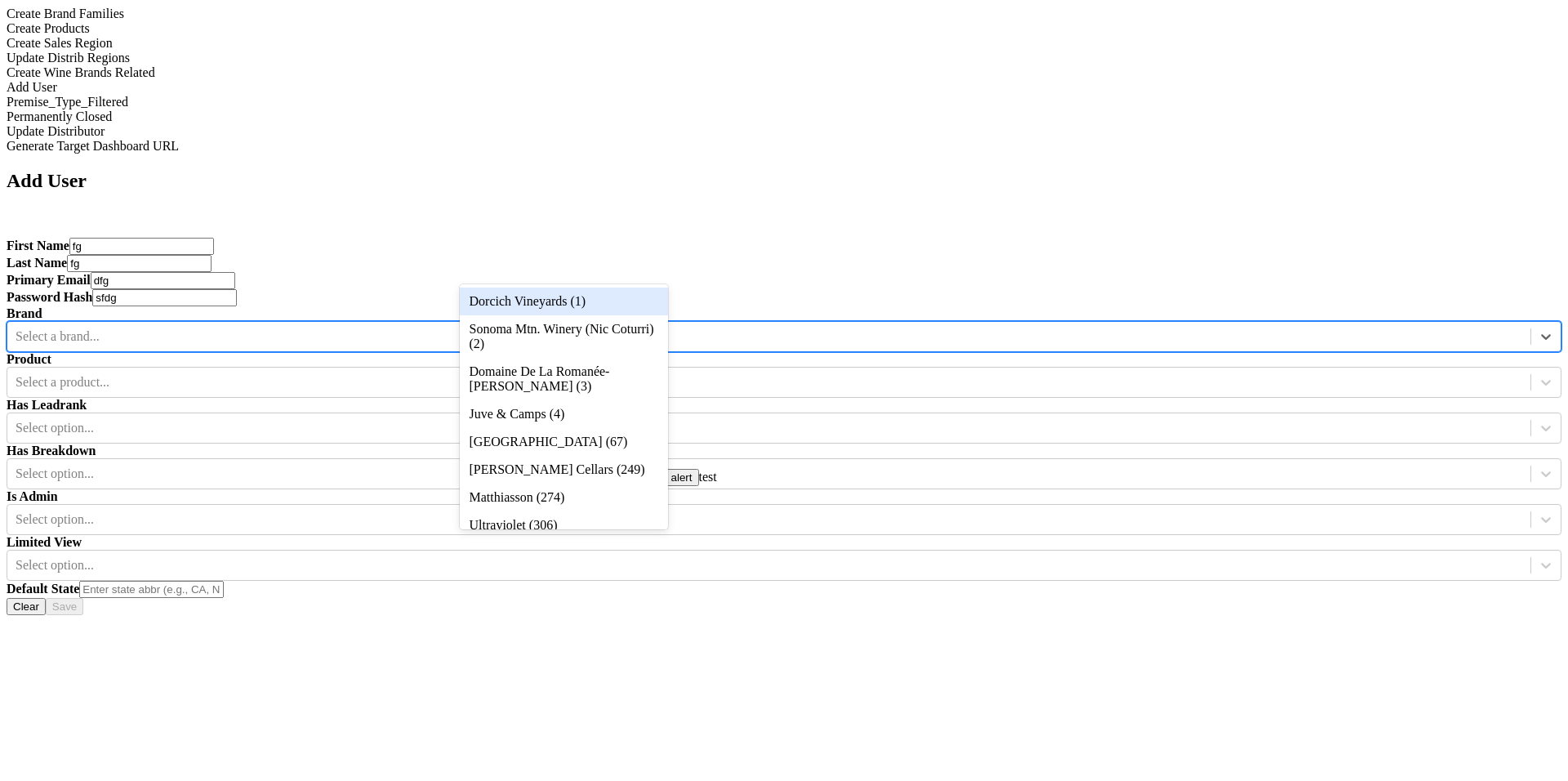
click at [561, 328] on div at bounding box center [769, 337] width 1507 height 18
type input "sc"
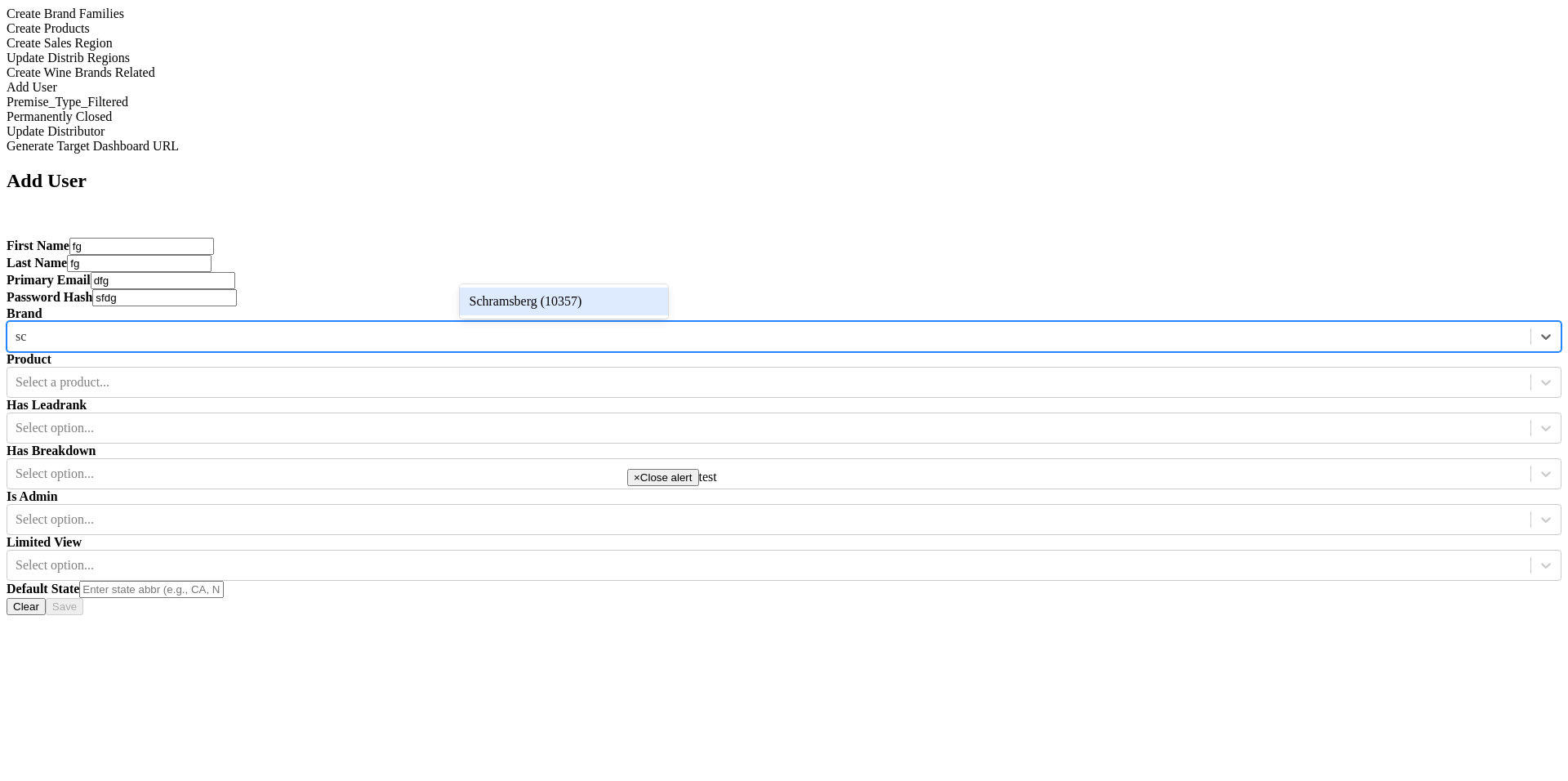
click at [595, 311] on div "Schramsberg (10357)" at bounding box center [563, 301] width 208 height 28
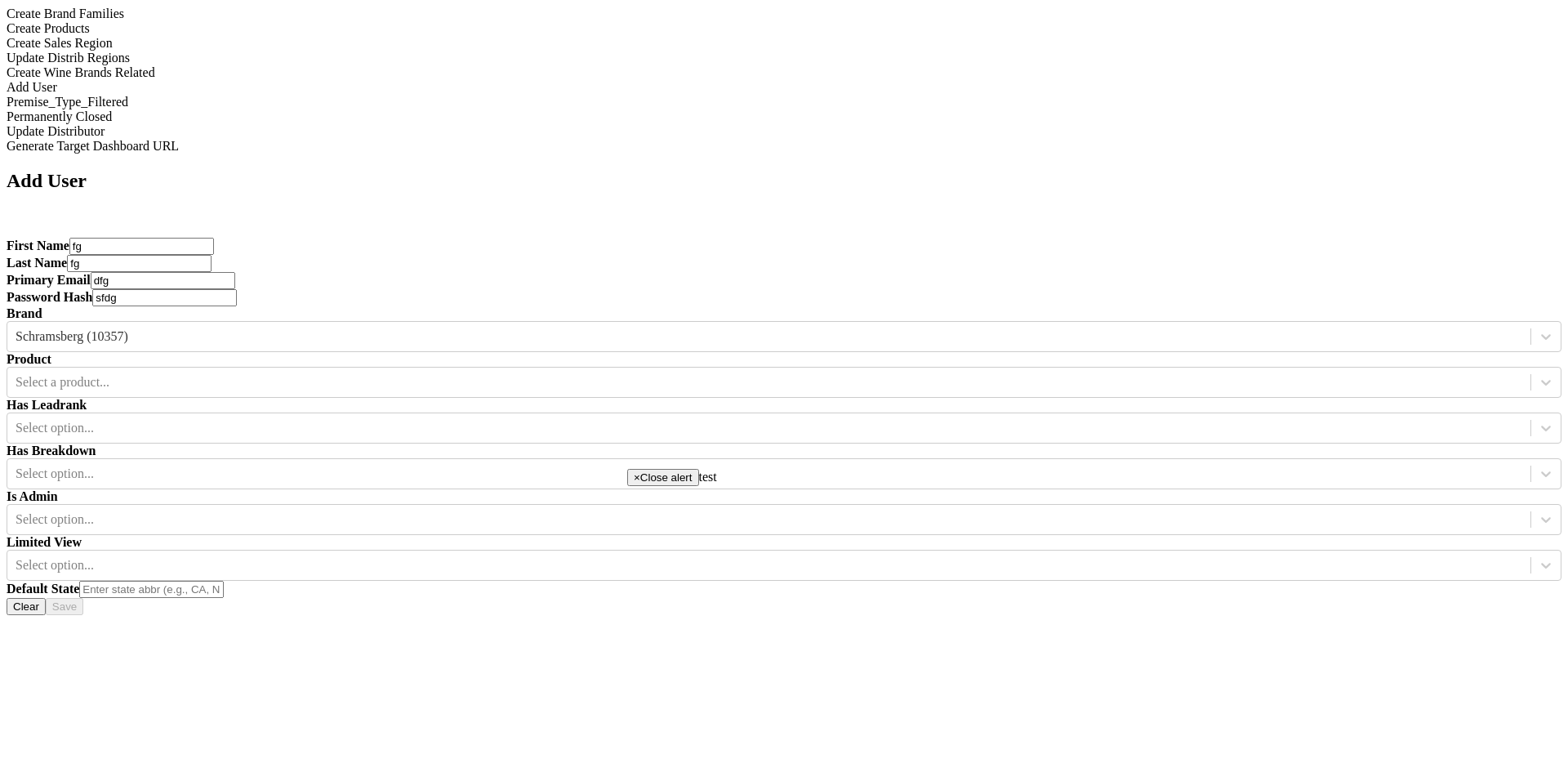
click at [772, 352] on div "Product Select a product..." at bounding box center [784, 375] width 1555 height 45
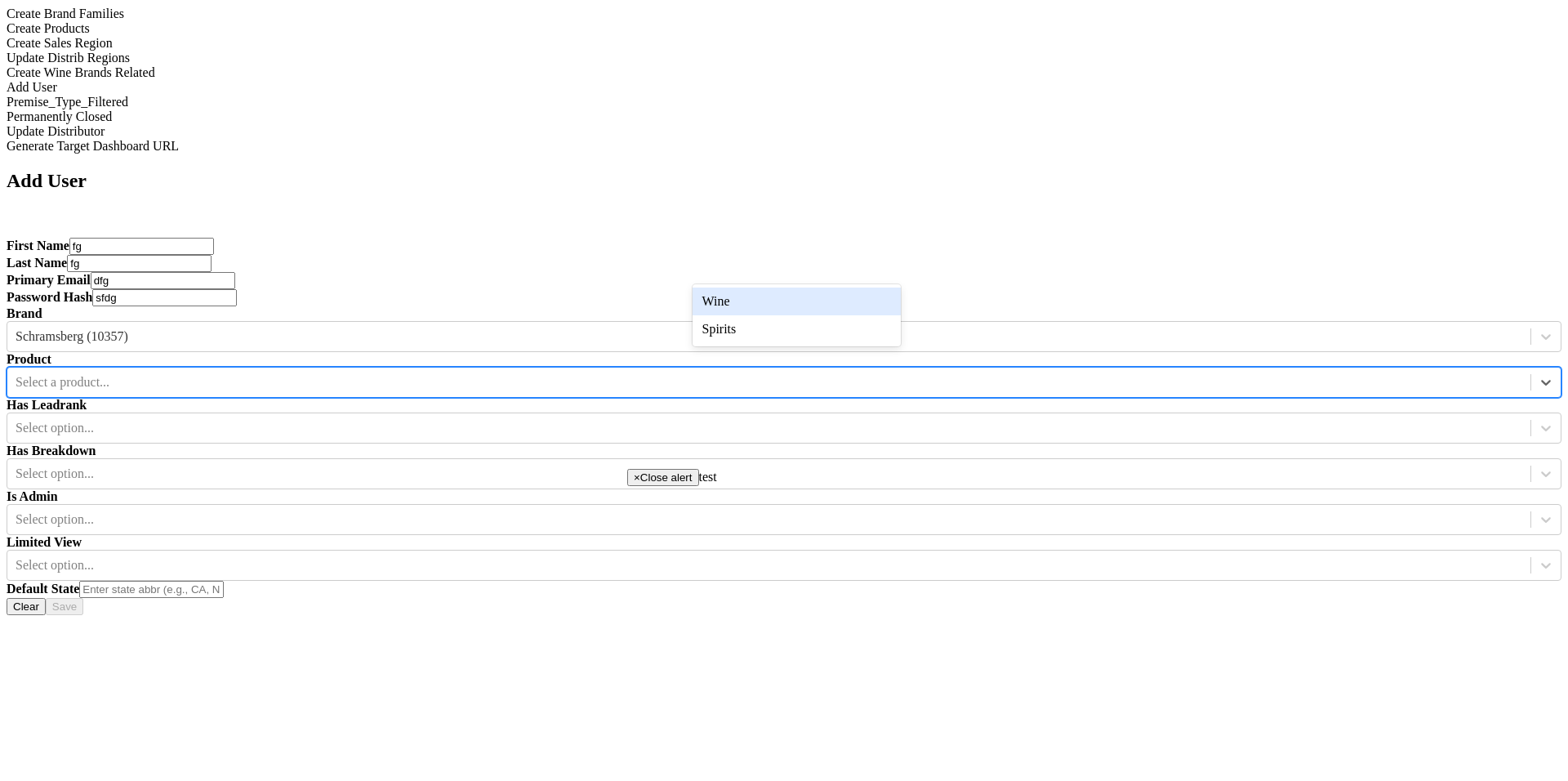
click at [772, 371] on div "Select a product..." at bounding box center [769, 382] width 1524 height 24
click at [772, 310] on div "Wine" at bounding box center [796, 301] width 208 height 28
click at [937, 419] on div at bounding box center [769, 428] width 1507 height 18
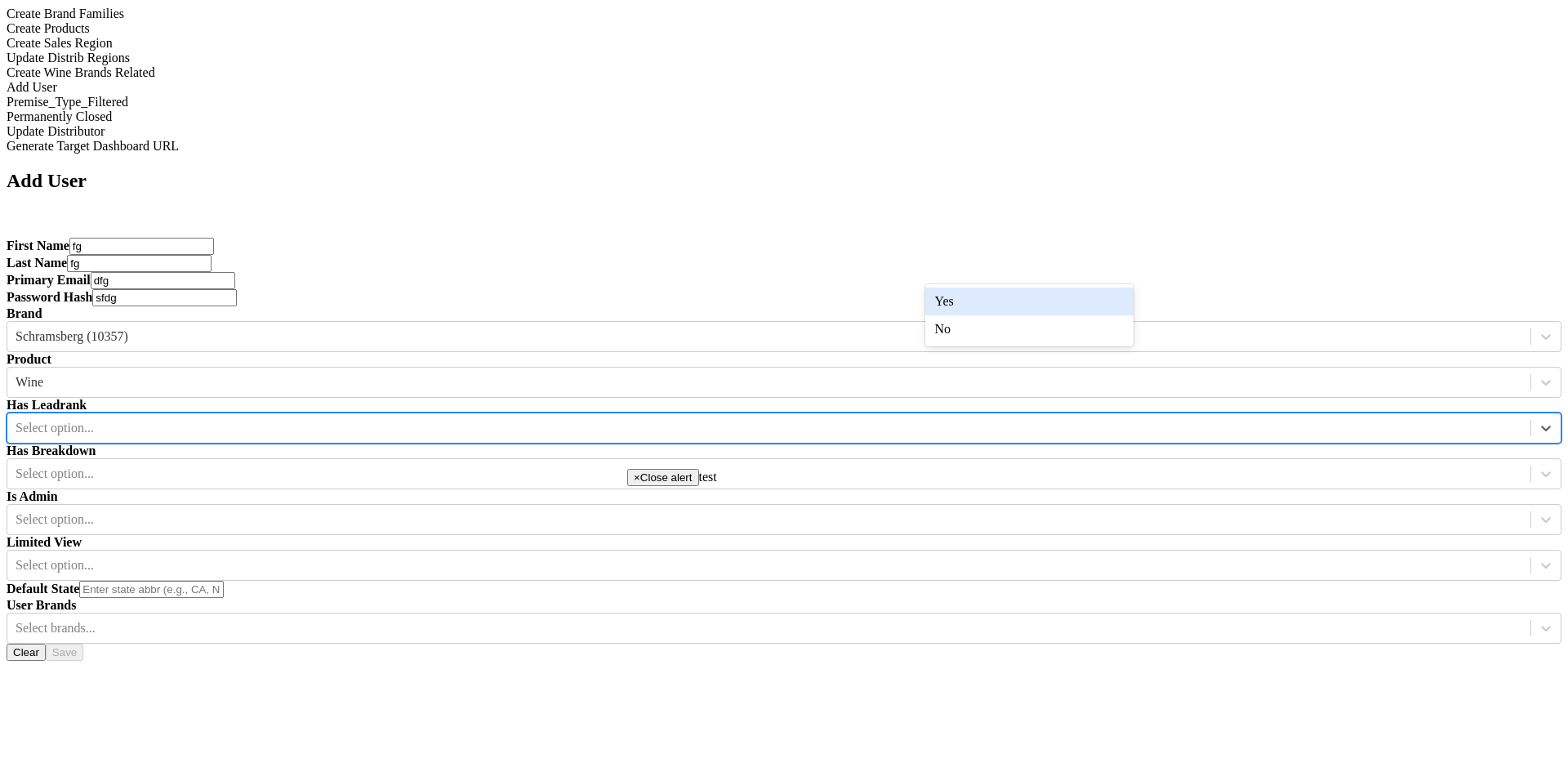
click at [943, 303] on div "Yes" at bounding box center [1029, 301] width 208 height 28
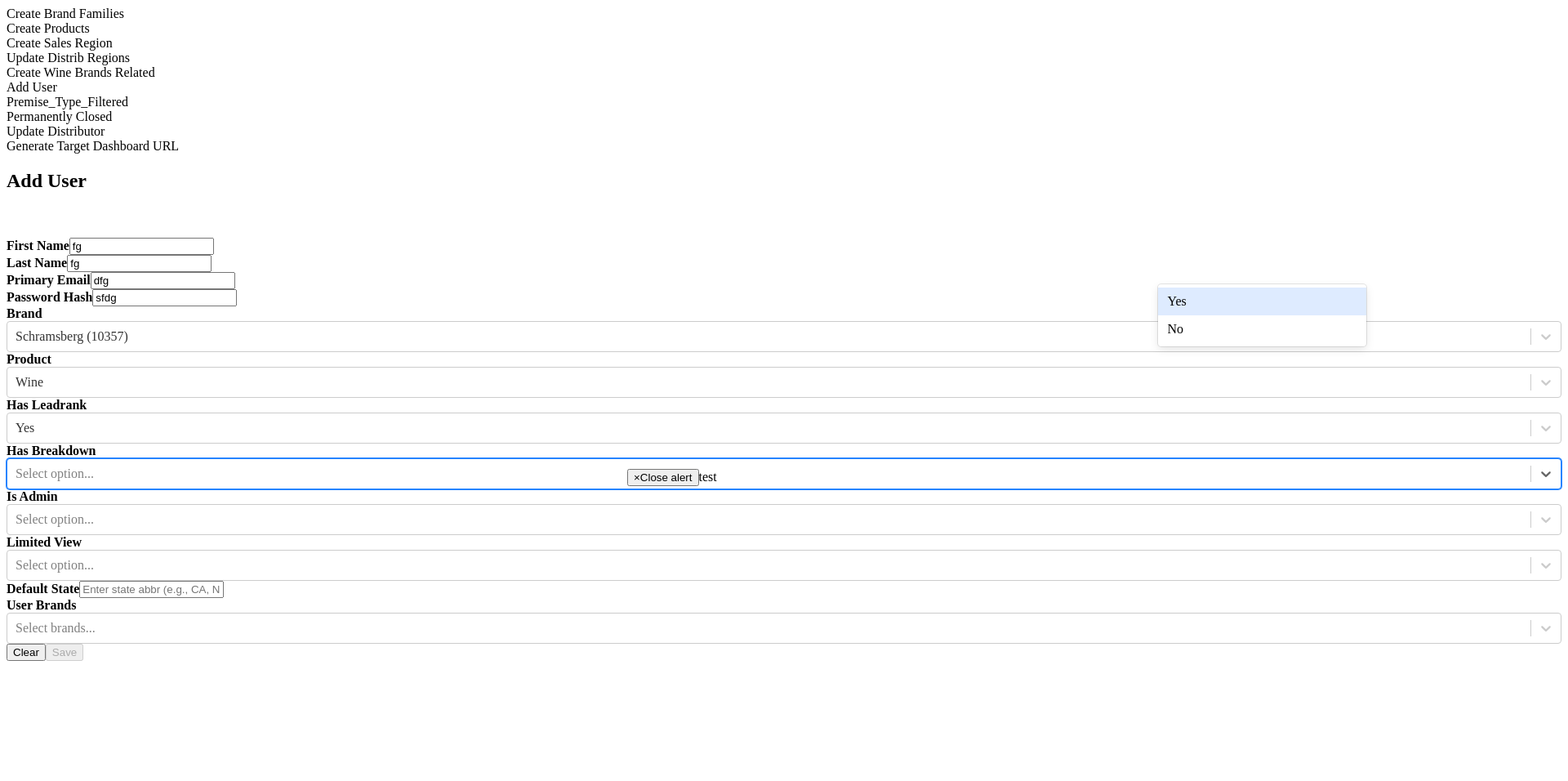
click at [1186, 465] on div at bounding box center [769, 473] width 1507 height 18
click at [1186, 297] on div "Yes" at bounding box center [1261, 301] width 208 height 28
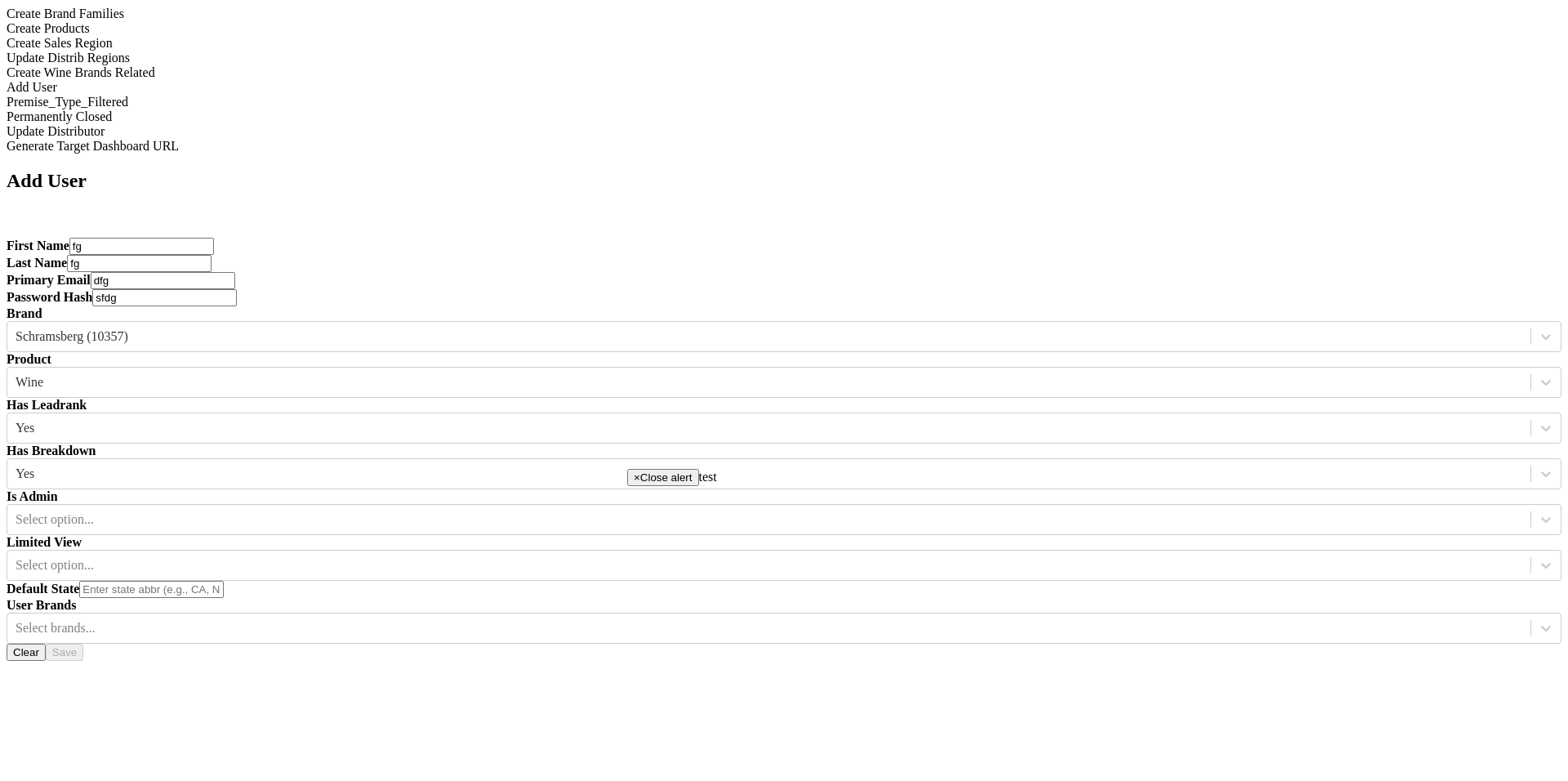
click at [223, 581] on input "text" at bounding box center [151, 589] width 144 height 17
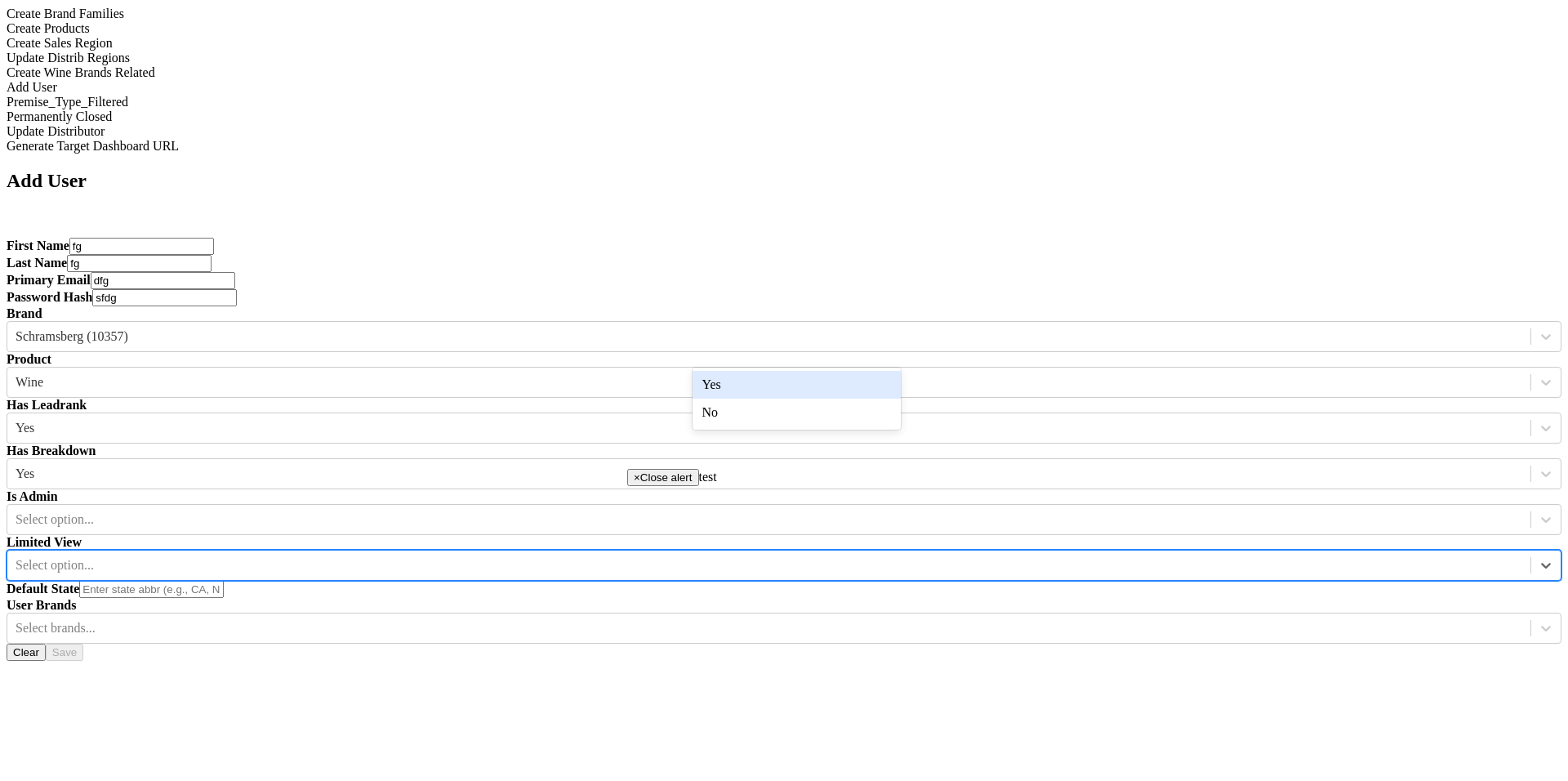
click at [746, 556] on div at bounding box center [769, 565] width 1507 height 18
click at [748, 383] on div "Yes" at bounding box center [796, 384] width 208 height 28
click at [600, 511] on div at bounding box center [769, 520] width 1507 height 18
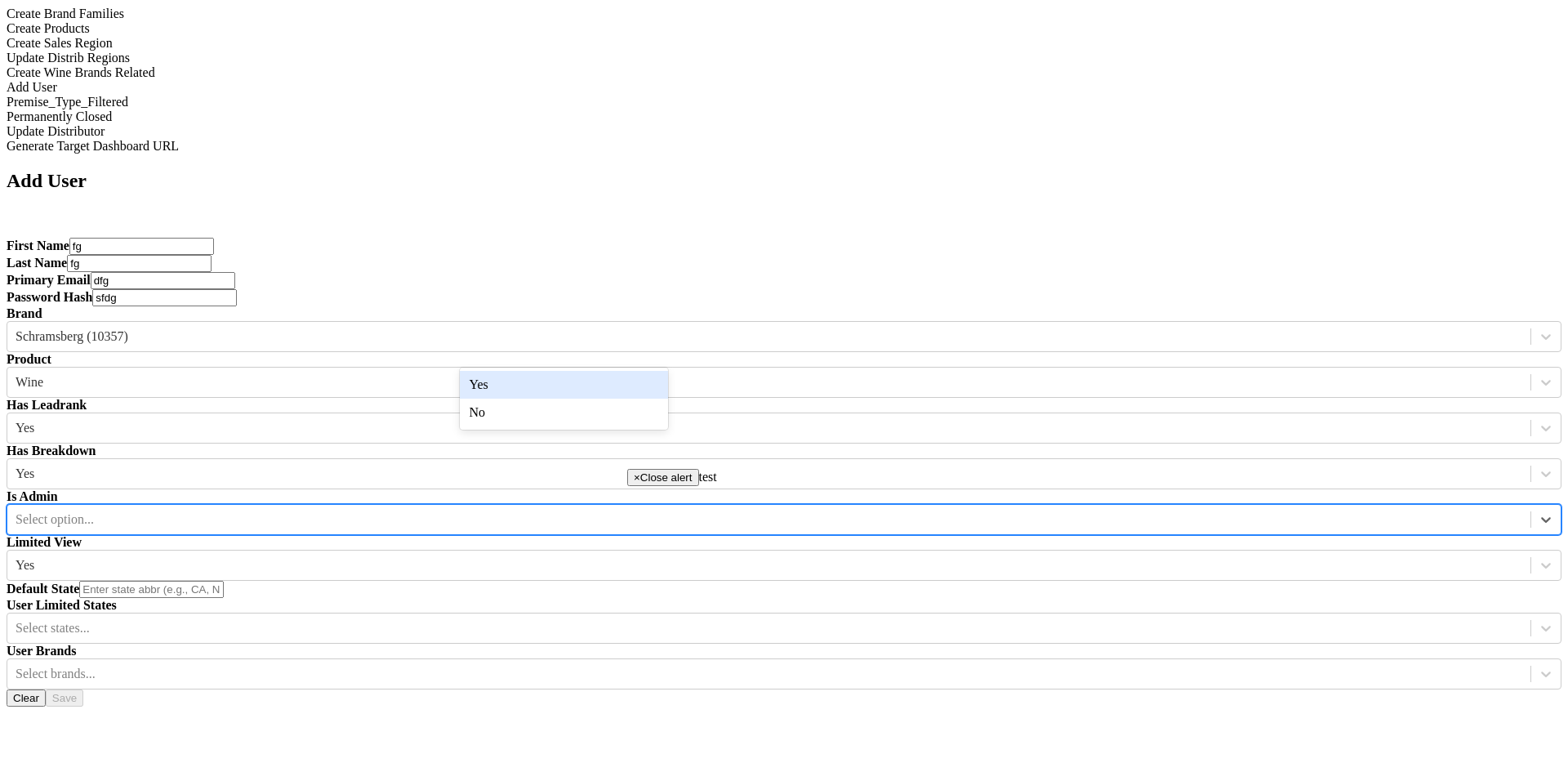
click at [616, 391] on div "Yes" at bounding box center [563, 384] width 208 height 28
click at [616, 619] on div at bounding box center [769, 628] width 1507 height 18
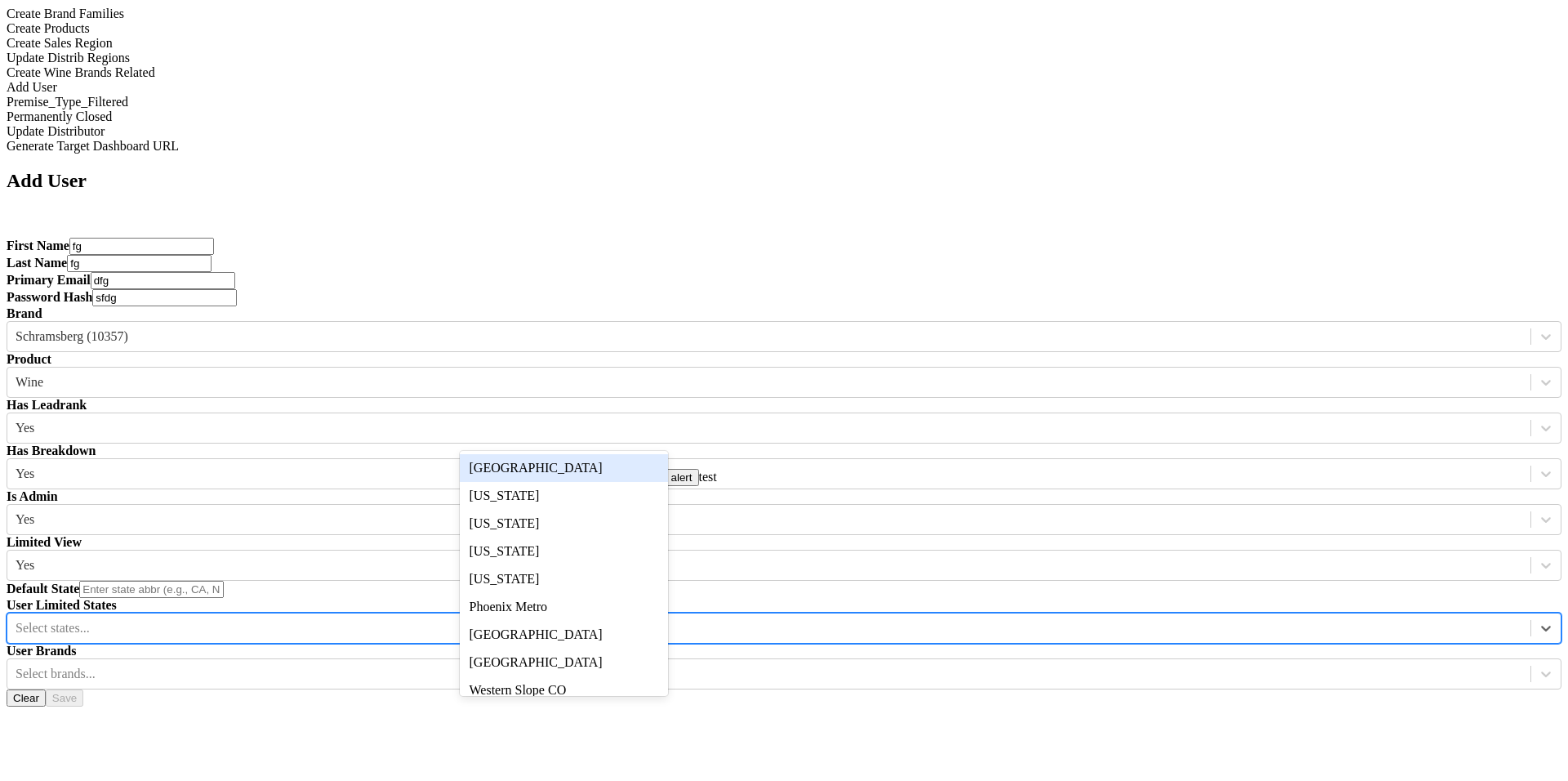
click at [621, 474] on div "[GEOGRAPHIC_DATA]" at bounding box center [563, 467] width 208 height 28
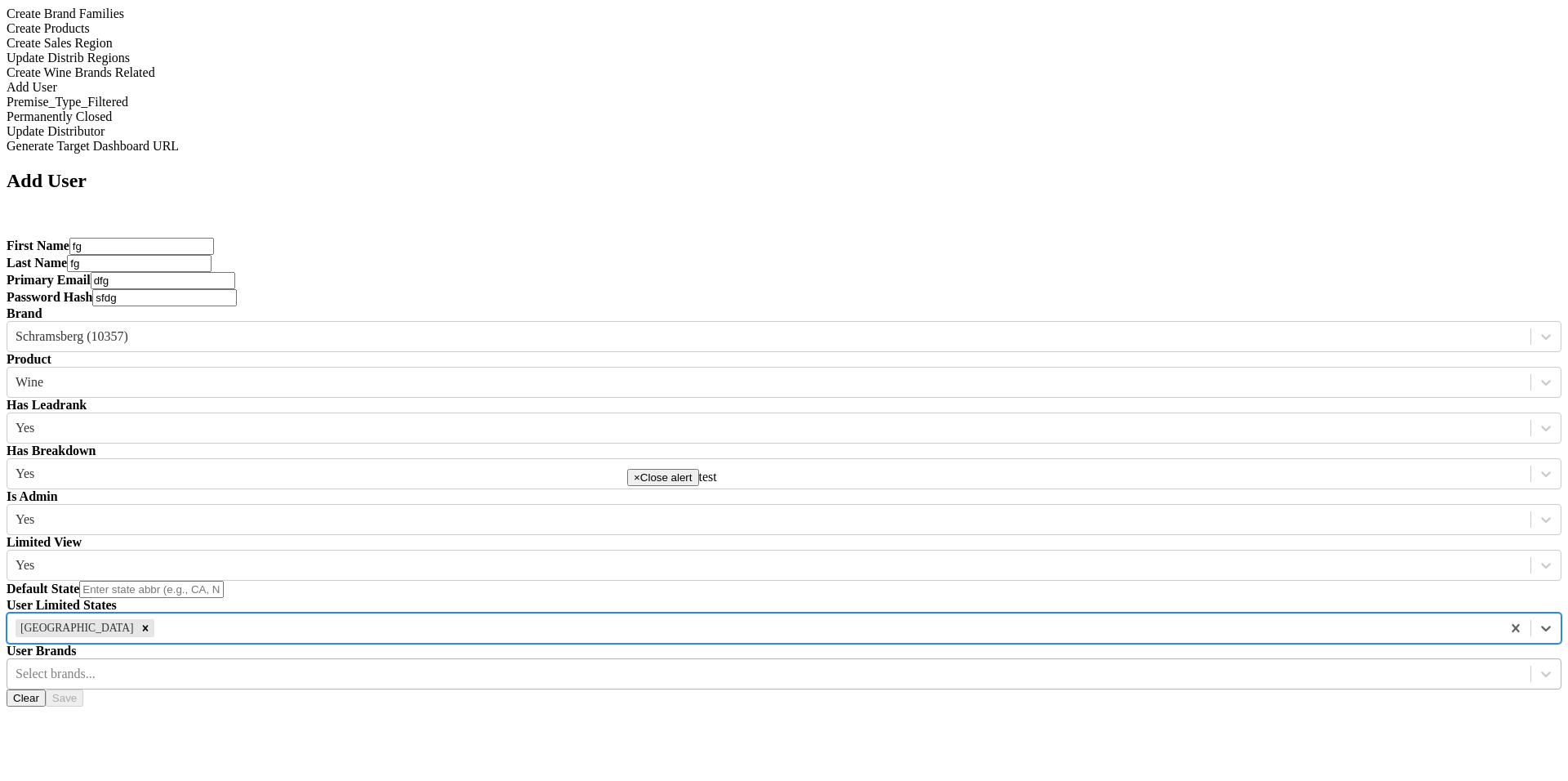
click at [754, 662] on div "Select brands..." at bounding box center [769, 674] width 1524 height 24
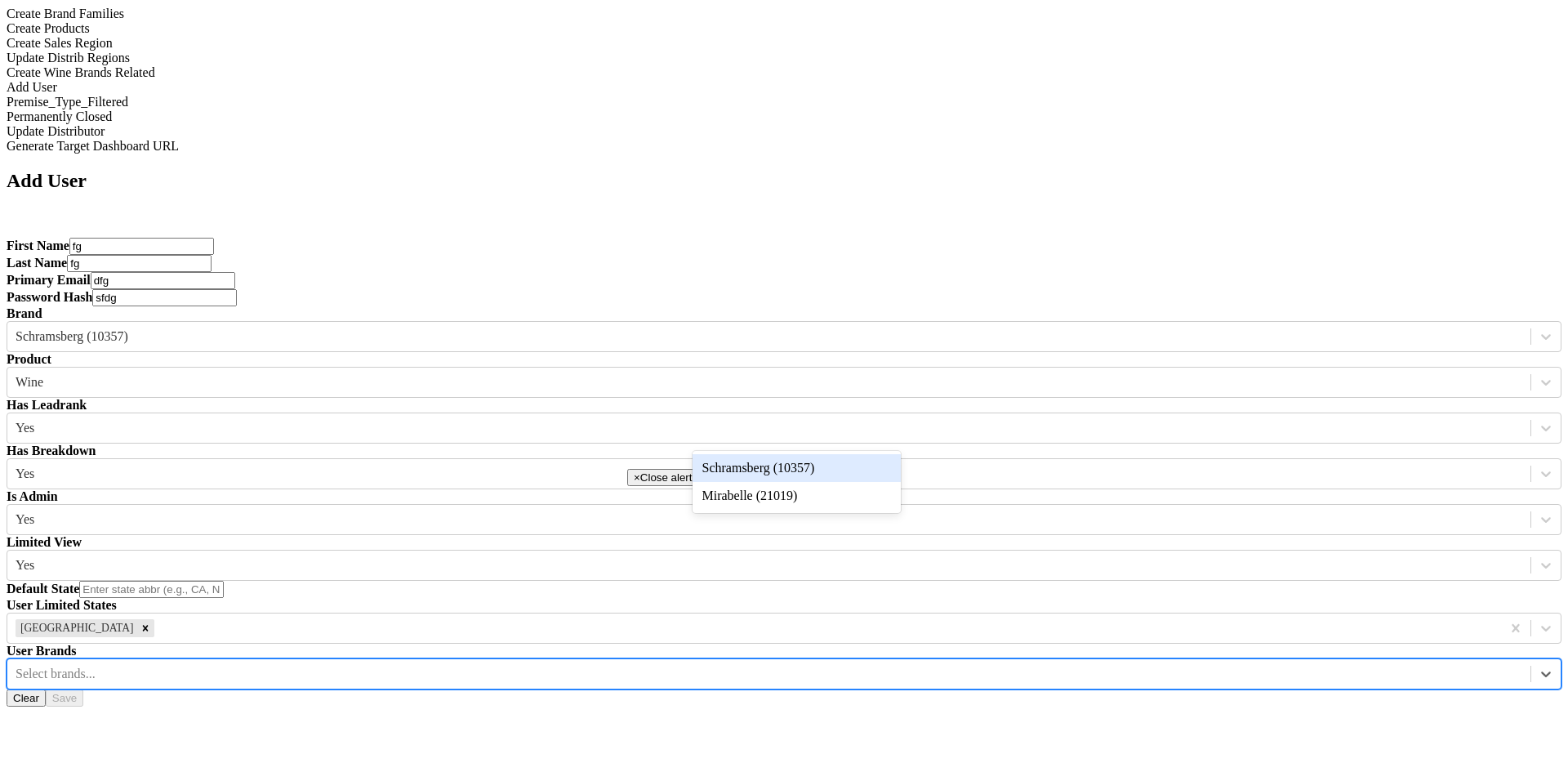
click at [759, 465] on div "Schramsberg (10357)" at bounding box center [796, 467] width 208 height 28
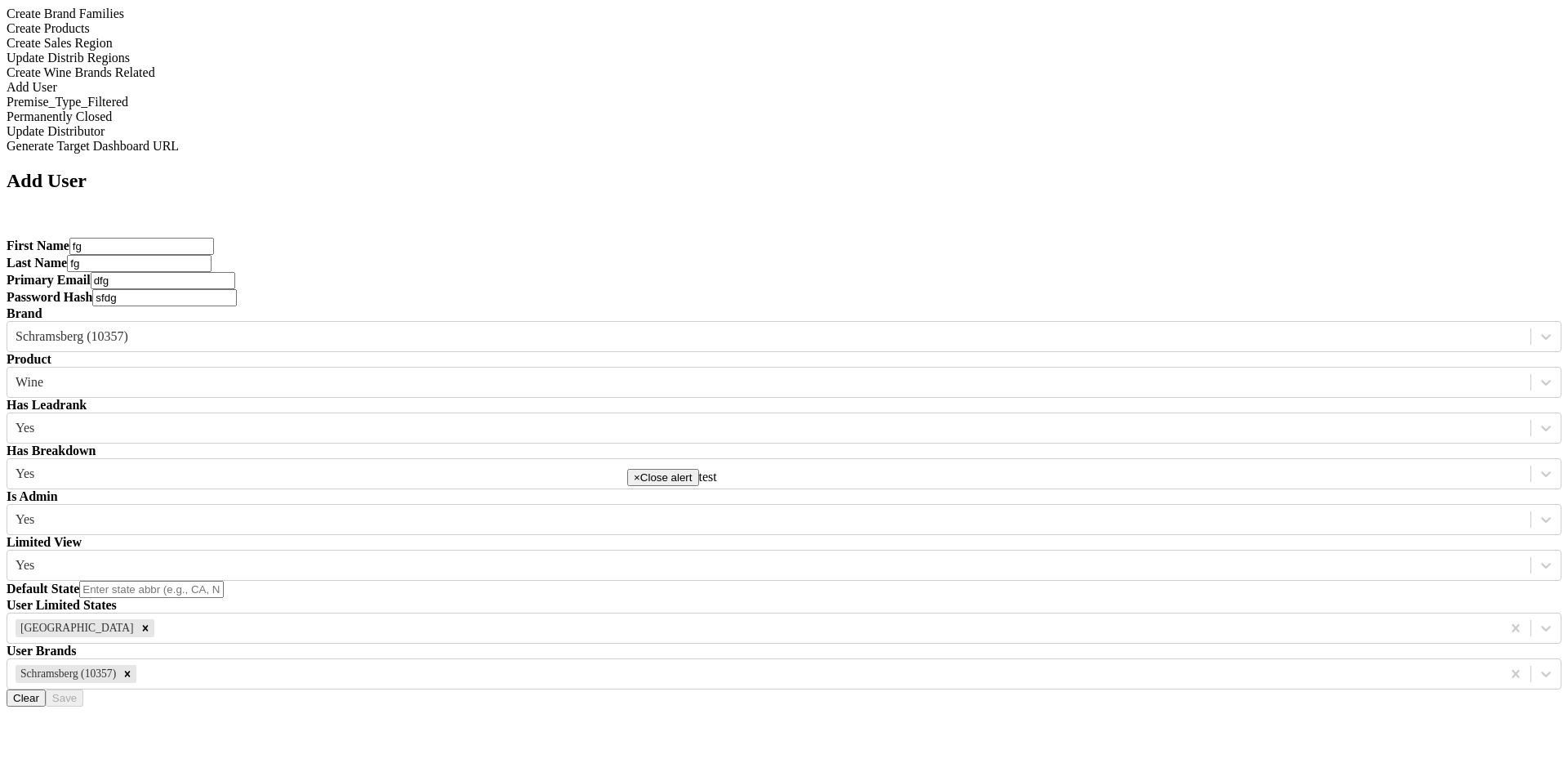
click at [223, 581] on input "text" at bounding box center [151, 589] width 144 height 17
type input "ca"
click at [45, 690] on button "Clear" at bounding box center [26, 699] width 40 height 17
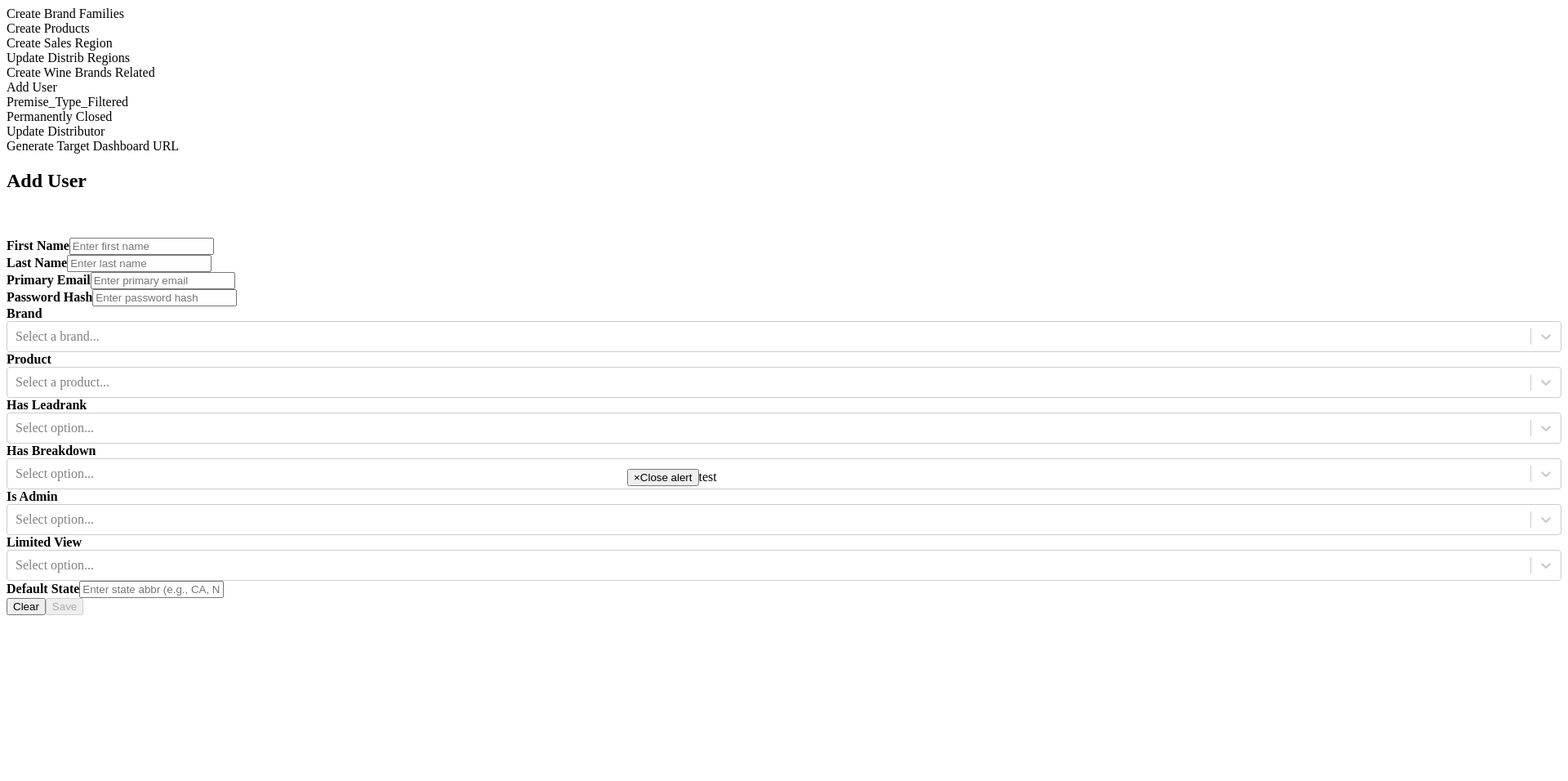
click at [1042, 460] on div "Add User First Name Last Name Primary Email Password Hash Brand Select a brand.…" at bounding box center [784, 393] width 1555 height 445
click at [640, 484] on span "×" at bounding box center [636, 477] width 7 height 13
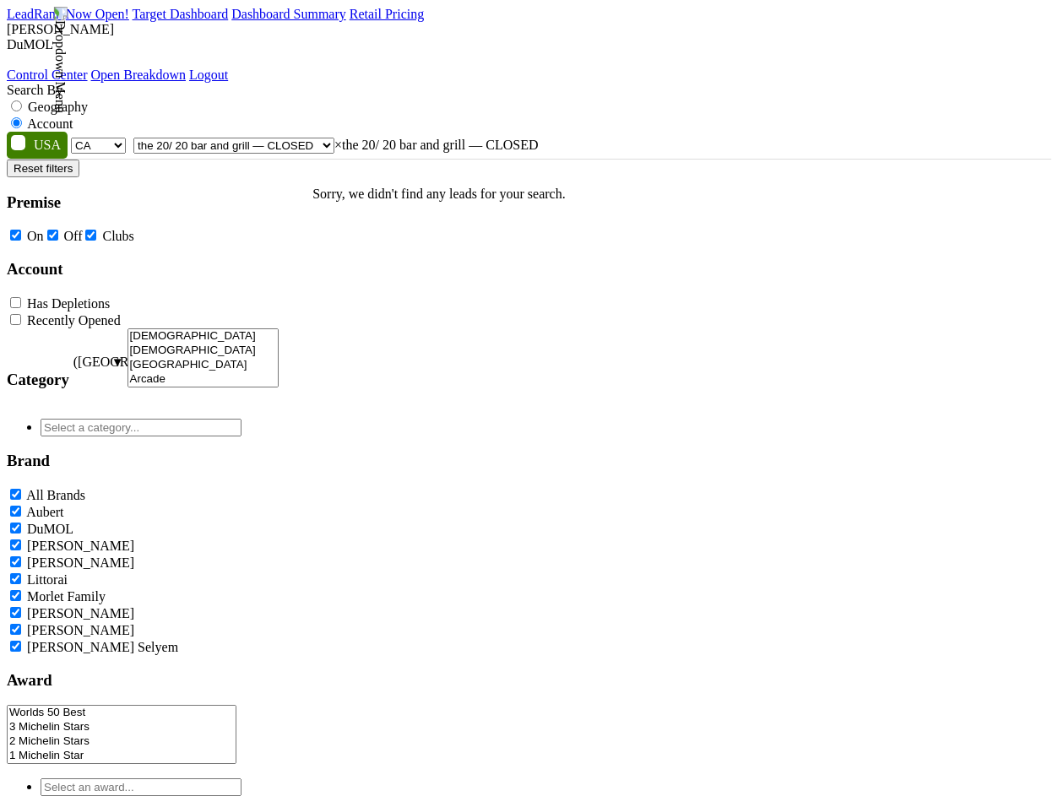
select select "CA"
select select "35508"
select select
click at [538, 138] on span "× the 20/ 20 bar and grill — CLOSED" at bounding box center [436, 145] width 204 height 14
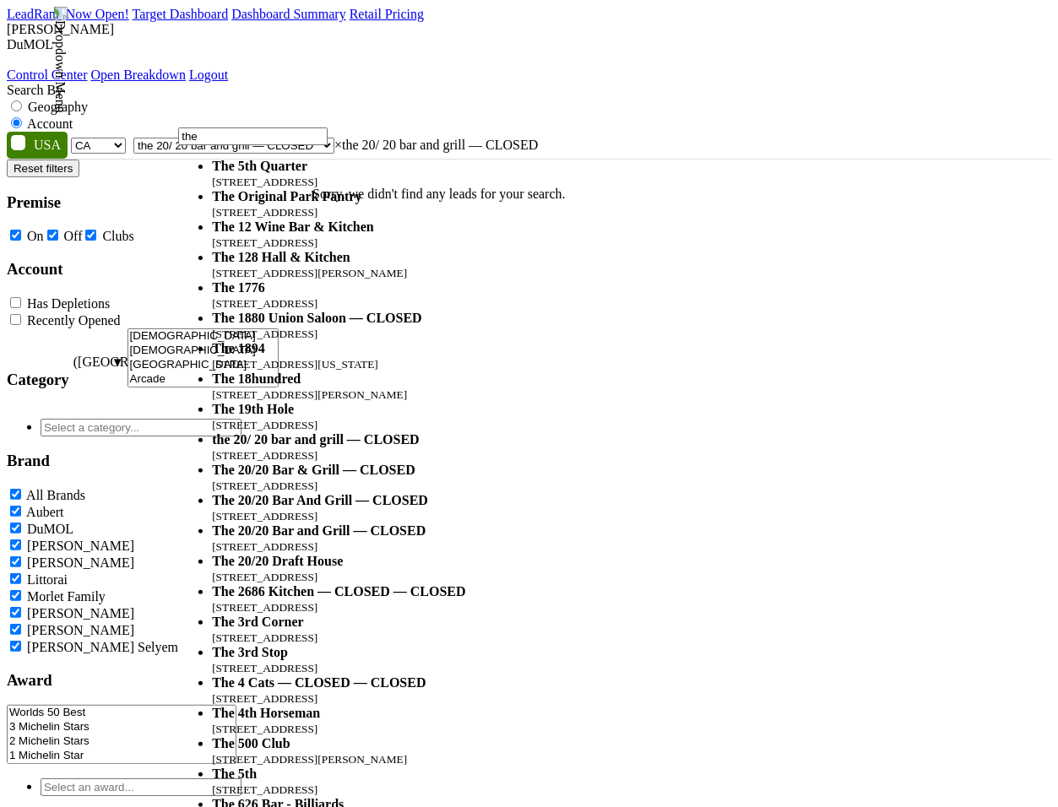
scroll to position [605, 0]
type input "the"
select select "59232"
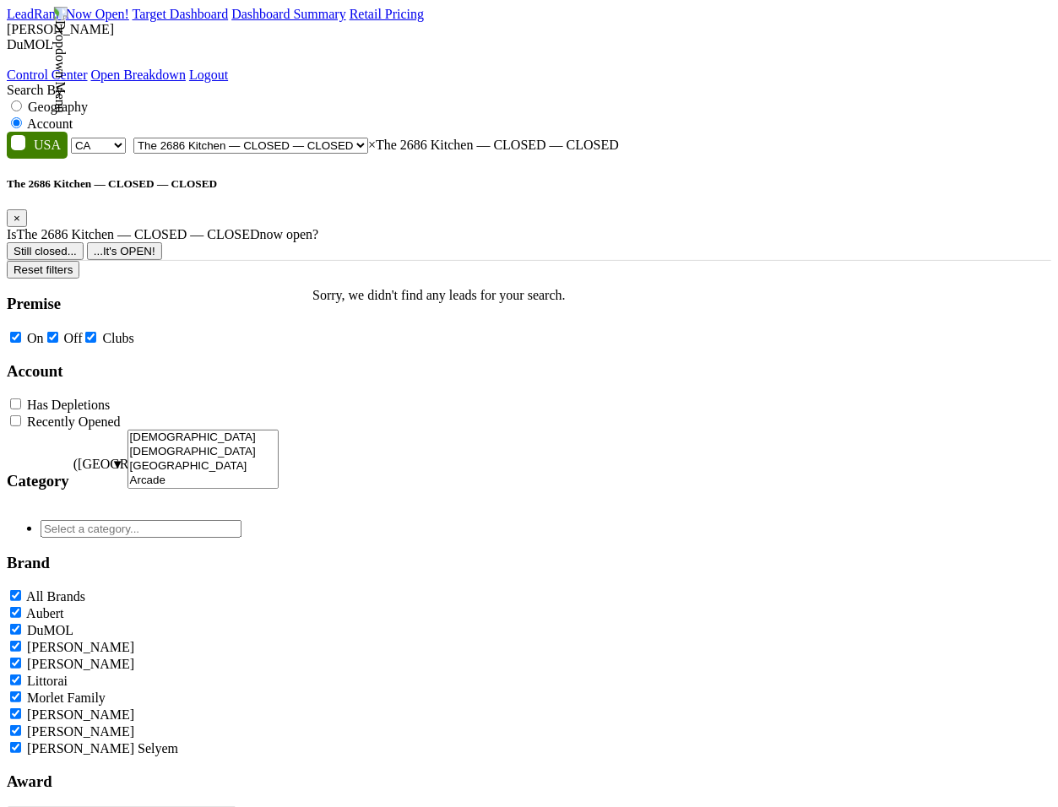
click at [84, 242] on button "Still closed..." at bounding box center [45, 251] width 77 height 18
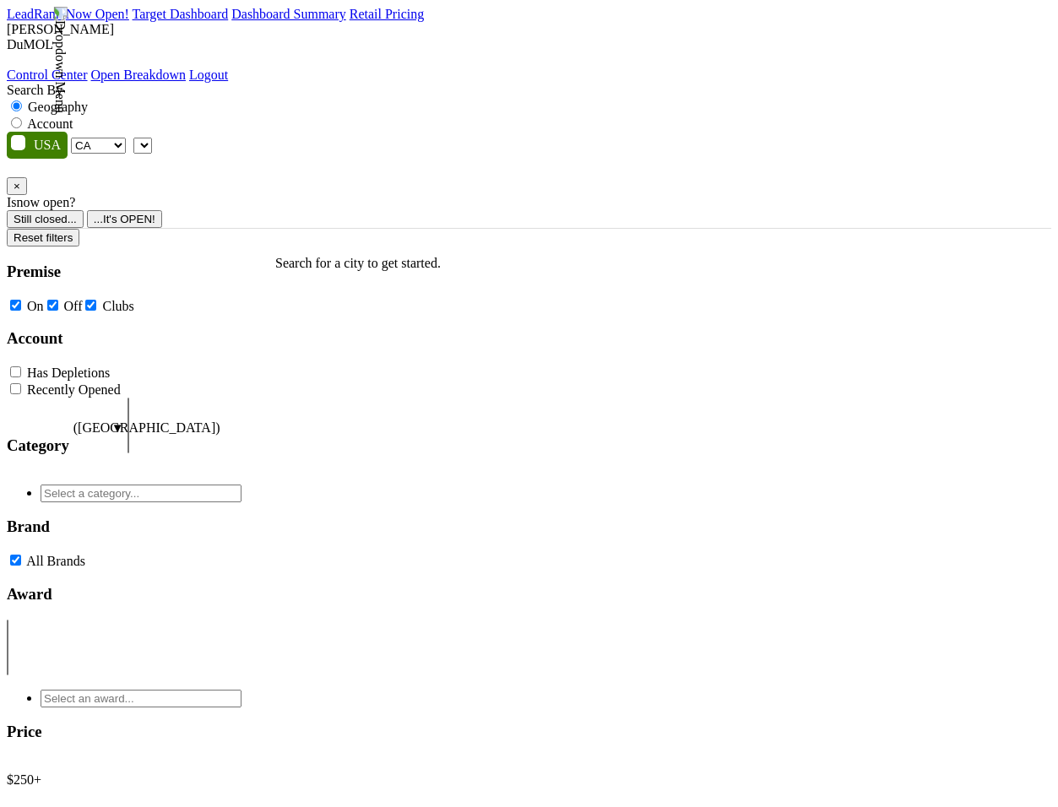
select select "CA"
click at [73, 117] on label "Account" at bounding box center [50, 124] width 46 height 14
click at [22, 117] on input "Account" at bounding box center [16, 122] width 11 height 11
radio input "true"
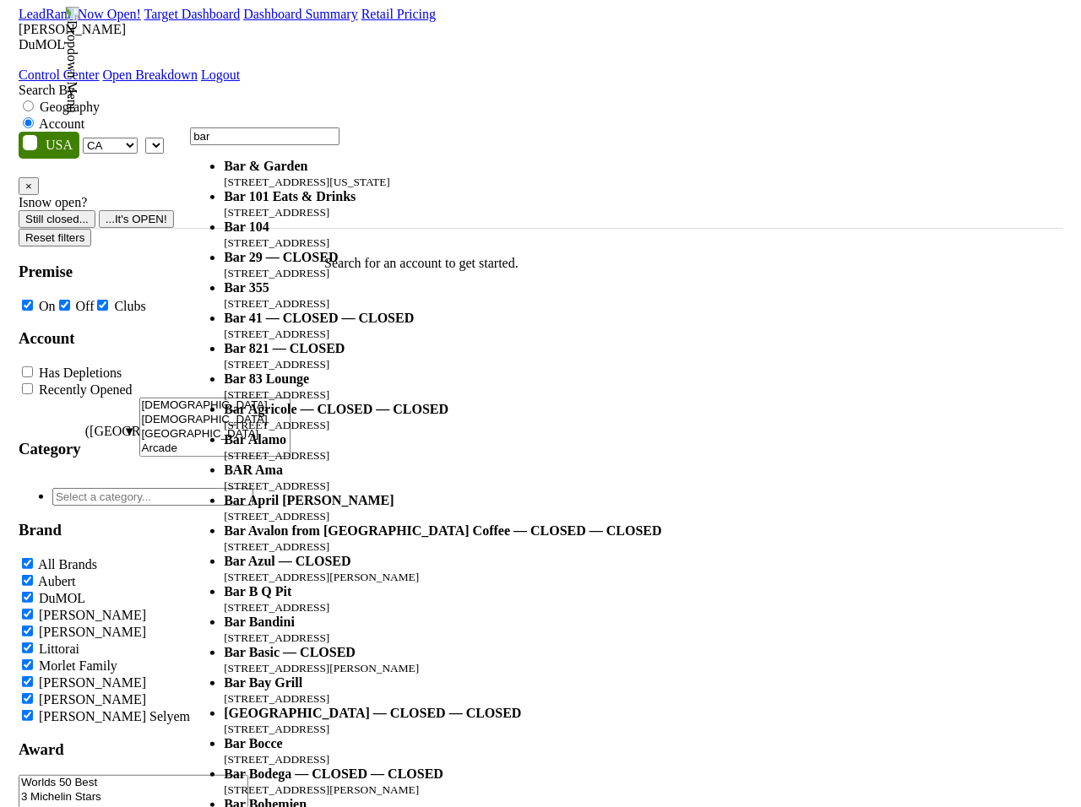
scroll to position [135, 0]
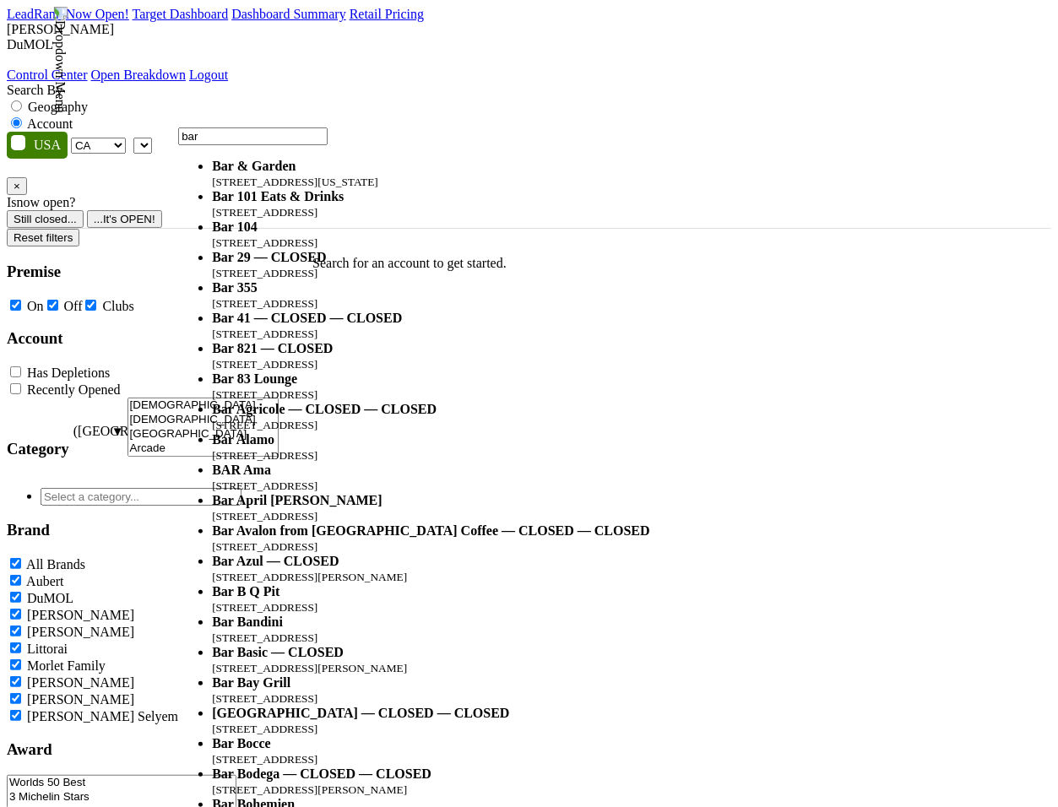
type input "bar"
select select "59971"
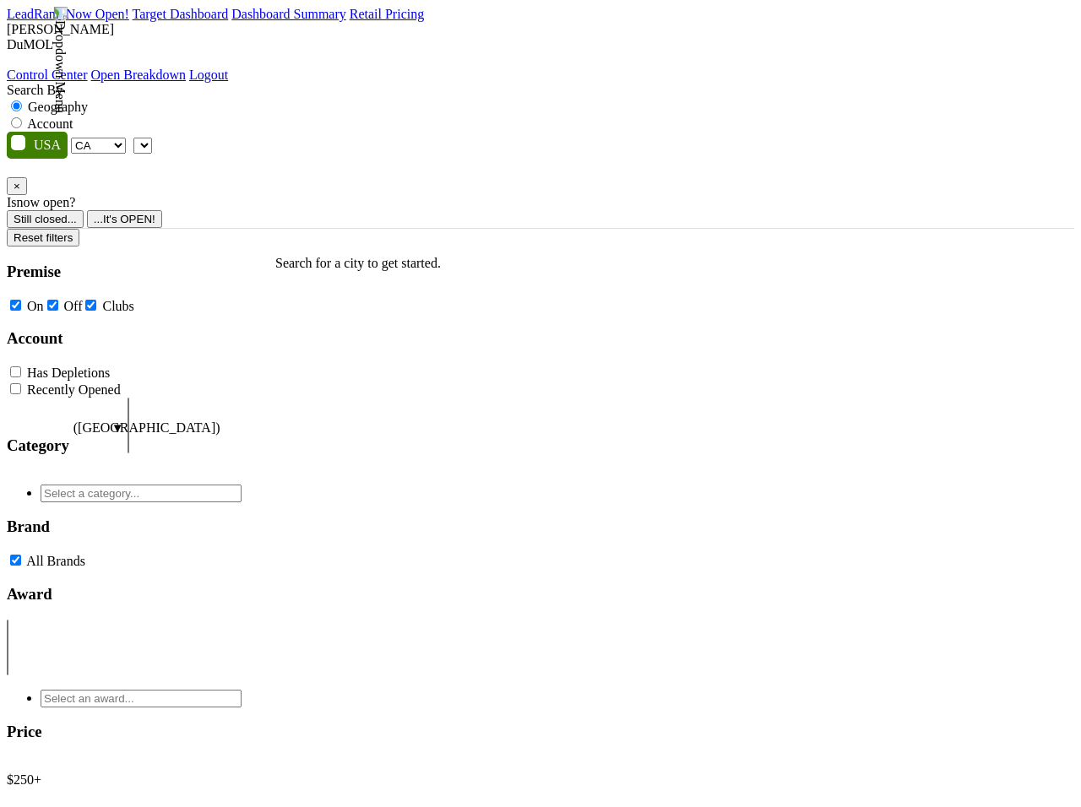
select select "CA"
click at [152, 138] on span at bounding box center [152, 145] width 0 height 14
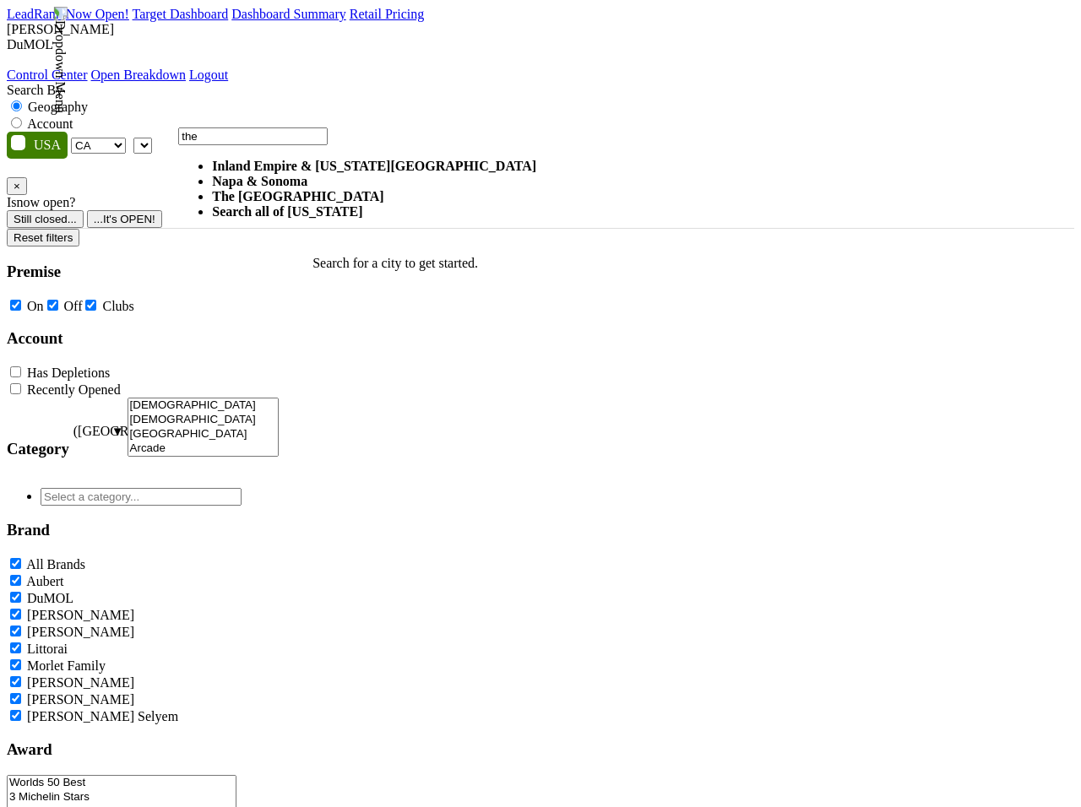
type input "the"
select select "1181"
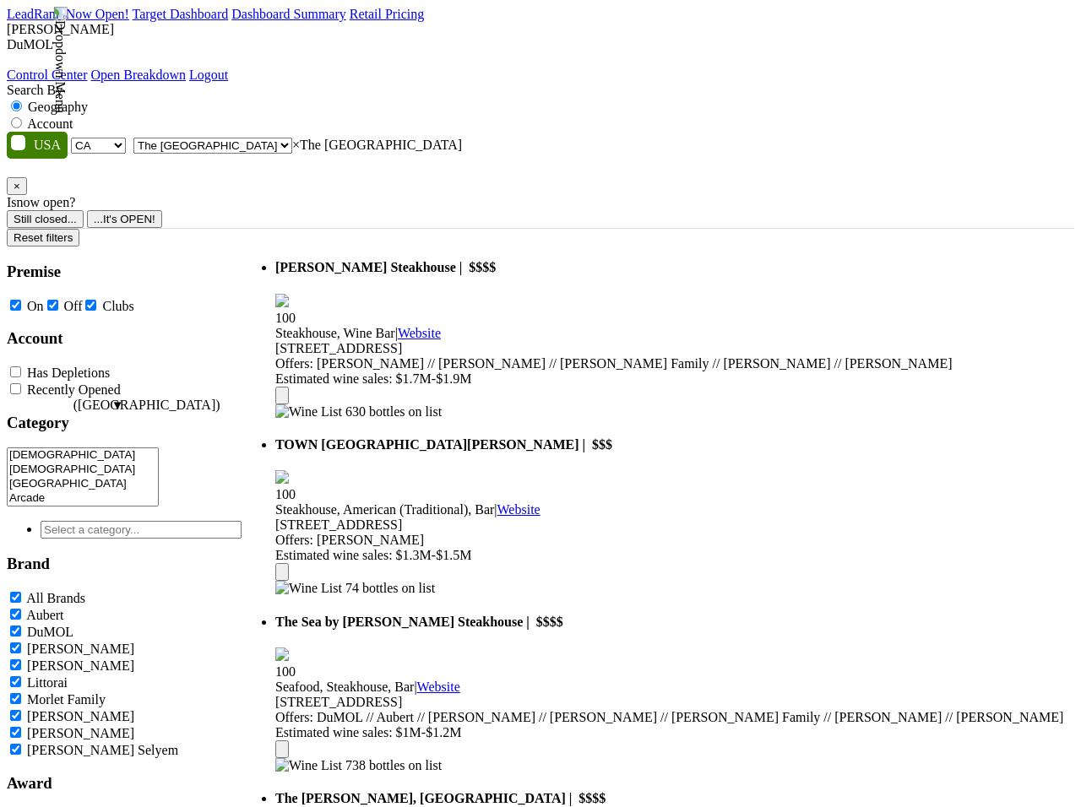
click at [73, 117] on label "Account" at bounding box center [50, 124] width 46 height 14
click at [22, 117] on input "Account" at bounding box center [16, 122] width 11 height 11
radio input "true"
select select
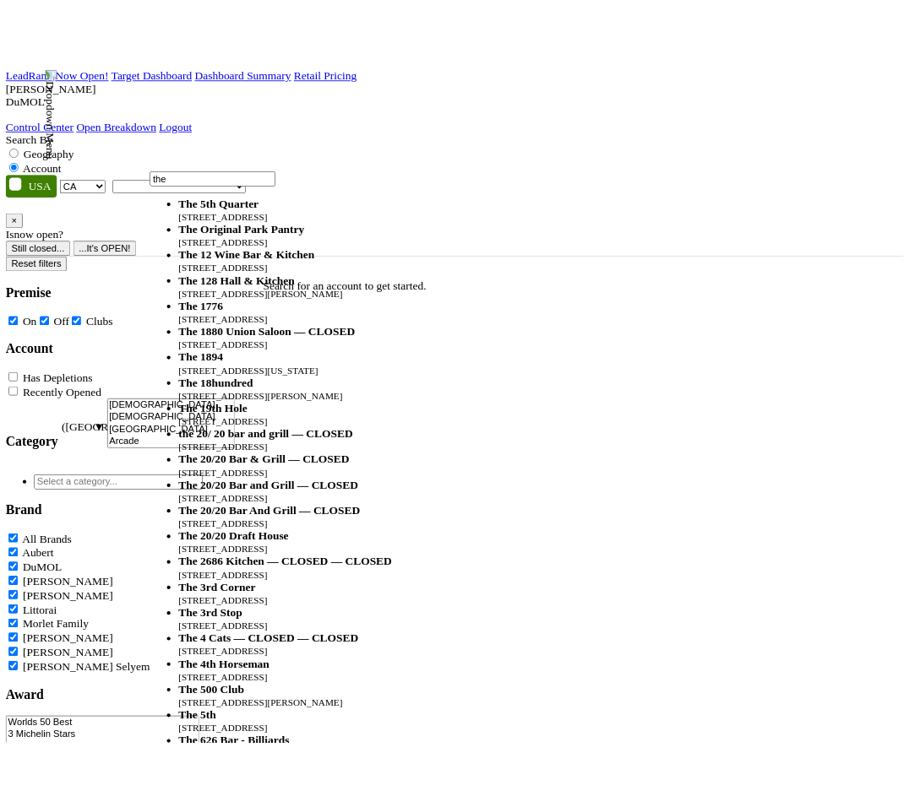
scroll to position [95, 0]
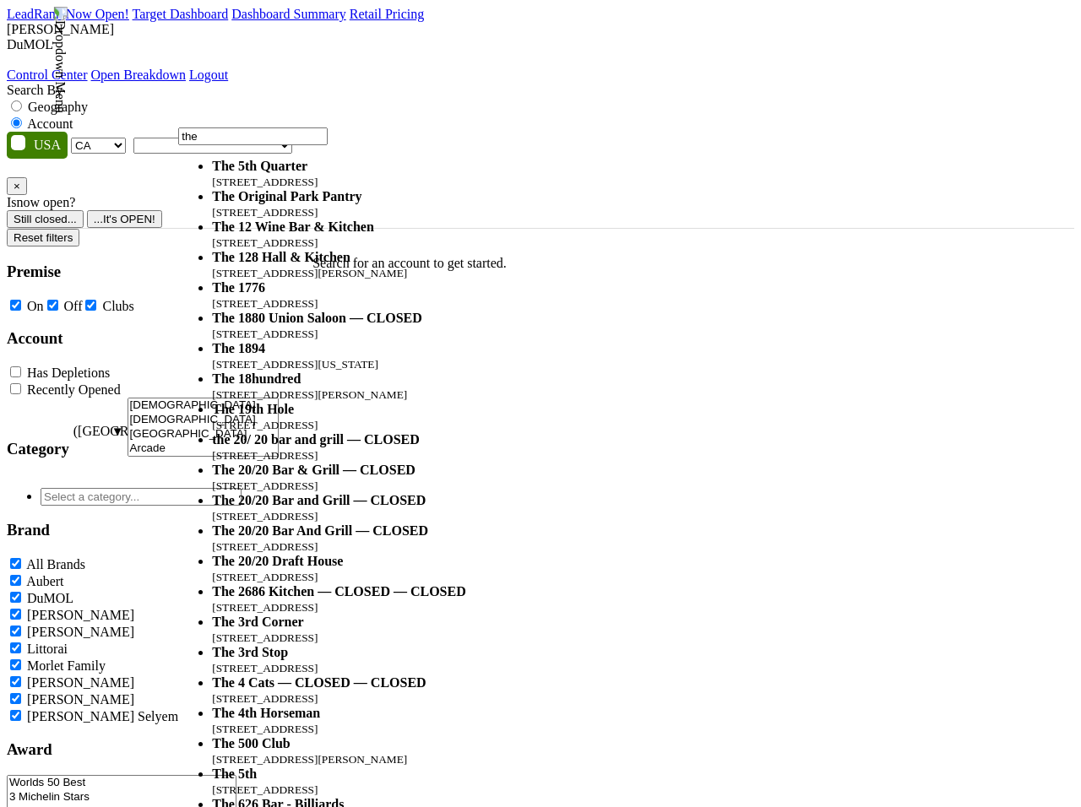
type input "the"
select select "59212"
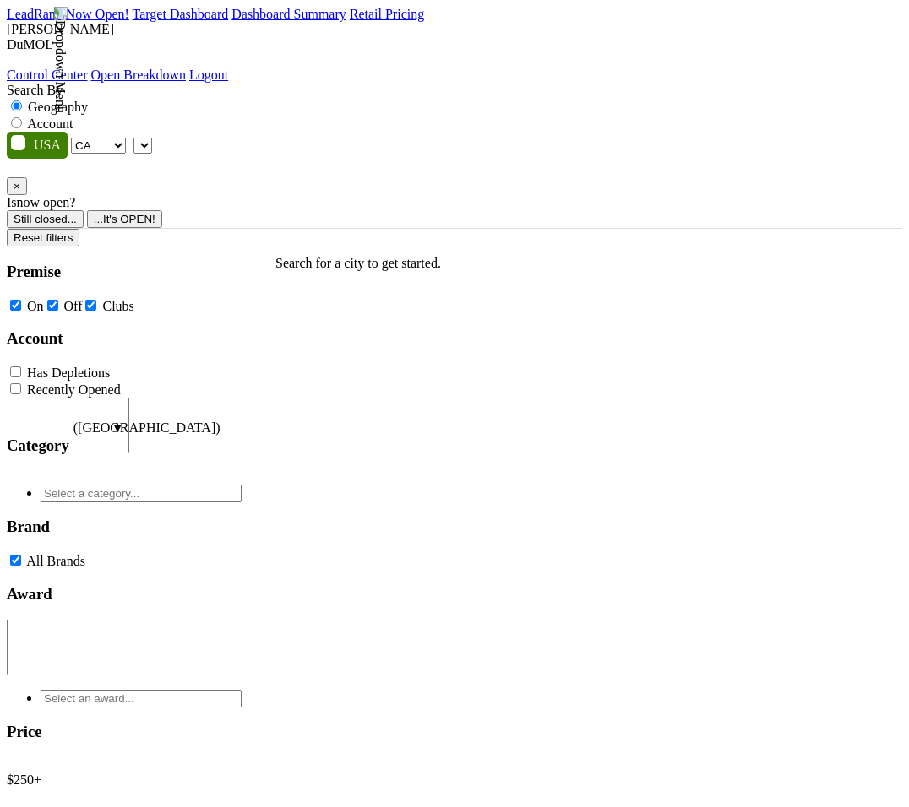
select select "CA"
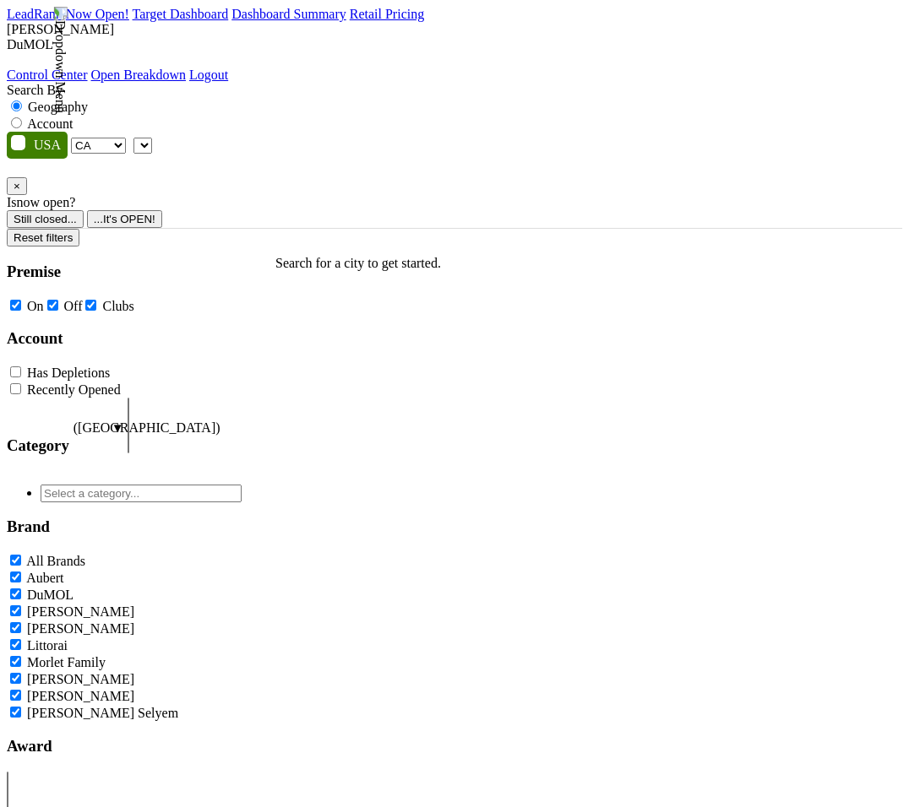
click at [73, 117] on label "Account" at bounding box center [50, 124] width 46 height 14
click at [22, 117] on input "Account" at bounding box center [16, 122] width 11 height 11
radio input "true"
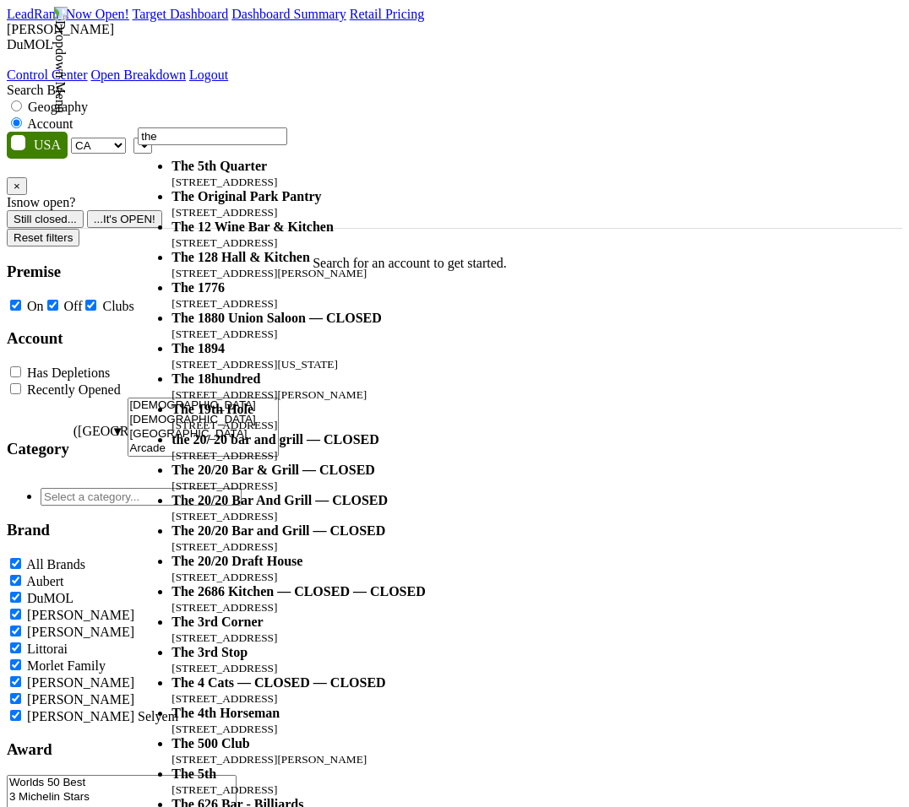
scroll to position [136, 0]
type input "the"
select select "59212"
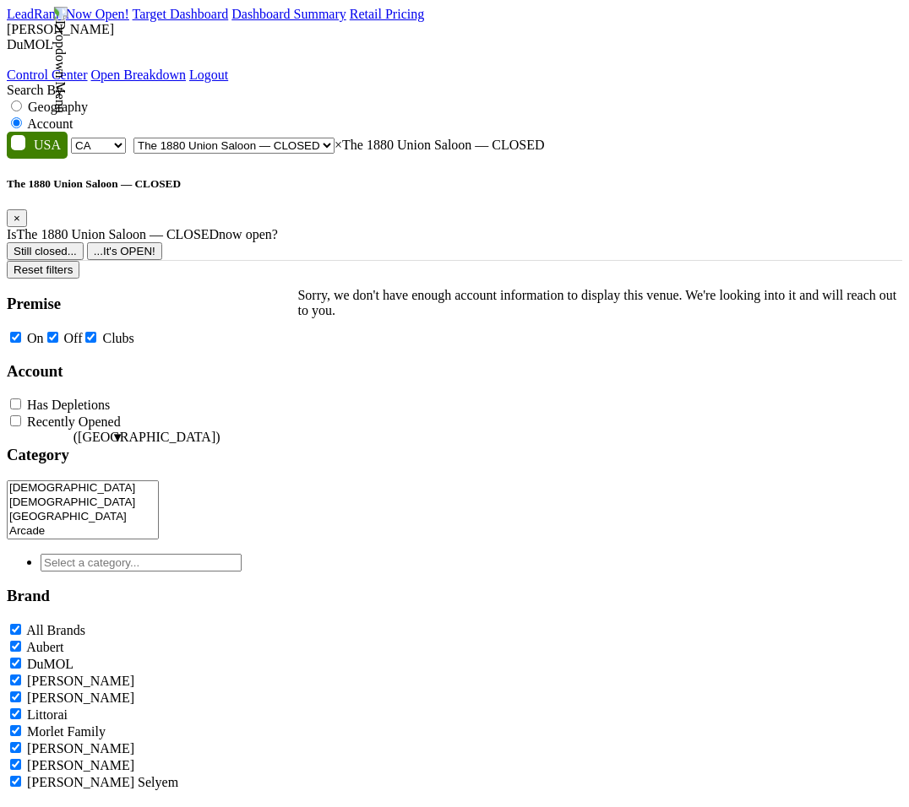
click at [162, 242] on button "...It's OPEN!" at bounding box center [124, 251] width 75 height 18
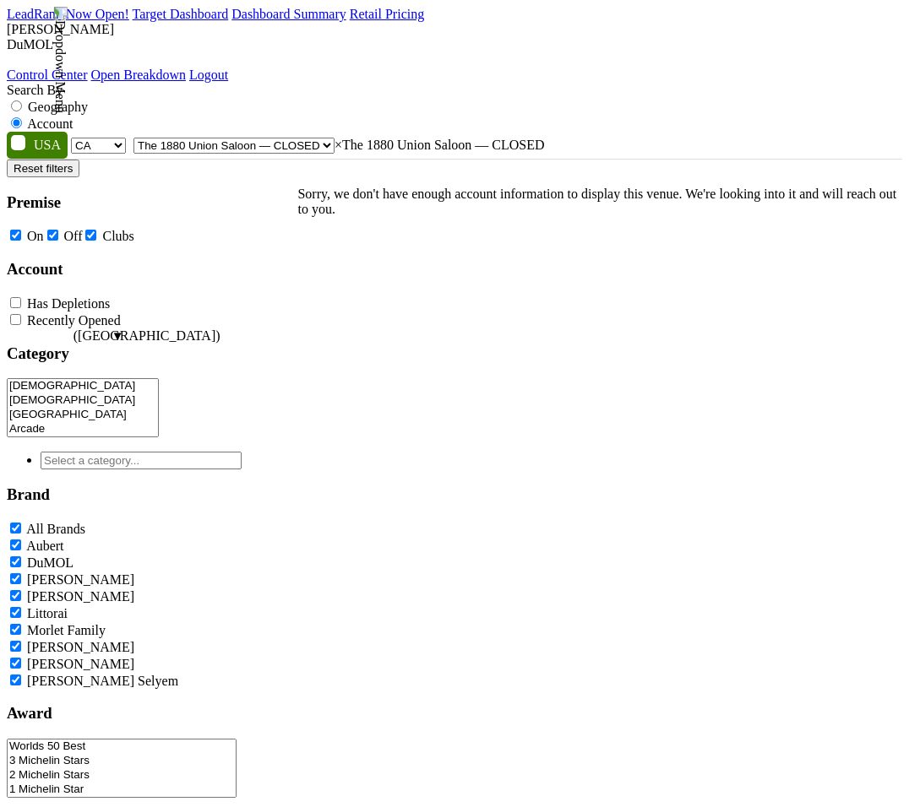
click at [512, 138] on span "× The 1880 Union Saloon — CLOSED" at bounding box center [439, 145] width 210 height 14
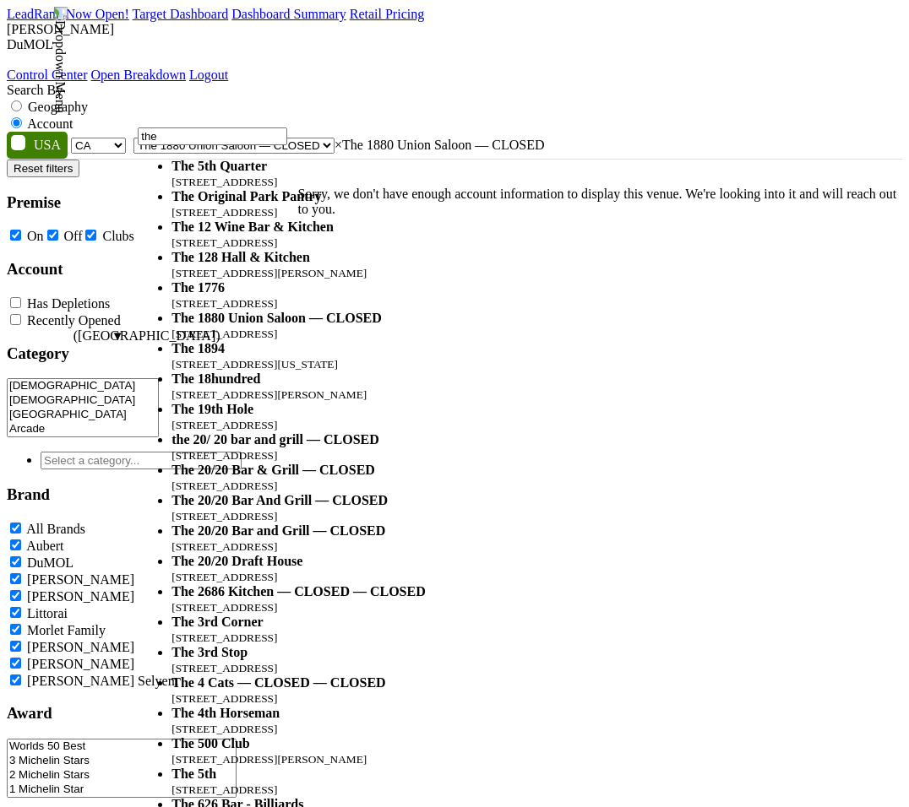
type input "the"
select select "59270"
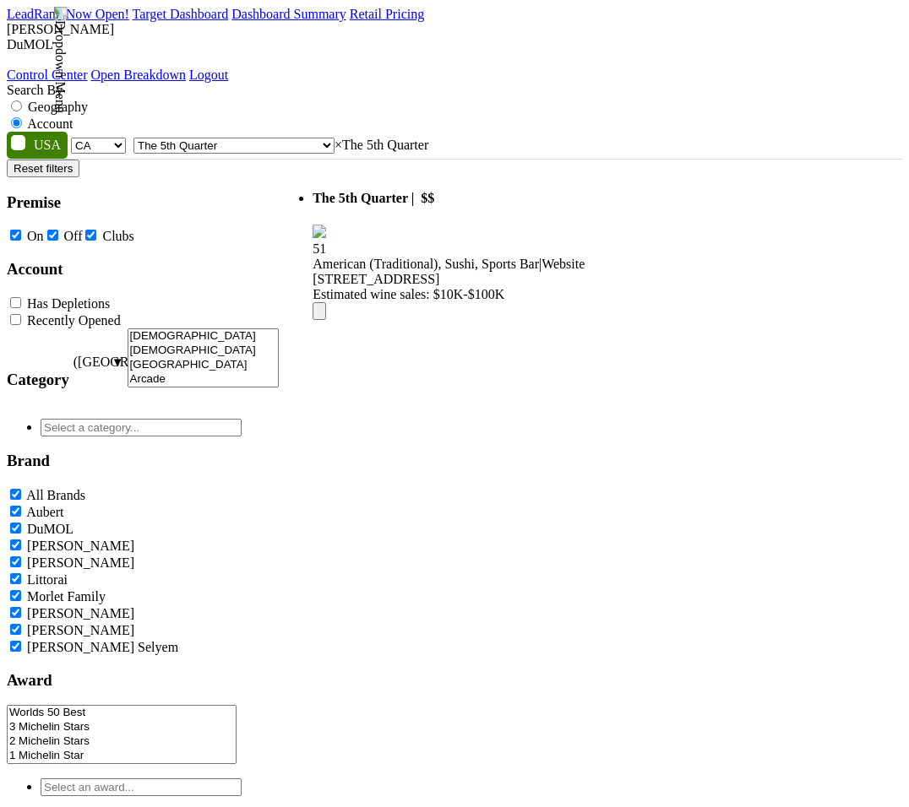
click at [334, 138] on span "× The 5th Quarter" at bounding box center [381, 145] width 94 height 14
type input "the"
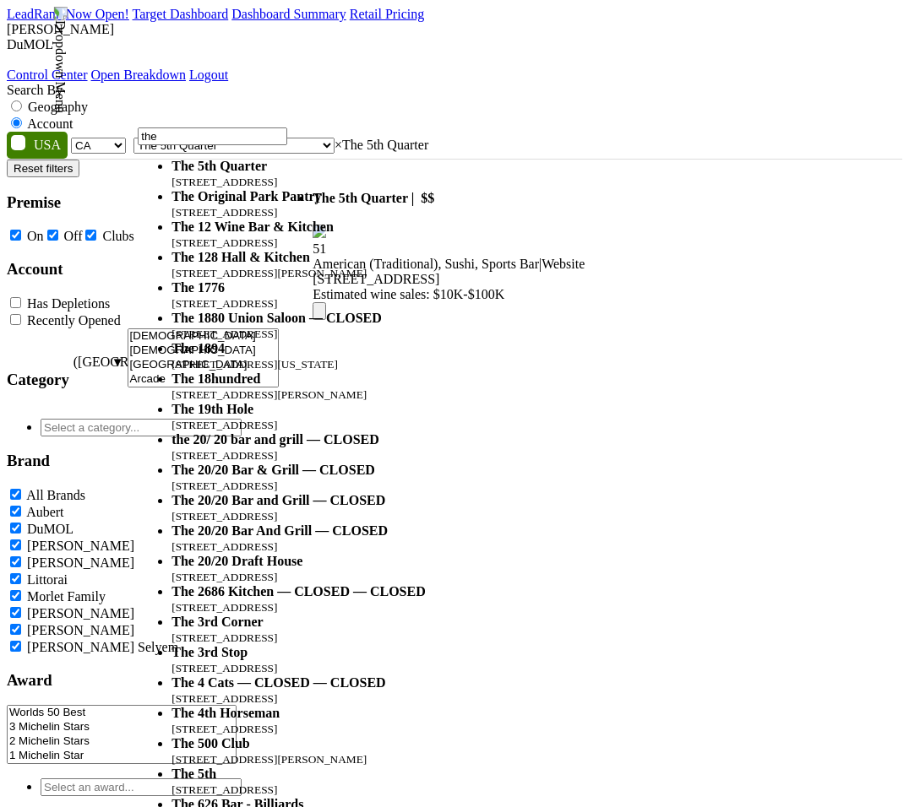
scroll to position [328, 0]
select select "24427"
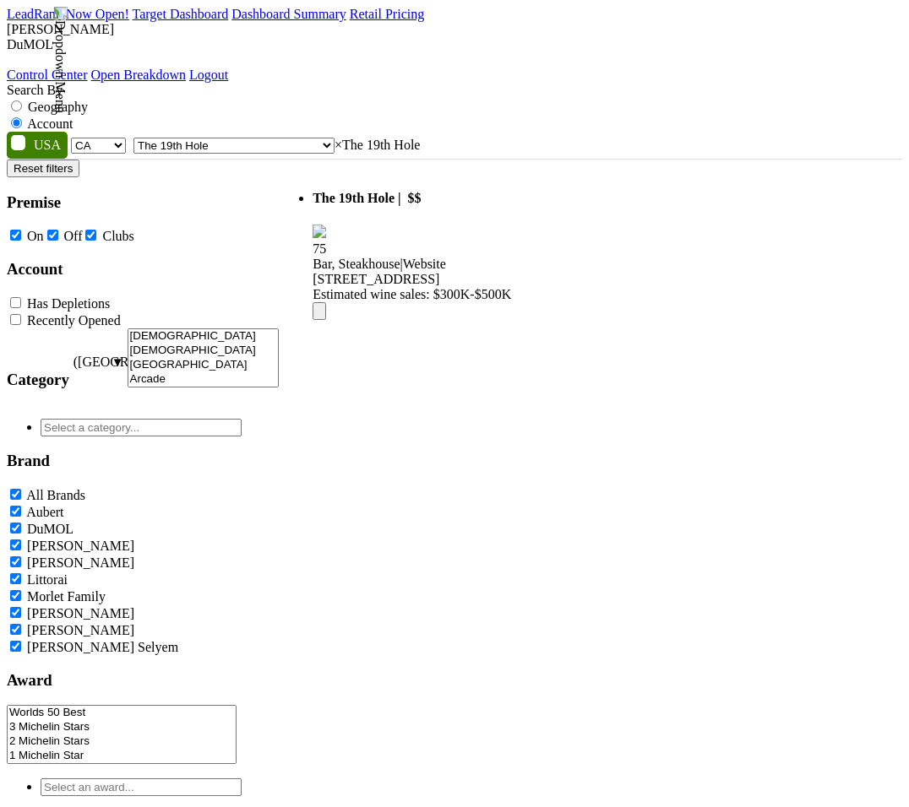
click at [420, 138] on span "× The 19th Hole" at bounding box center [376, 145] width 85 height 14
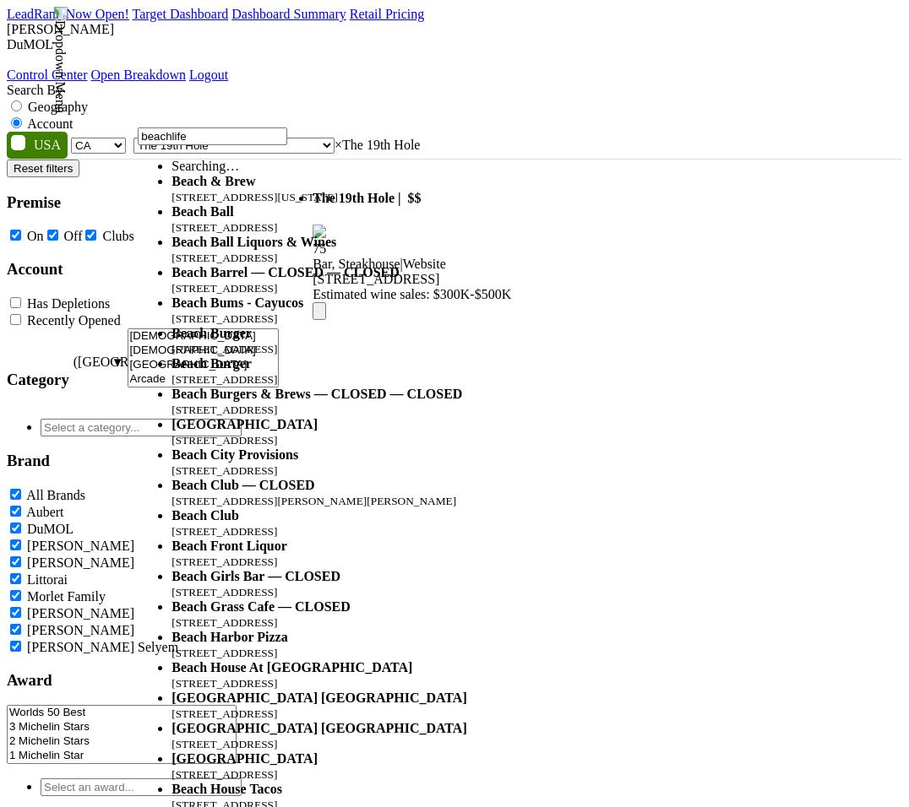
scroll to position [0, 0]
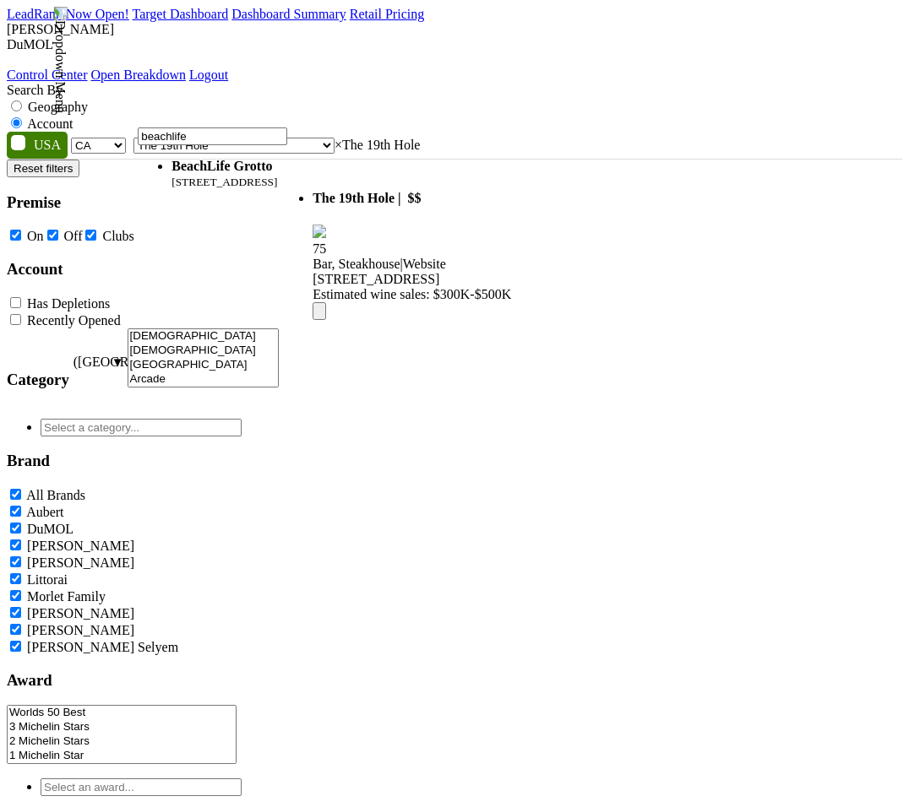
type input "beachlife"
select select "124455273"
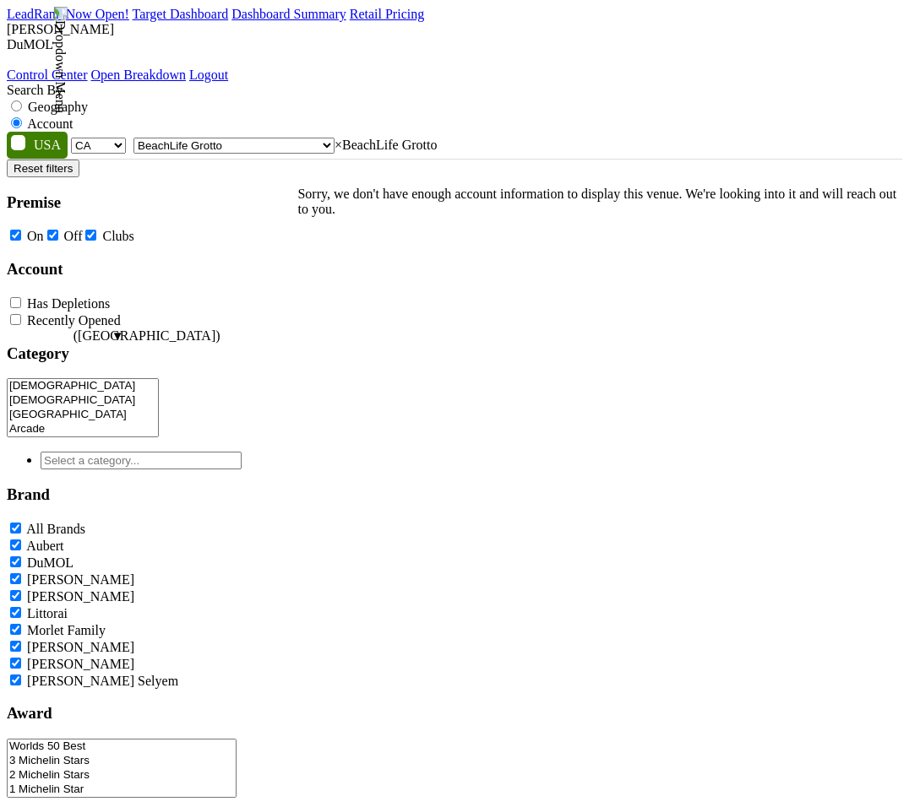
click at [437, 138] on span "× BeachLife Grotto" at bounding box center [385, 145] width 102 height 14
type input "the"
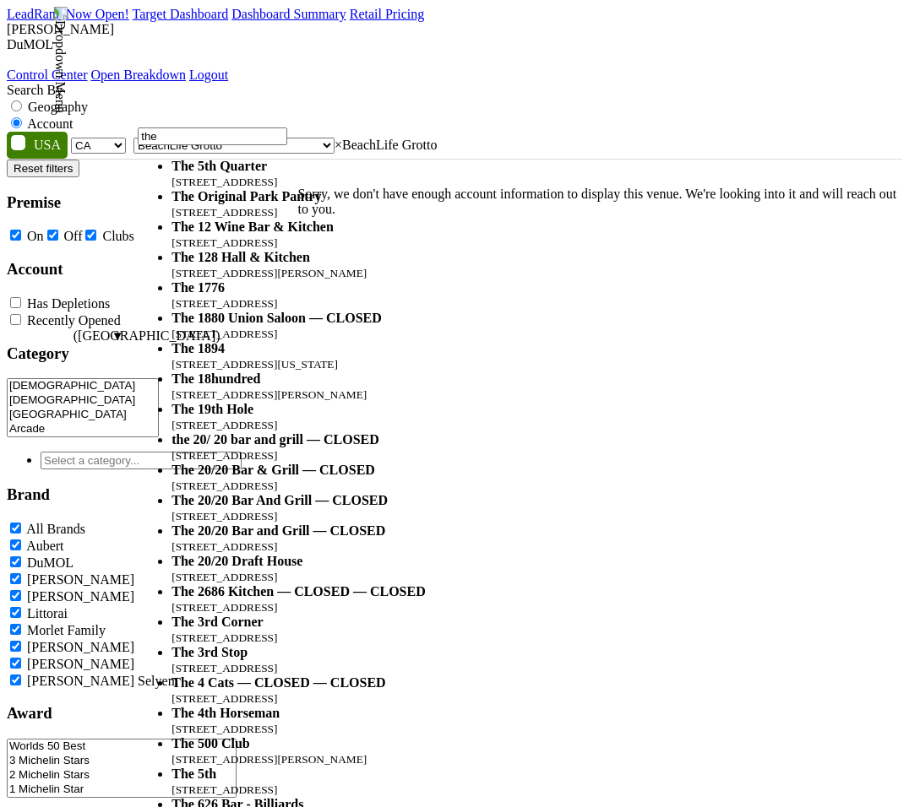
scroll to position [301, 0]
select select "24427"
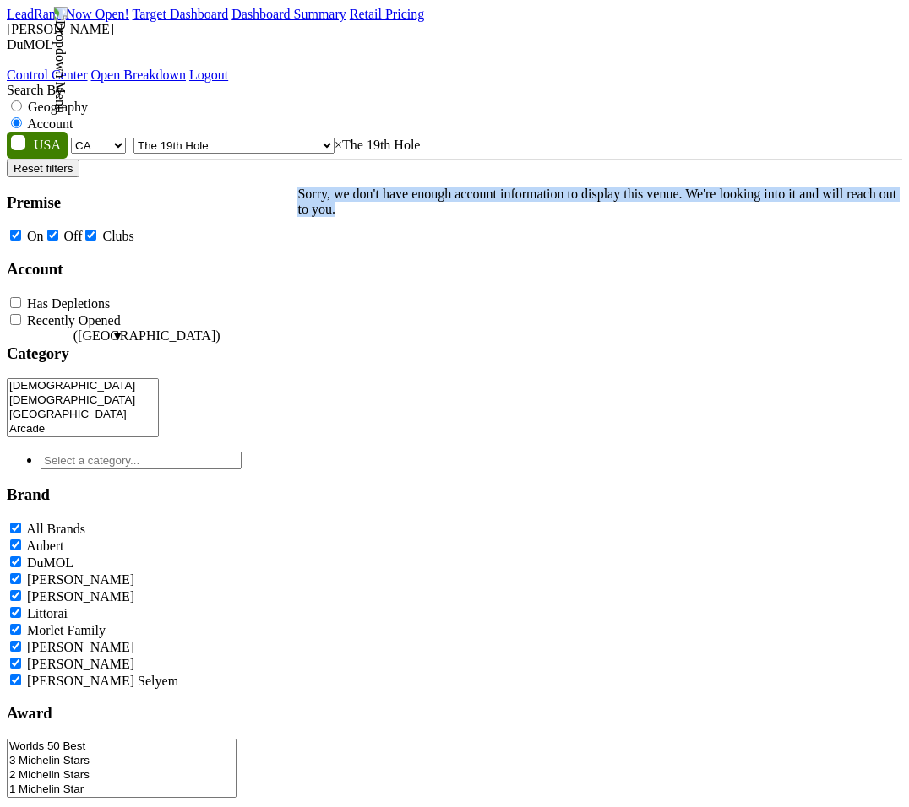
drag, startPoint x: 299, startPoint y: 197, endPoint x: 679, endPoint y: 223, distance: 380.9
click at [679, 217] on p "Sorry, we don't have enough account information to display this venue. We're lo…" at bounding box center [599, 202] width 605 height 30
